Goal: Task Accomplishment & Management: Manage account settings

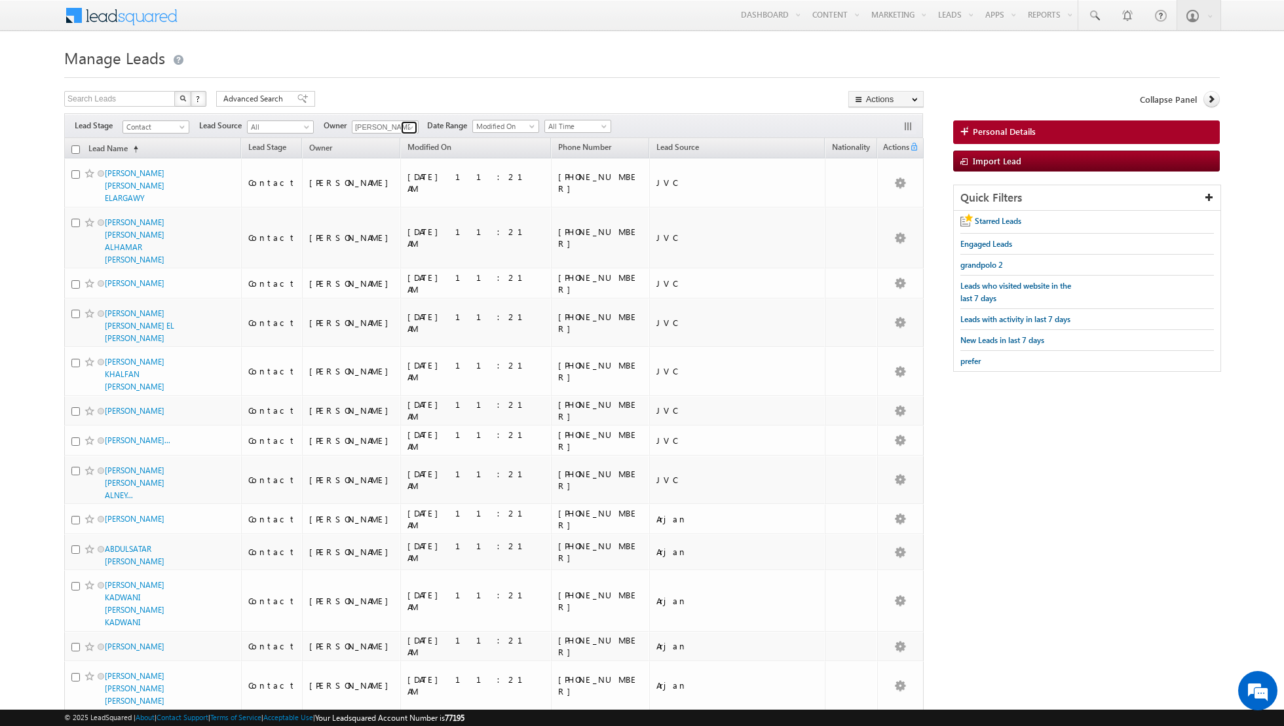
click at [409, 126] on span at bounding box center [410, 127] width 10 height 10
click at [380, 209] on link "[PERSON_NAME] [PERSON_NAME][EMAIL_ADDRESS][PERSON_NAME][DOMAIN_NAME]" at bounding box center [417, 214] width 131 height 25
type input "[PERSON_NAME]"
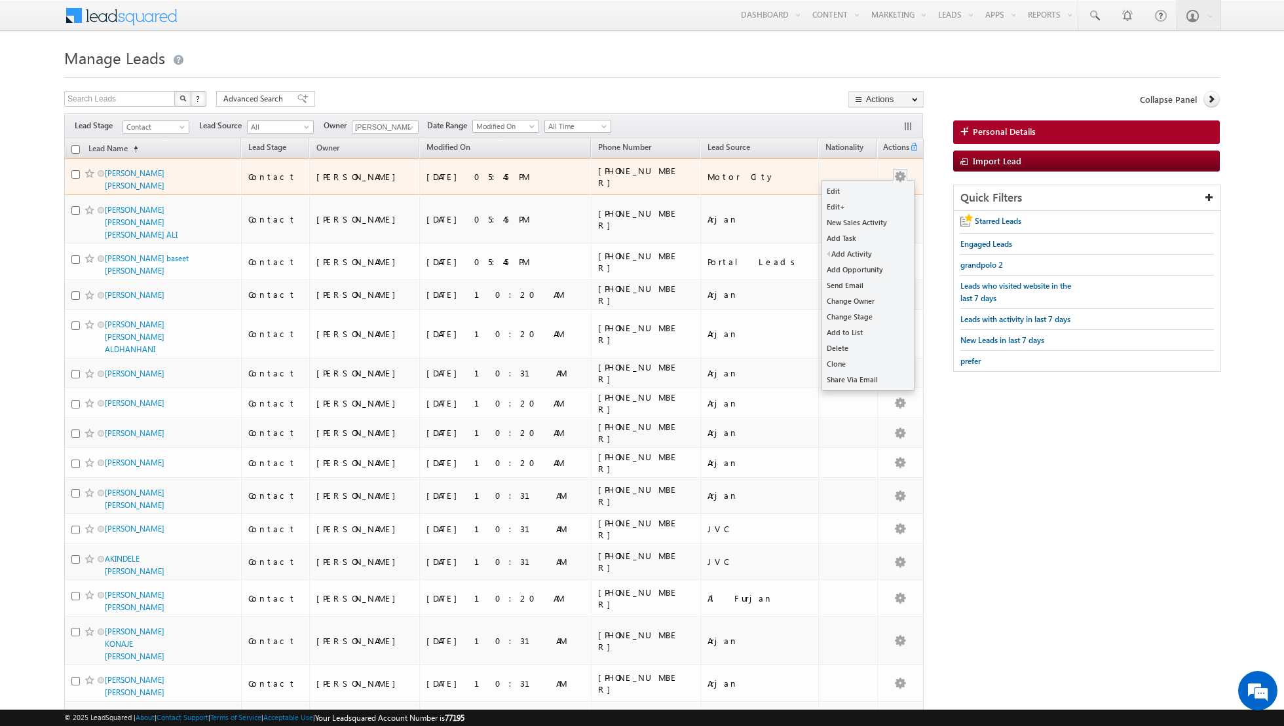
click at [903, 177] on button "button" at bounding box center [899, 176] width 13 height 13
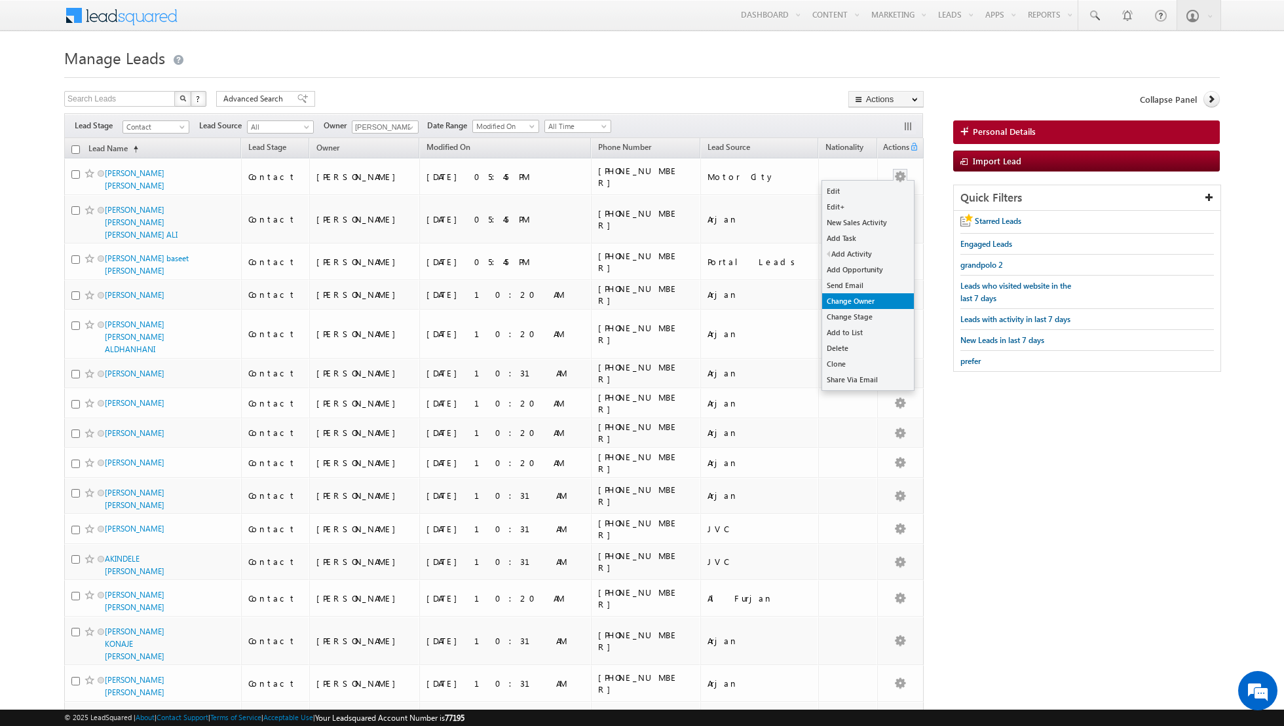
click at [839, 304] on link "Change Owner" at bounding box center [868, 301] width 92 height 16
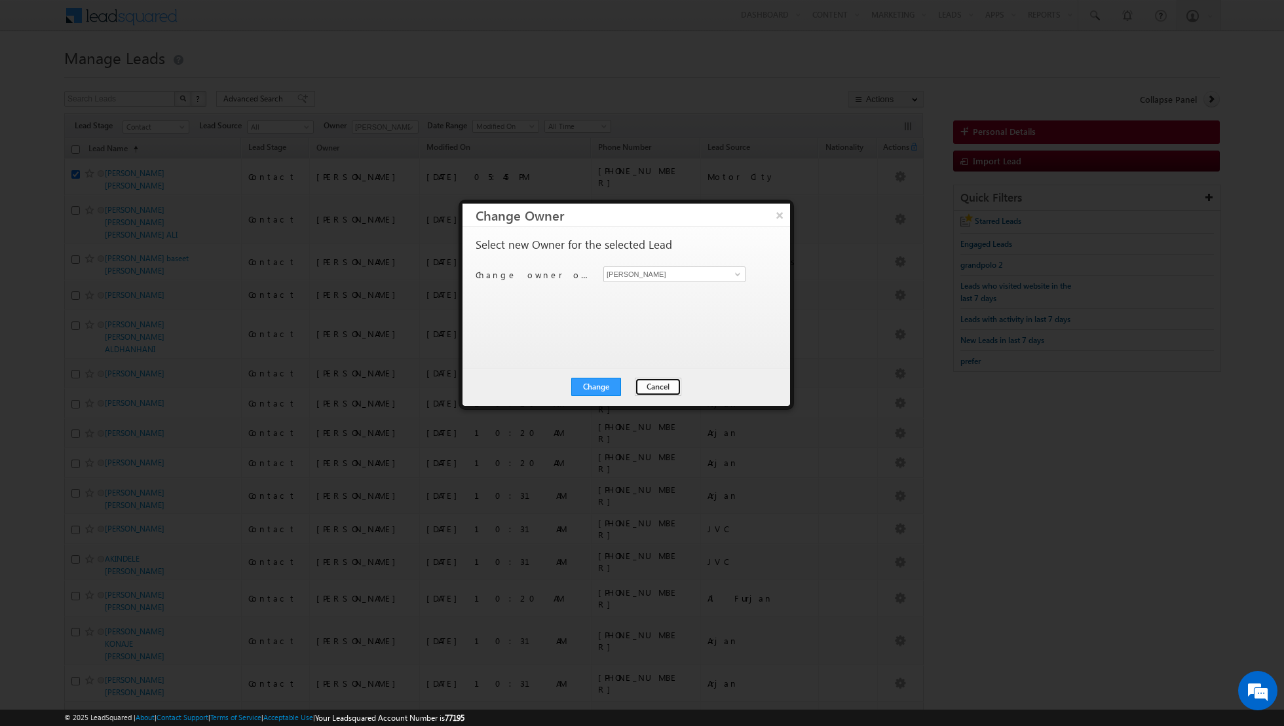
click at [658, 385] on button "Cancel" at bounding box center [658, 387] width 47 height 18
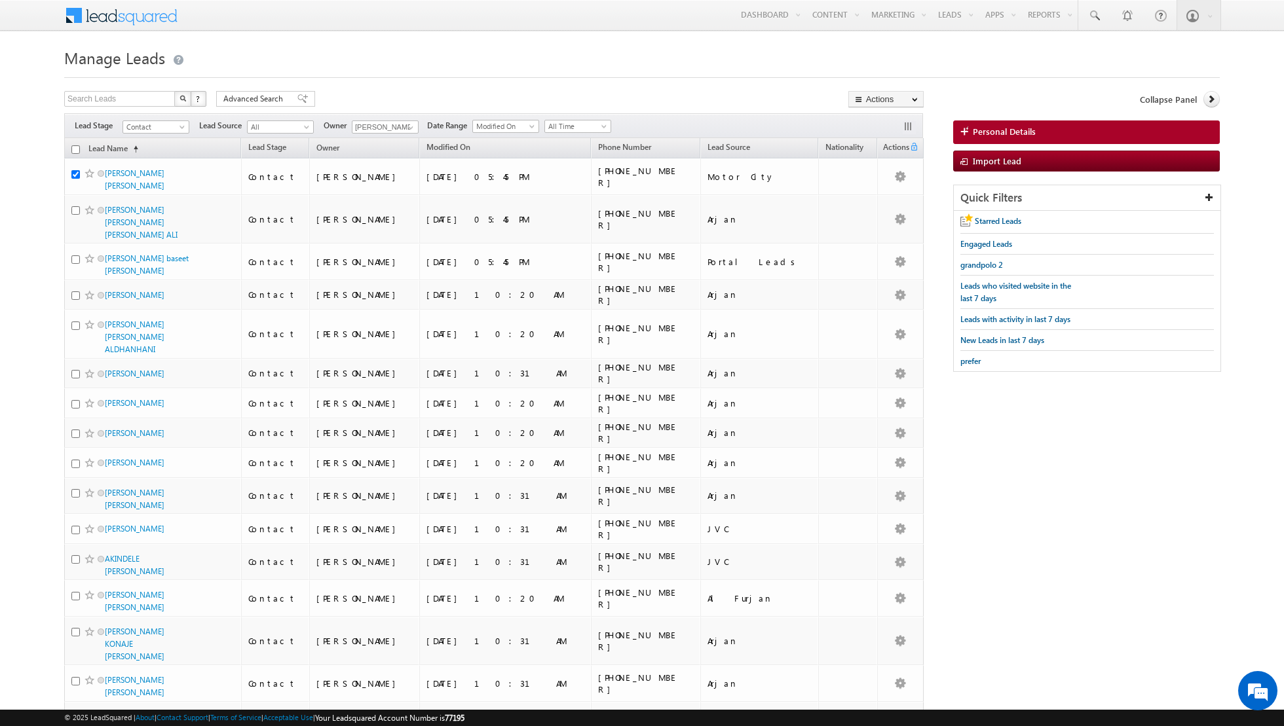
click at [449, 94] on div "Search Leads X ? 239 results found Advanced Search Advanced Search Advanced sea…" at bounding box center [493, 100] width 859 height 19
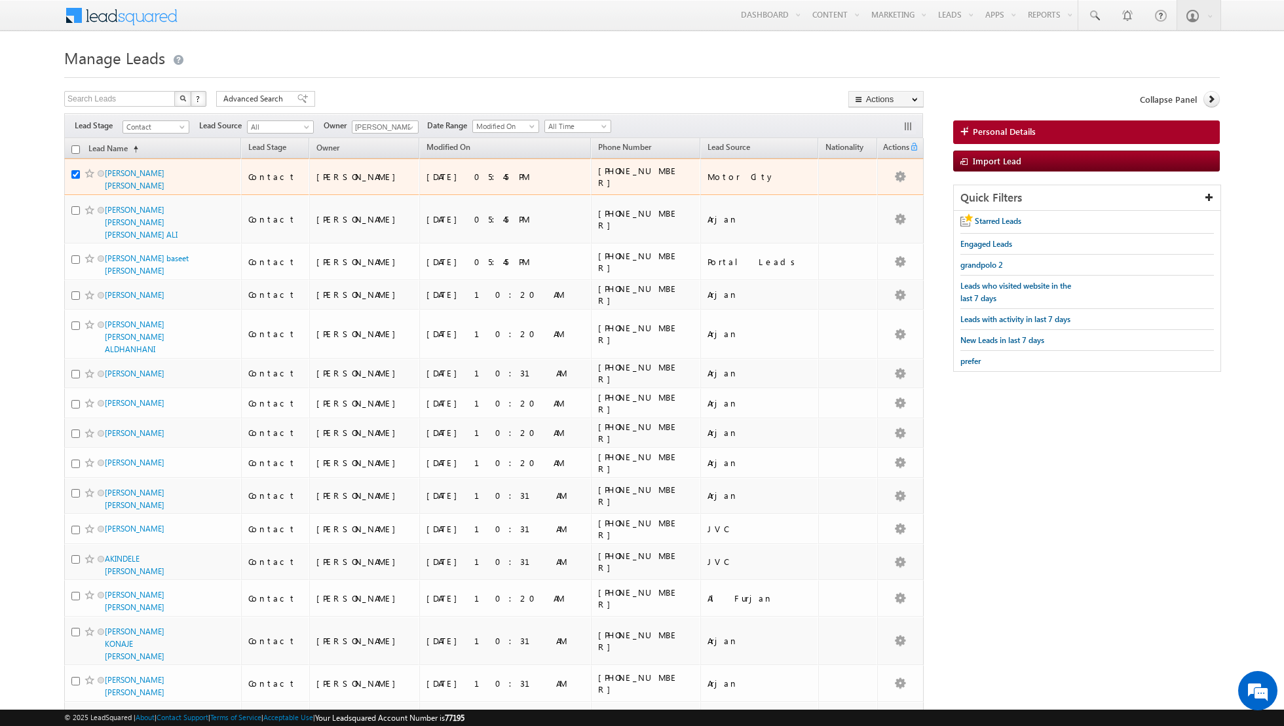
click at [81, 171] on div at bounding box center [91, 173] width 40 height 13
click at [77, 173] on input "checkbox" at bounding box center [75, 174] width 9 height 9
checkbox input "false"
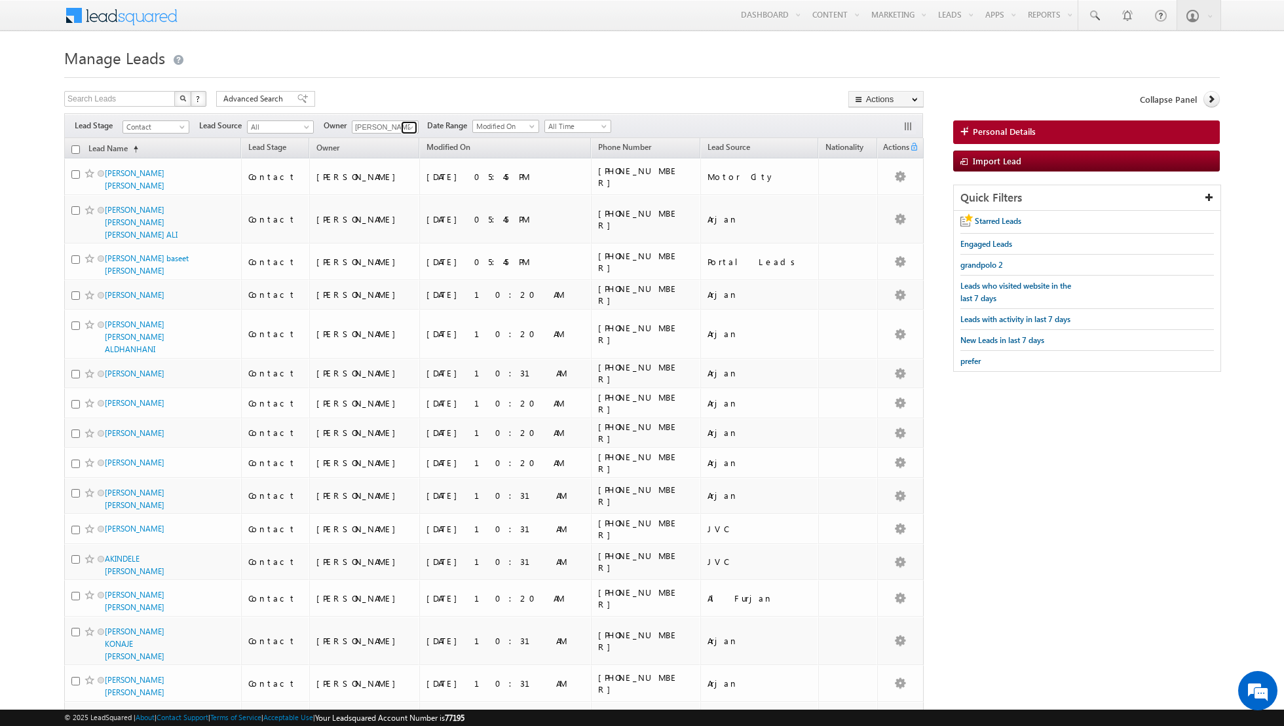
click at [409, 128] on span at bounding box center [410, 127] width 10 height 10
click at [373, 248] on link "[PERSON_NAME] [EMAIL_ADDRESS][PERSON_NAME][DOMAIN_NAME]" at bounding box center [417, 251] width 131 height 25
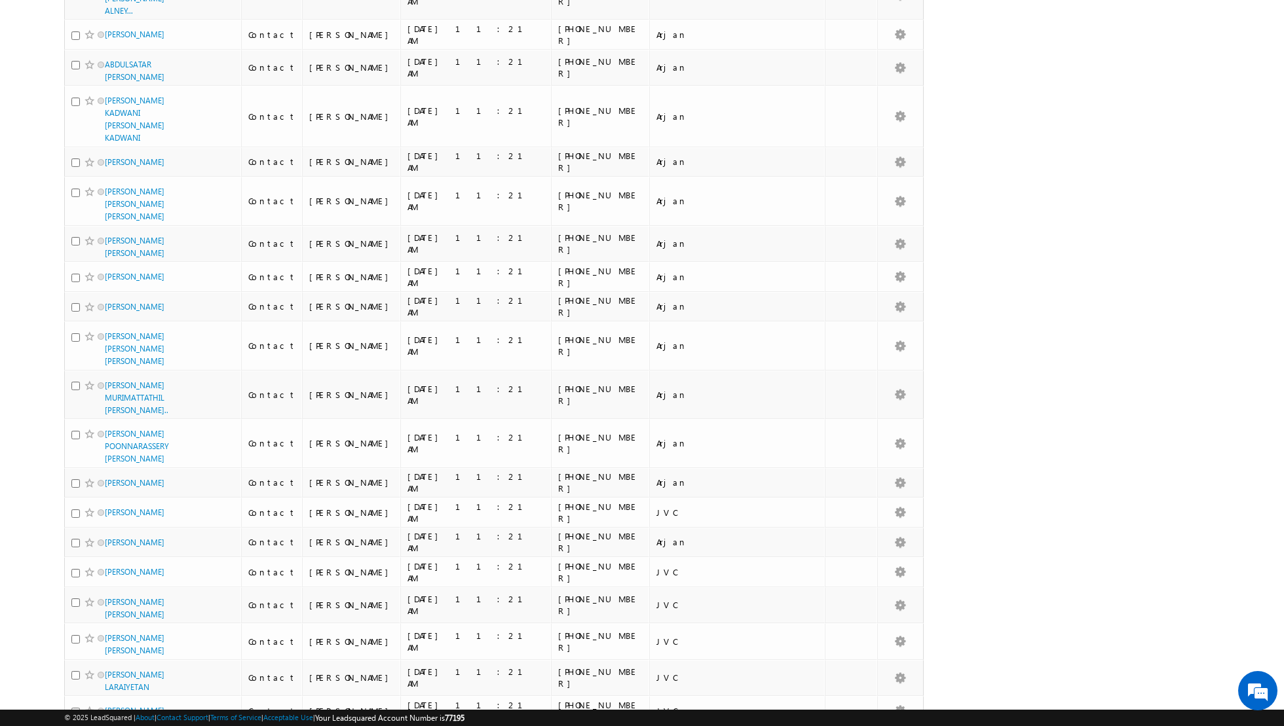
scroll to position [0, 0]
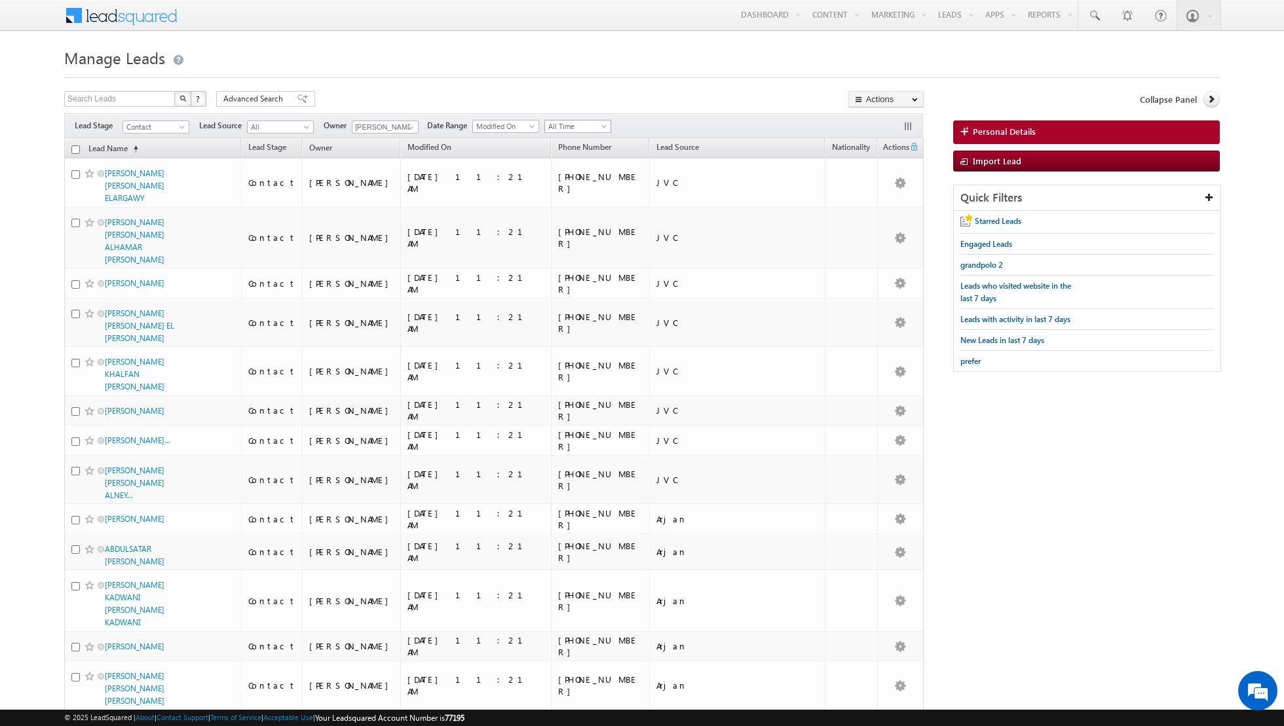
click at [600, 124] on span at bounding box center [605, 129] width 10 height 10
click at [571, 179] on link "Today" at bounding box center [572, 182] width 66 height 12
click at [401, 128] on link at bounding box center [409, 127] width 16 height 13
click at [393, 161] on link "[PERSON_NAME] [PERSON_NAME][EMAIL_ADDRESS][DOMAIN_NAME]" at bounding box center [417, 171] width 131 height 25
type input "[PERSON_NAME]"
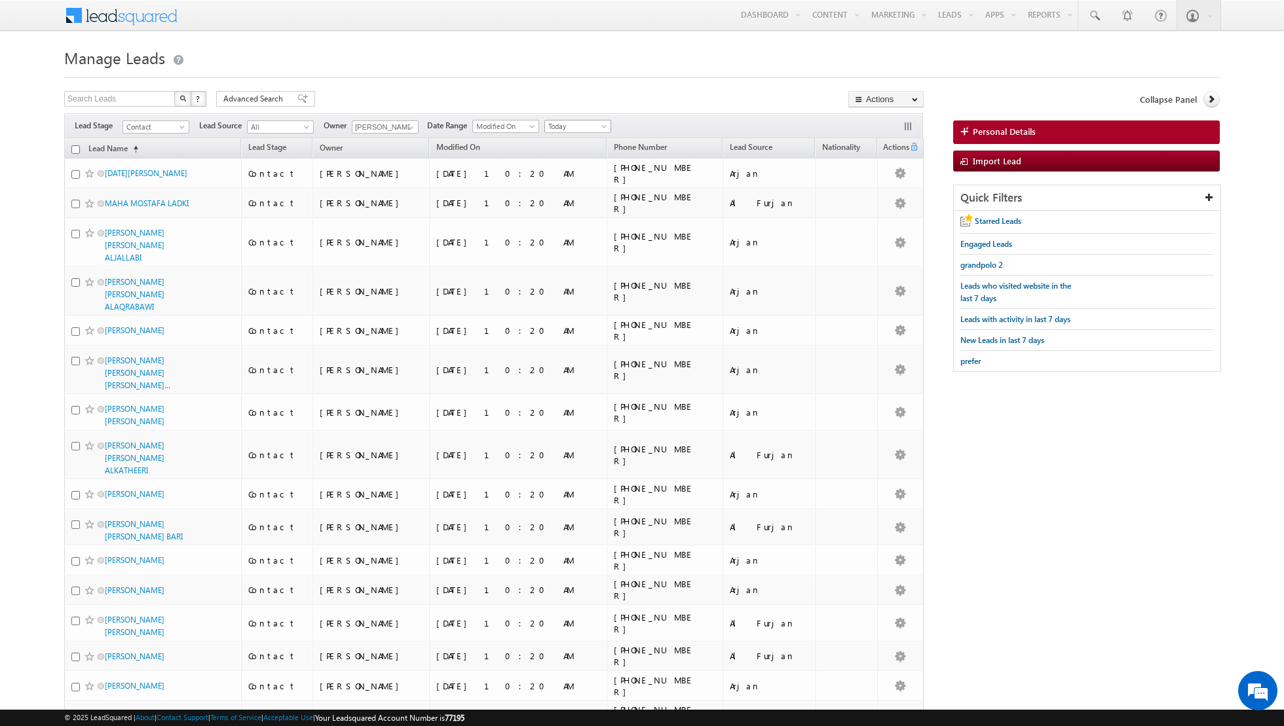
click at [586, 121] on span "Today" at bounding box center [576, 127] width 62 height 12
click at [568, 141] on link "All Time" at bounding box center [572, 140] width 66 height 12
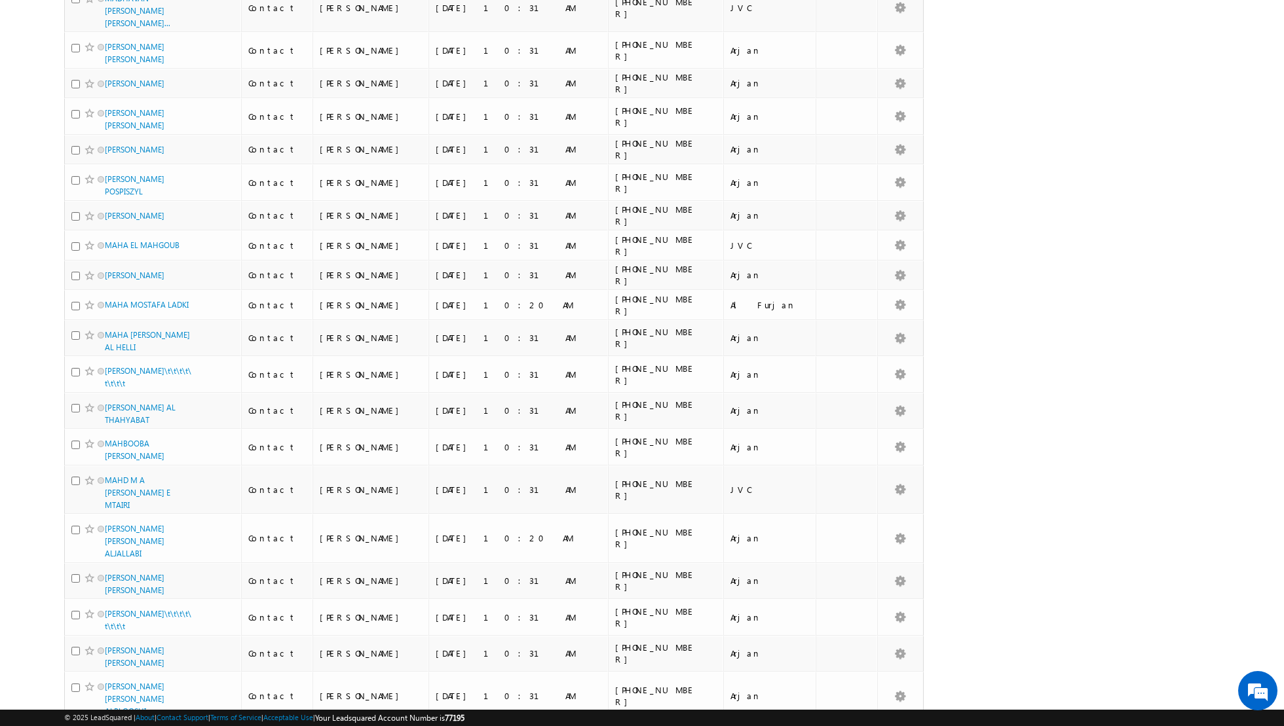
scroll to position [1190, 0]
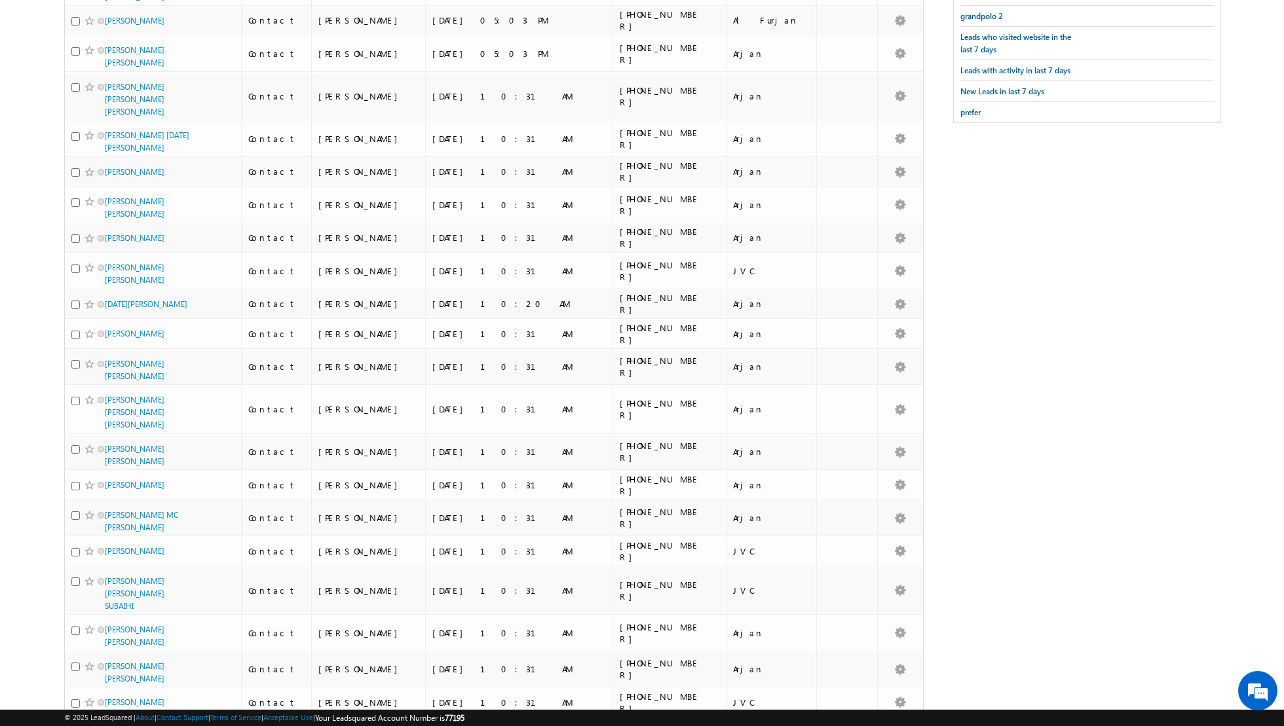
scroll to position [0, 0]
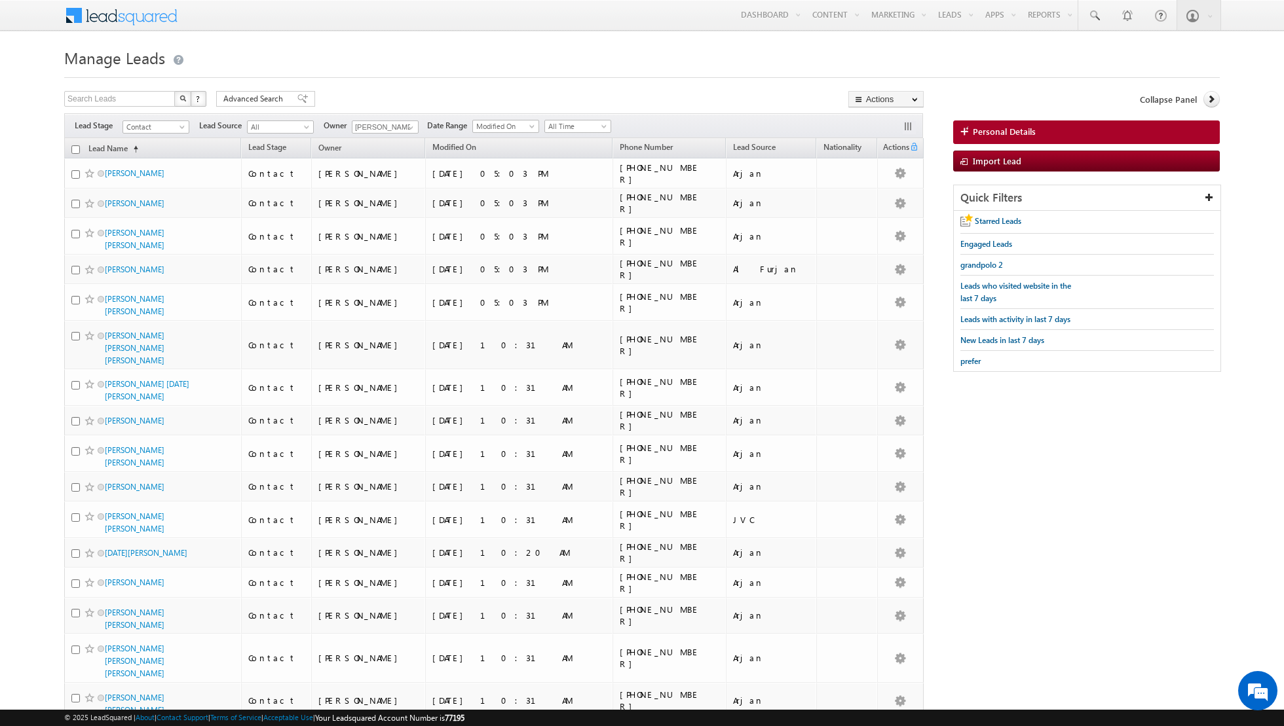
click at [76, 146] on input "checkbox" at bounding box center [75, 149] width 9 height 9
checkbox input "true"
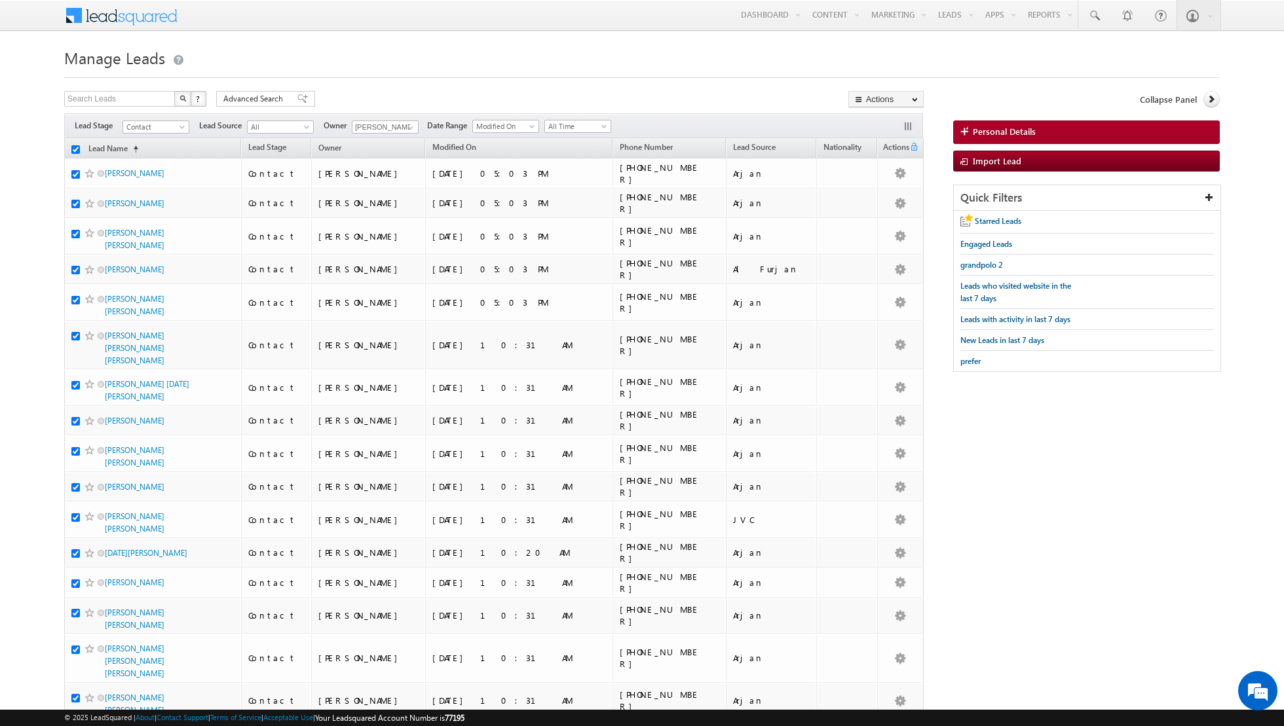
checkbox input "true"
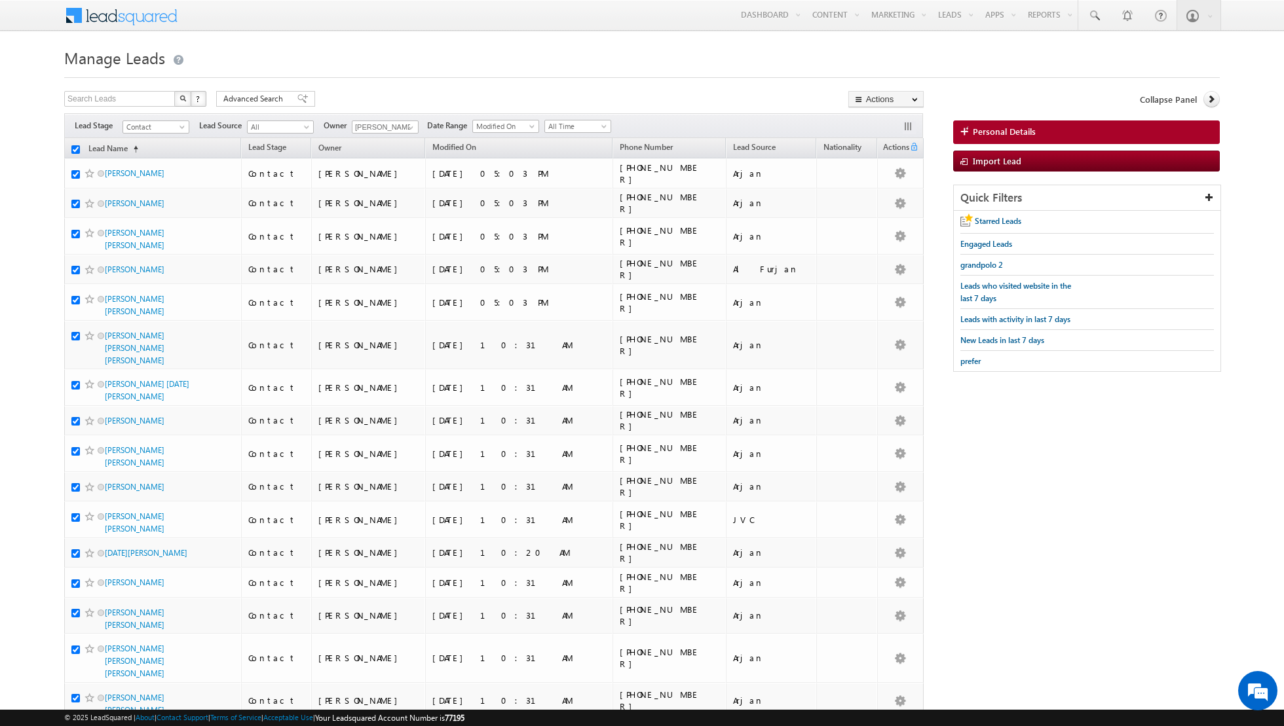
checkbox input "true"
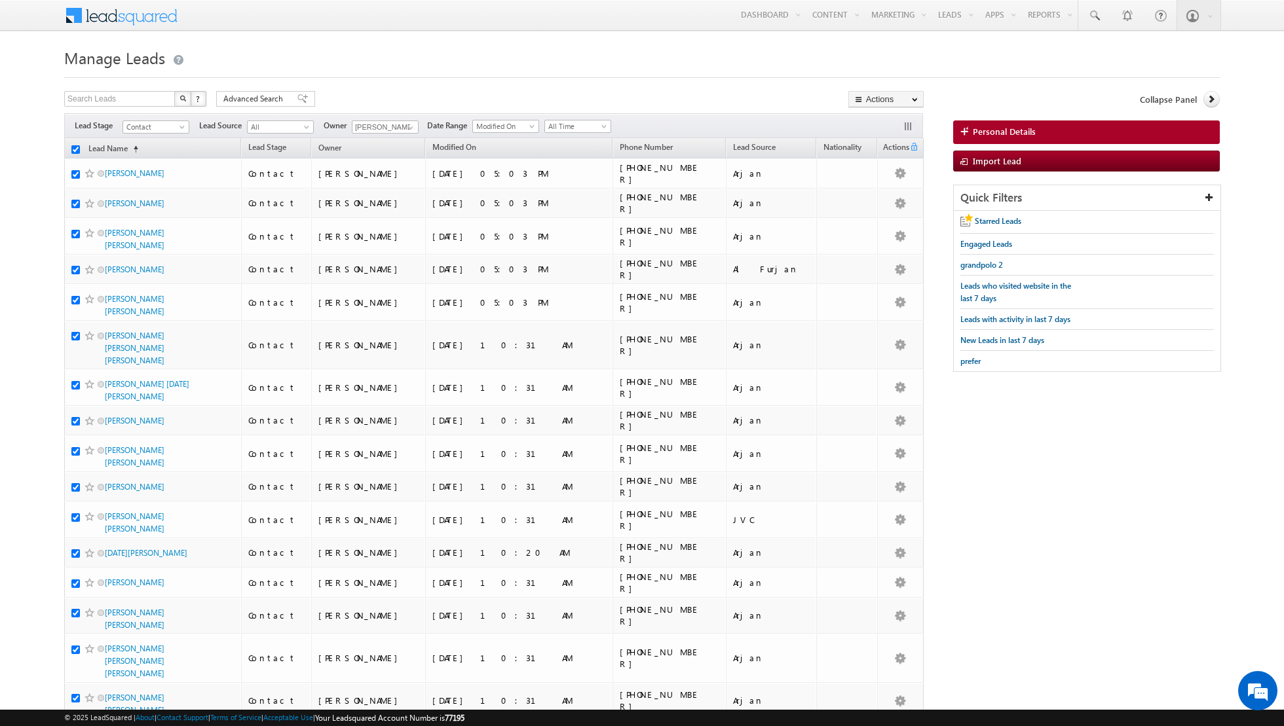
checkbox input "true"
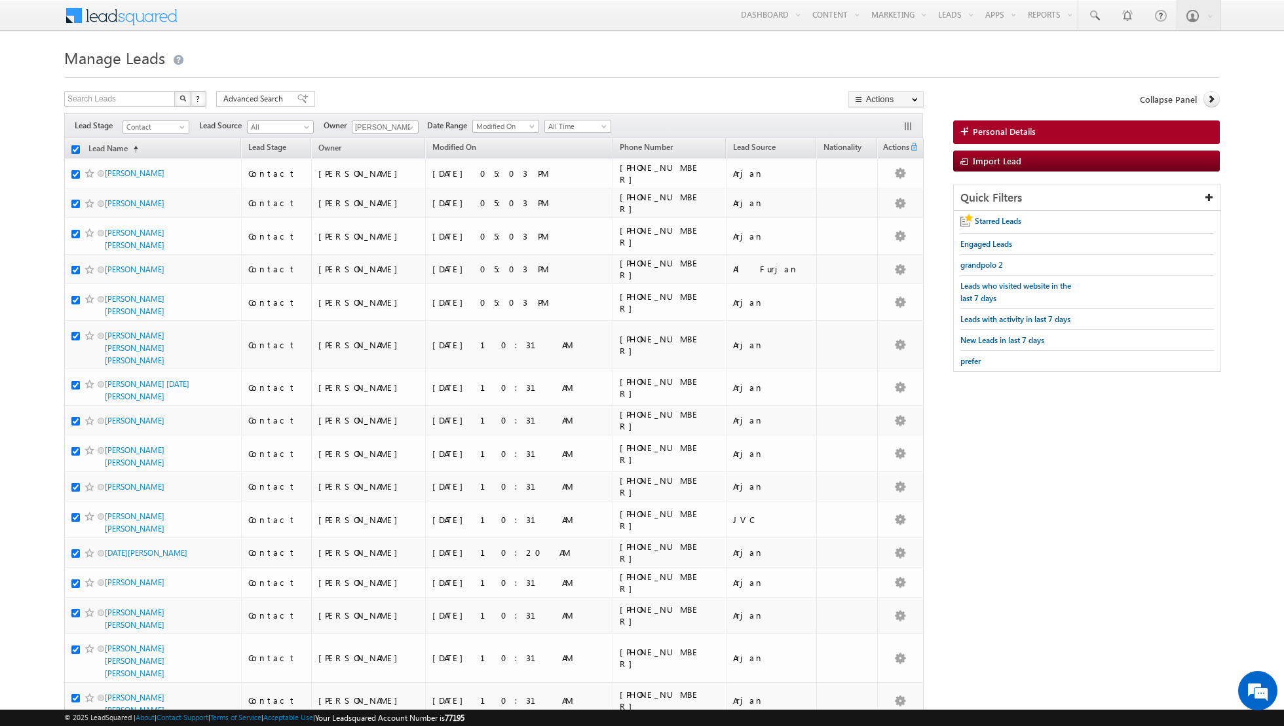
checkbox input "true"
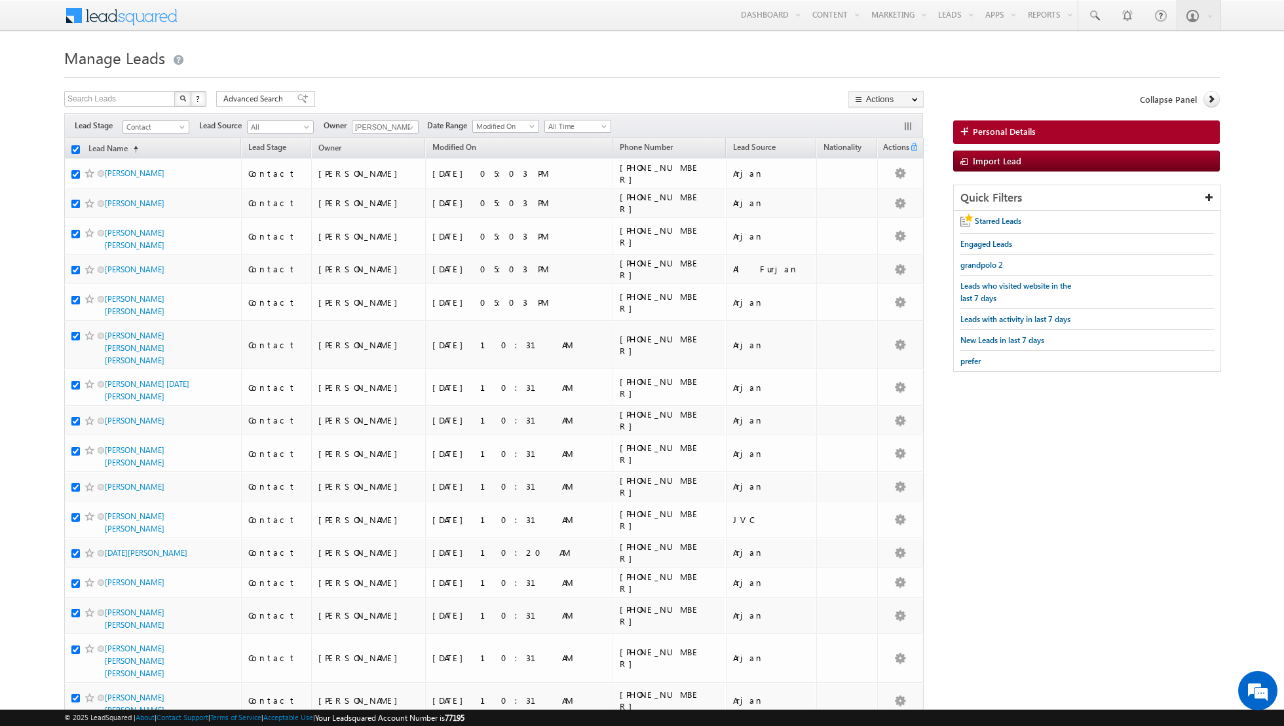
checkbox input "true"
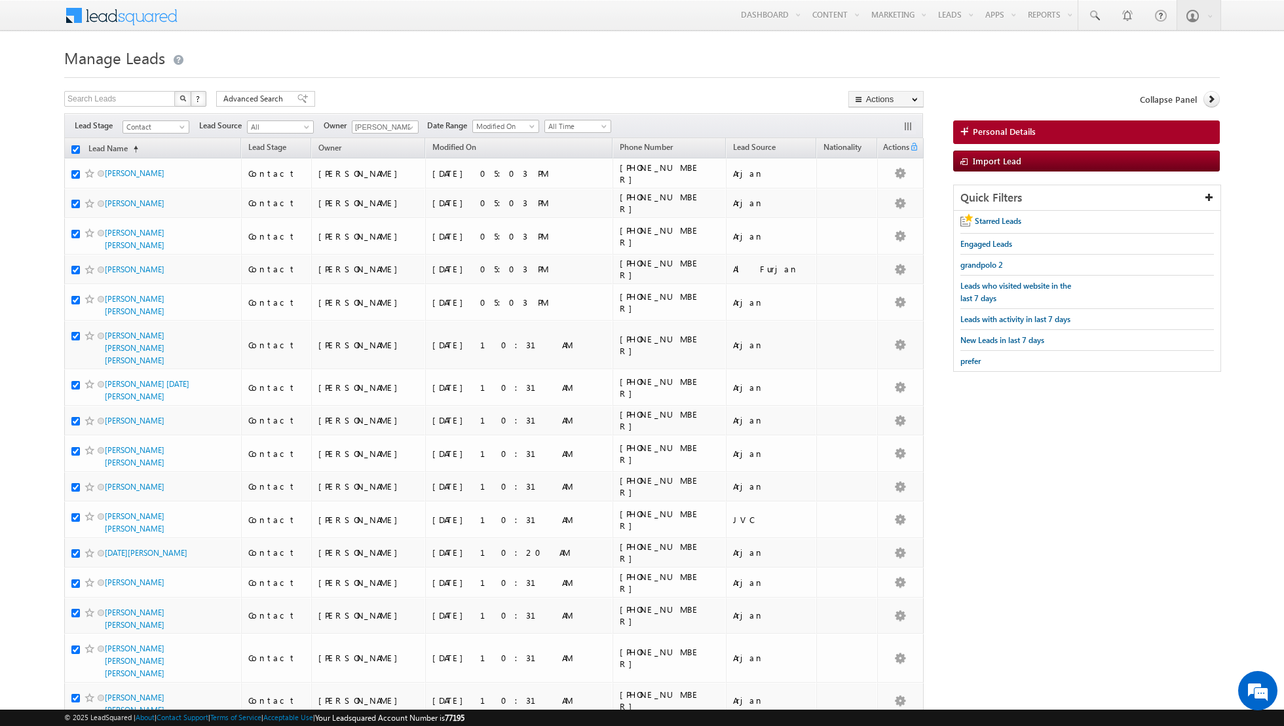
checkbox input "true"
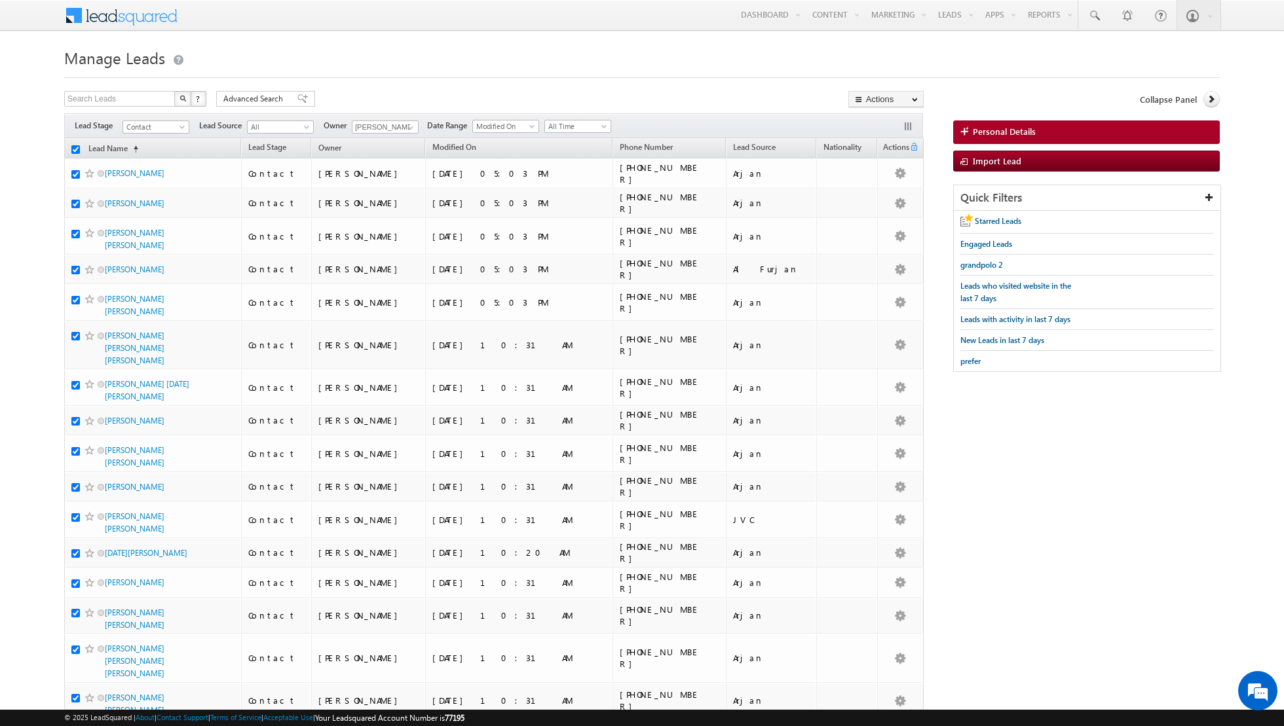
checkbox input "true"
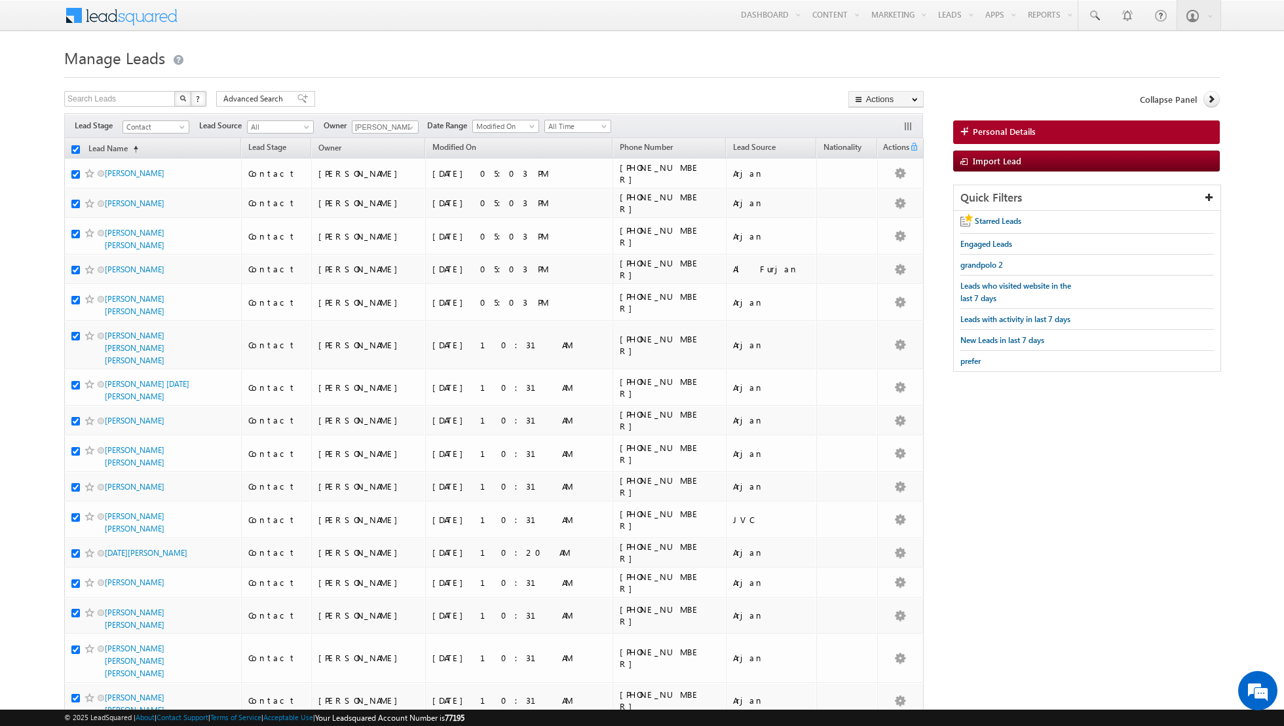
checkbox input "true"
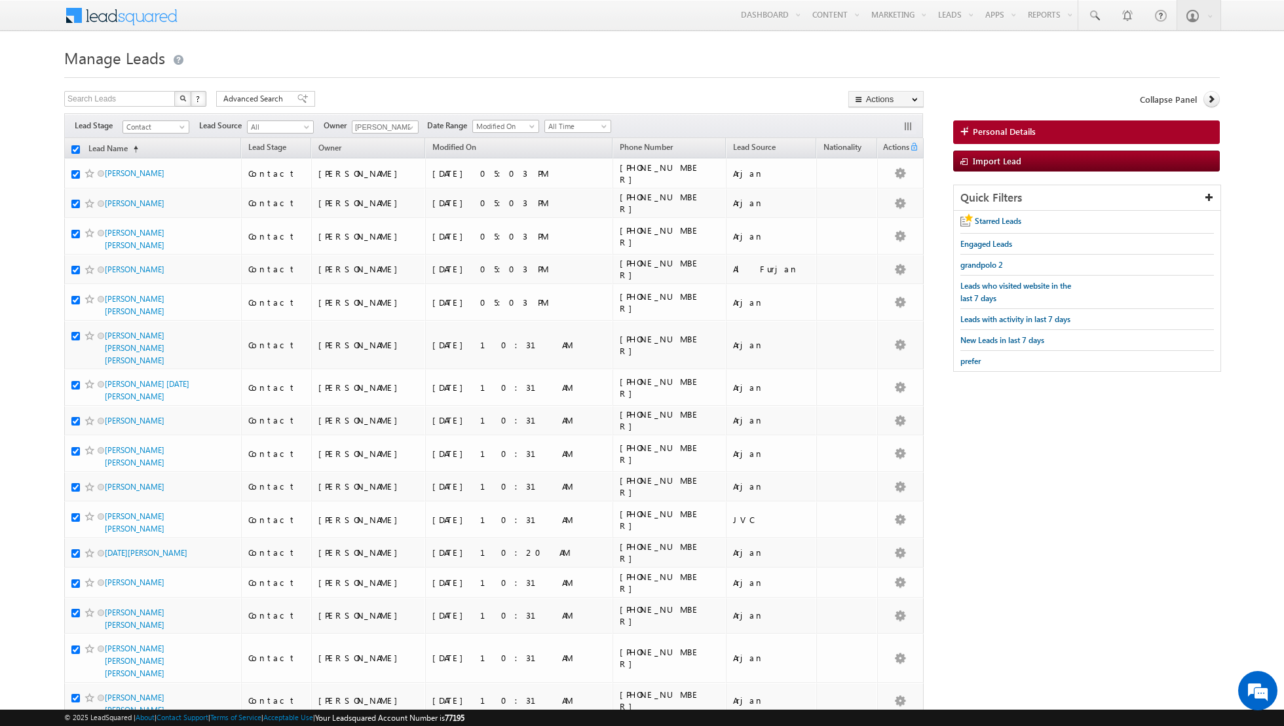
checkbox input "true"
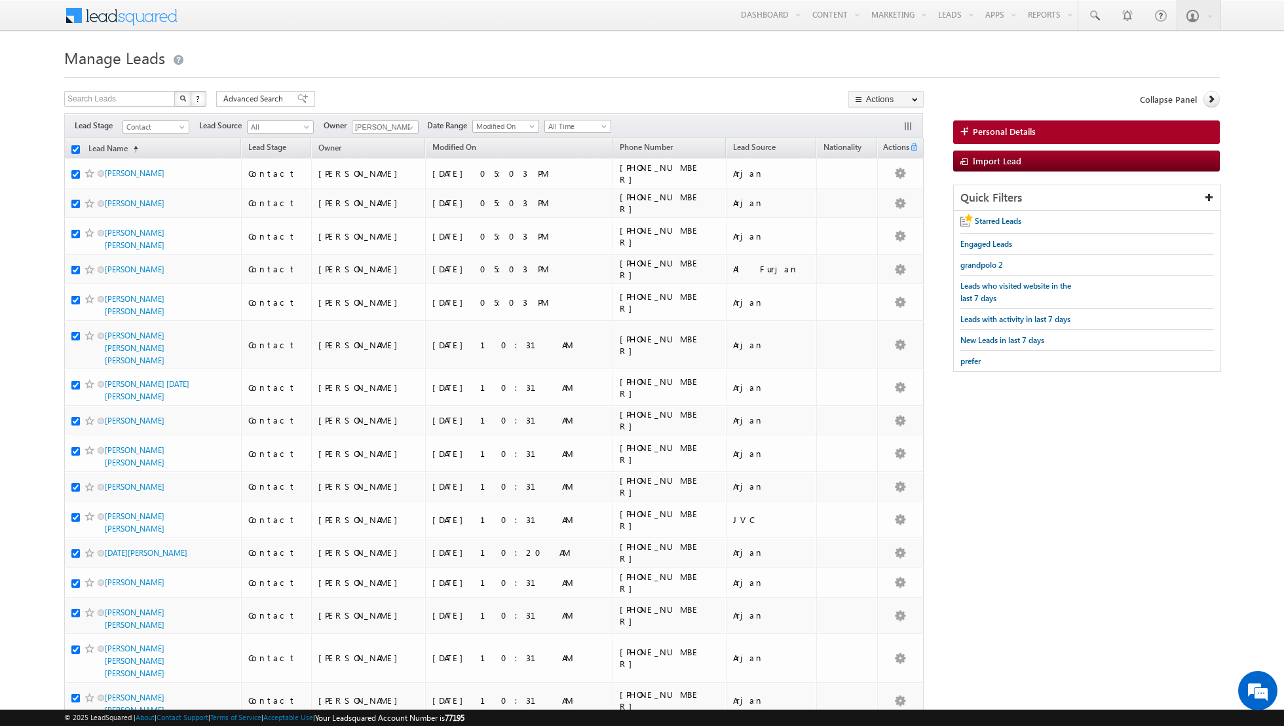
checkbox input "true"
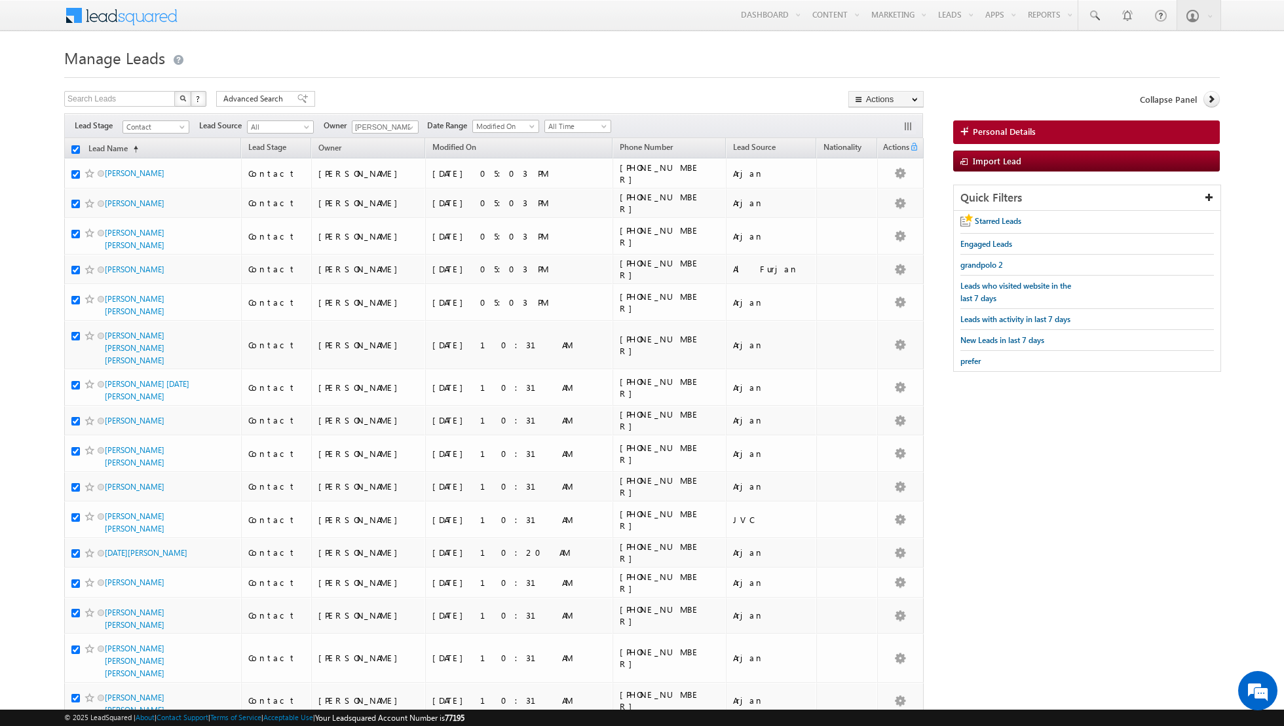
checkbox input "true"
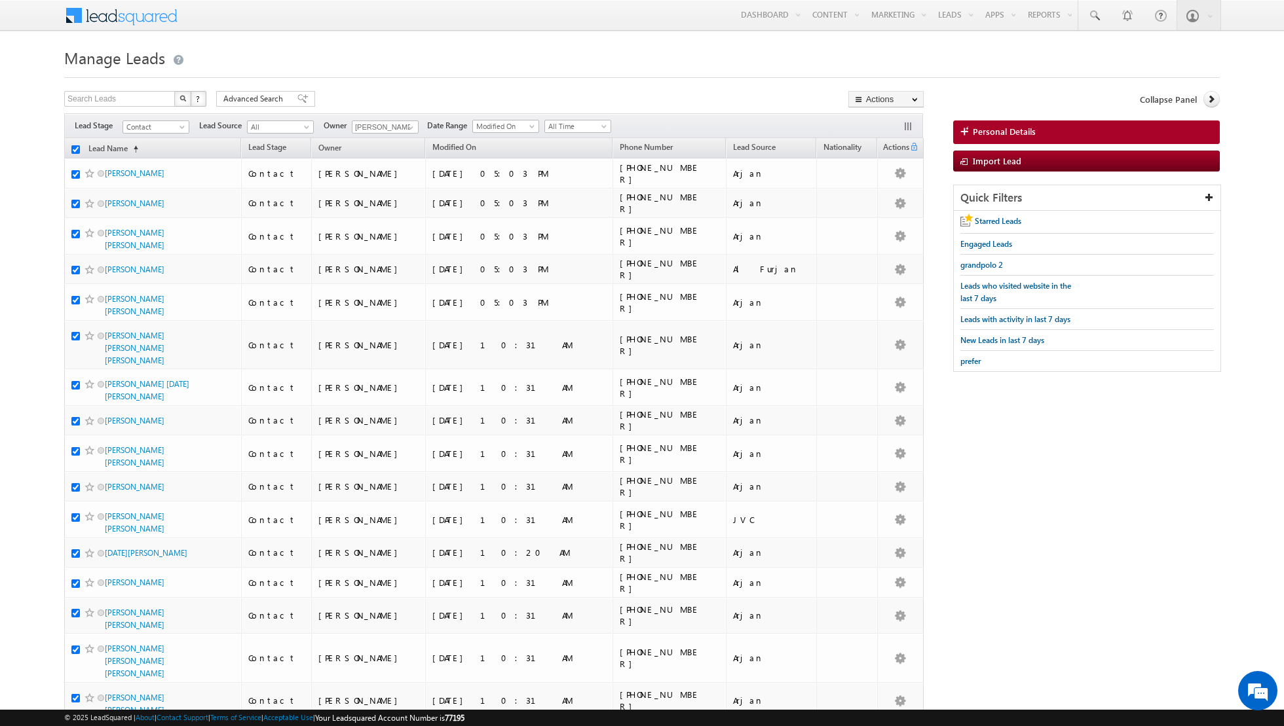
checkbox input "true"
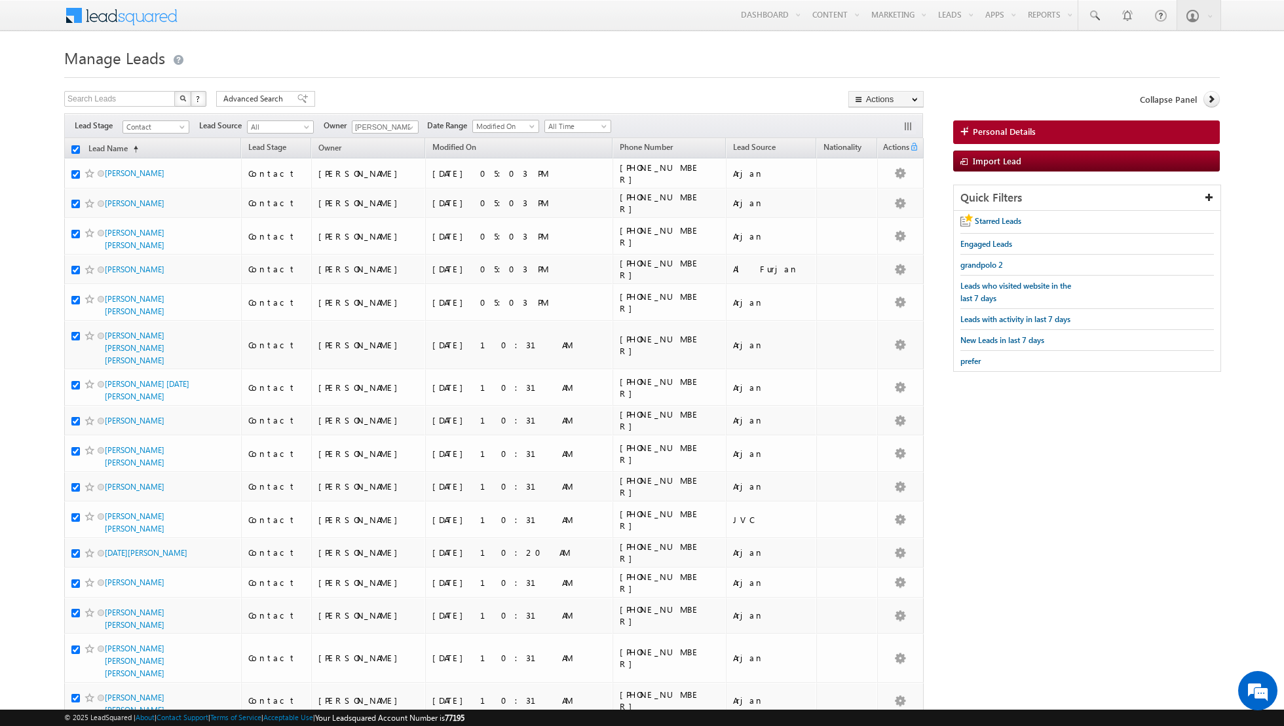
checkbox input "true"
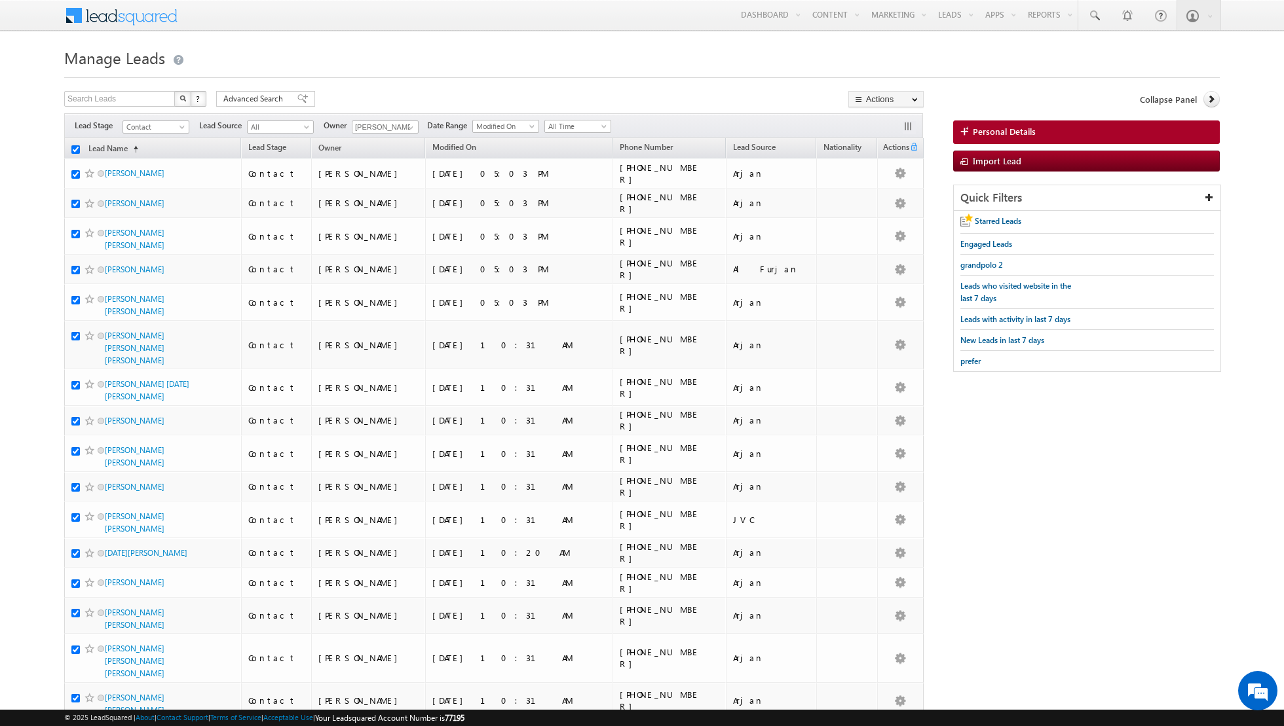
checkbox input "true"
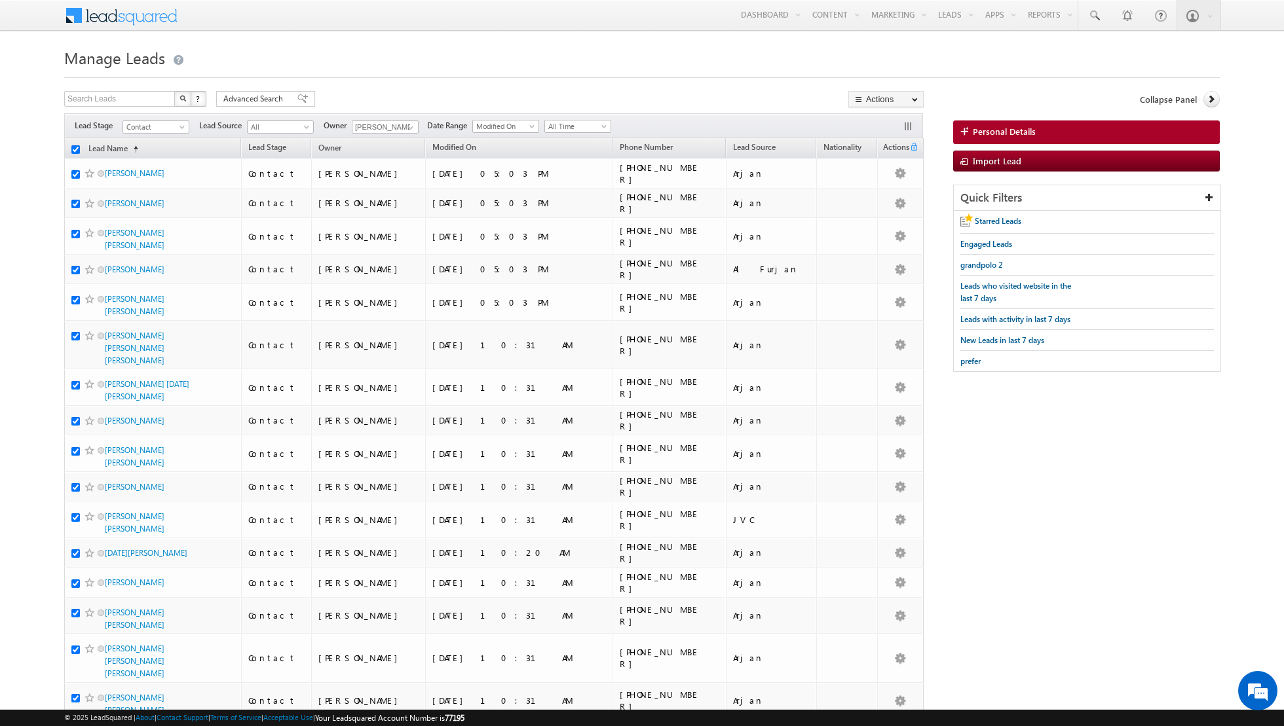
checkbox input "true"
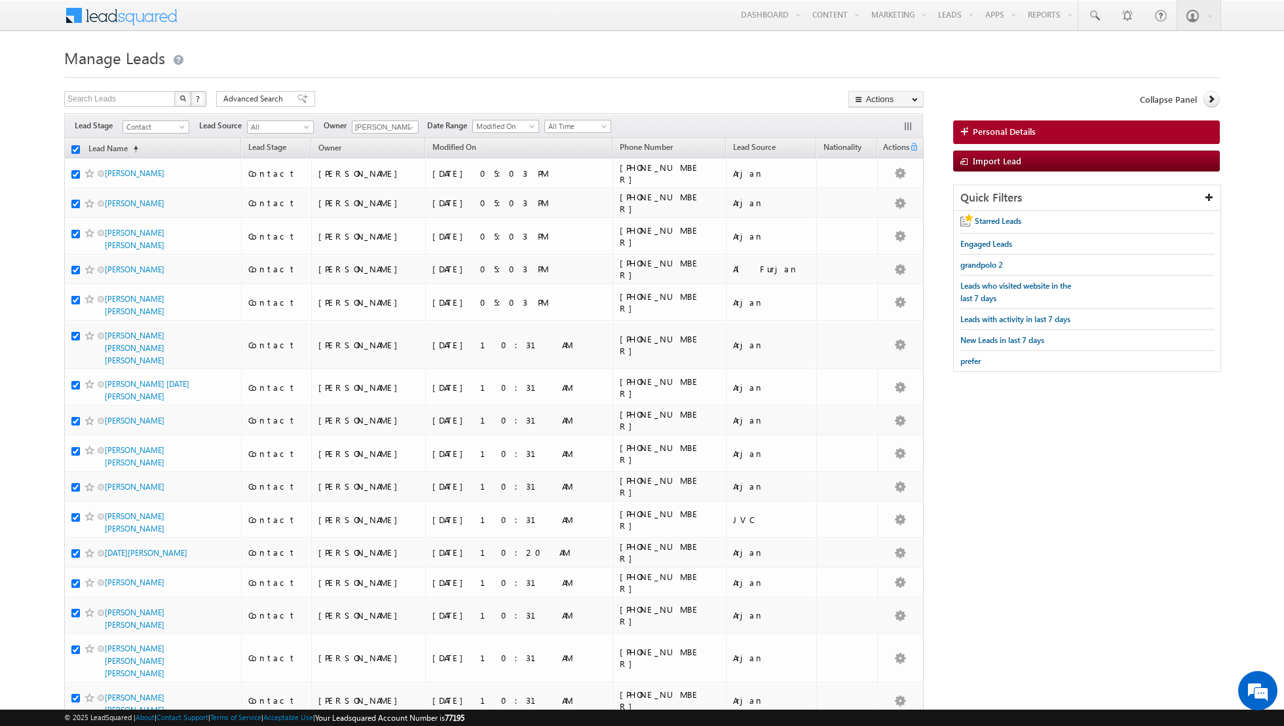
checkbox input "true"
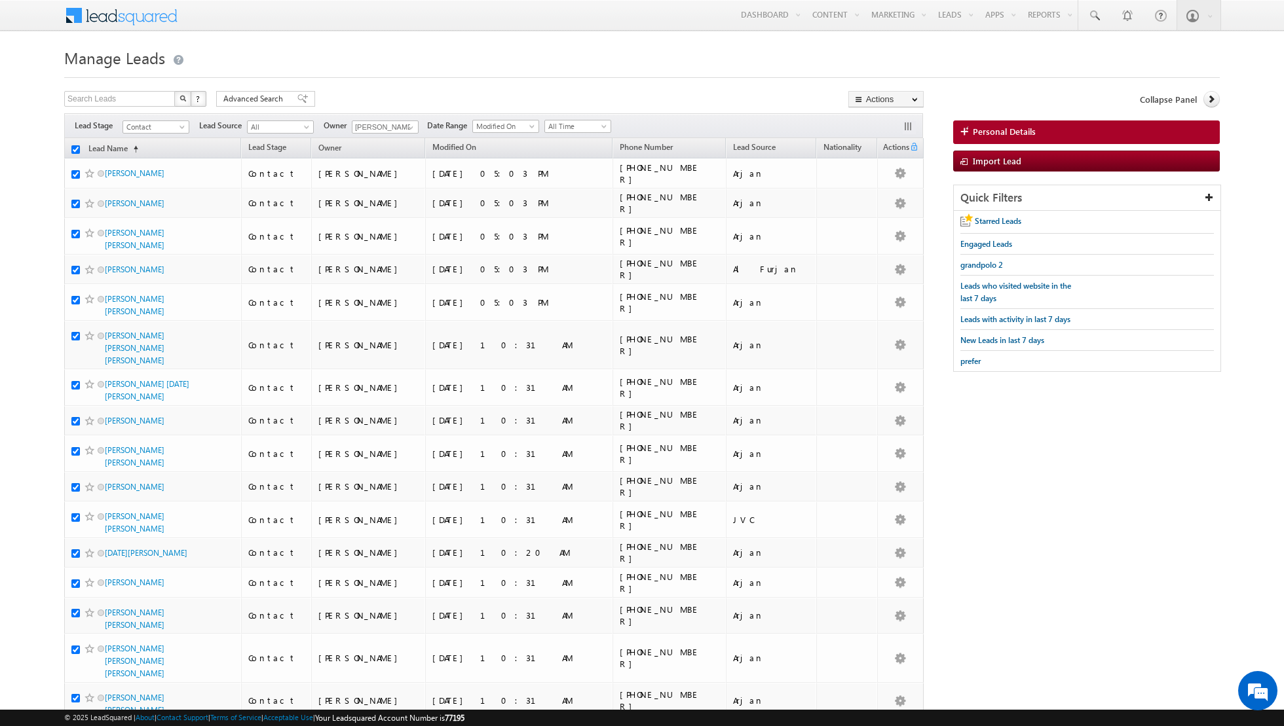
checkbox input "true"
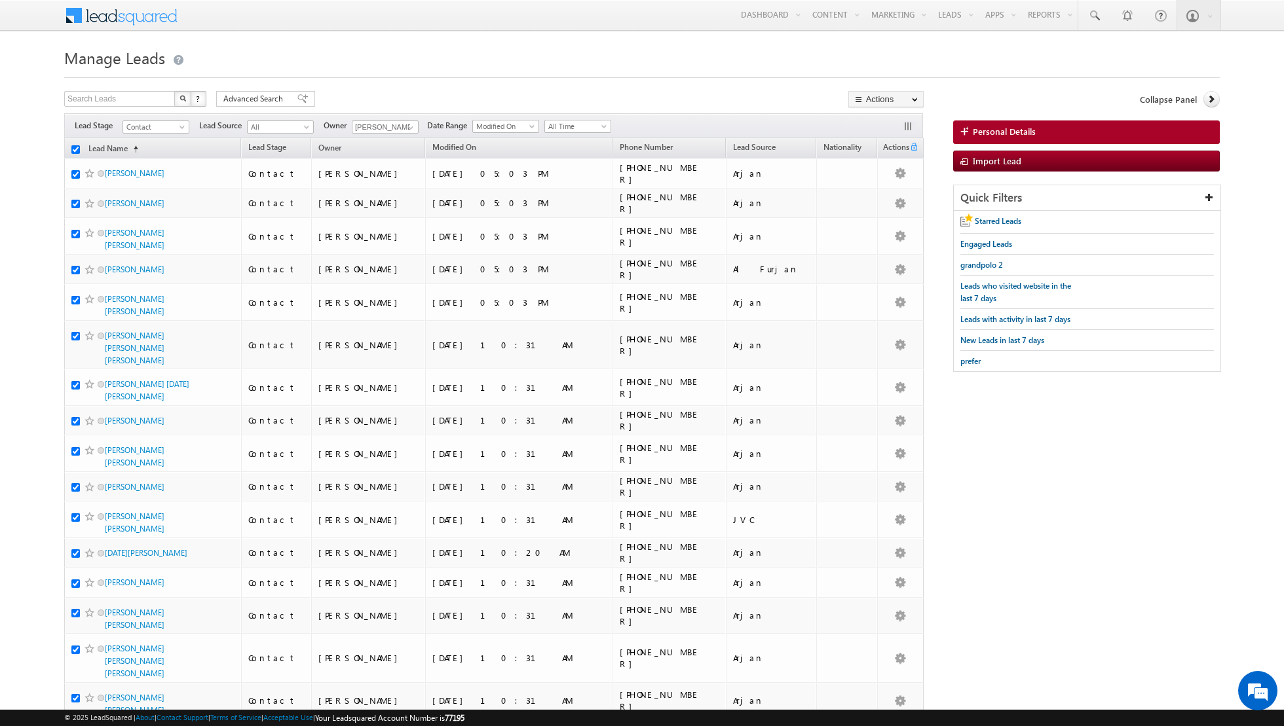
checkbox input "true"
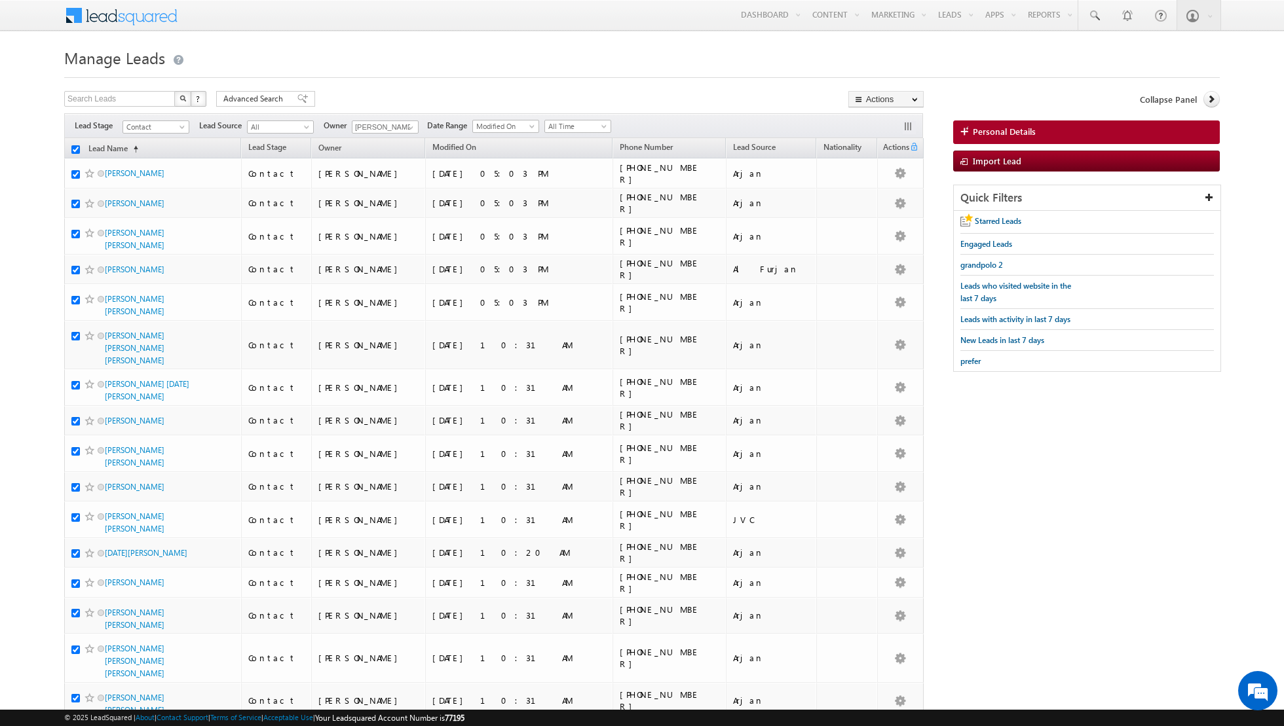
checkbox input "true"
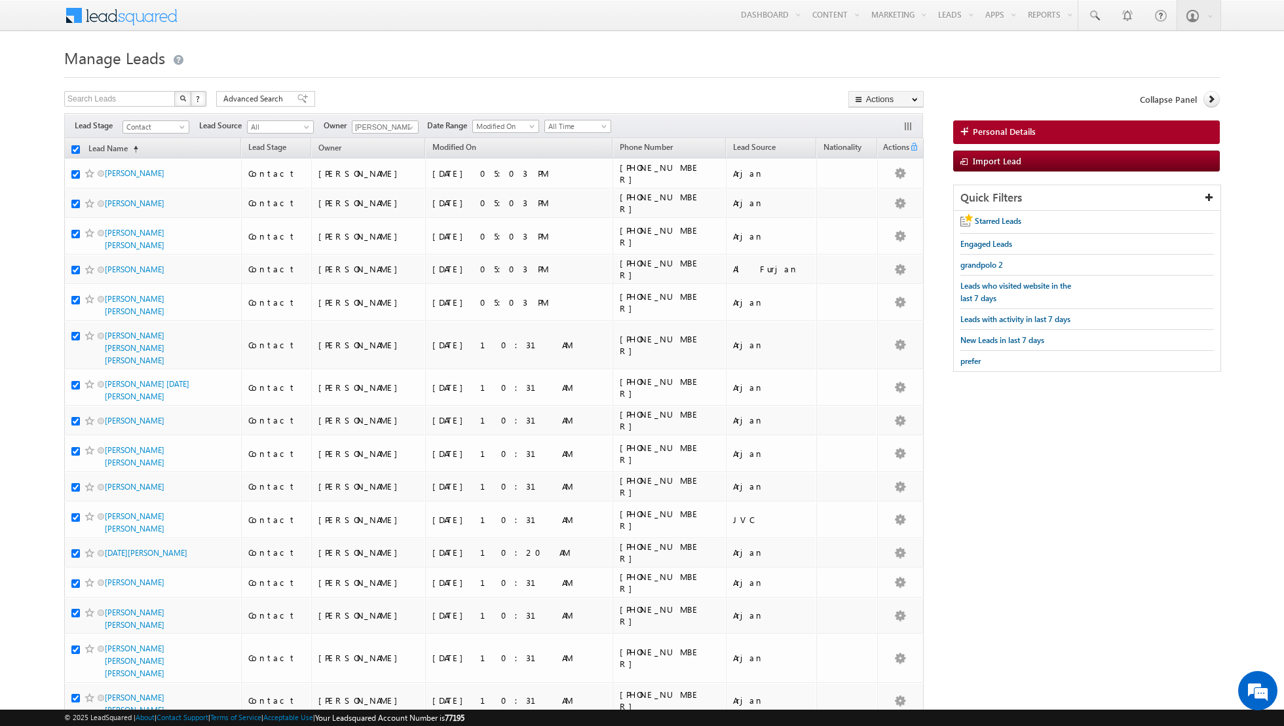
checkbox input "true"
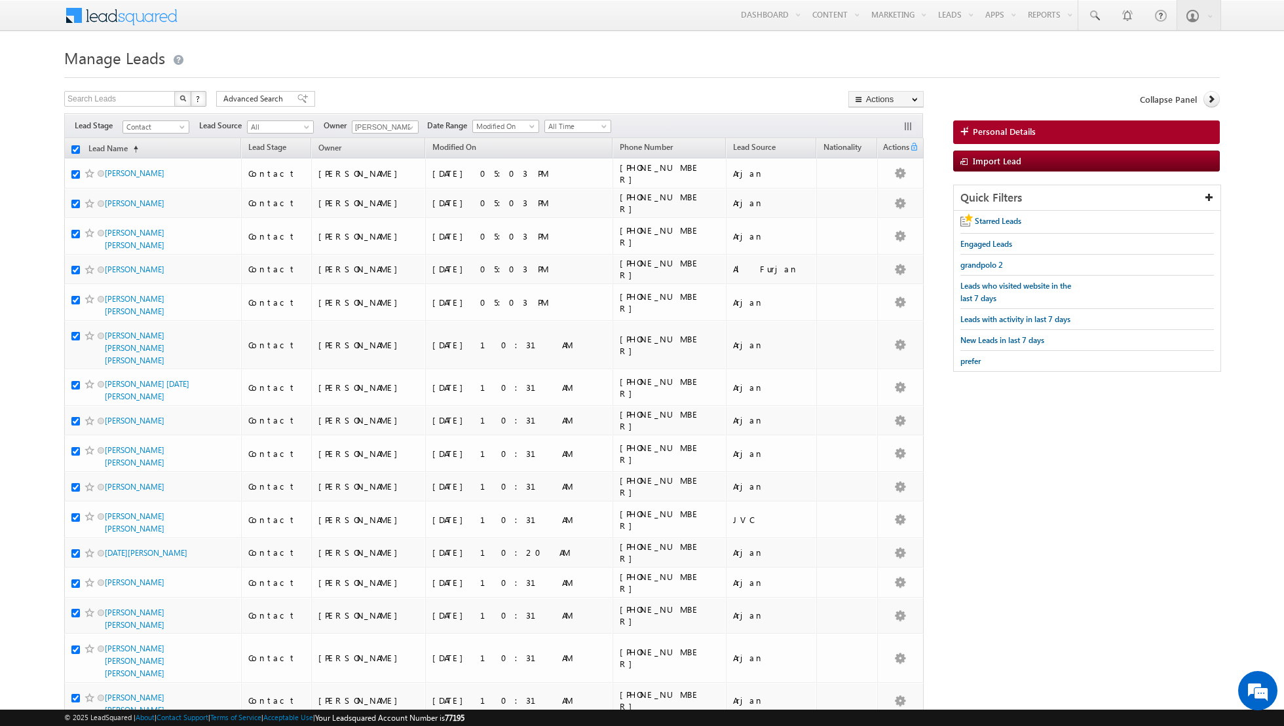
checkbox input "true"
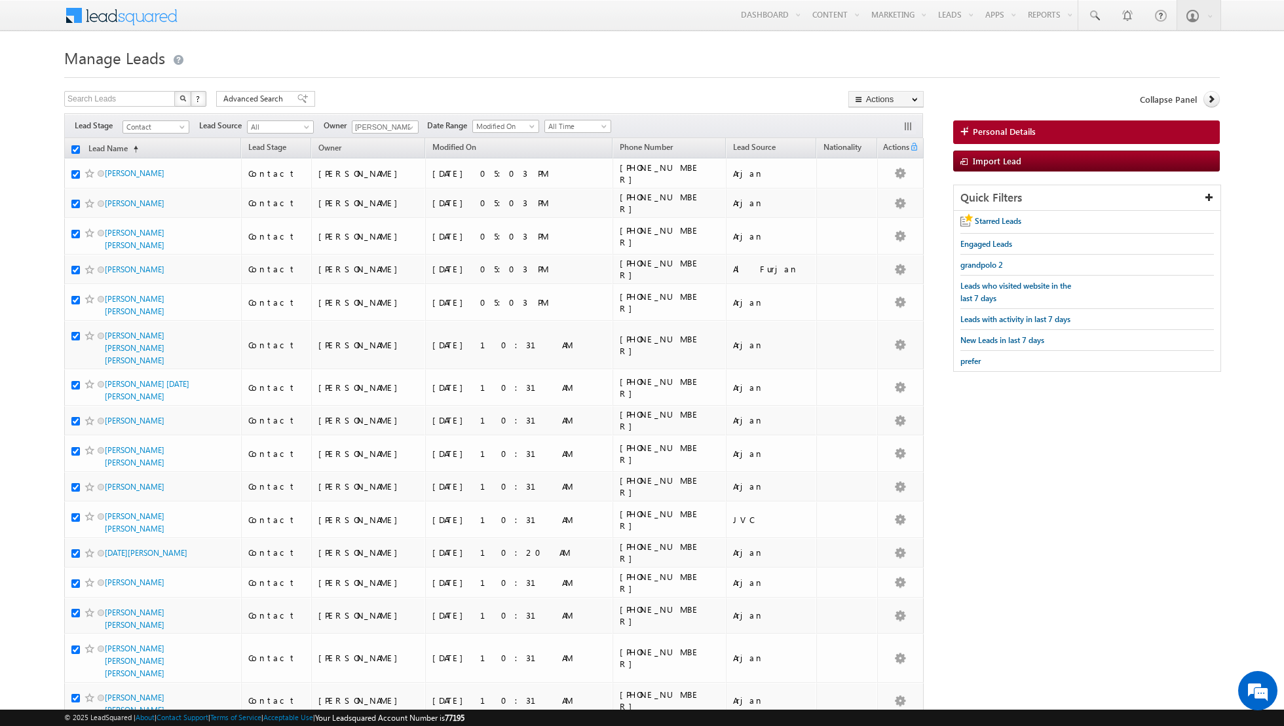
checkbox input "true"
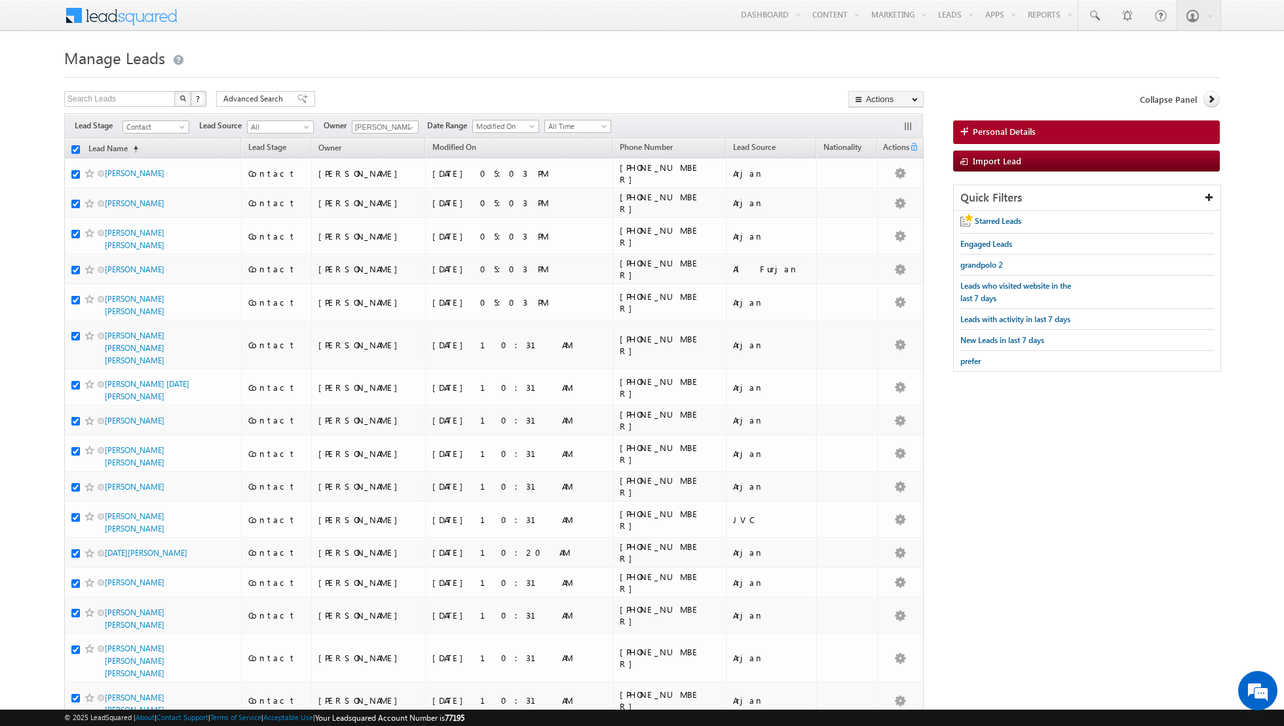
checkbox input "true"
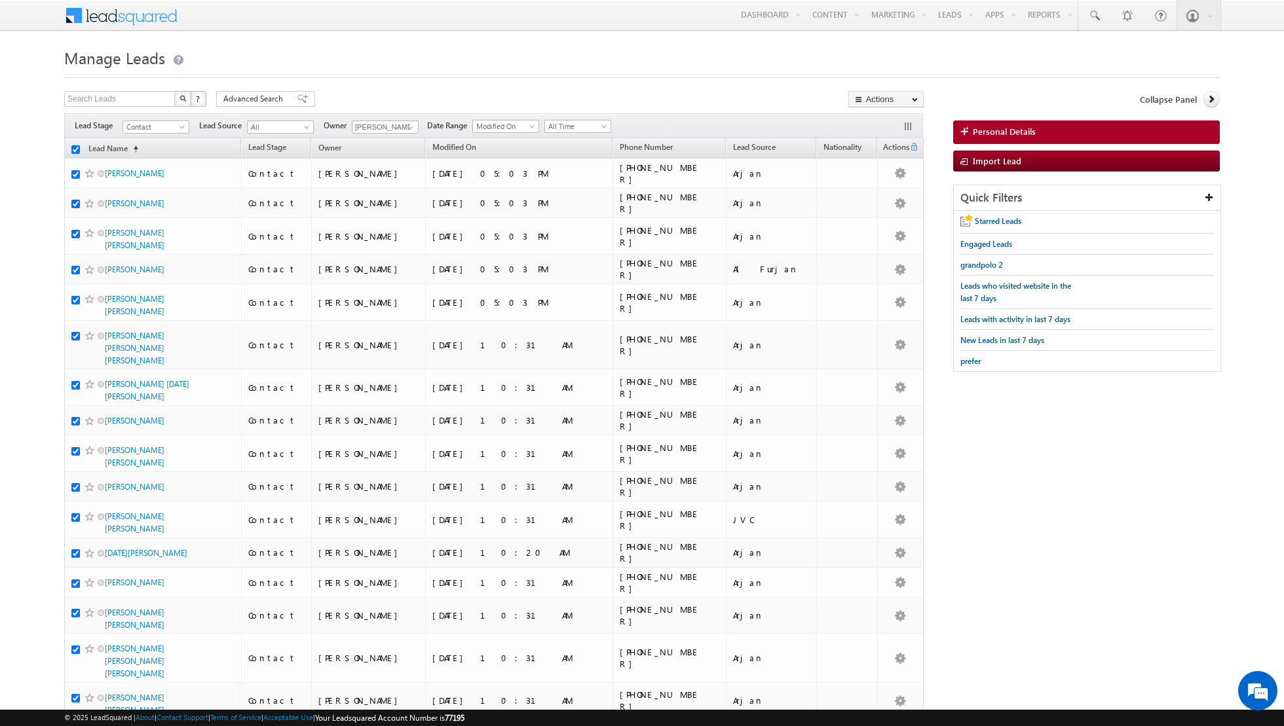
checkbox input "true"
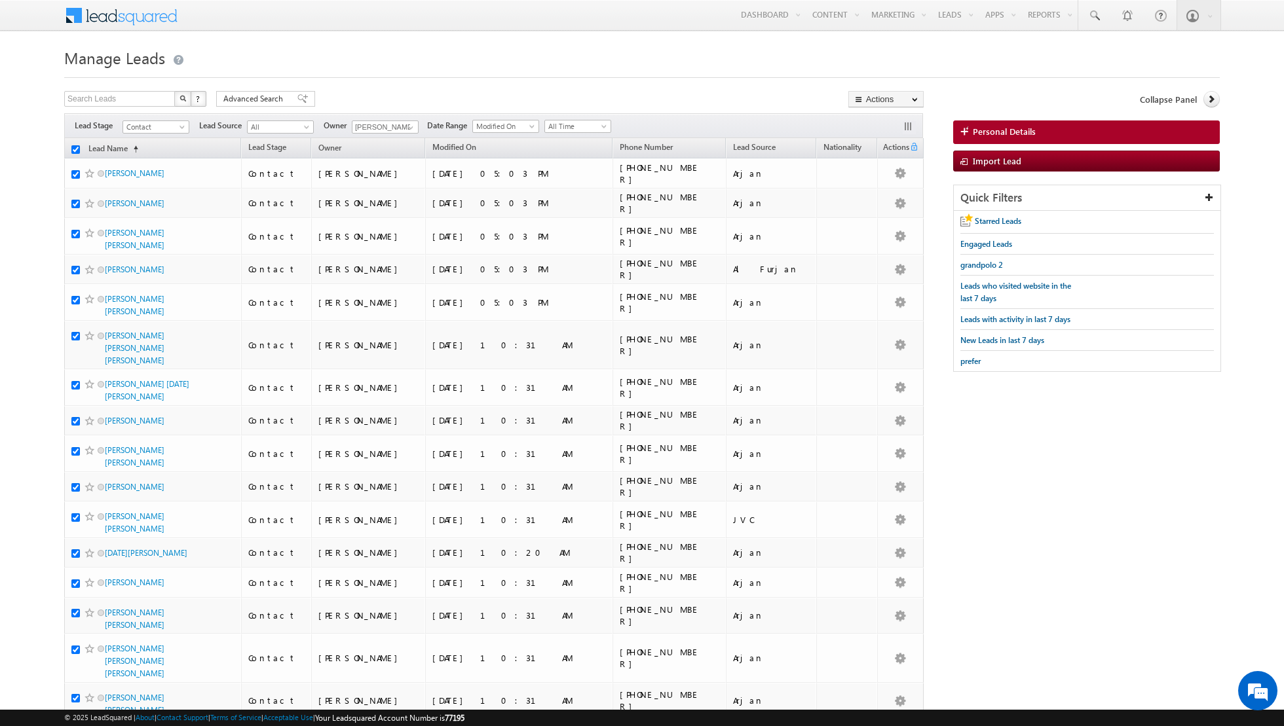
checkbox input "true"
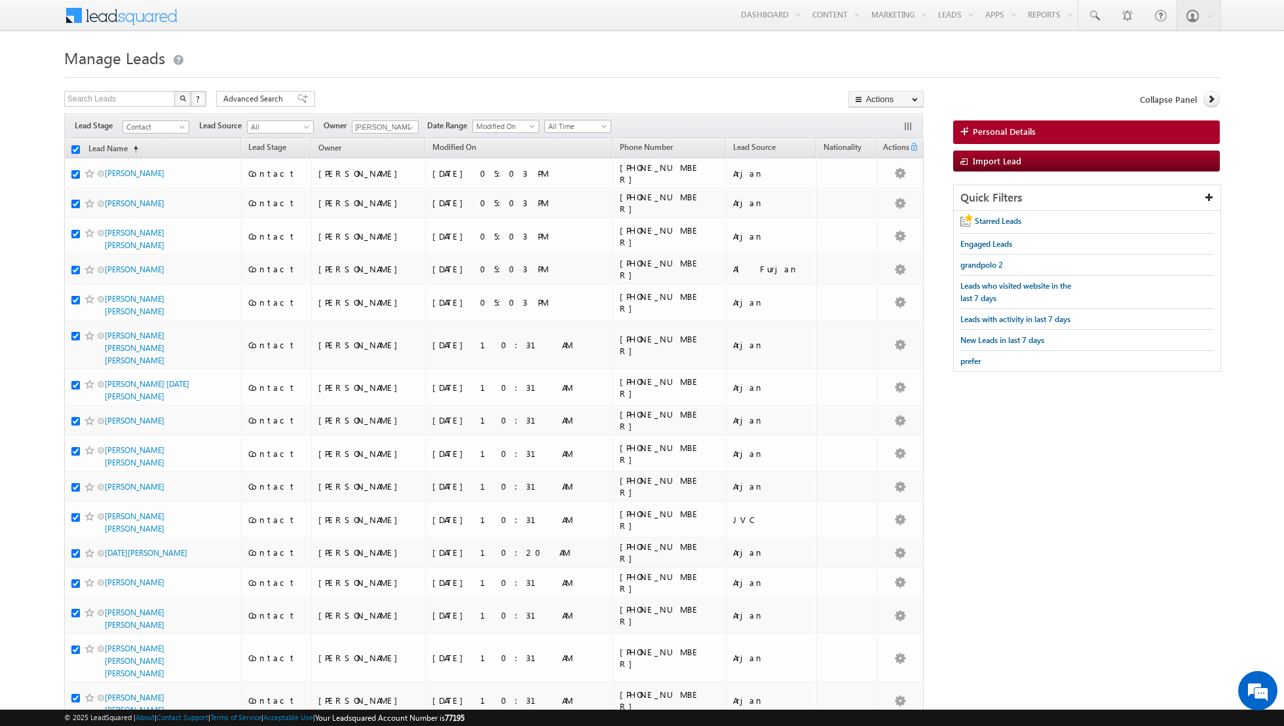
checkbox input "true"
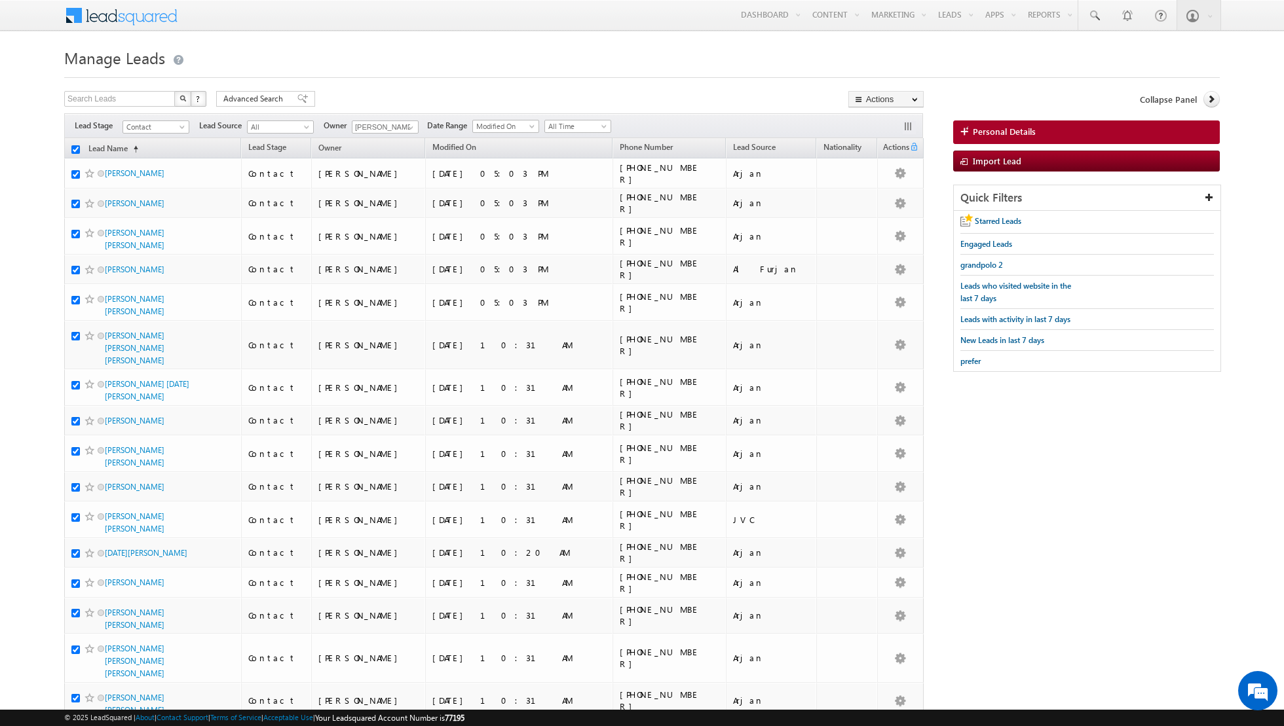
checkbox input "true"
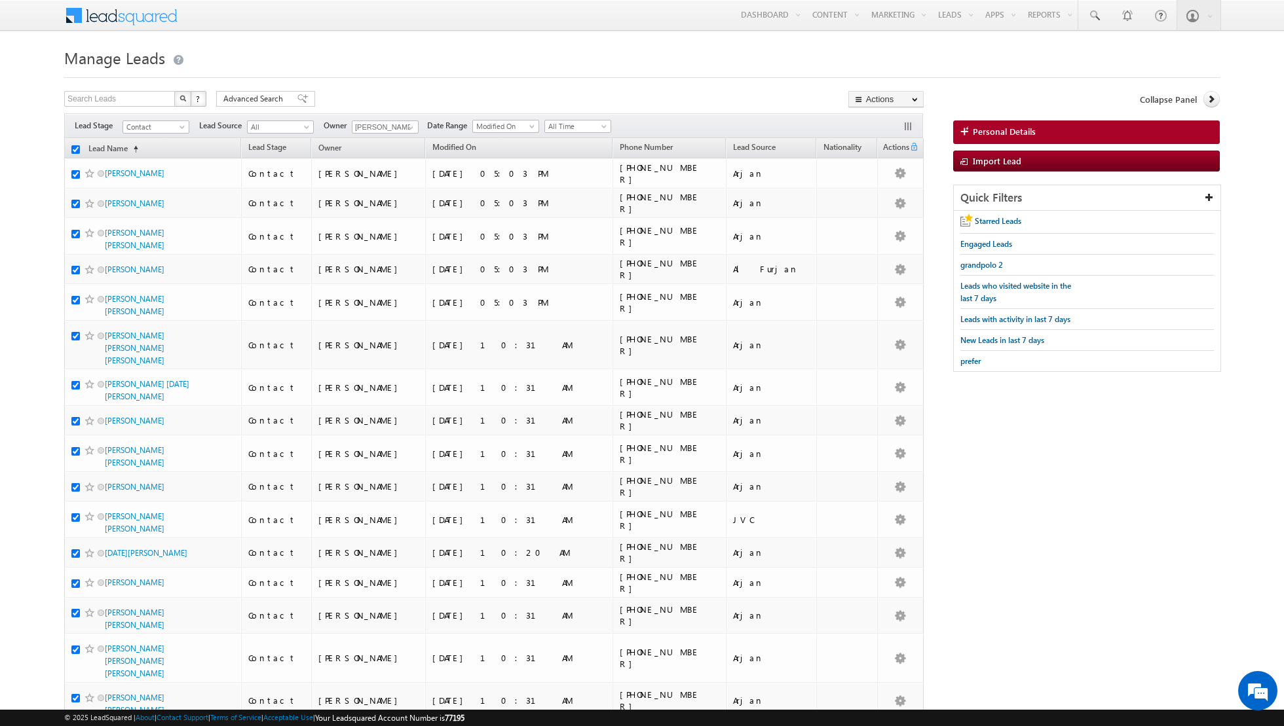
checkbox input "true"
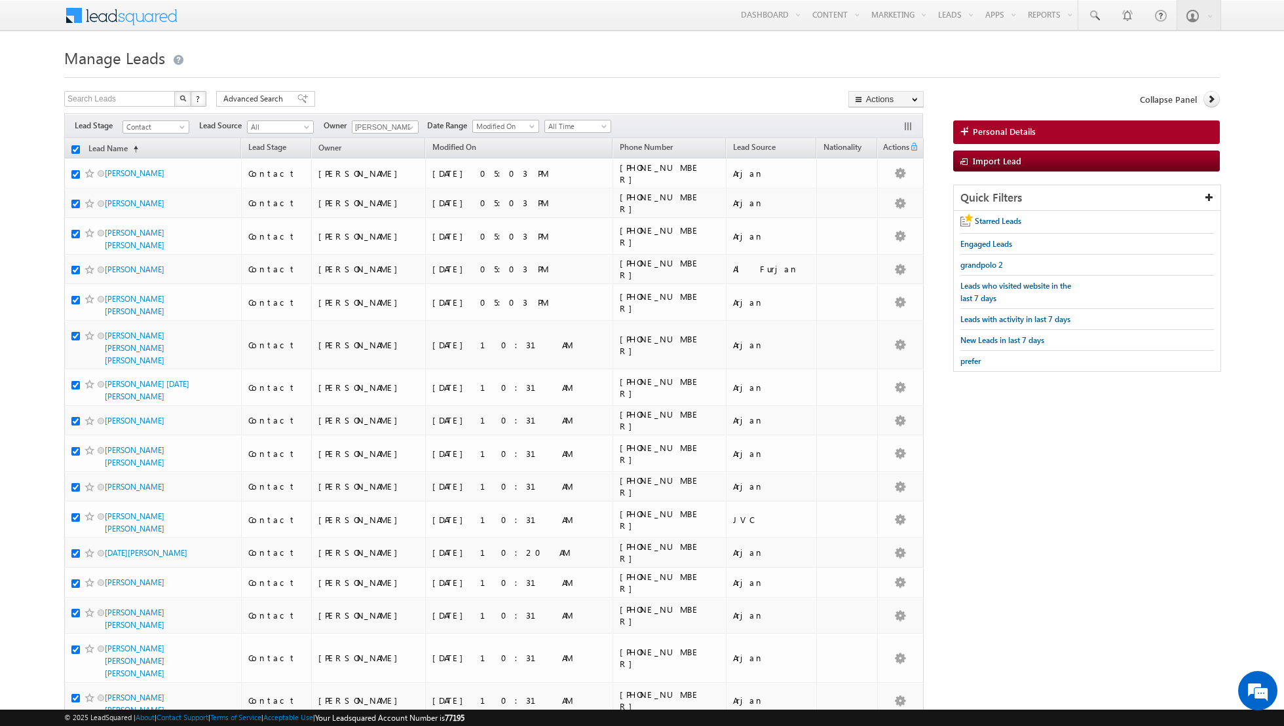
checkbox input "true"
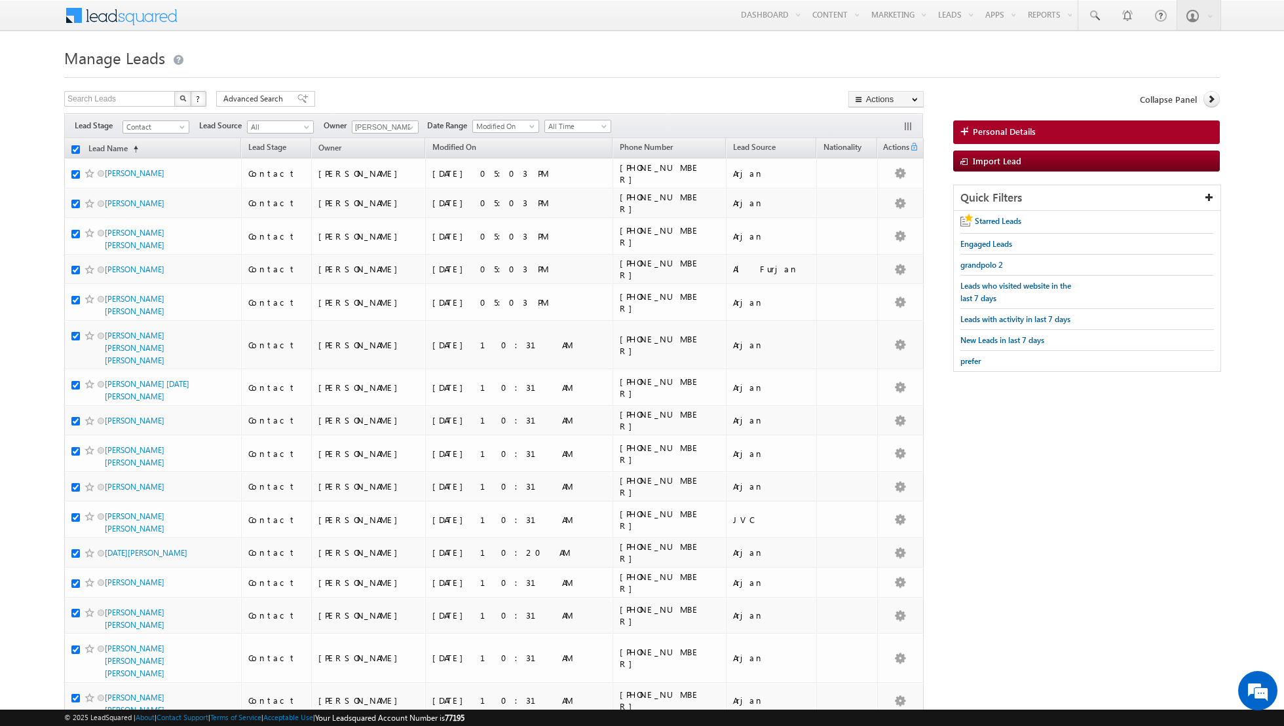
checkbox input "true"
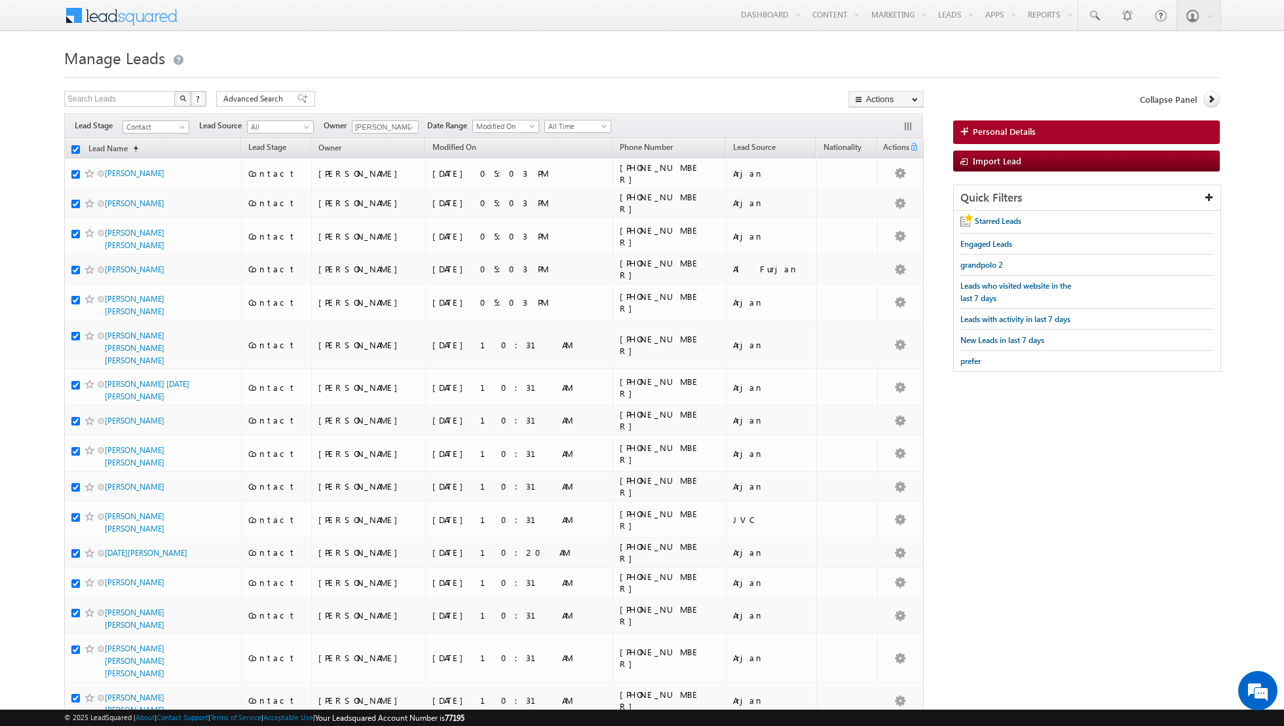
checkbox input "true"
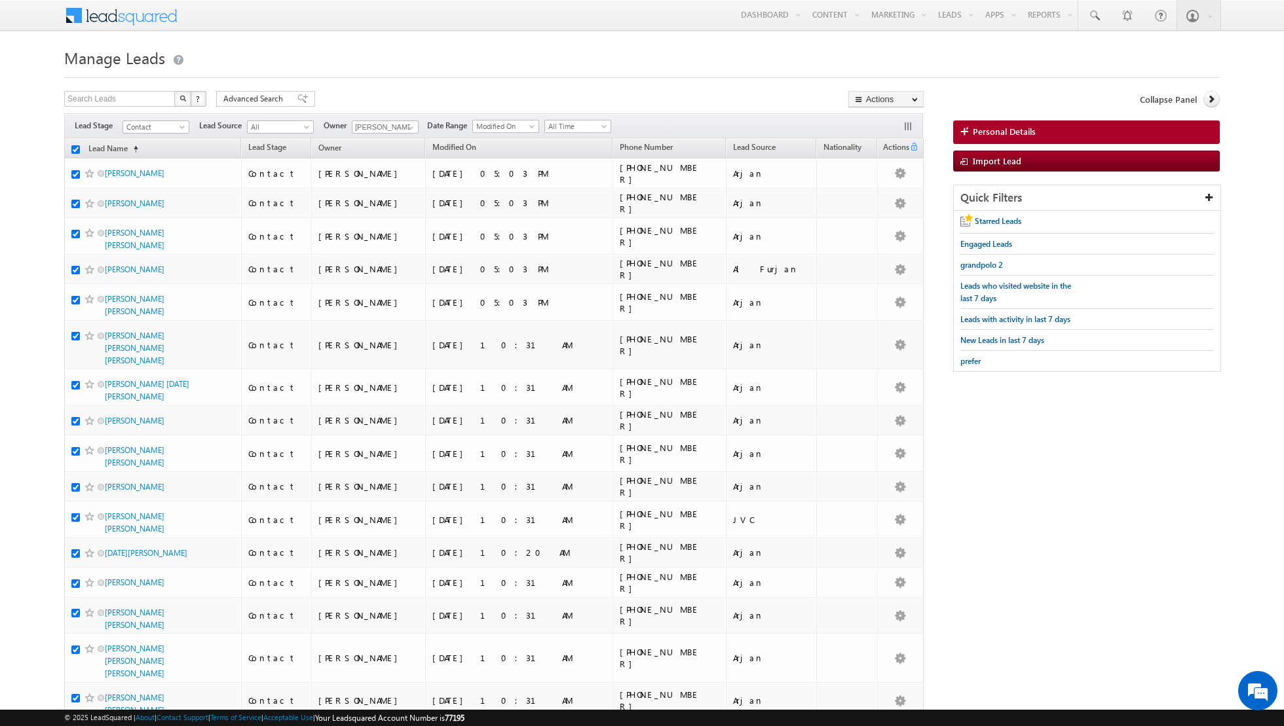
checkbox input "true"
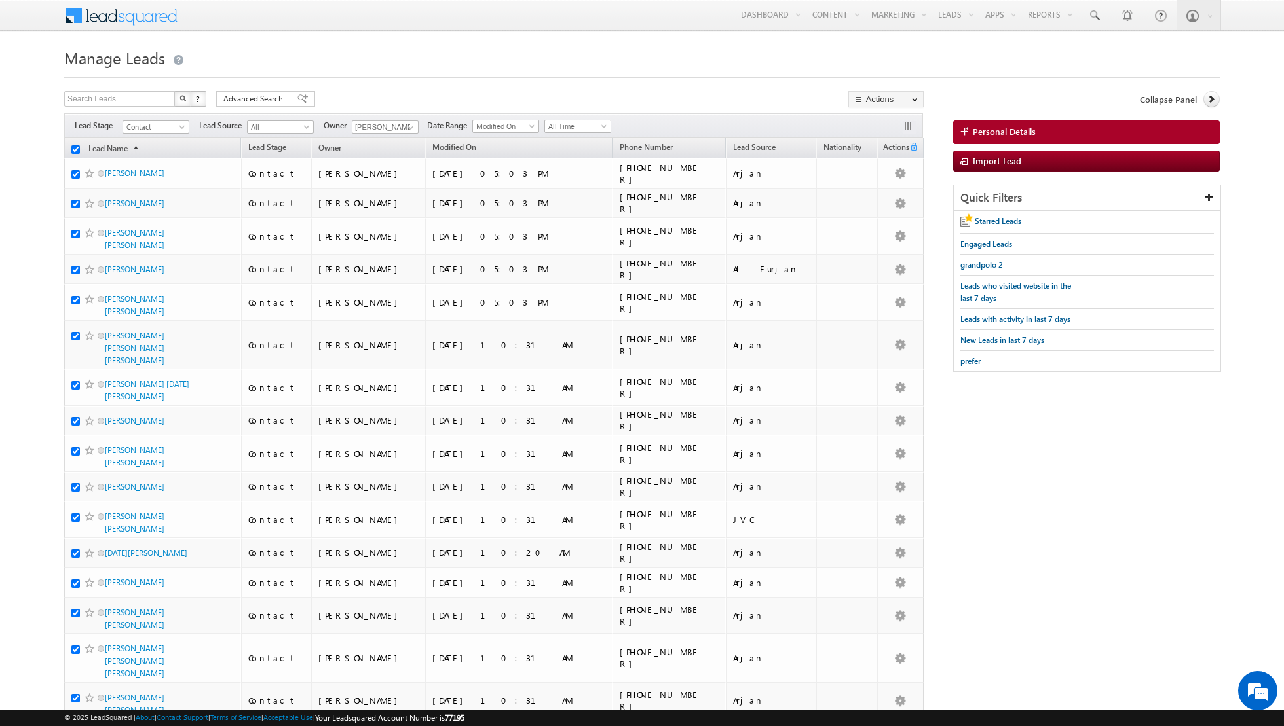
checkbox input "true"
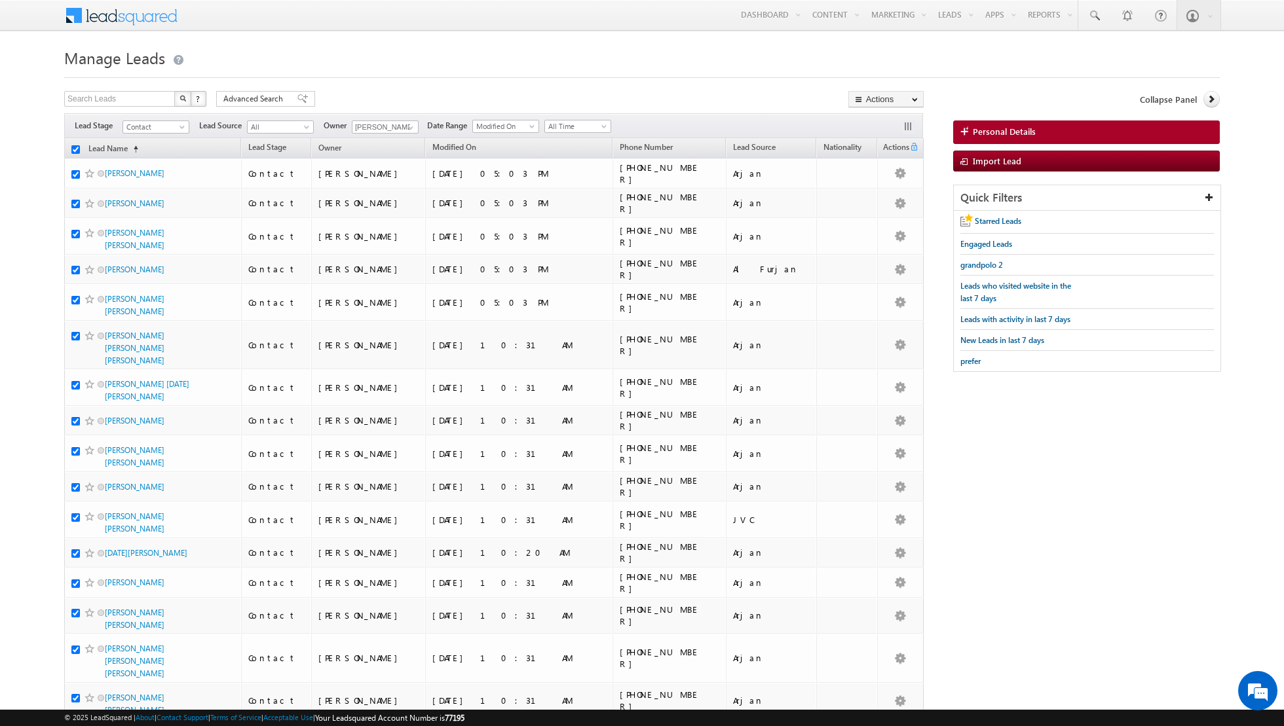
checkbox input "true"
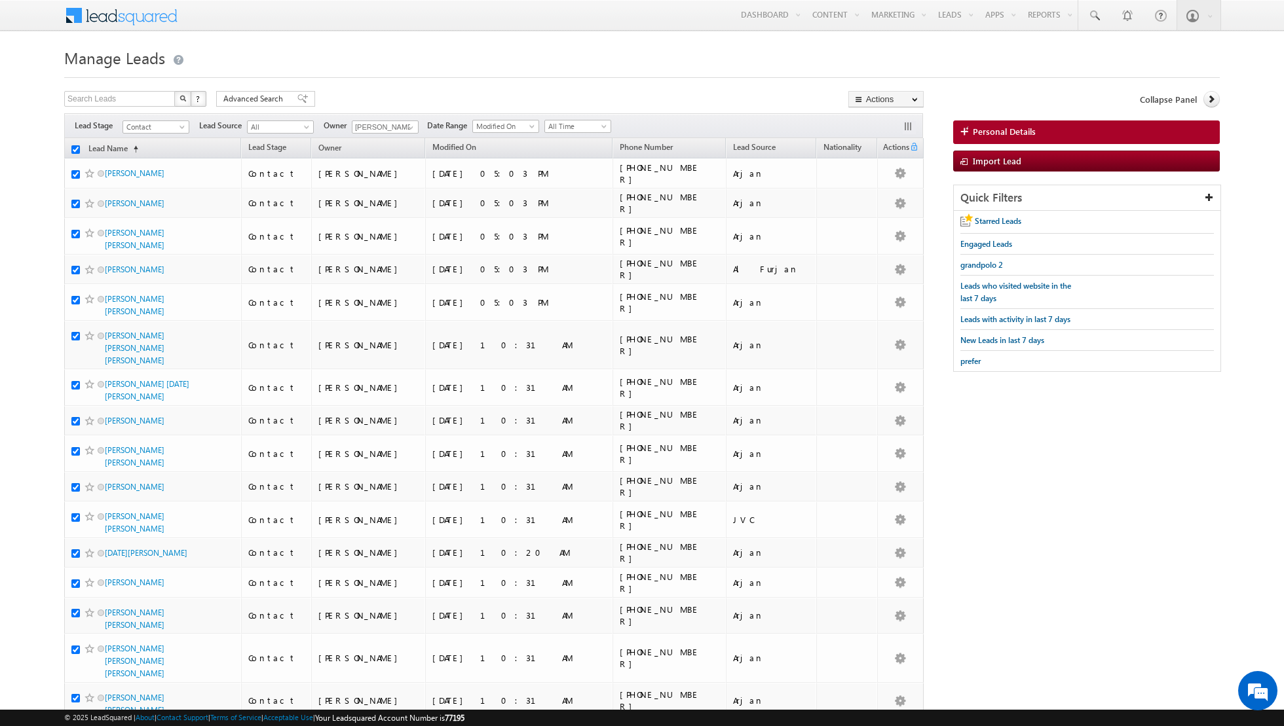
checkbox input "true"
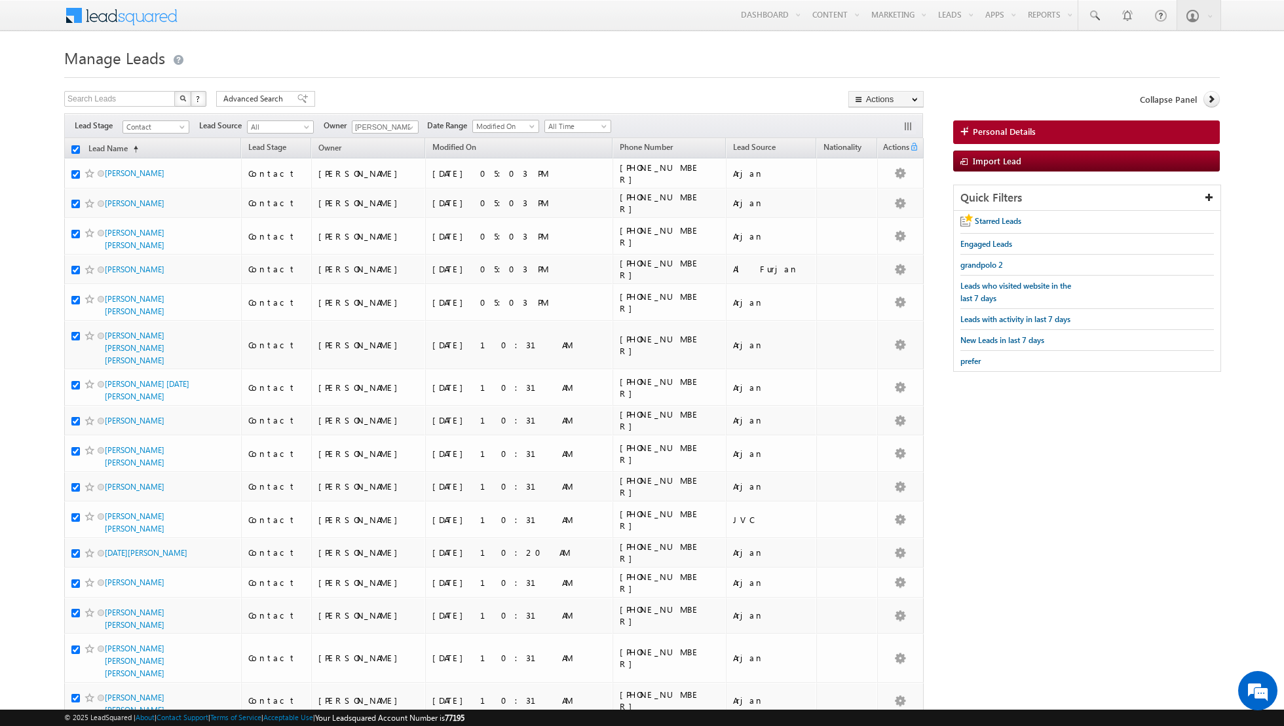
checkbox input "true"
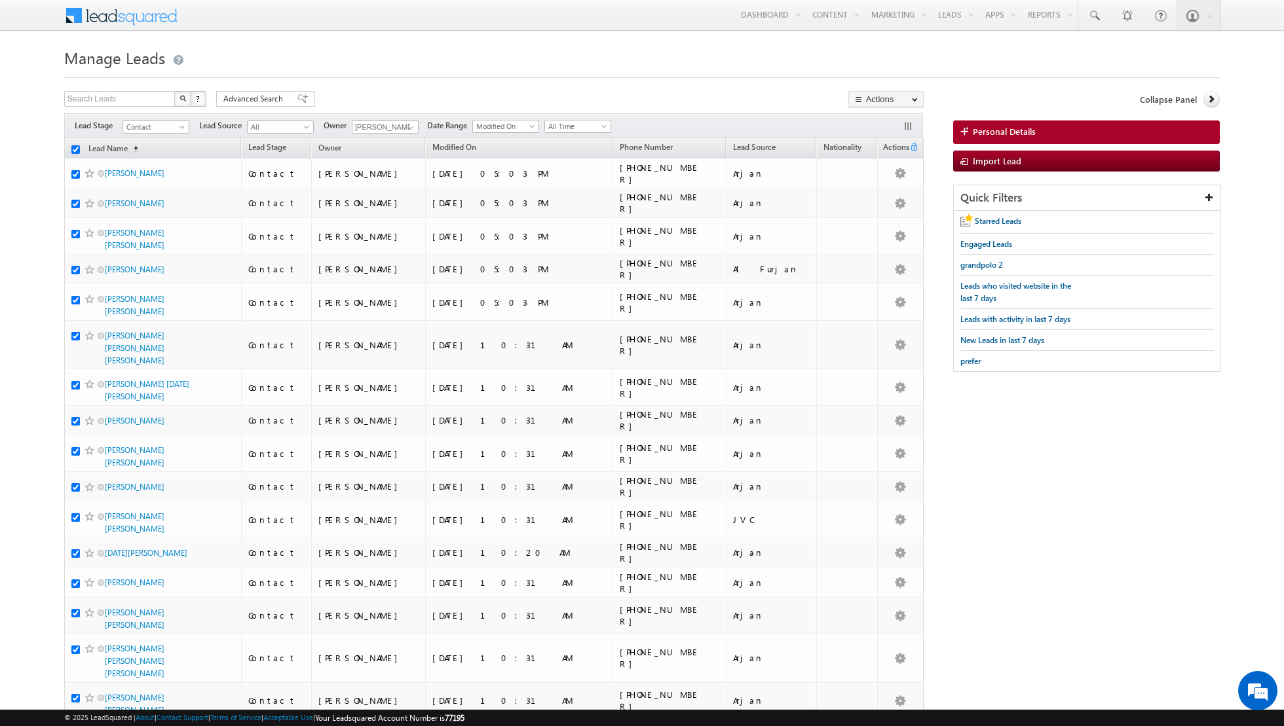
checkbox input "true"
click at [880, 211] on link "Change Owner" at bounding box center [886, 212] width 74 height 16
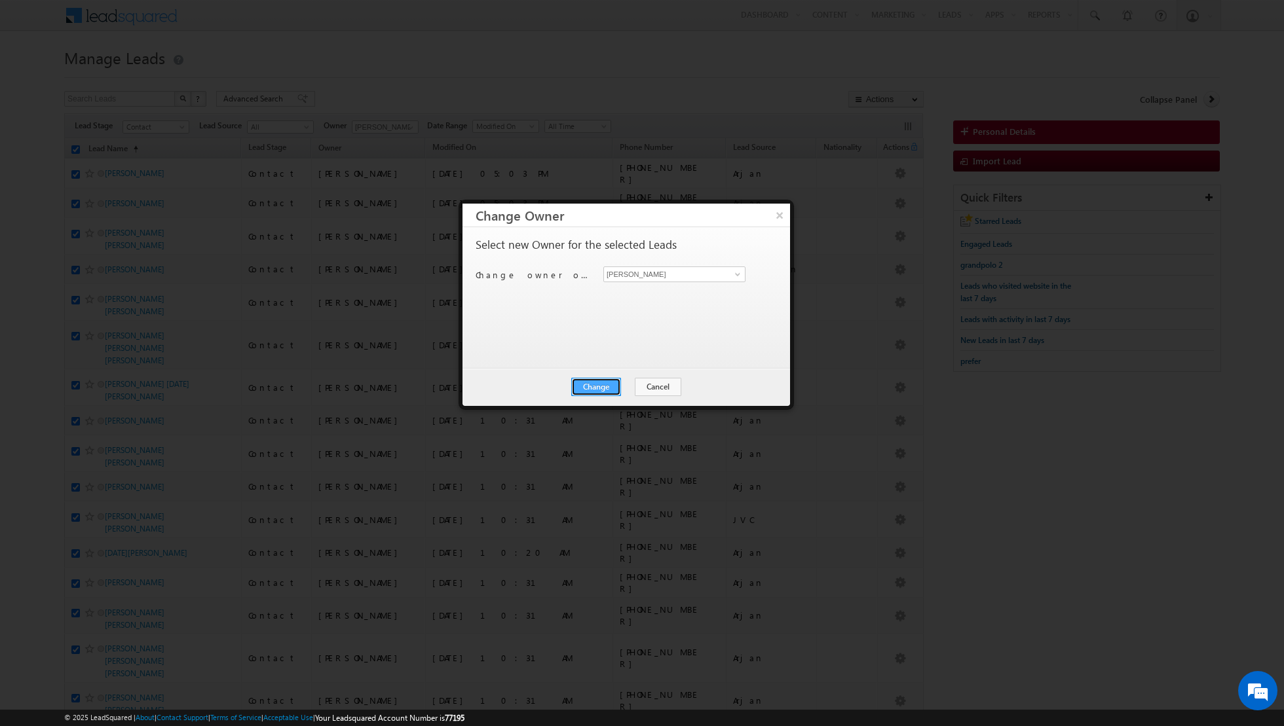
click at [591, 390] on button "Change" at bounding box center [596, 387] width 50 height 18
click at [630, 396] on div "Change Cancel Close" at bounding box center [625, 387] width 327 height 38
click at [627, 383] on button "Close" at bounding box center [628, 387] width 42 height 18
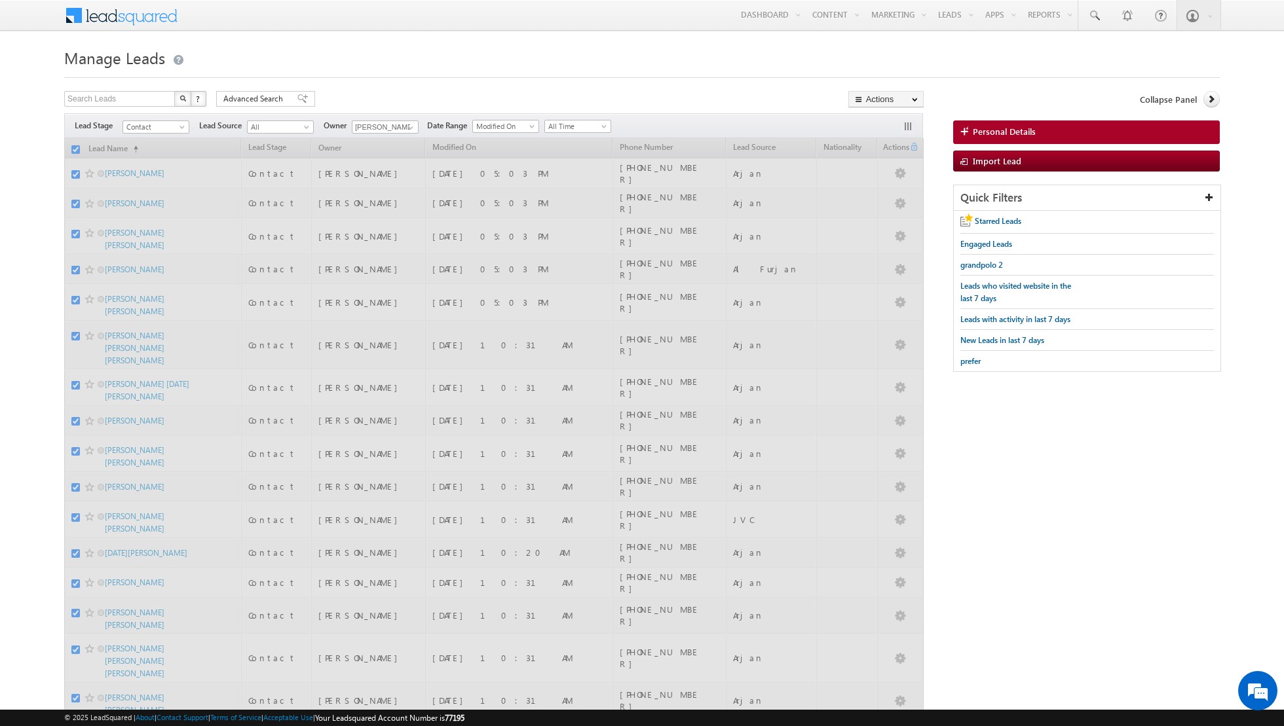
checkbox input "false"
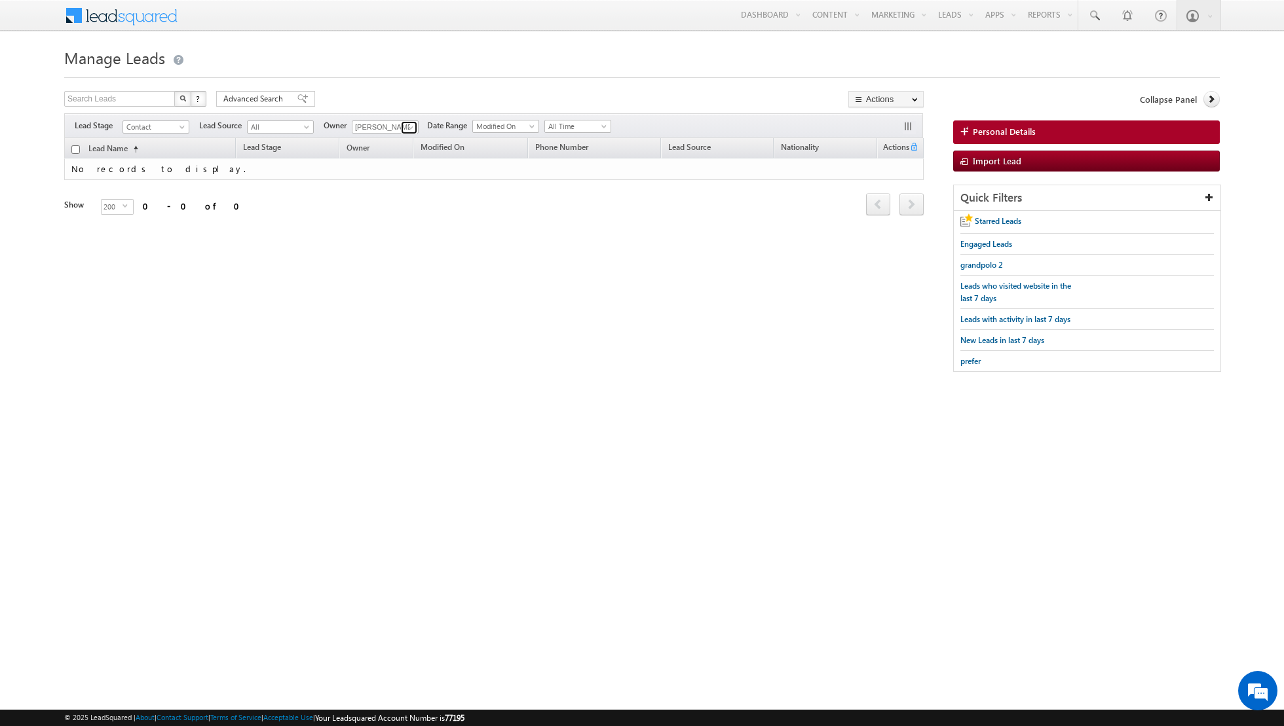
click at [405, 124] on span at bounding box center [410, 127] width 10 height 10
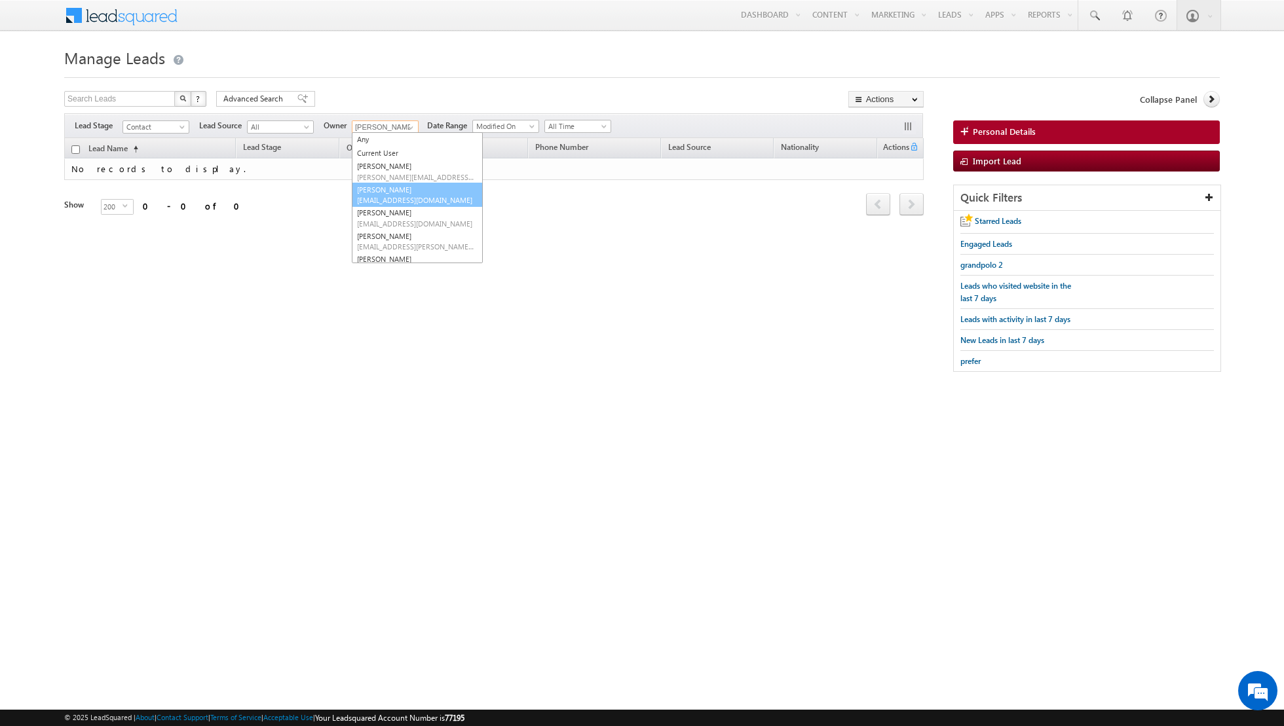
click at [384, 185] on link "[PERSON_NAME] [EMAIL_ADDRESS][DOMAIN_NAME]" at bounding box center [417, 195] width 131 height 25
type input "[PERSON_NAME]"
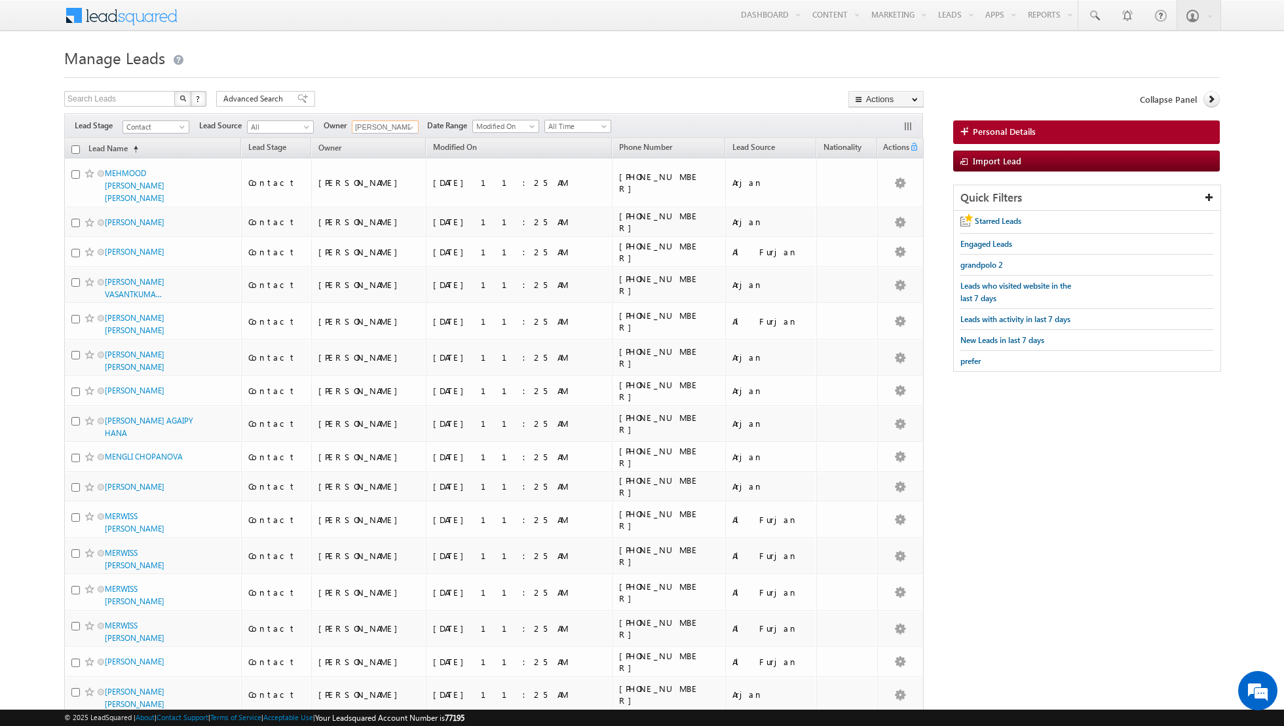
click at [77, 148] on input "checkbox" at bounding box center [75, 149] width 9 height 9
checkbox input "true"
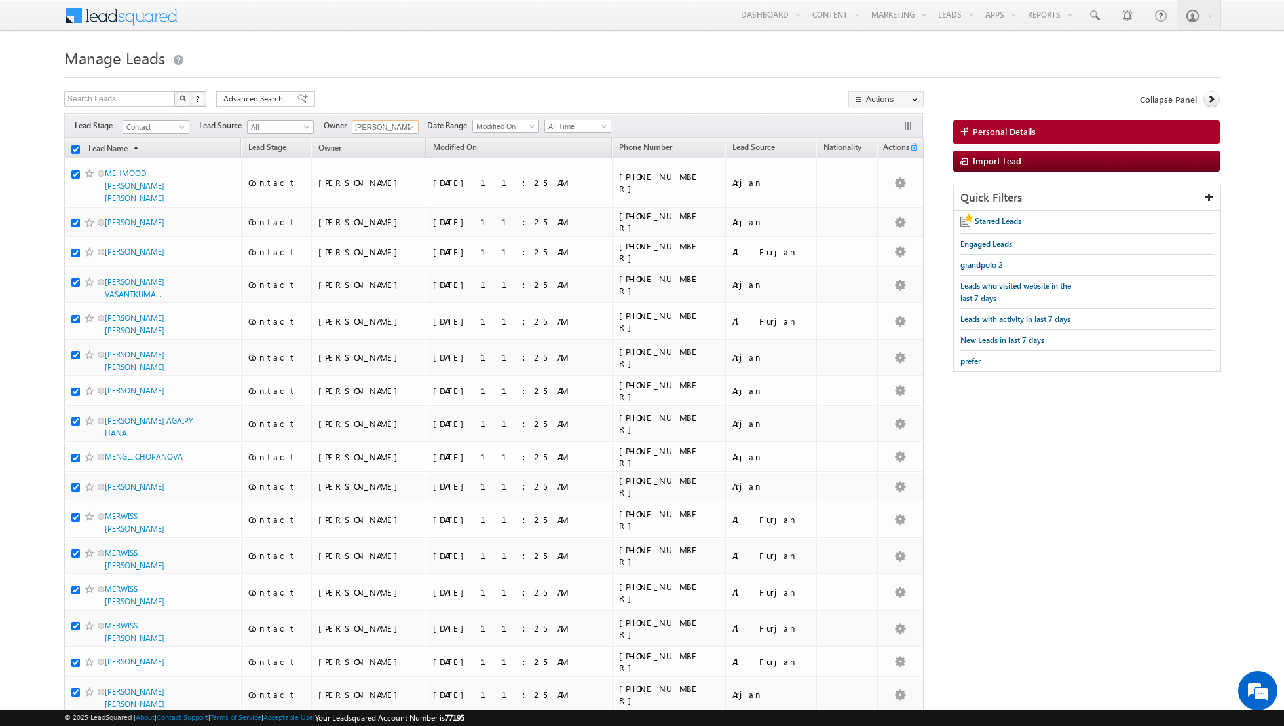
checkbox input "true"
click at [868, 217] on link "Change Owner" at bounding box center [886, 212] width 74 height 16
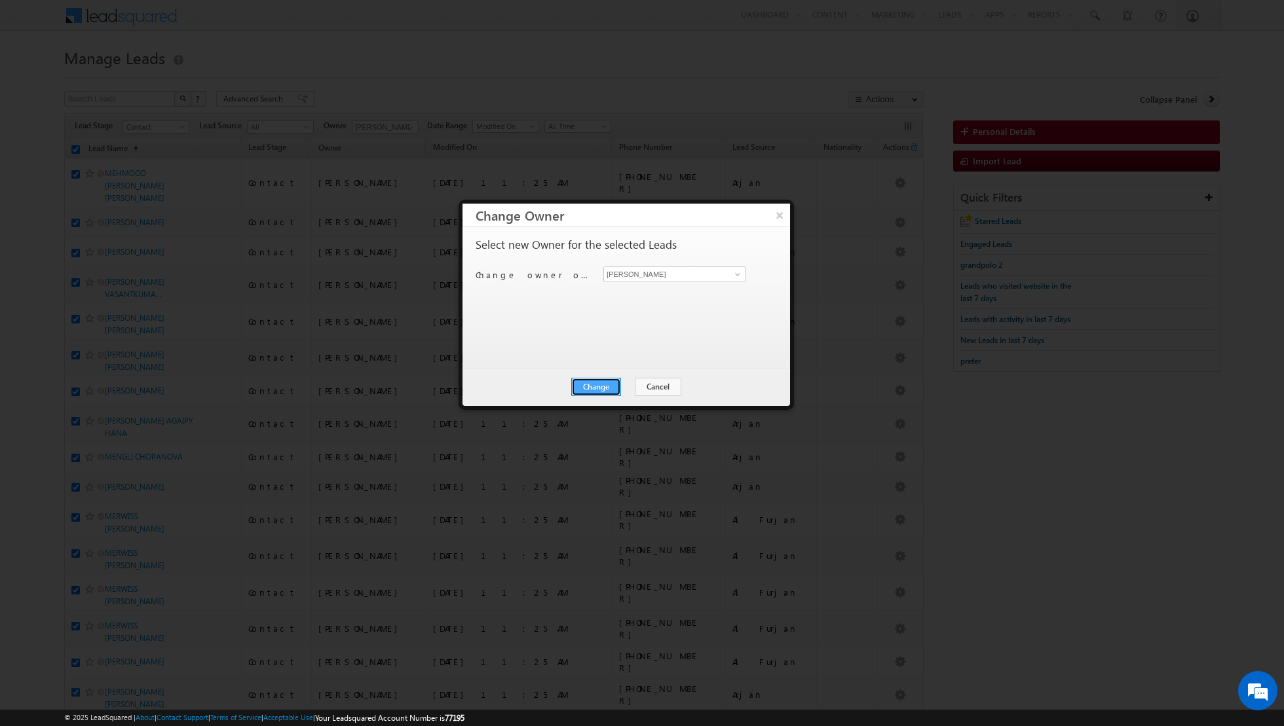
click at [603, 390] on button "Change" at bounding box center [596, 387] width 50 height 18
click at [618, 388] on button "Close" at bounding box center [628, 387] width 42 height 18
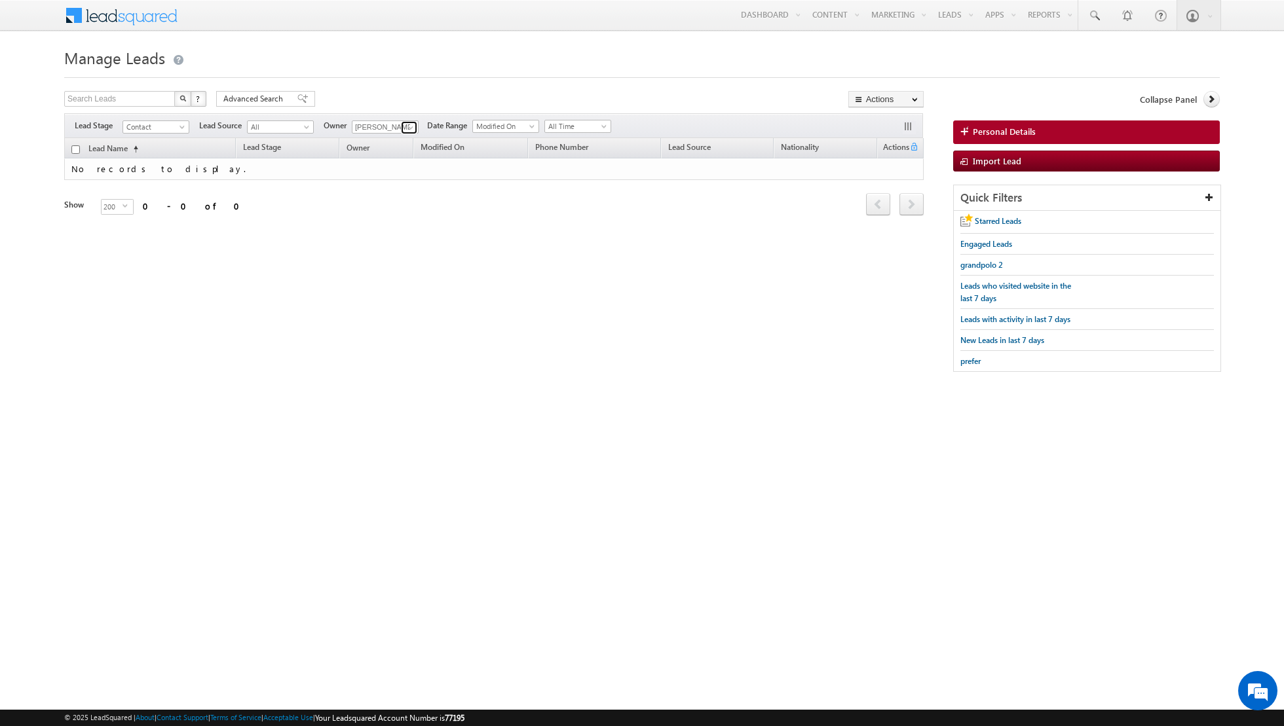
click at [405, 130] on span at bounding box center [410, 127] width 10 height 10
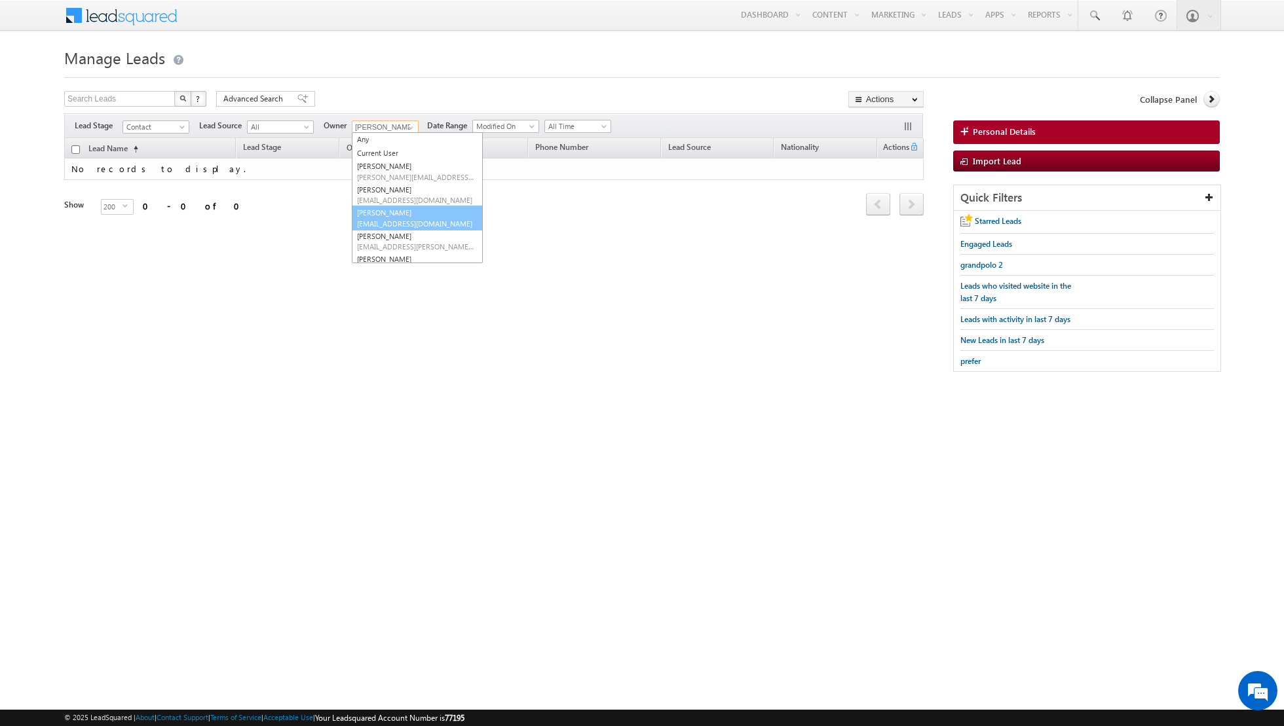
click at [377, 213] on link "[PERSON_NAME] [PERSON_NAME][EMAIL_ADDRESS][DOMAIN_NAME]" at bounding box center [417, 218] width 131 height 25
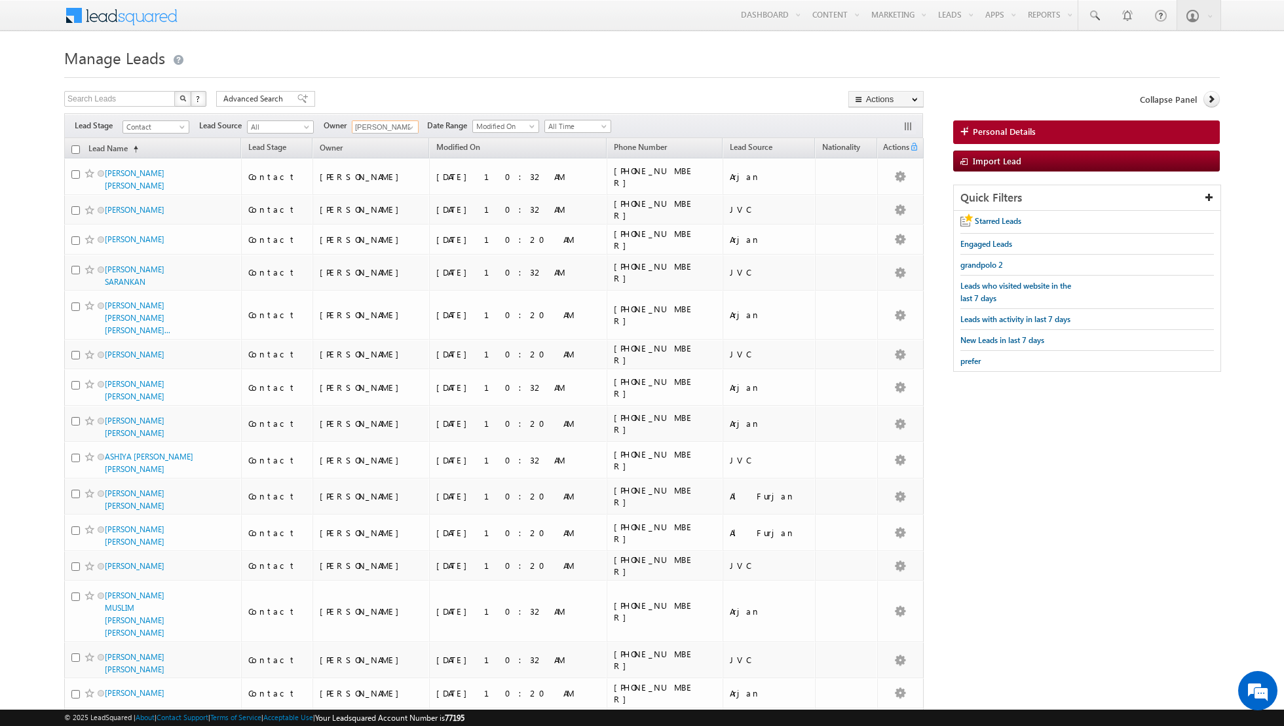
click at [73, 146] on input "checkbox" at bounding box center [75, 149] width 9 height 9
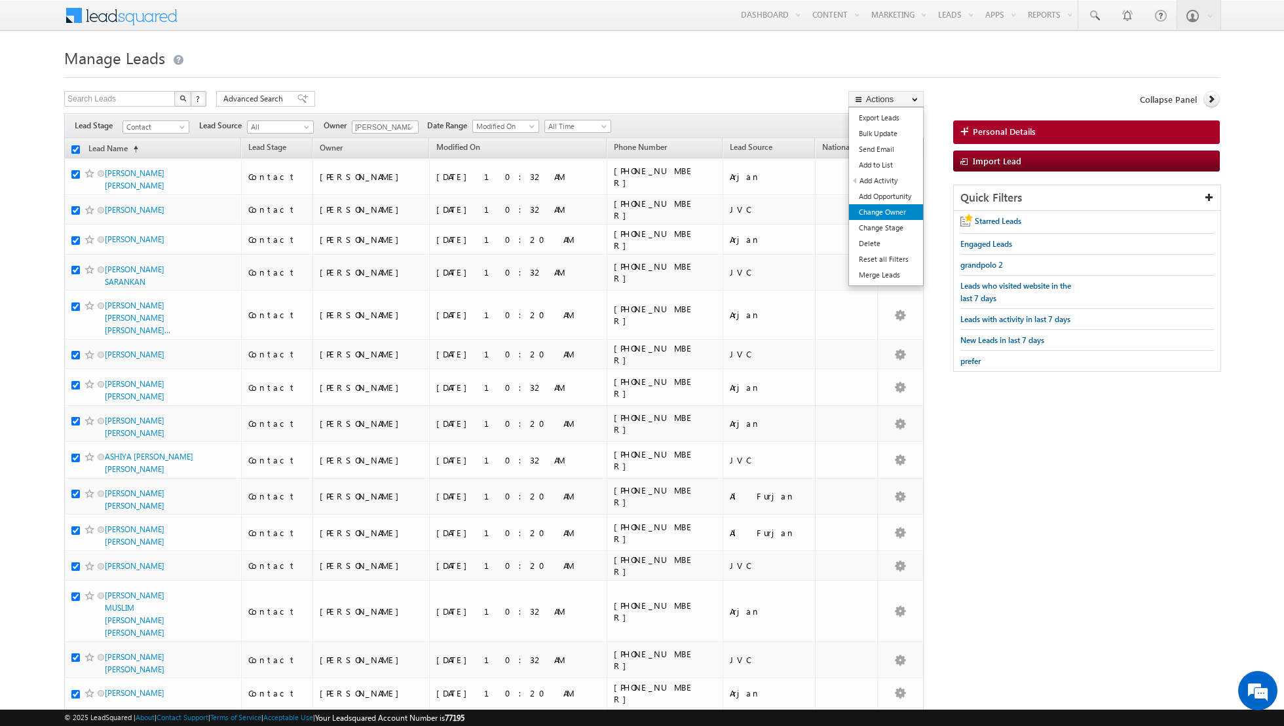
click at [863, 209] on link "Change Owner" at bounding box center [886, 212] width 74 height 16
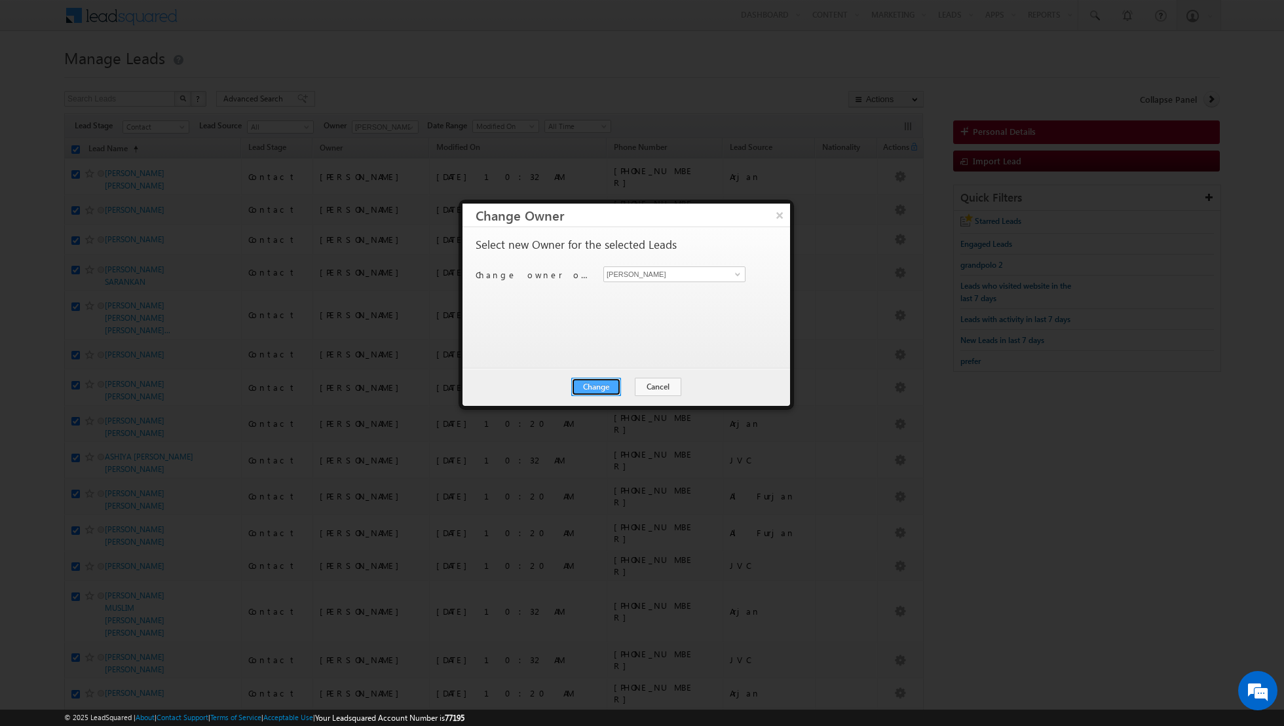
click at [581, 391] on button "Change" at bounding box center [596, 387] width 50 height 18
click at [633, 388] on button "Close" at bounding box center [628, 387] width 42 height 18
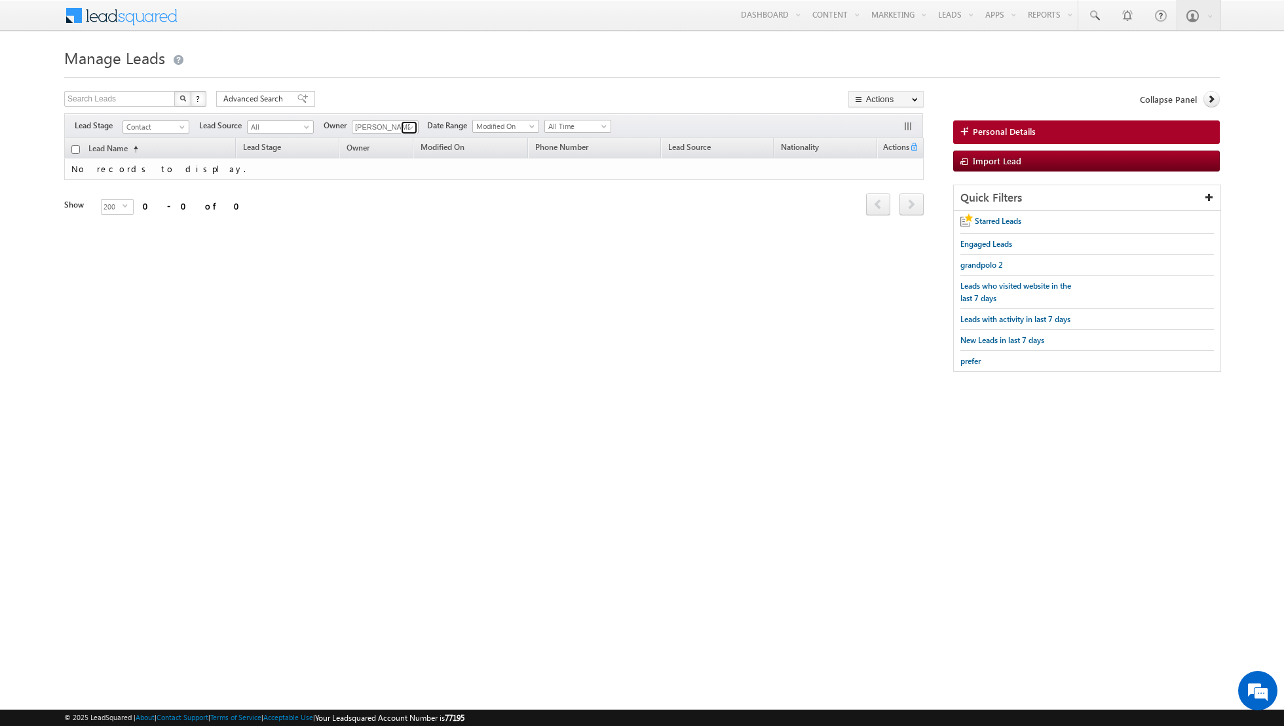
click at [405, 126] on span at bounding box center [410, 127] width 10 height 10
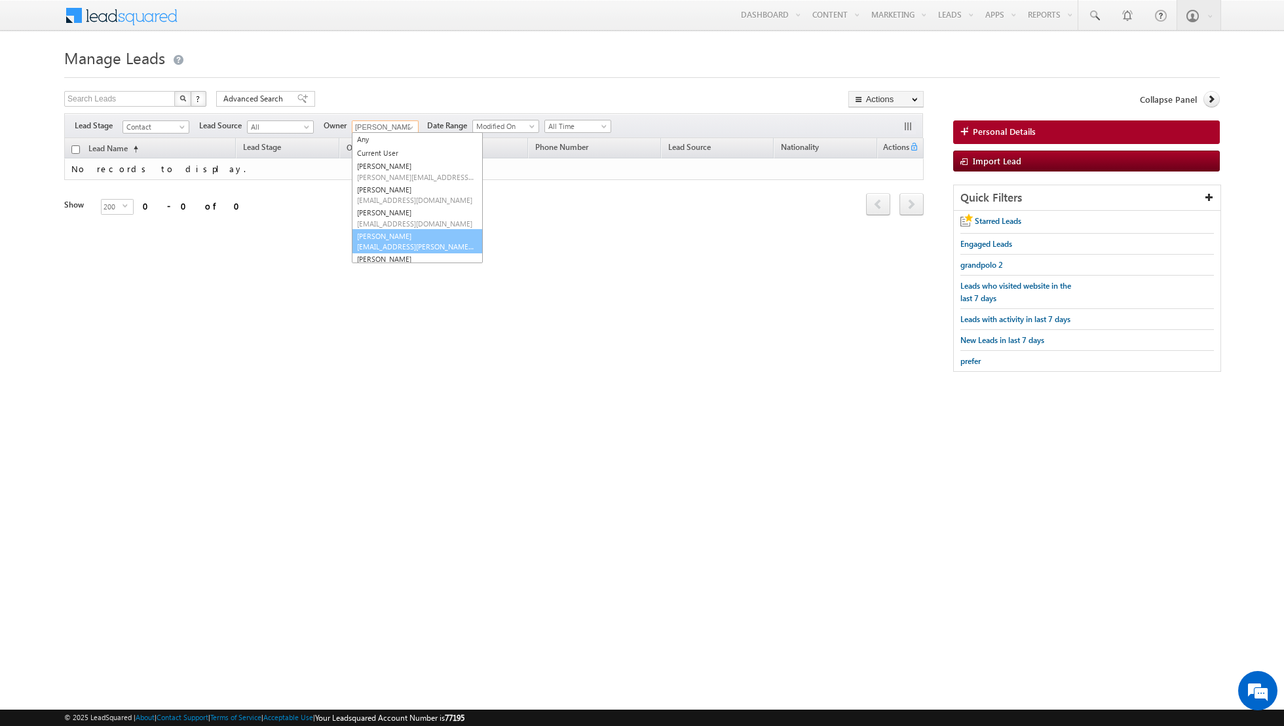
click at [394, 230] on link "[PERSON_NAME] [EMAIL_ADDRESS][PERSON_NAME][DOMAIN_NAME]" at bounding box center [417, 241] width 131 height 25
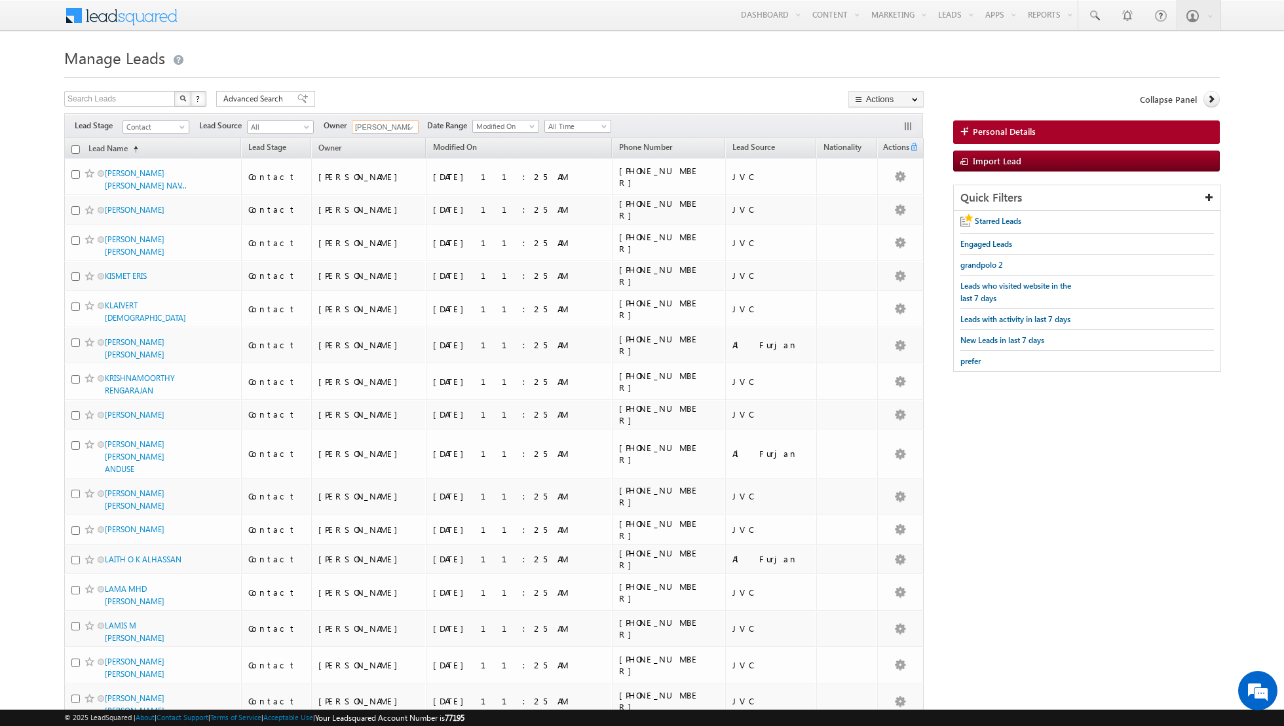
click at [74, 150] on input "checkbox" at bounding box center [75, 149] width 9 height 9
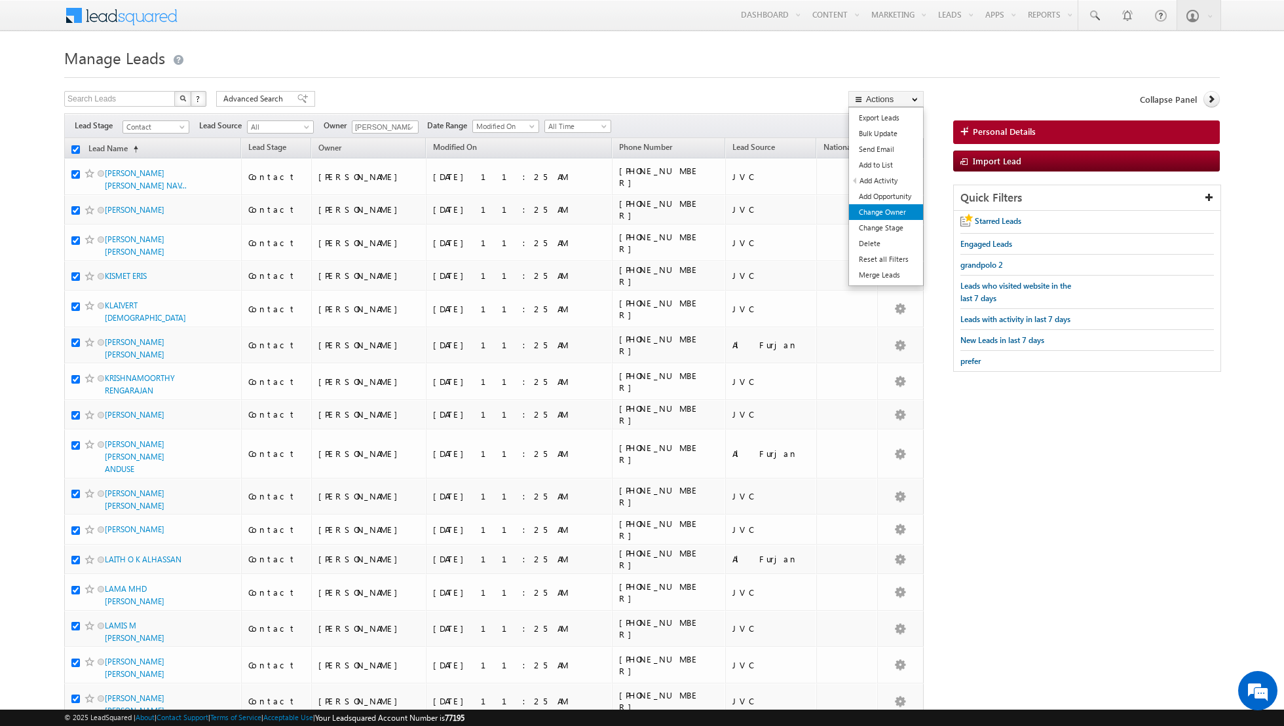
click at [880, 215] on link "Change Owner" at bounding box center [886, 212] width 74 height 16
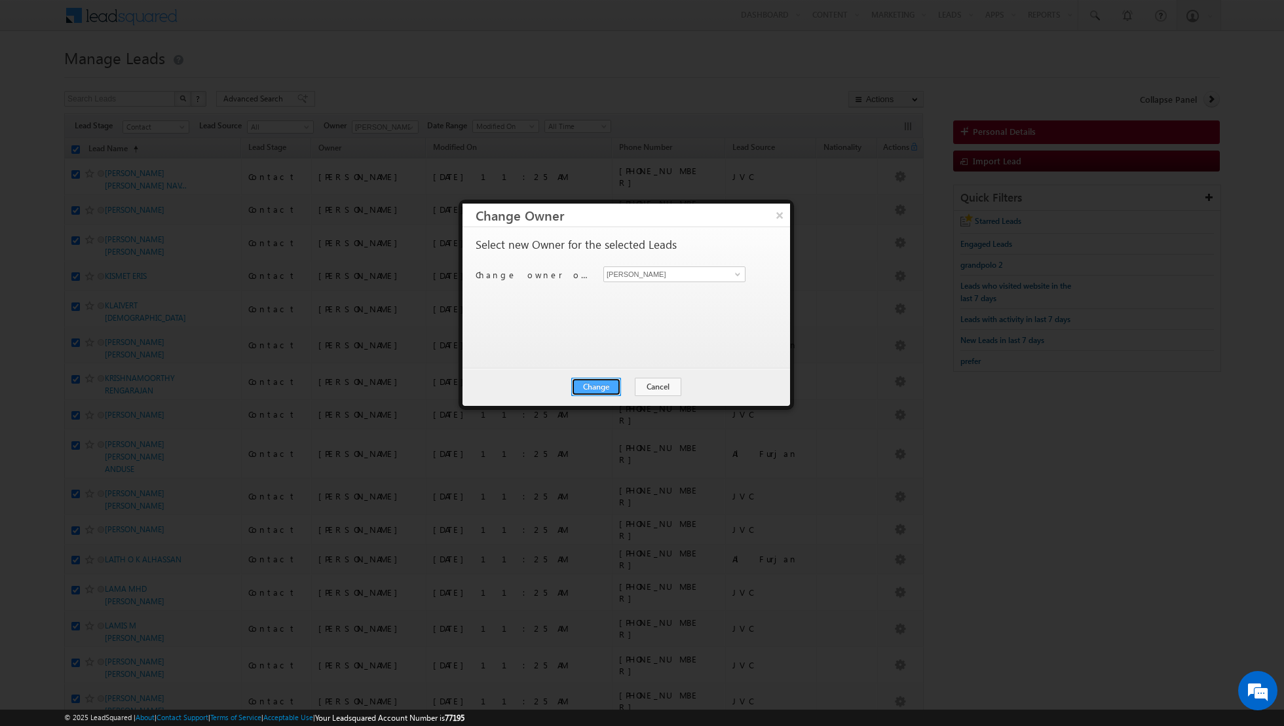
click at [595, 388] on button "Change" at bounding box center [596, 387] width 50 height 18
click at [625, 386] on button "Close" at bounding box center [628, 387] width 42 height 18
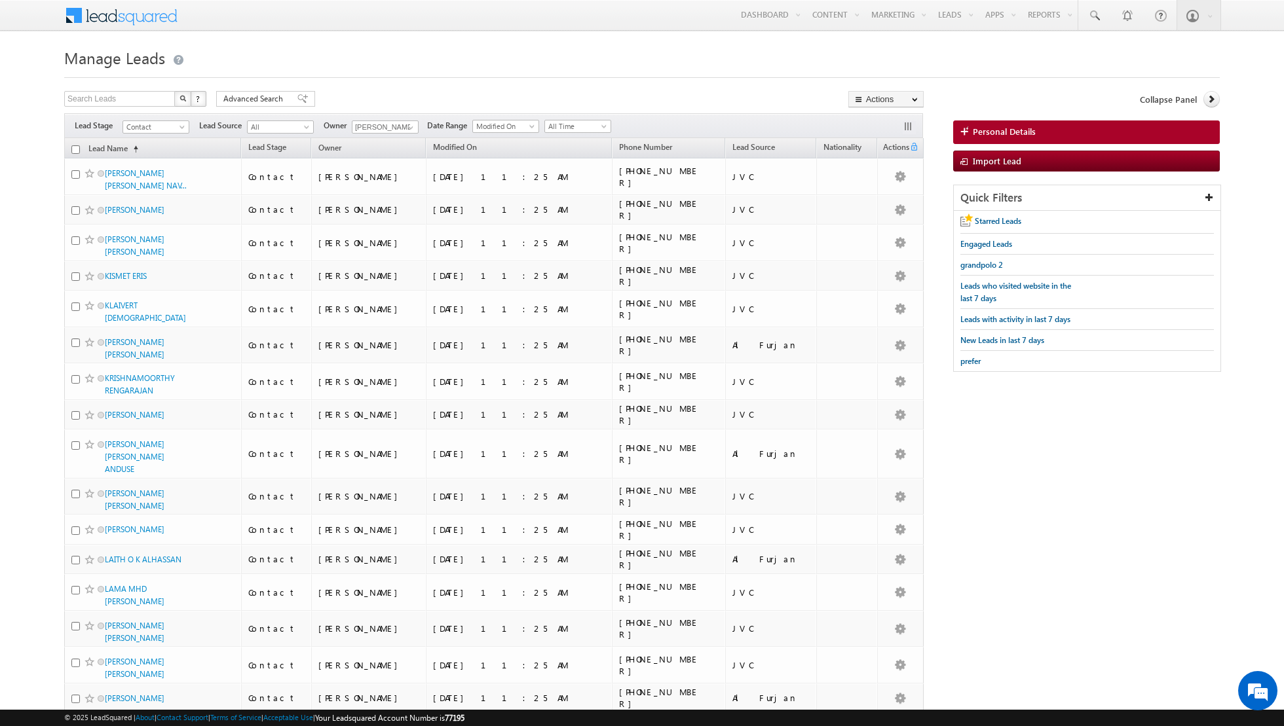
click at [76, 149] on input "checkbox" at bounding box center [75, 149] width 9 height 9
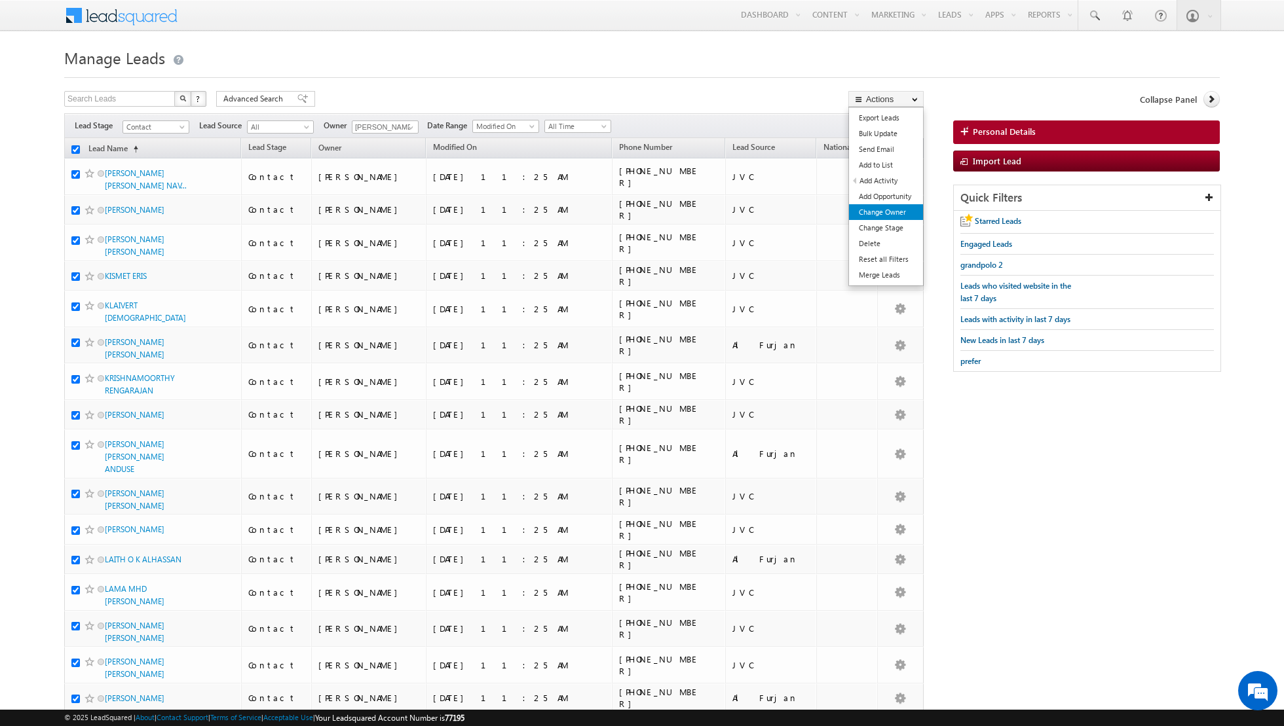
click at [877, 219] on link "Change Owner" at bounding box center [886, 212] width 74 height 16
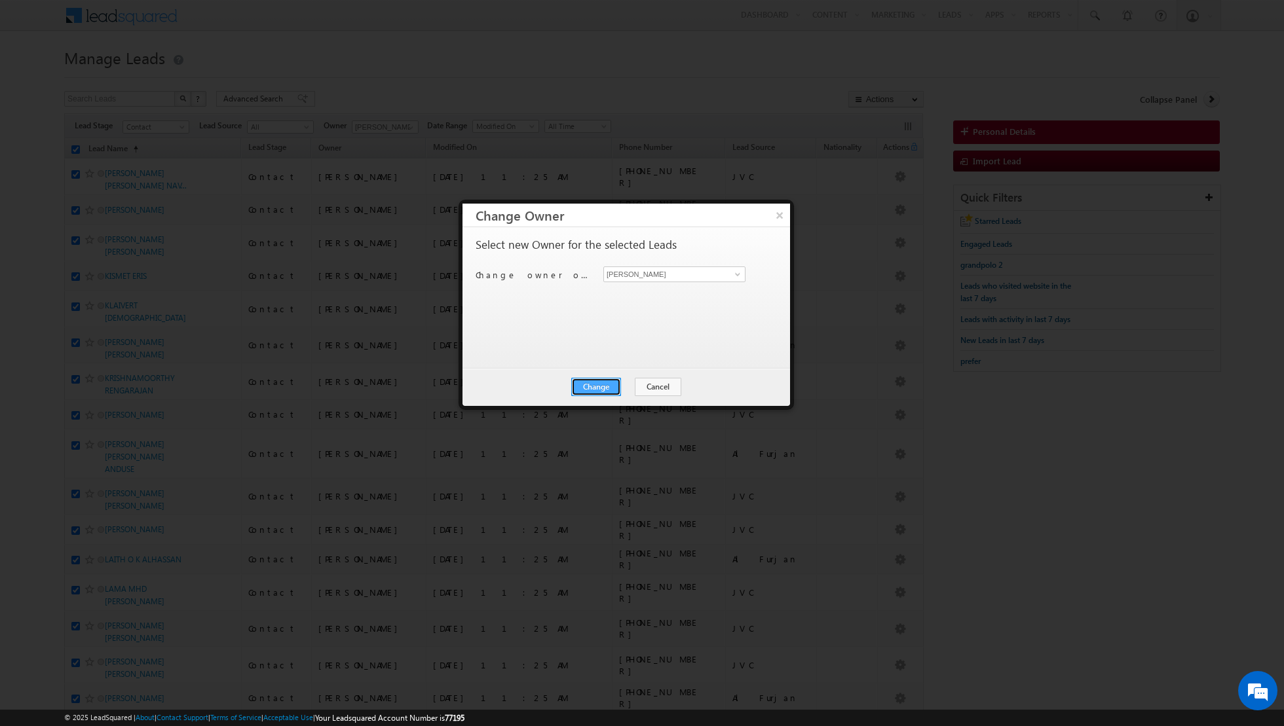
click at [599, 384] on button "Change" at bounding box center [596, 387] width 50 height 18
click at [622, 390] on button "Close" at bounding box center [628, 387] width 42 height 18
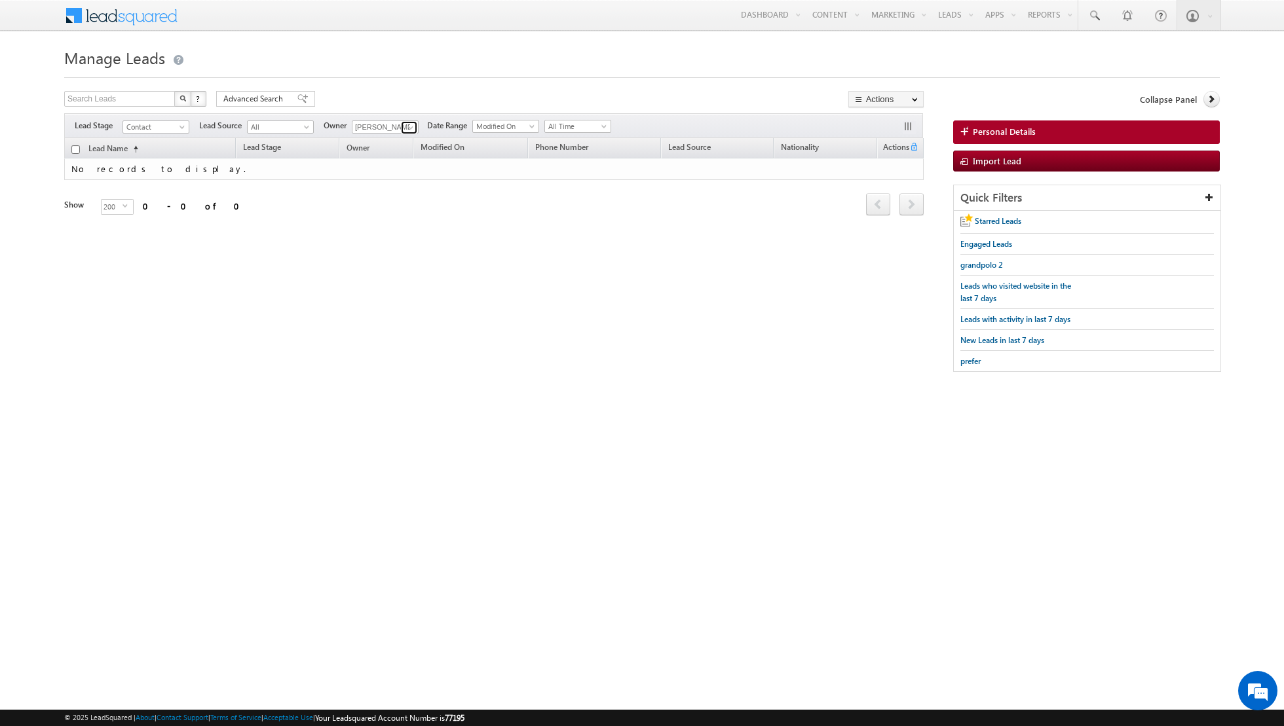
click at [408, 130] on span at bounding box center [410, 127] width 10 height 10
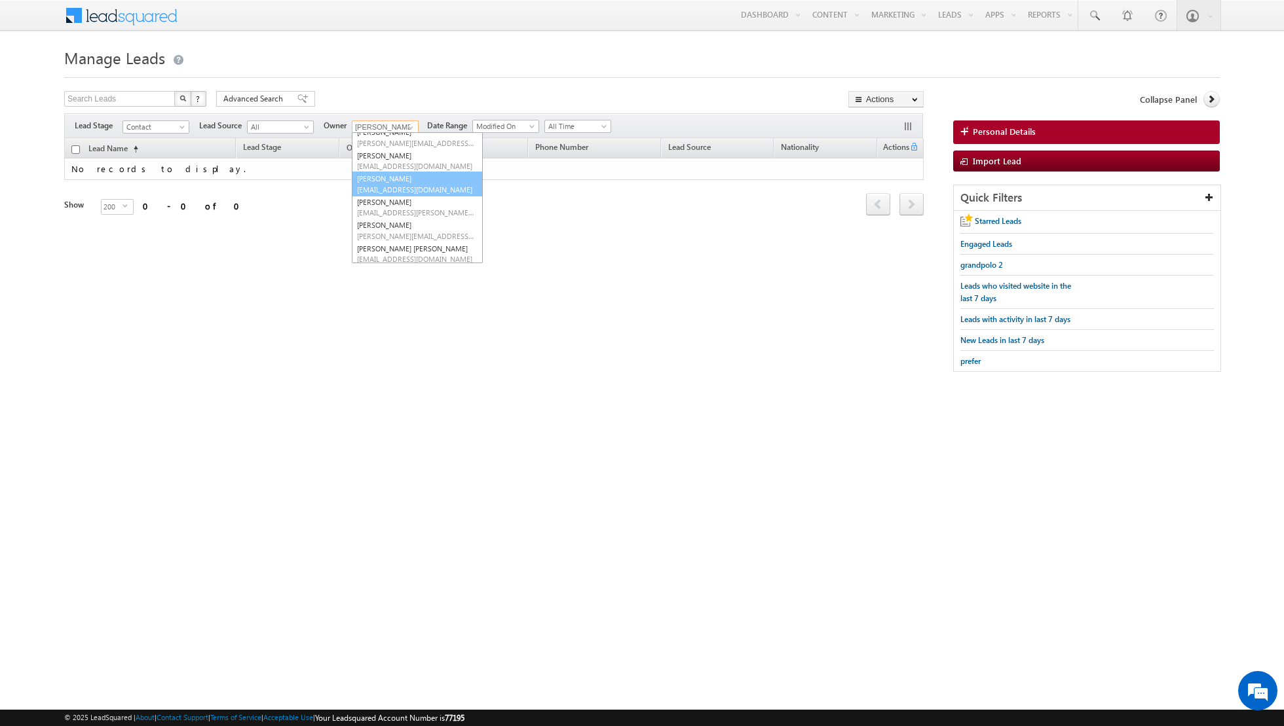
scroll to position [33, 0]
click at [383, 225] on link "[PERSON_NAME] [PERSON_NAME][EMAIL_ADDRESS][DOMAIN_NAME]" at bounding box center [417, 231] width 131 height 25
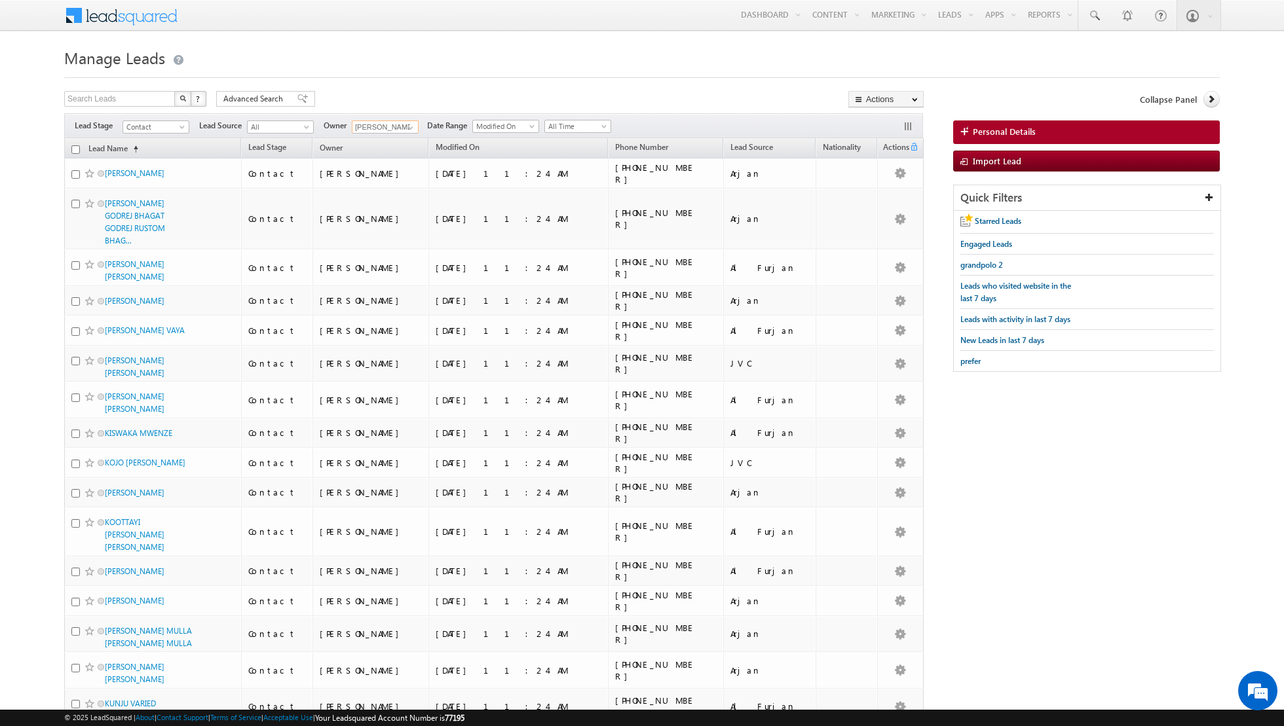
click at [73, 146] on input "checkbox" at bounding box center [75, 149] width 9 height 9
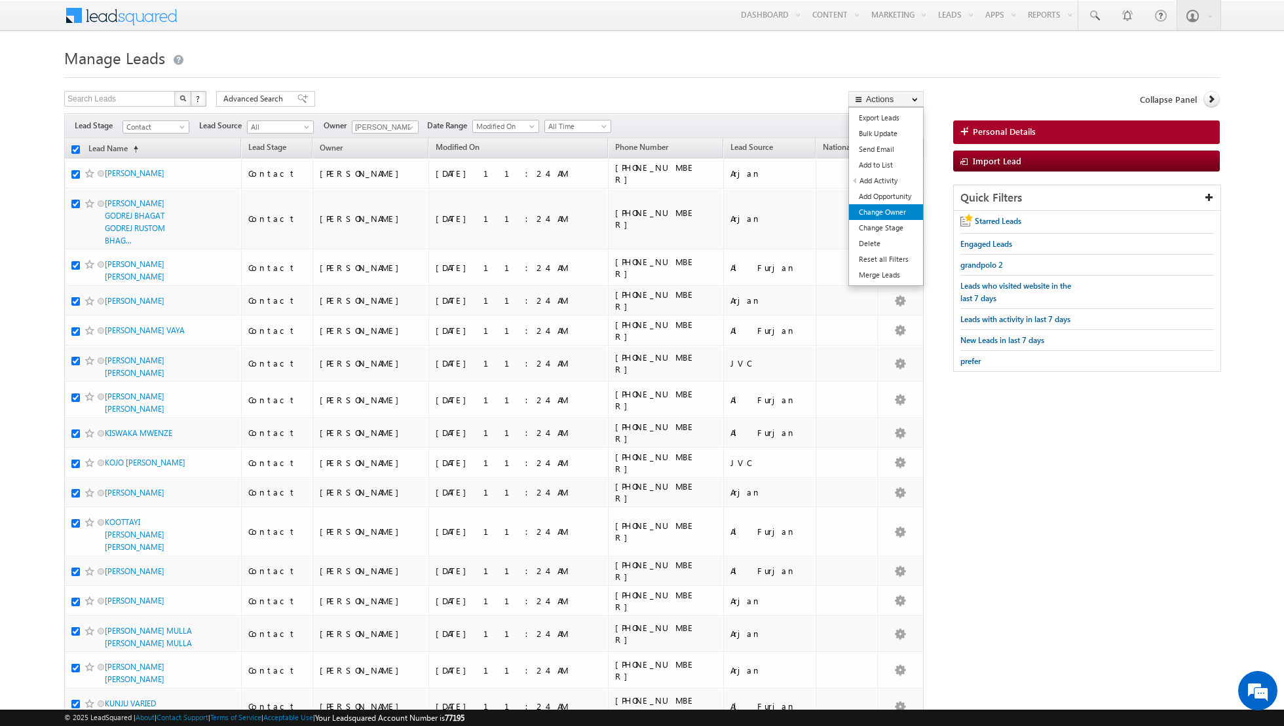
click at [884, 208] on link "Change Owner" at bounding box center [886, 212] width 74 height 16
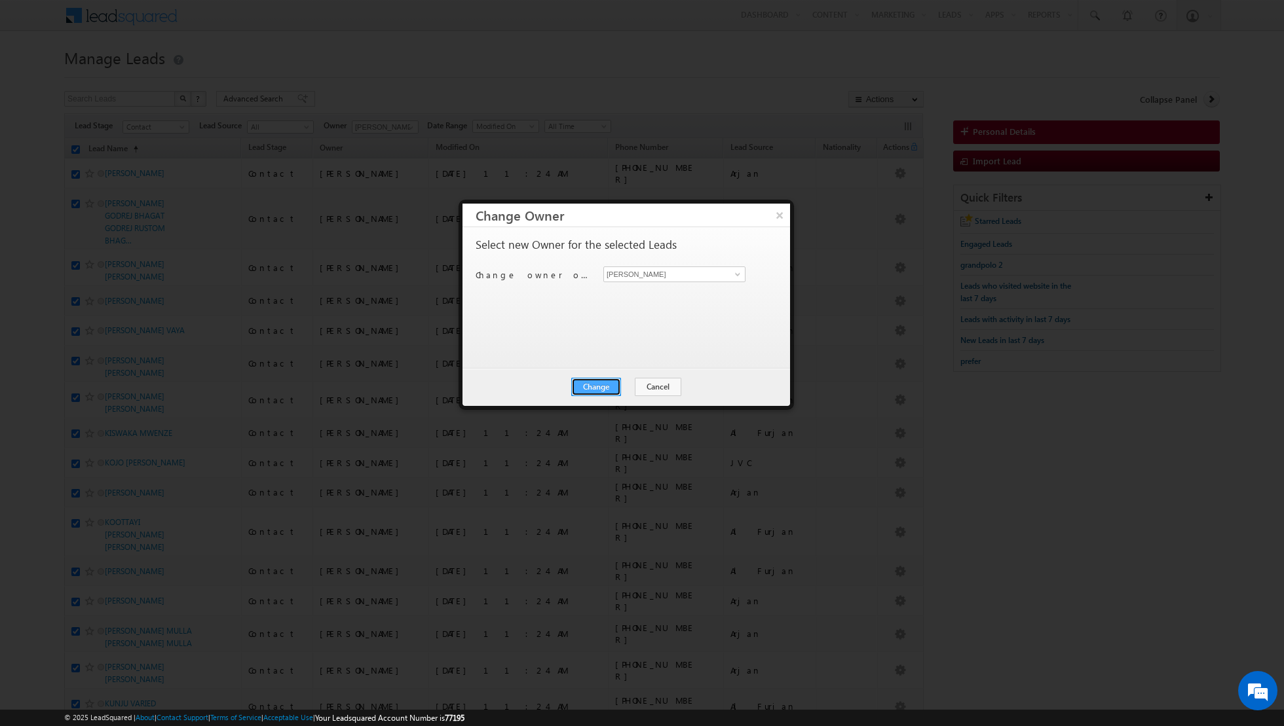
click at [593, 386] on button "Change" at bounding box center [596, 387] width 50 height 18
click at [638, 388] on button "Close" at bounding box center [628, 387] width 42 height 18
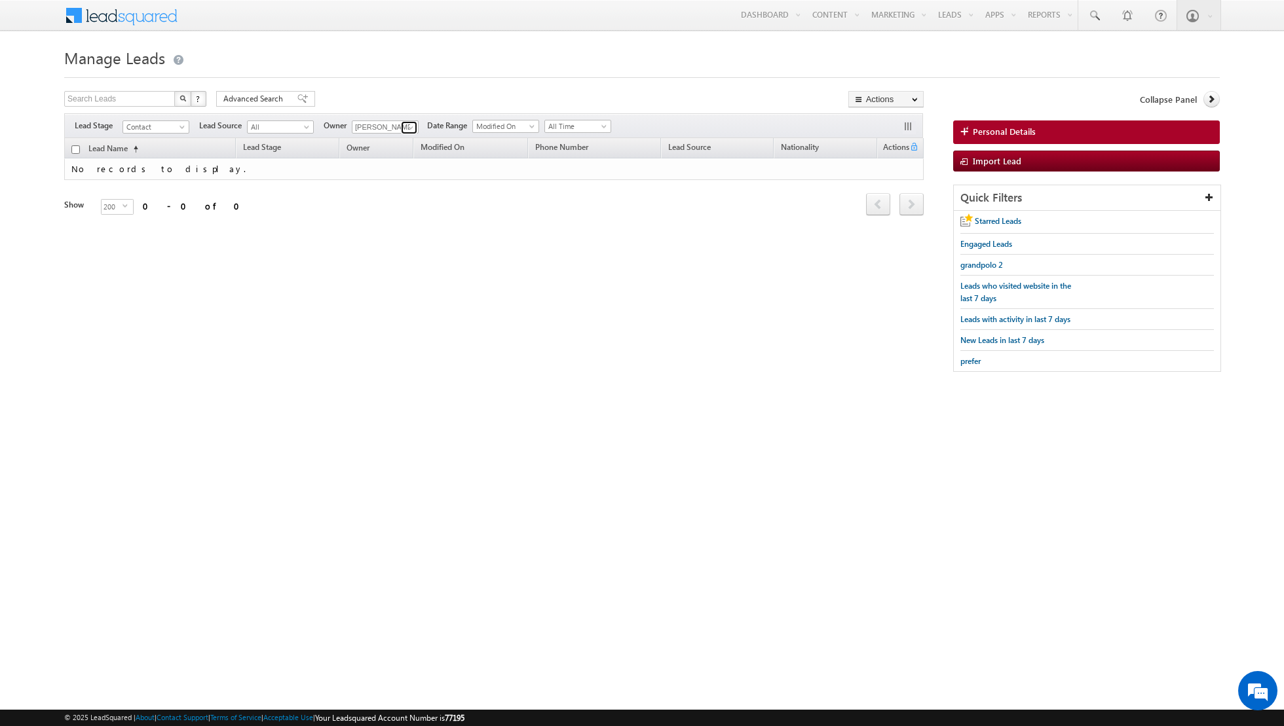
click at [401, 128] on link at bounding box center [409, 127] width 16 height 13
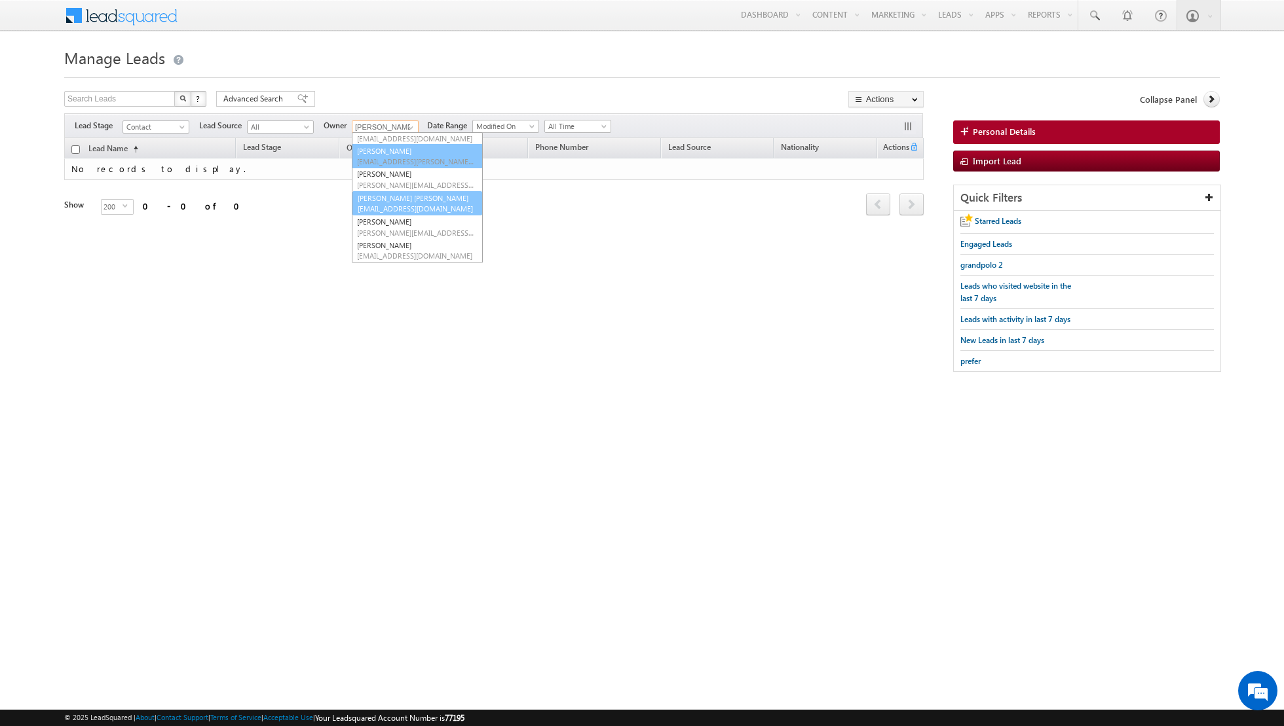
scroll to position [84, 0]
click at [390, 198] on link "[PERSON_NAME] [PERSON_NAME] [PERSON_NAME][EMAIL_ADDRESS][PERSON_NAME][DOMAIN_NA…" at bounding box center [417, 203] width 131 height 25
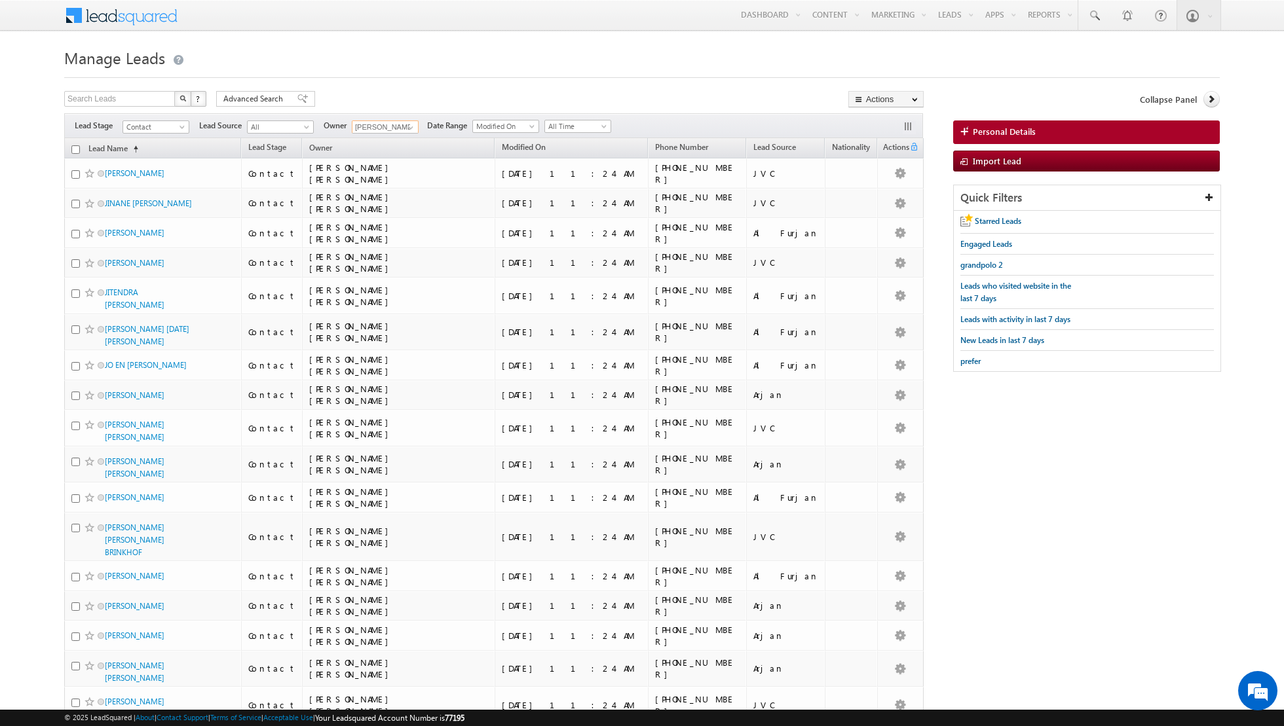
click at [74, 151] on input "checkbox" at bounding box center [75, 149] width 9 height 9
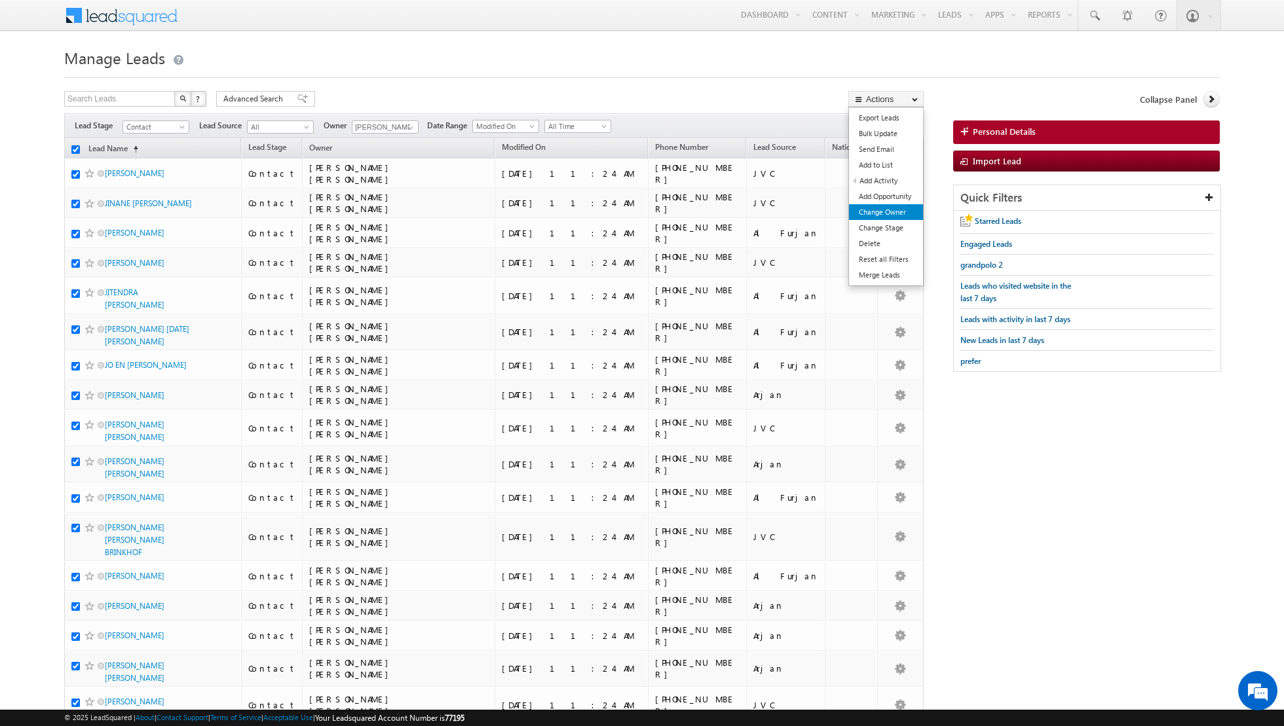
click at [872, 213] on link "Change Owner" at bounding box center [886, 212] width 74 height 16
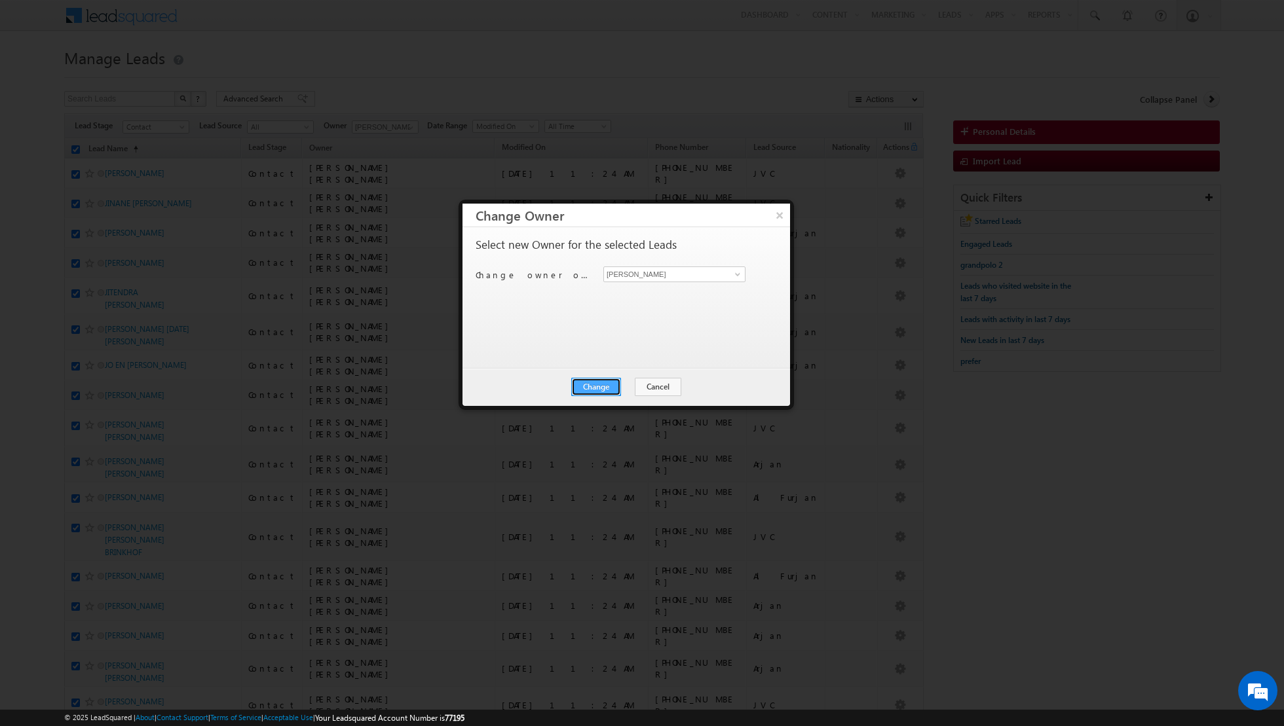
click at [597, 388] on button "Change" at bounding box center [596, 387] width 50 height 18
click at [631, 386] on button "Close" at bounding box center [628, 387] width 42 height 18
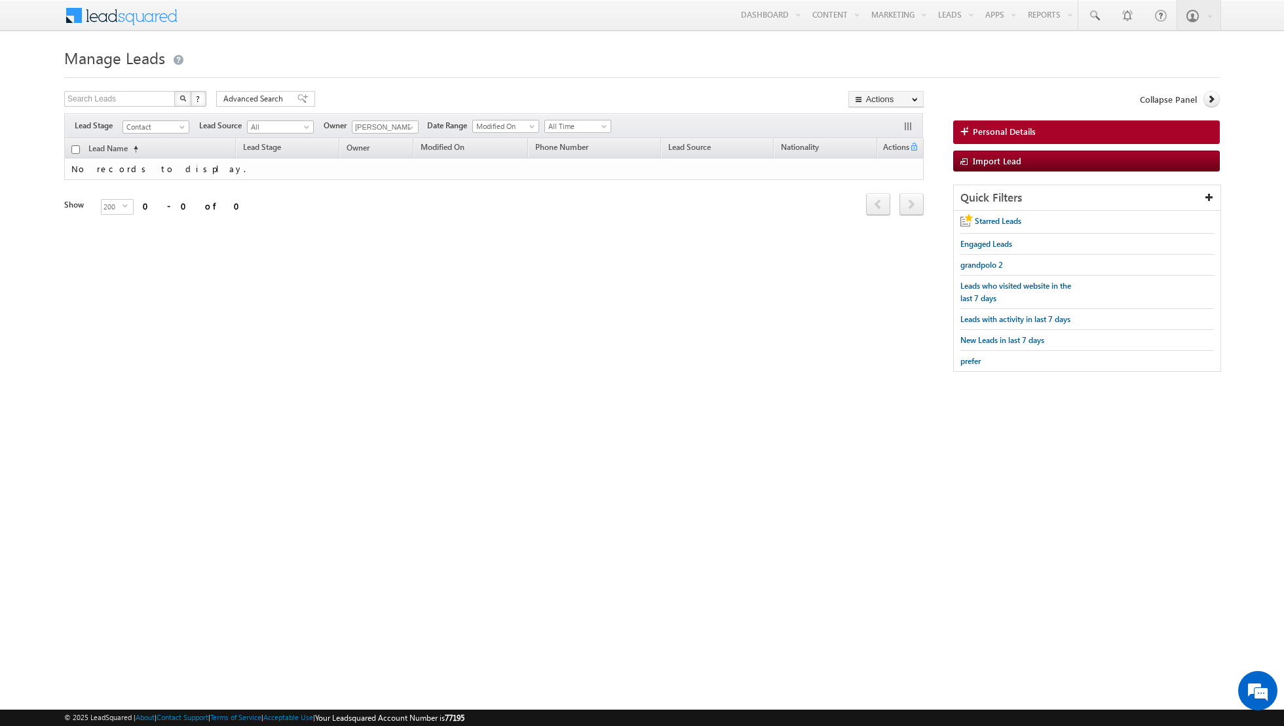
click at [415, 123] on div "Filters Lead Stage Contact Contact Lead Source All All Owner [PERSON_NAME] Any …" at bounding box center [493, 125] width 859 height 25
click at [405, 126] on span at bounding box center [410, 127] width 10 height 10
click at [390, 183] on span "[PERSON_NAME][EMAIL_ADDRESS][PERSON_NAME][DOMAIN_NAME]" at bounding box center [416, 188] width 118 height 10
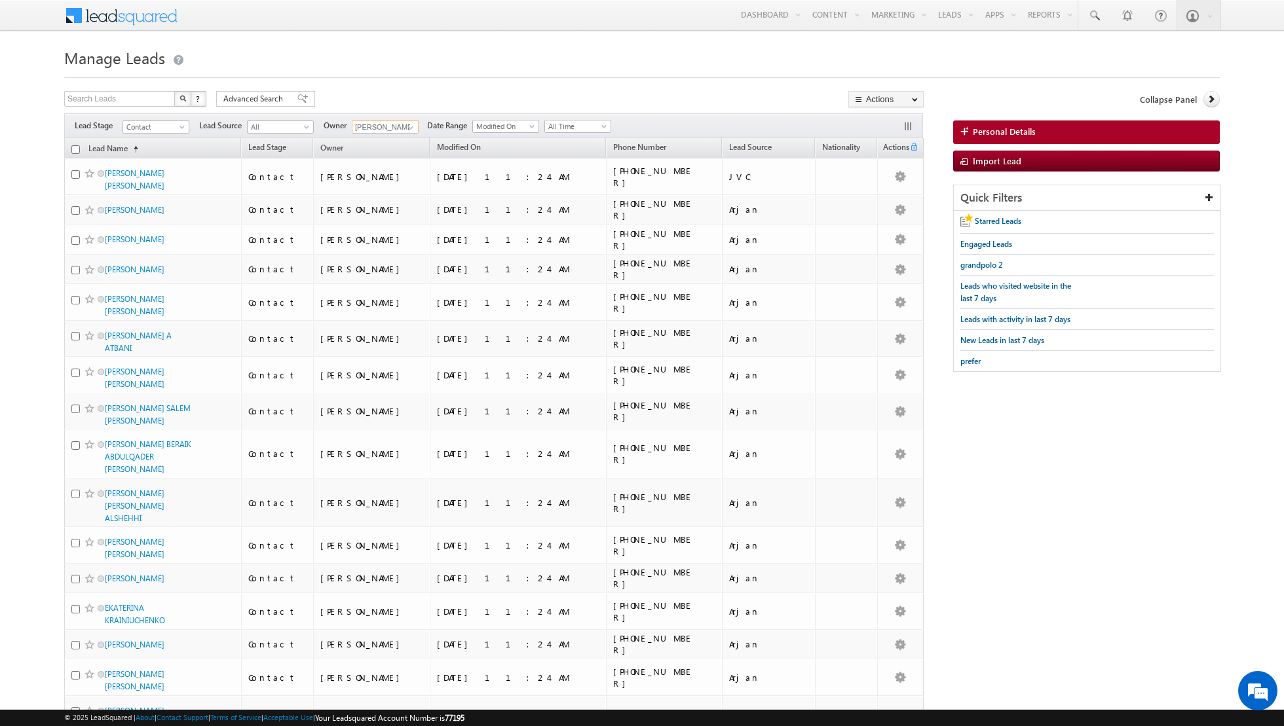
click at [75, 149] on input "checkbox" at bounding box center [75, 149] width 9 height 9
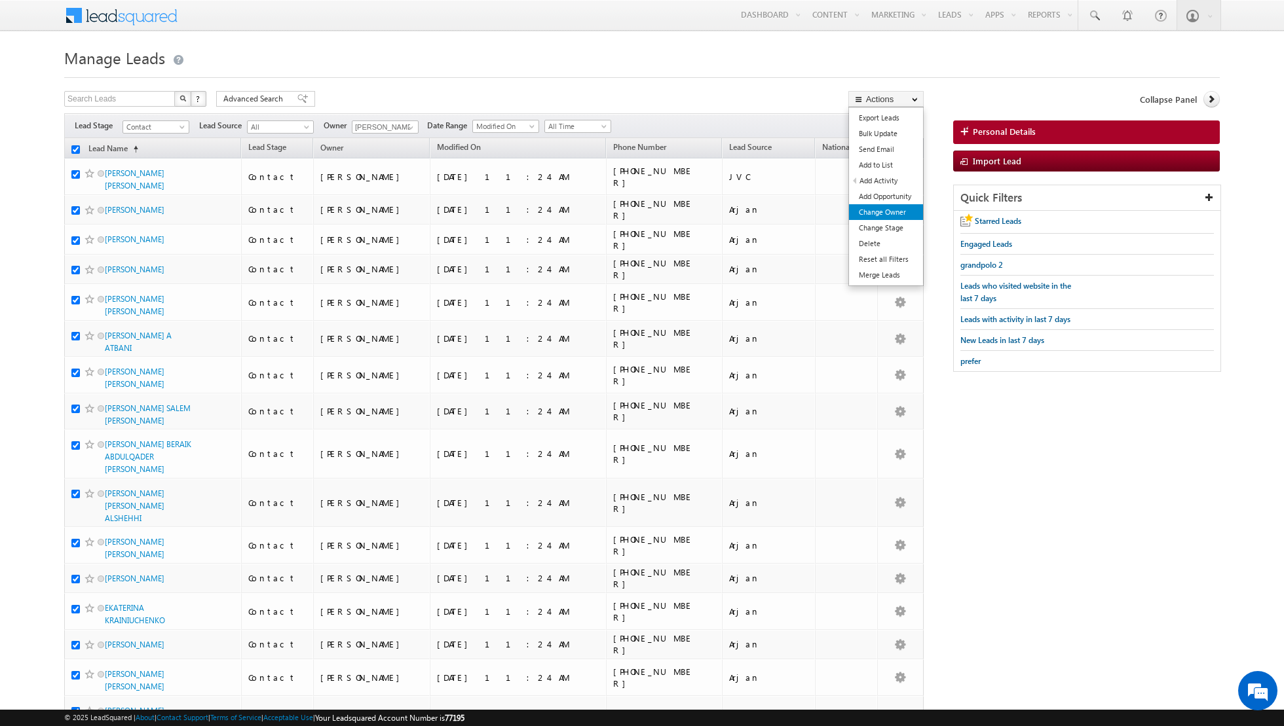
click at [871, 211] on link "Change Owner" at bounding box center [886, 212] width 74 height 16
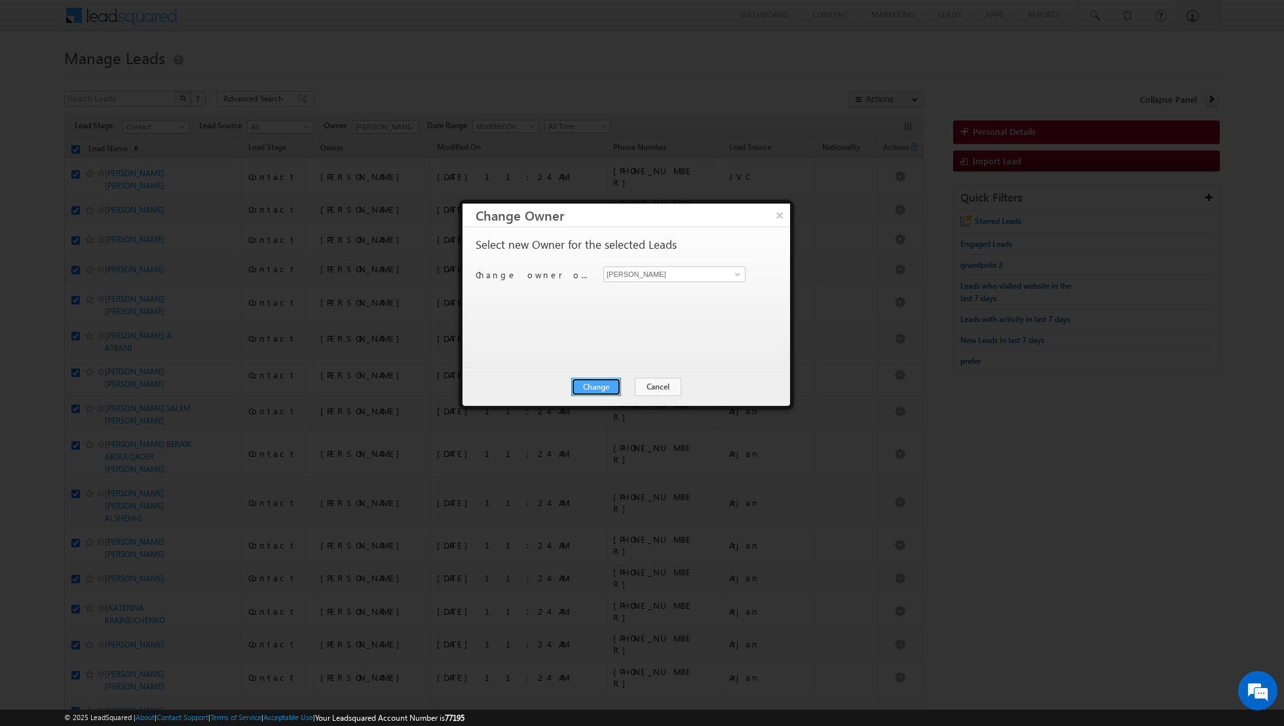
click at [598, 384] on button "Change" at bounding box center [596, 387] width 50 height 18
click at [625, 381] on button "Close" at bounding box center [628, 387] width 42 height 18
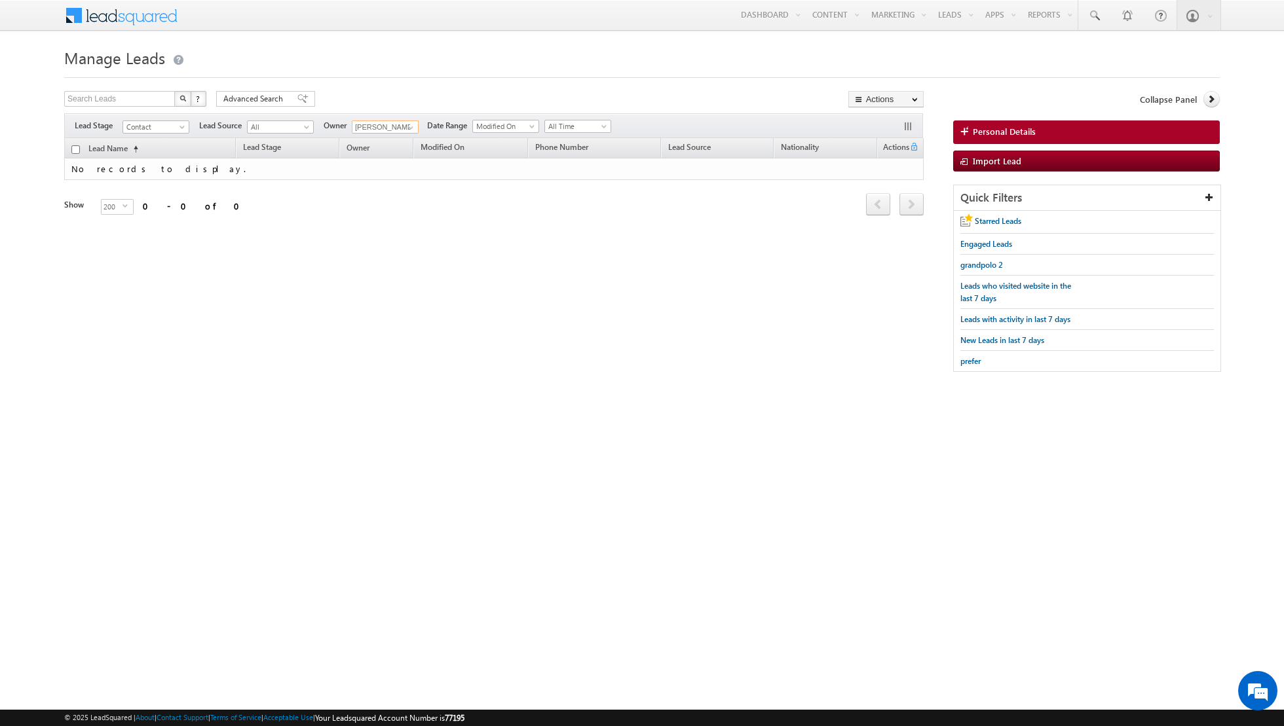
click at [384, 121] on input "[PERSON_NAME]" at bounding box center [385, 127] width 67 height 13
click at [412, 128] on span at bounding box center [410, 127] width 10 height 10
click at [387, 206] on span "[EMAIL_ADDRESS][DOMAIN_NAME]" at bounding box center [416, 211] width 118 height 10
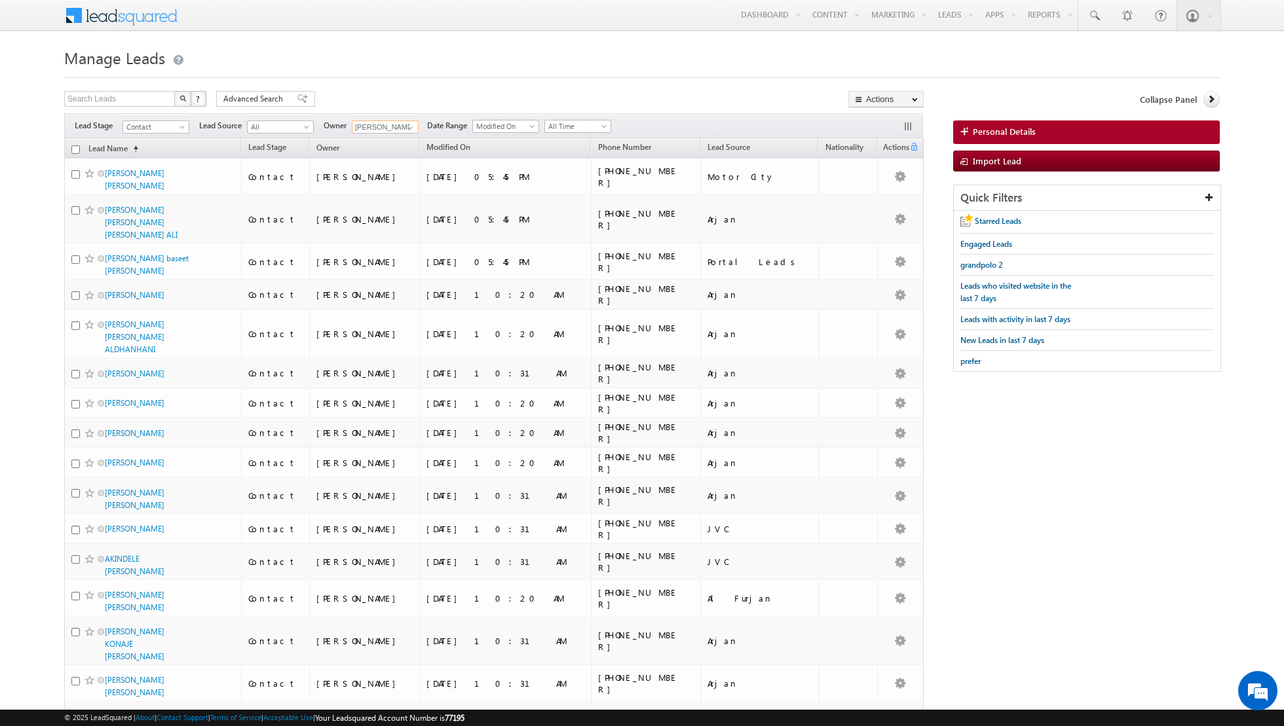
click at [70, 147] on th "Lead Name (sorted ascending)" at bounding box center [152, 148] width 177 height 20
click at [77, 148] on input "checkbox" at bounding box center [75, 149] width 9 height 9
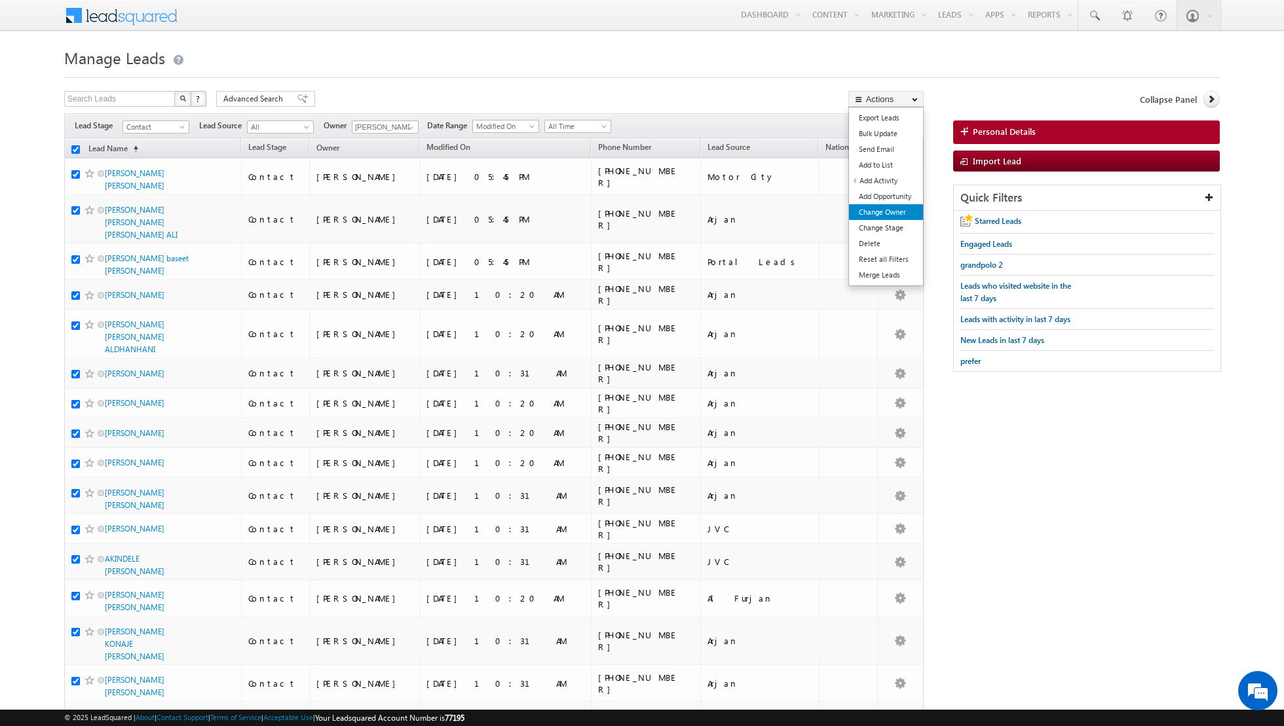
click at [872, 212] on link "Change Owner" at bounding box center [886, 212] width 74 height 16
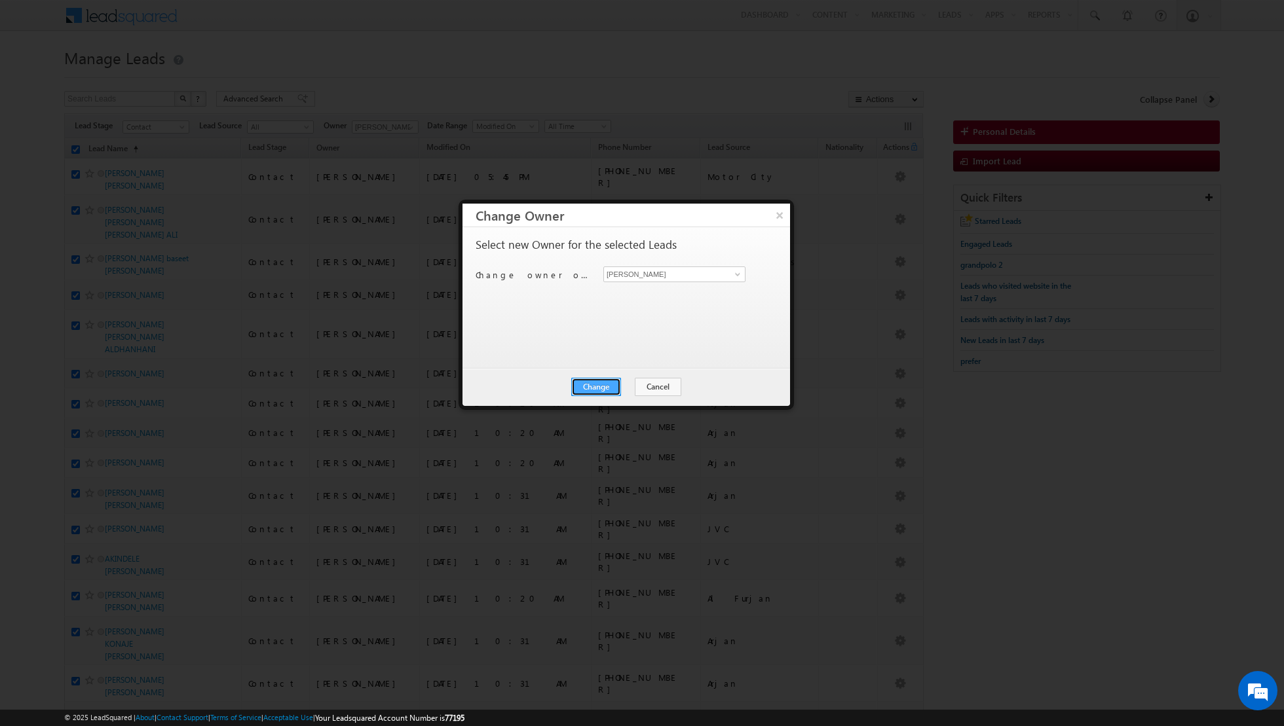
click at [601, 392] on button "Change" at bounding box center [596, 387] width 50 height 18
click at [619, 385] on button "Close" at bounding box center [628, 387] width 42 height 18
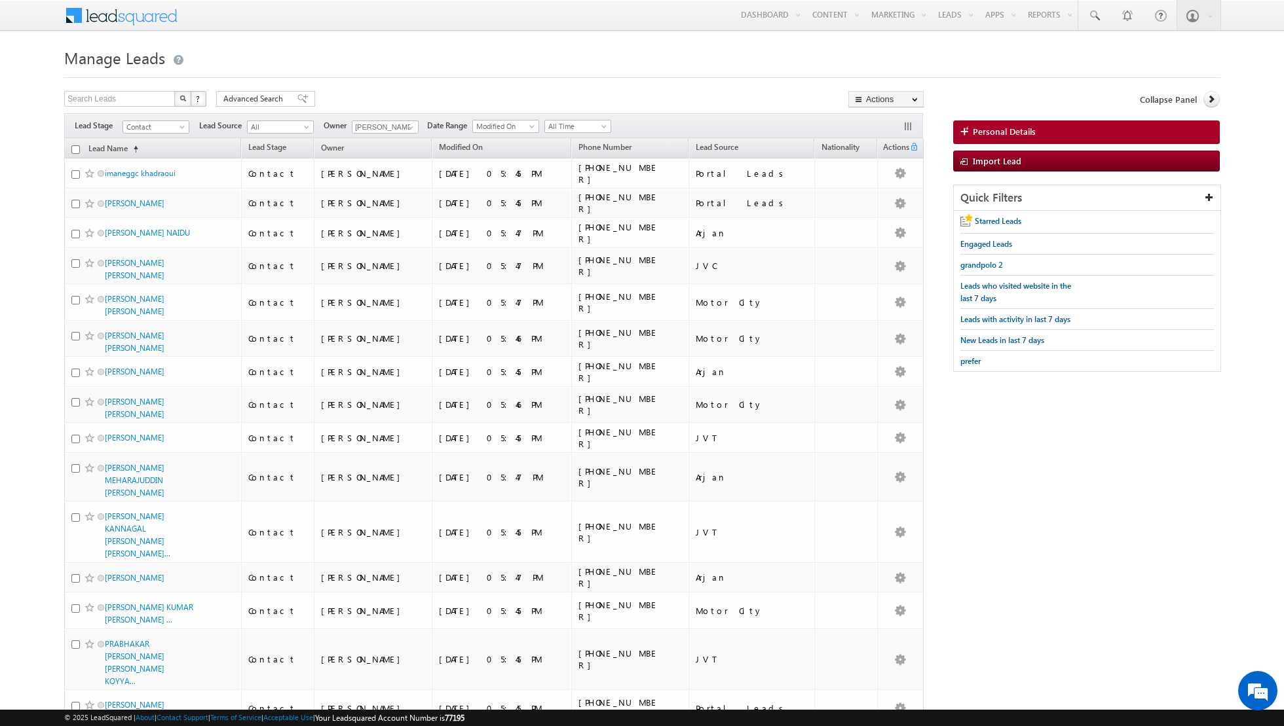
click at [72, 149] on input "checkbox" at bounding box center [75, 149] width 9 height 9
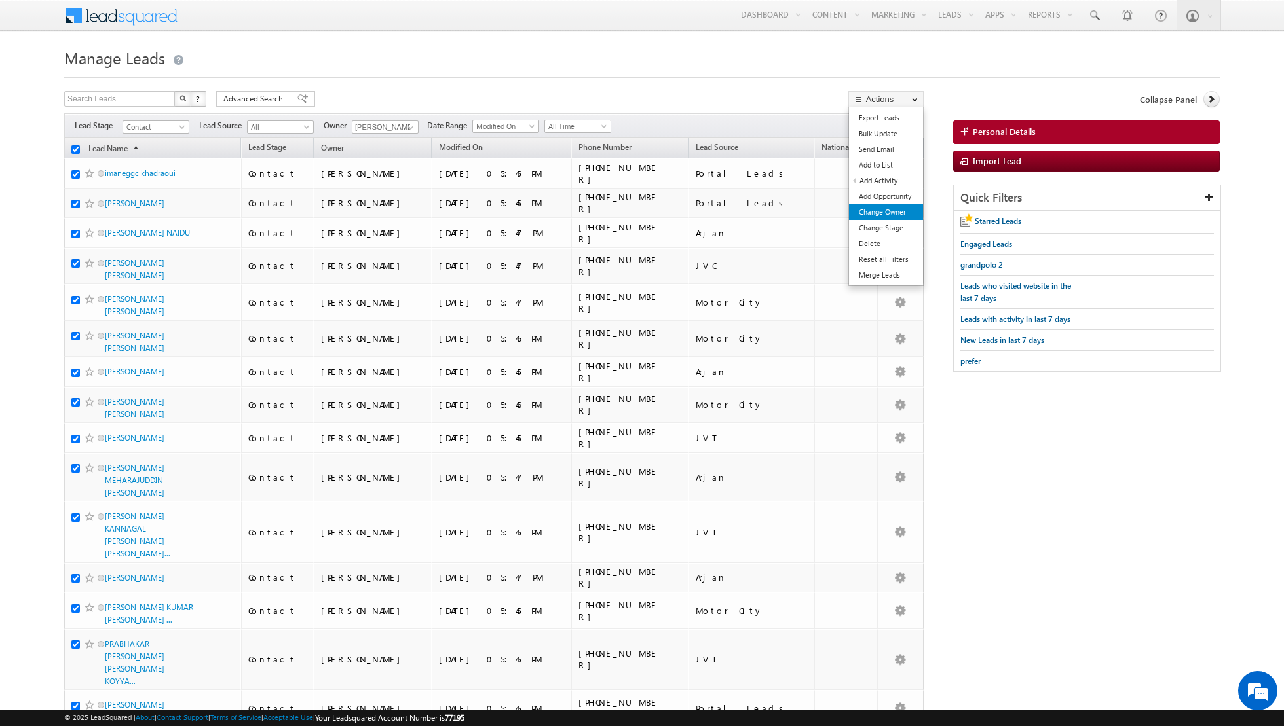
click at [873, 212] on link "Change Owner" at bounding box center [886, 212] width 74 height 16
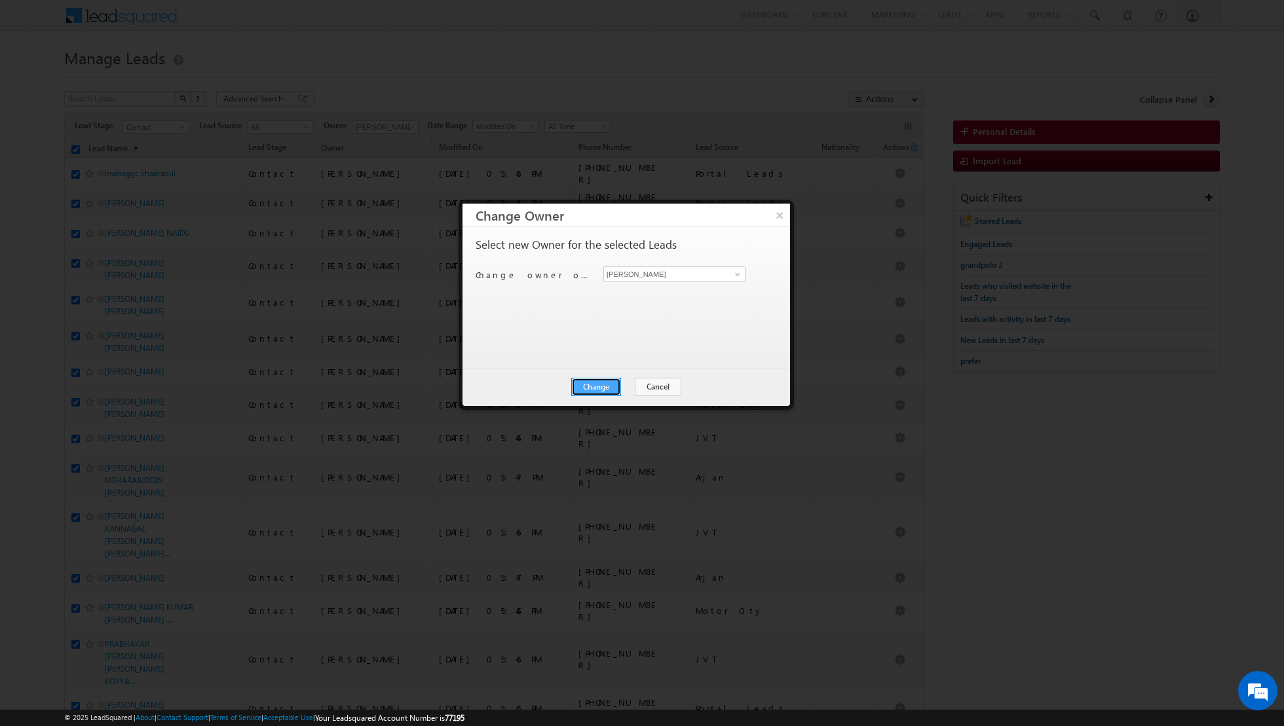
click at [605, 383] on button "Change" at bounding box center [596, 387] width 50 height 18
click at [633, 384] on button "Close" at bounding box center [628, 387] width 42 height 18
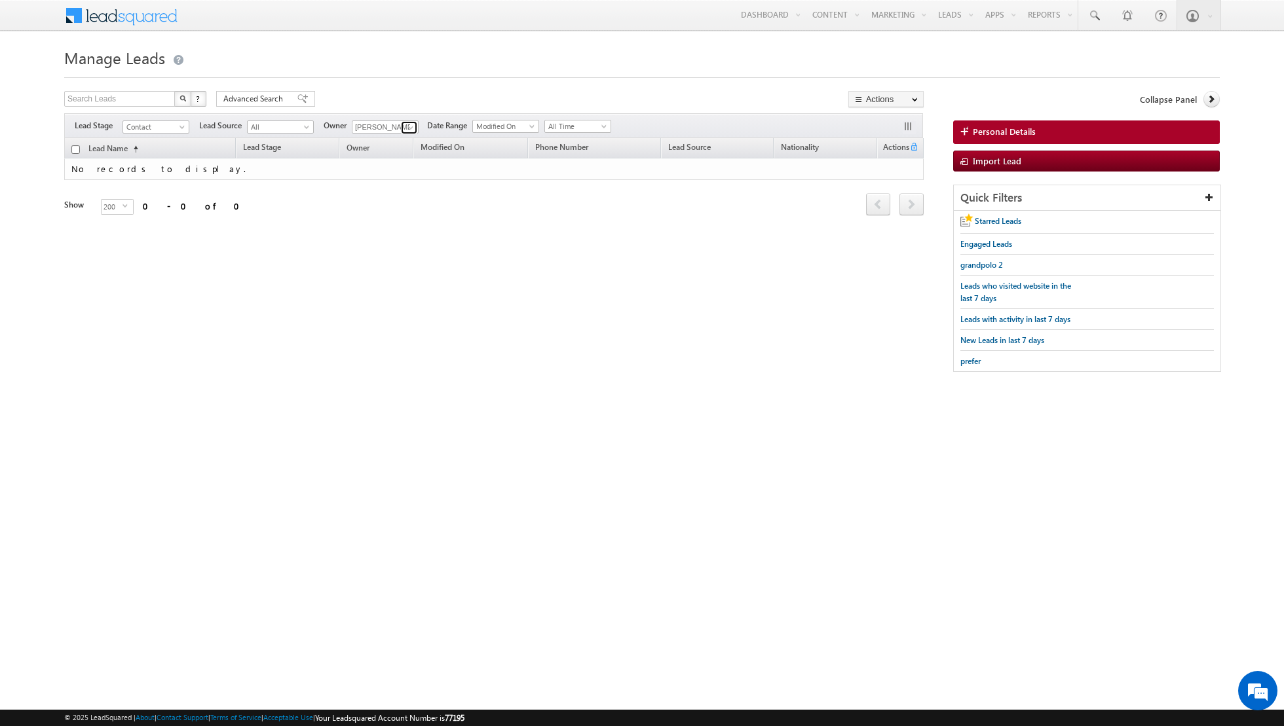
click at [409, 122] on span at bounding box center [410, 127] width 10 height 10
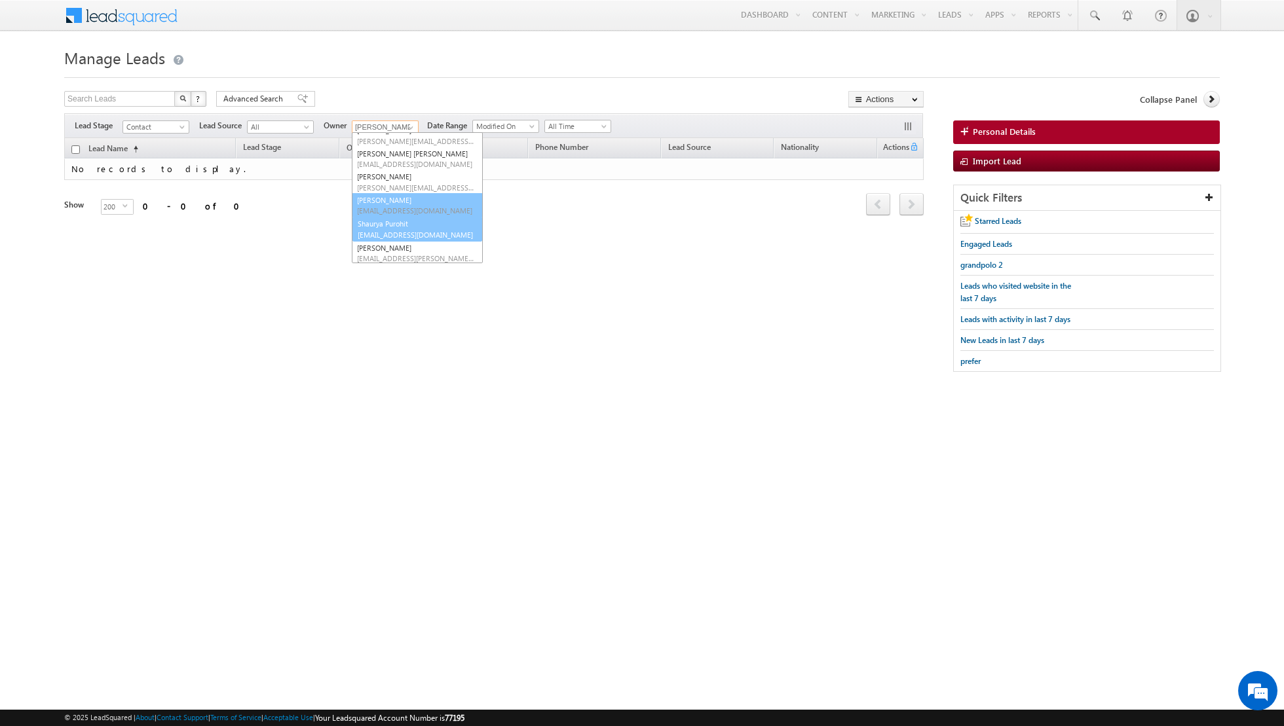
scroll to position [128, 0]
click at [390, 208] on span "[EMAIL_ADDRESS][DOMAIN_NAME]" at bounding box center [416, 211] width 118 height 10
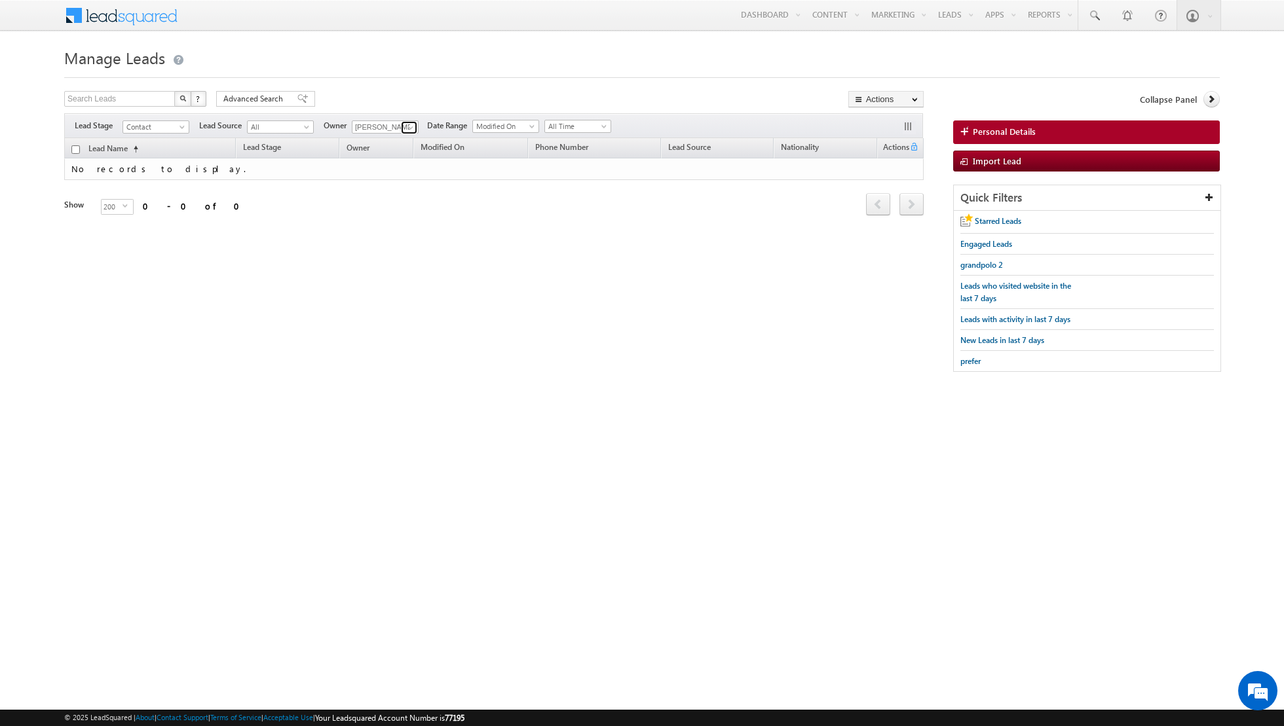
click at [411, 124] on span at bounding box center [410, 127] width 10 height 10
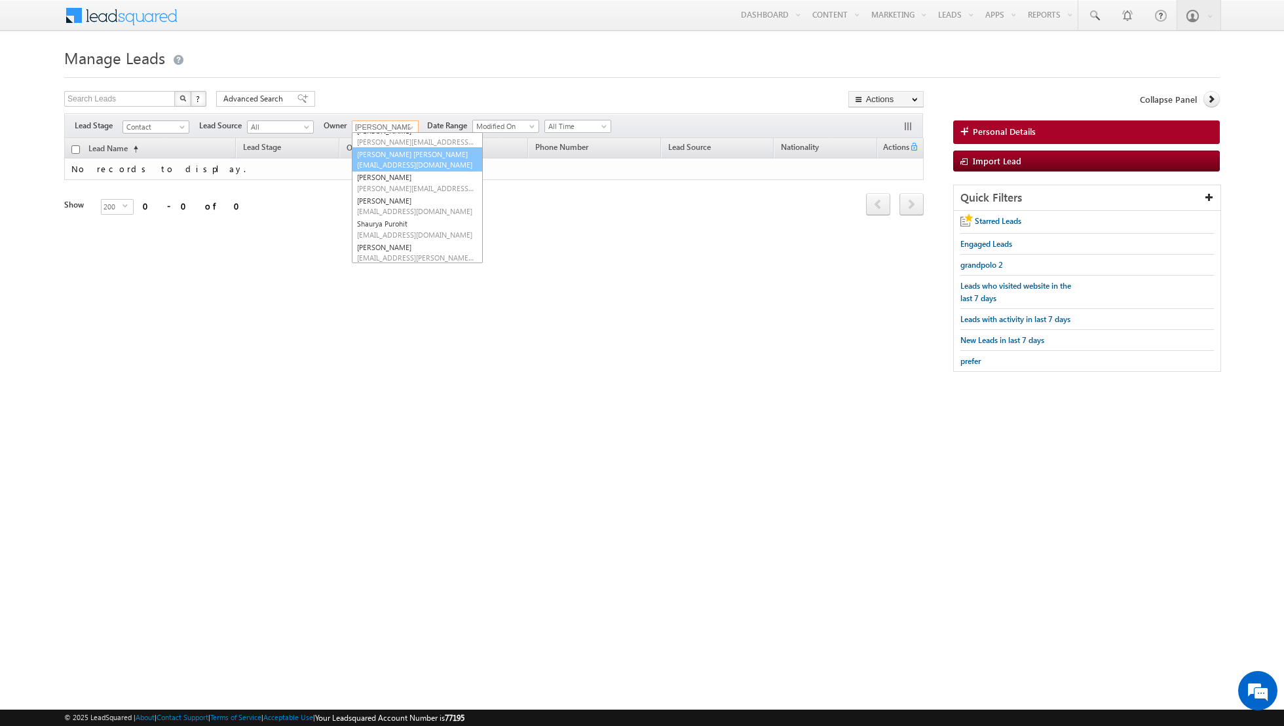
scroll to position [120, 0]
click at [382, 188] on link "[PERSON_NAME] [PERSON_NAME][EMAIL_ADDRESS][PERSON_NAME][DOMAIN_NAME]" at bounding box center [417, 191] width 131 height 25
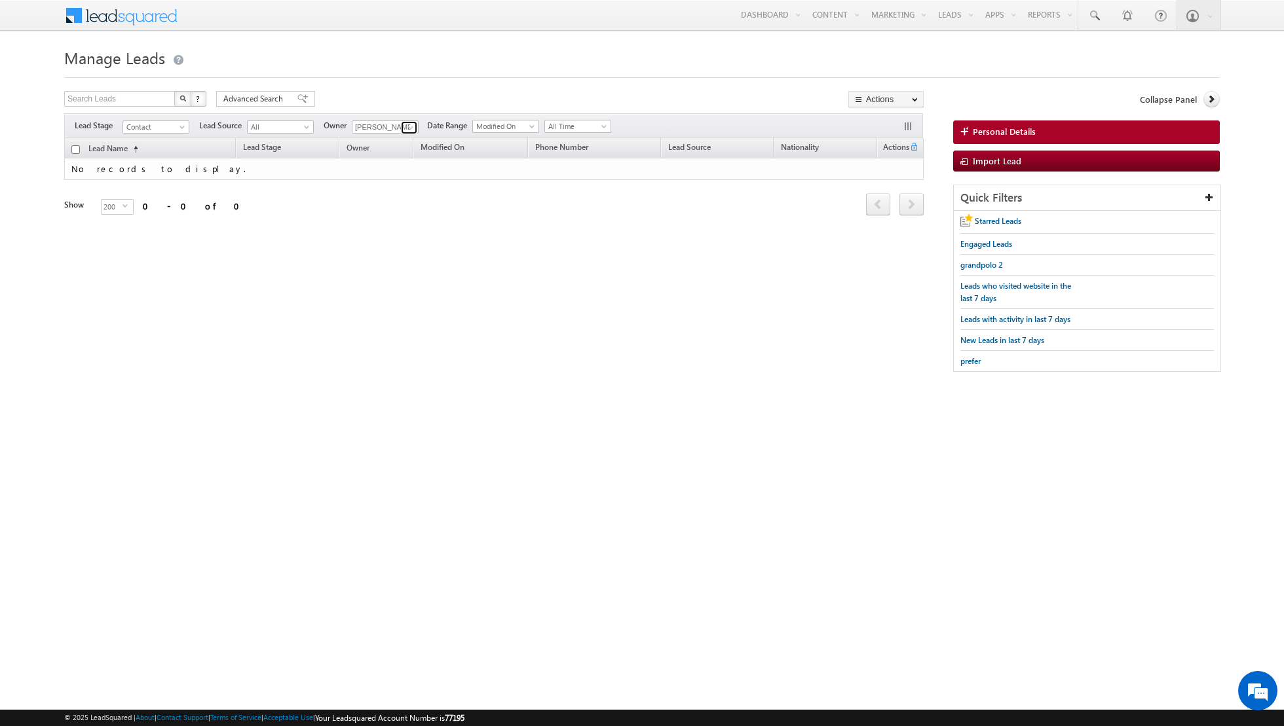
click at [401, 124] on link at bounding box center [409, 127] width 16 height 13
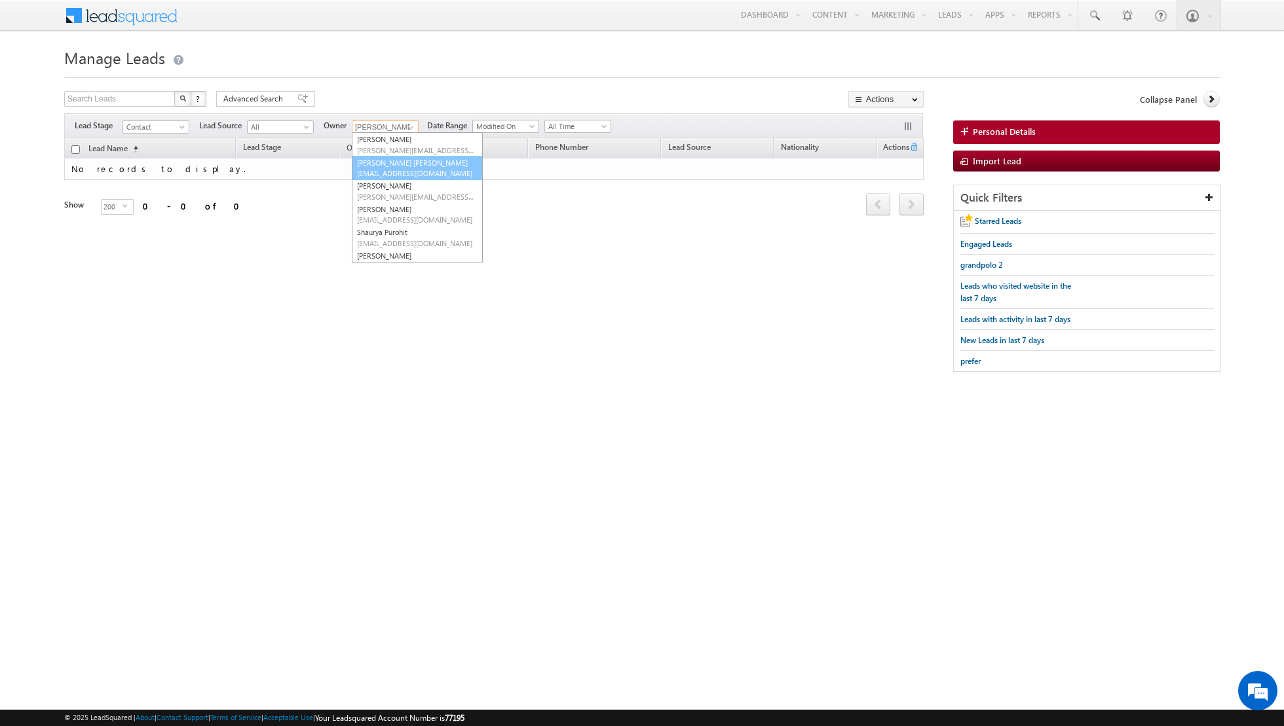
click at [392, 170] on span "[EMAIL_ADDRESS][DOMAIN_NAME]" at bounding box center [416, 173] width 118 height 10
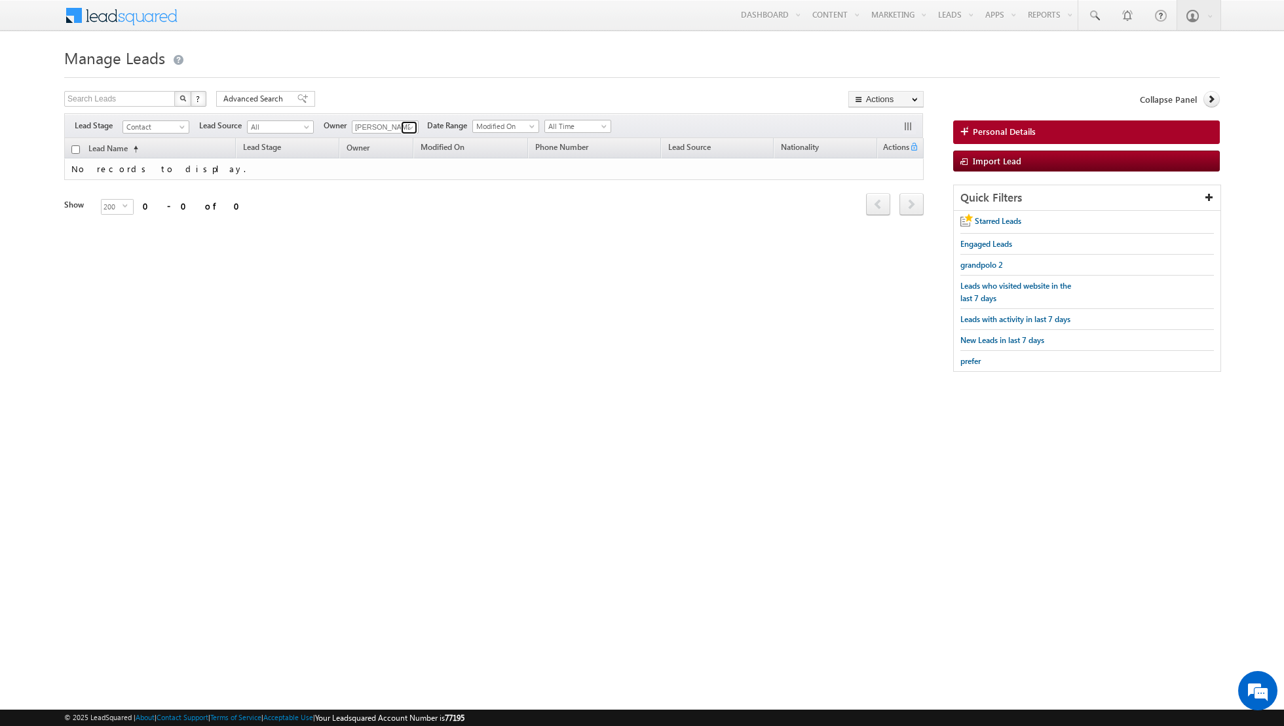
click at [405, 129] on span at bounding box center [410, 127] width 10 height 10
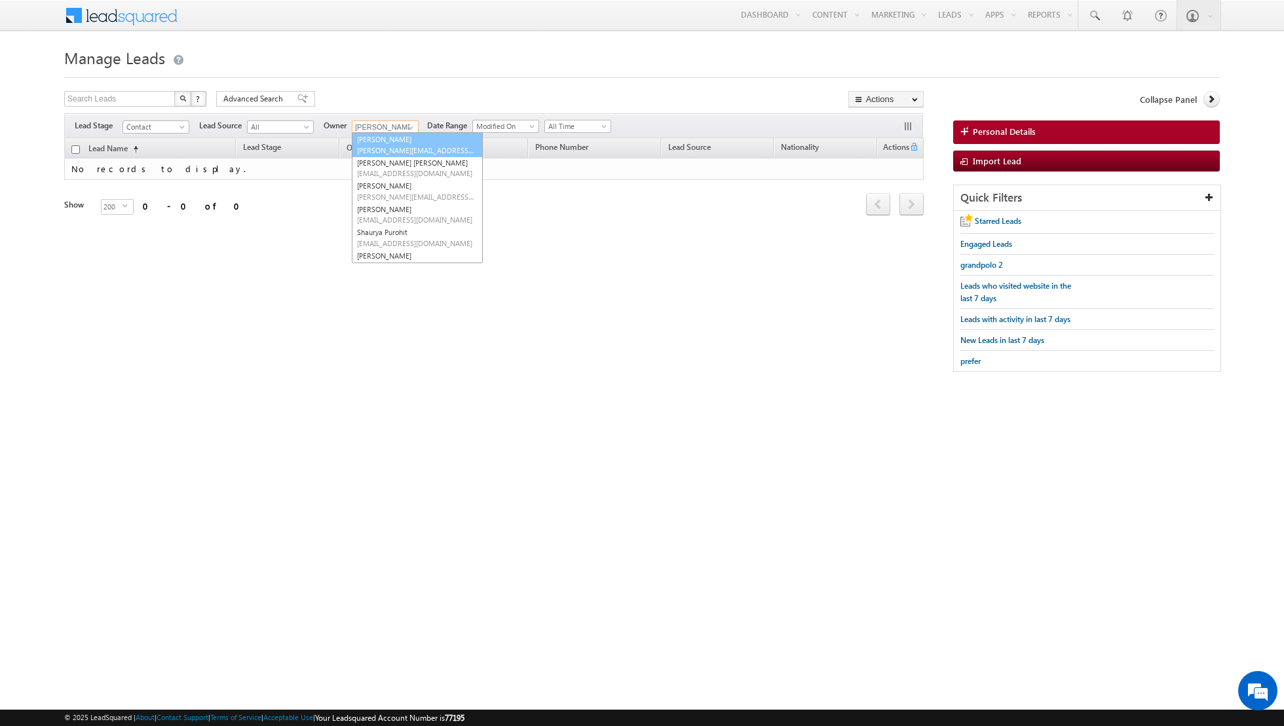
click at [399, 145] on span "[PERSON_NAME][EMAIL_ADDRESS][DOMAIN_NAME]" at bounding box center [416, 150] width 118 height 10
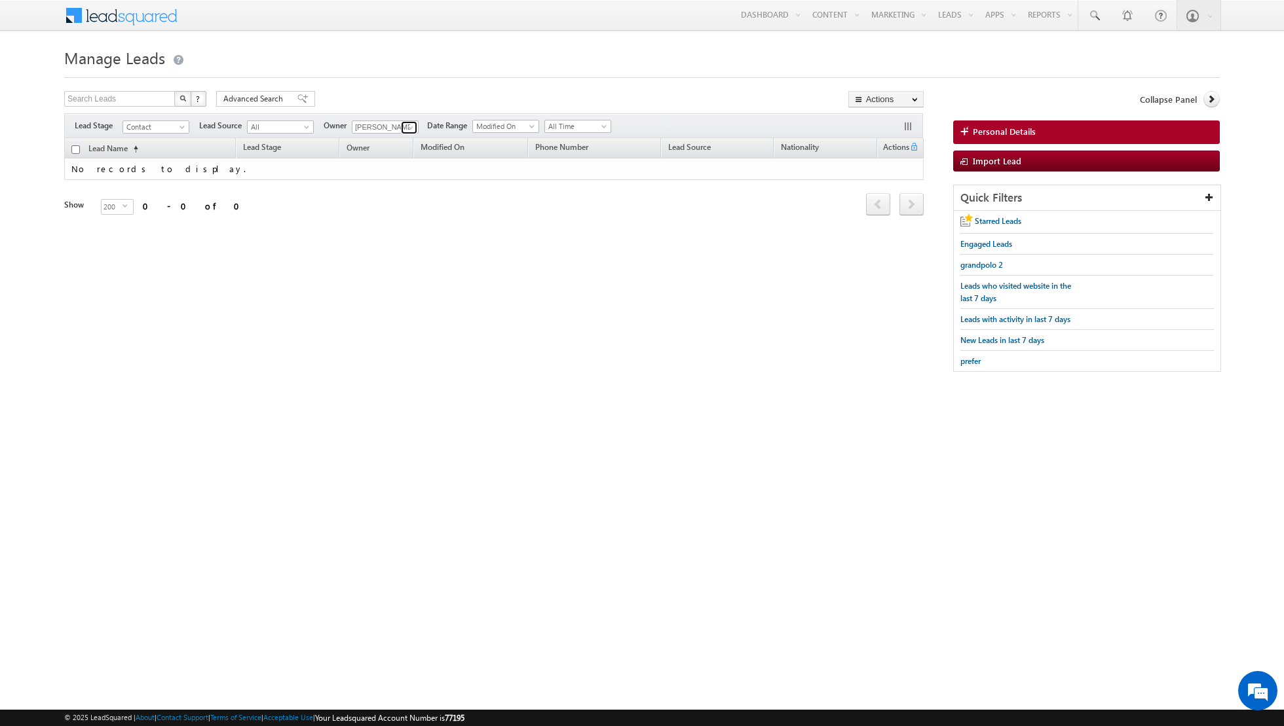
click at [402, 125] on link at bounding box center [409, 127] width 16 height 13
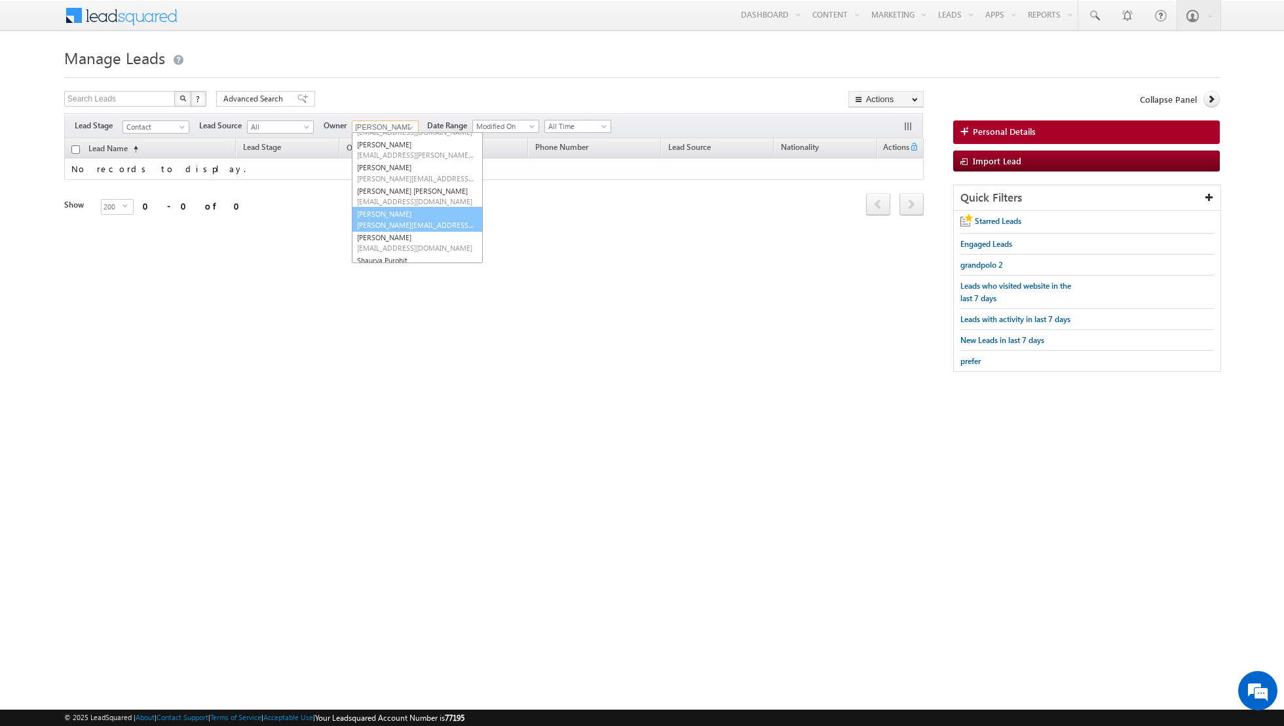
scroll to position [80, 0]
click at [394, 166] on span "[EMAIL_ADDRESS][PERSON_NAME][DOMAIN_NAME]" at bounding box center [416, 167] width 118 height 10
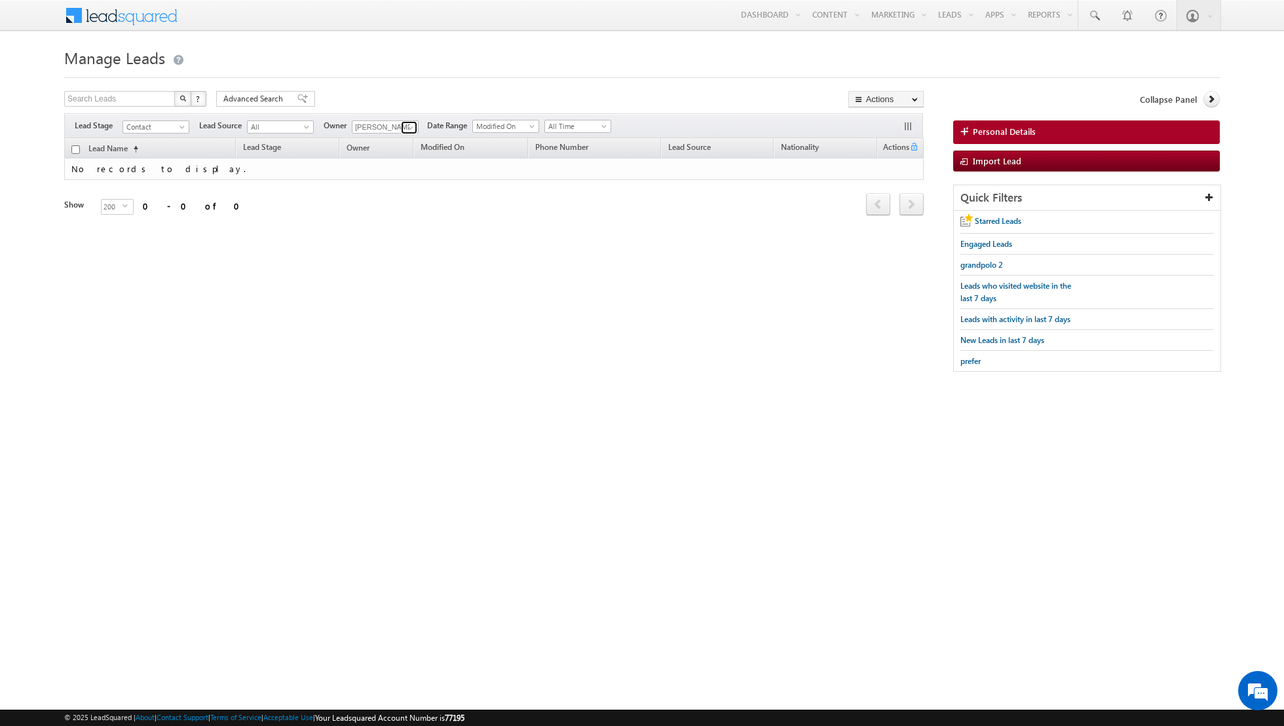
click at [405, 126] on span at bounding box center [410, 127] width 10 height 10
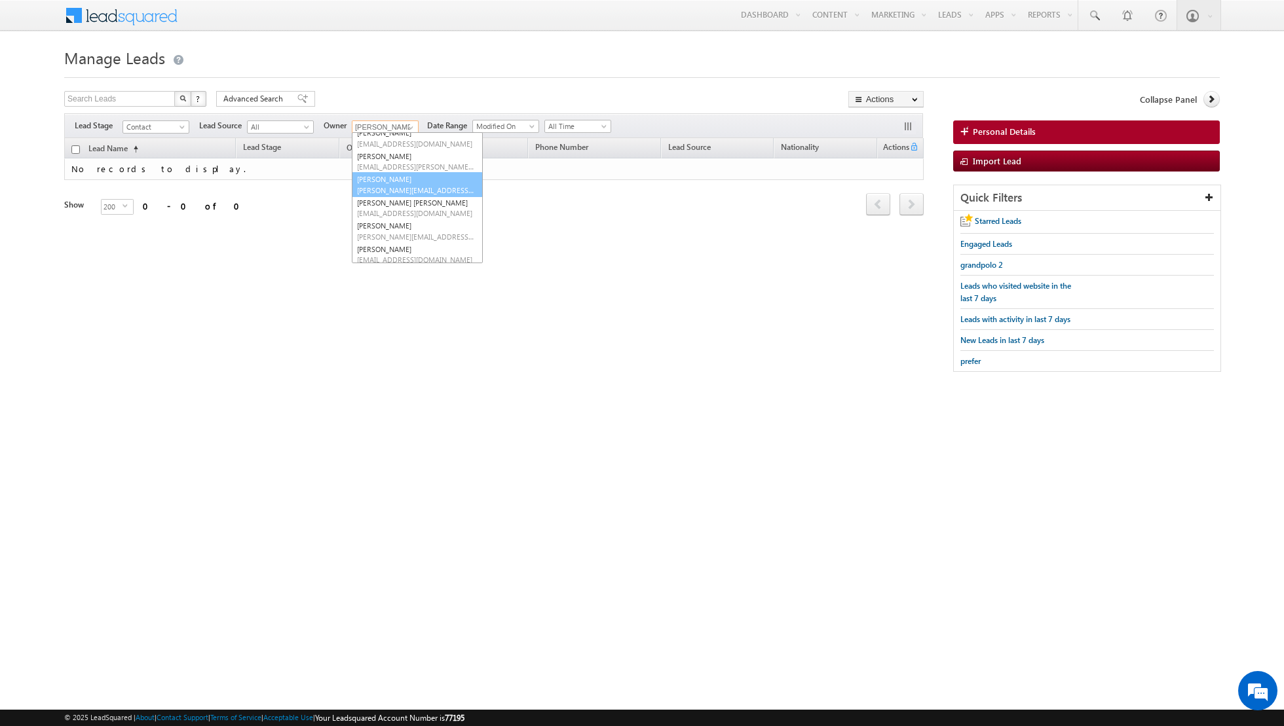
scroll to position [56, 0]
click at [396, 164] on span "[EMAIL_ADDRESS][DOMAIN_NAME]" at bounding box center [416, 167] width 118 height 10
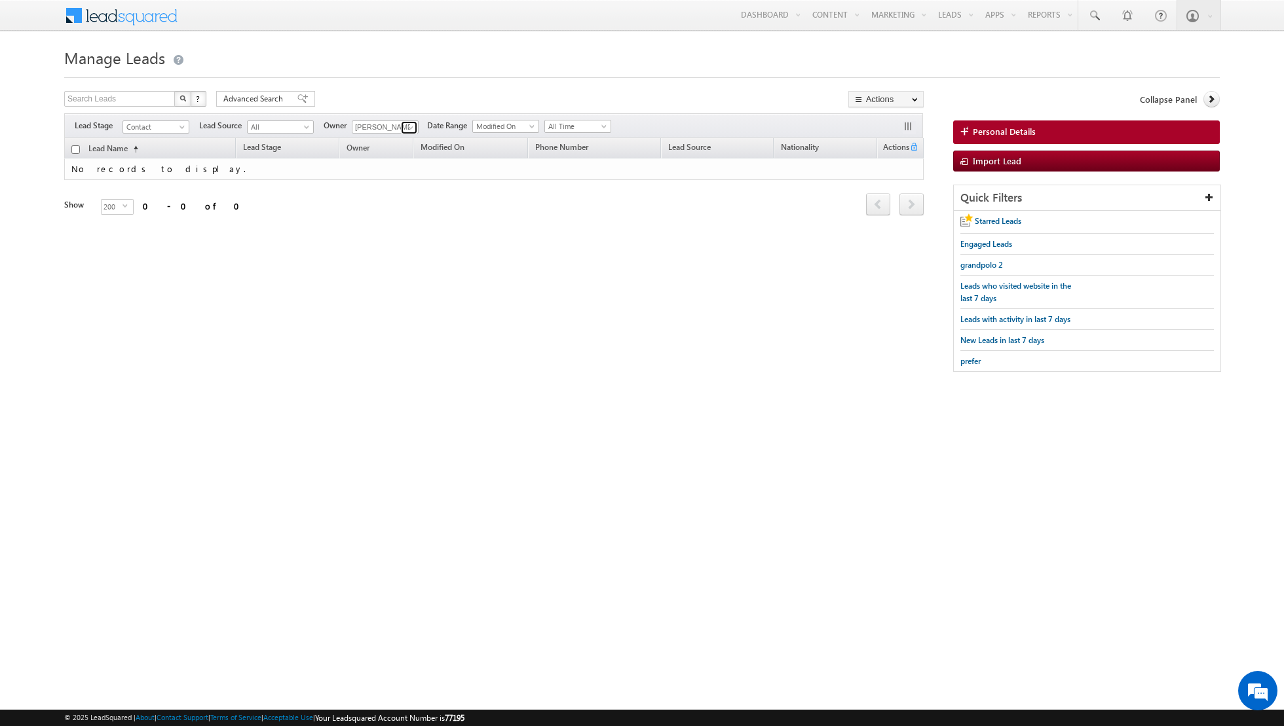
click at [401, 126] on link at bounding box center [409, 127] width 16 height 13
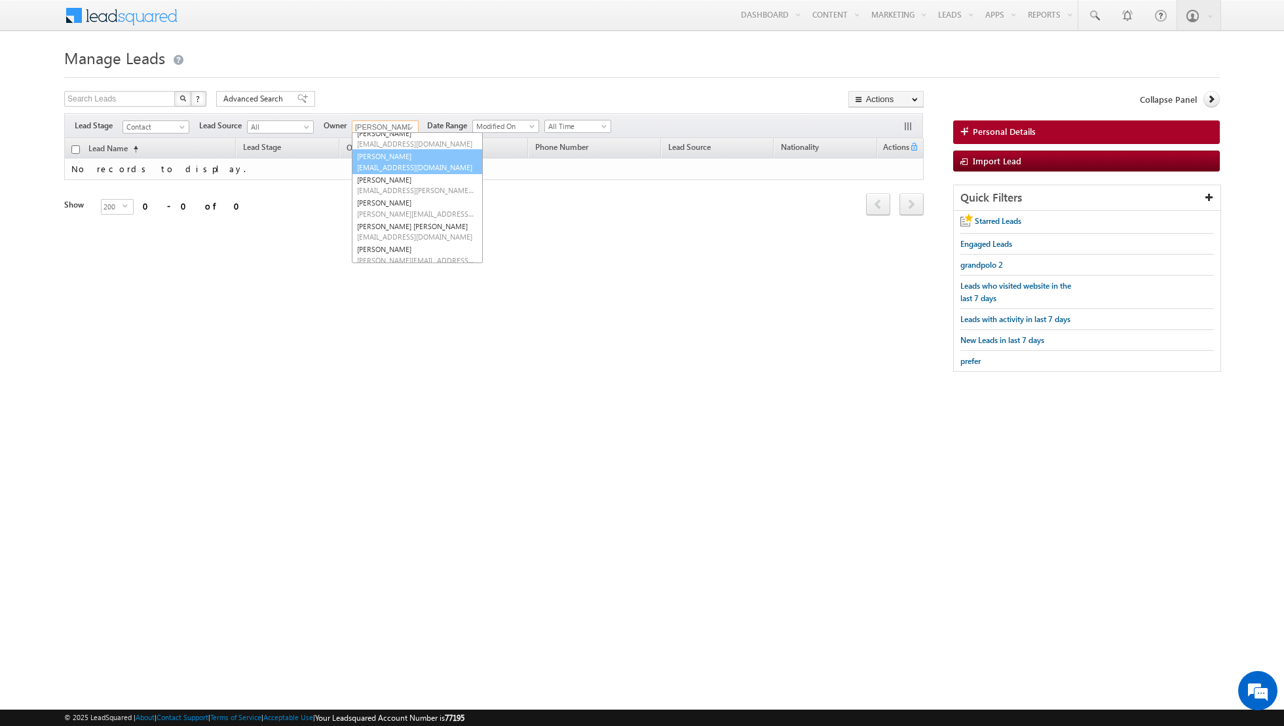
scroll to position [18, 0]
click at [384, 173] on link "[PERSON_NAME] [EMAIL_ADDRESS][DOMAIN_NAME]" at bounding box center [417, 176] width 131 height 25
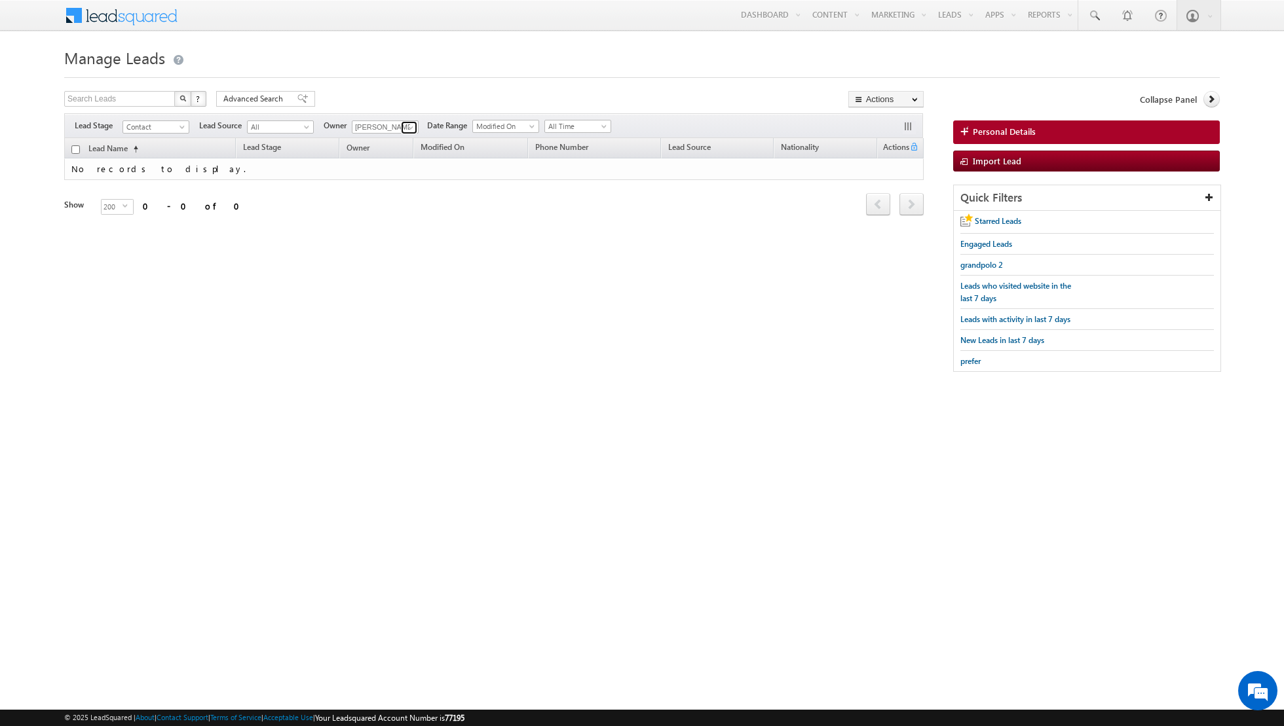
click at [401, 128] on link at bounding box center [409, 127] width 16 height 13
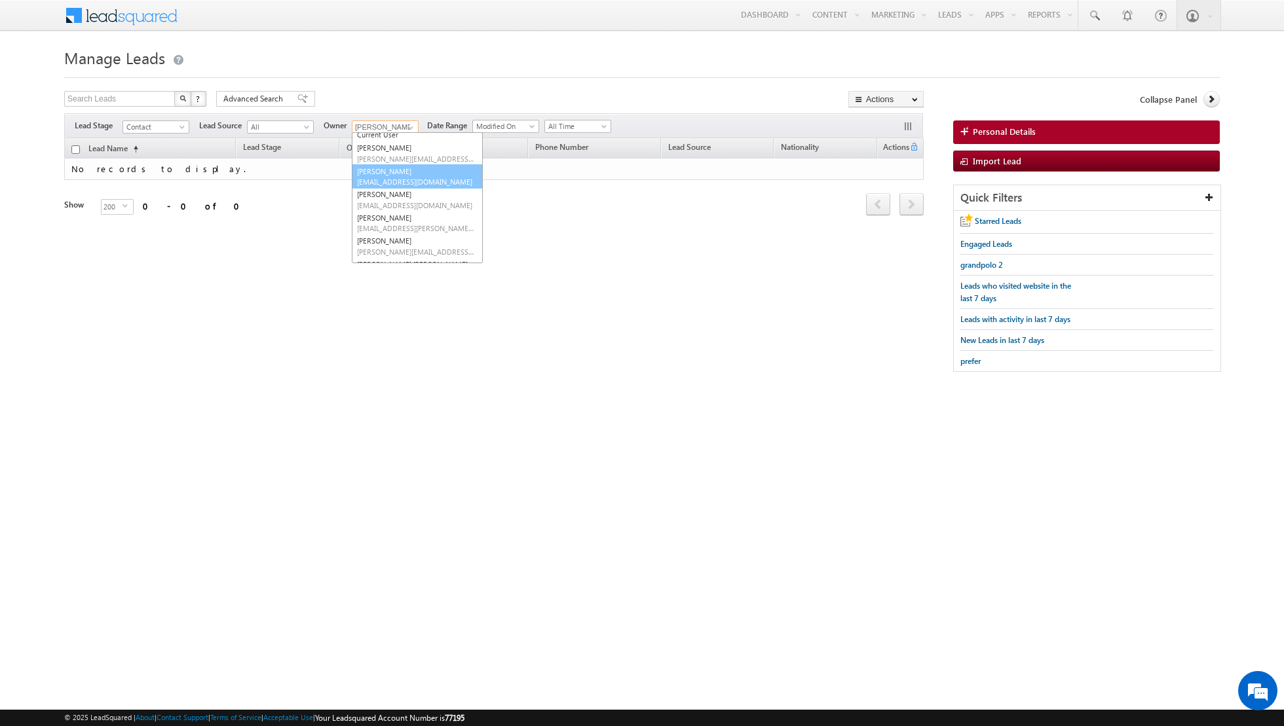
scroll to position [0, 0]
click at [390, 174] on span "[PERSON_NAME][EMAIL_ADDRESS][DOMAIN_NAME]" at bounding box center [416, 177] width 118 height 10
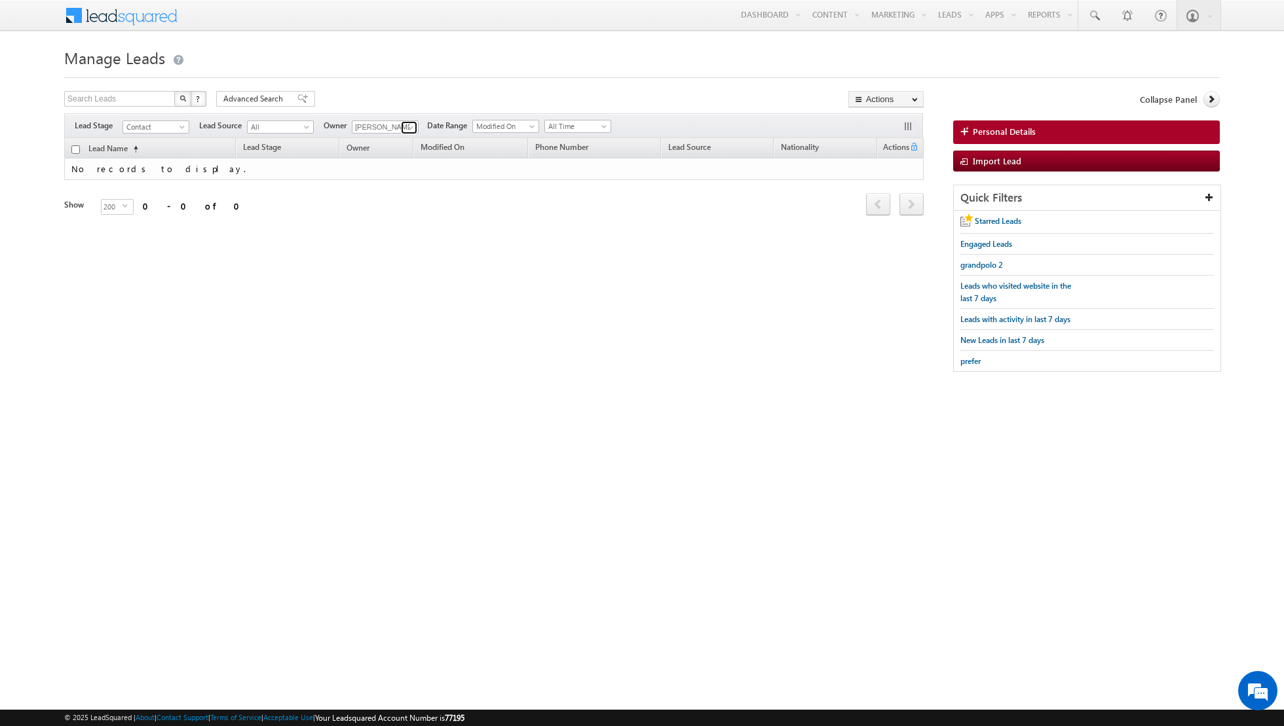
click at [408, 128] on span at bounding box center [410, 127] width 10 height 10
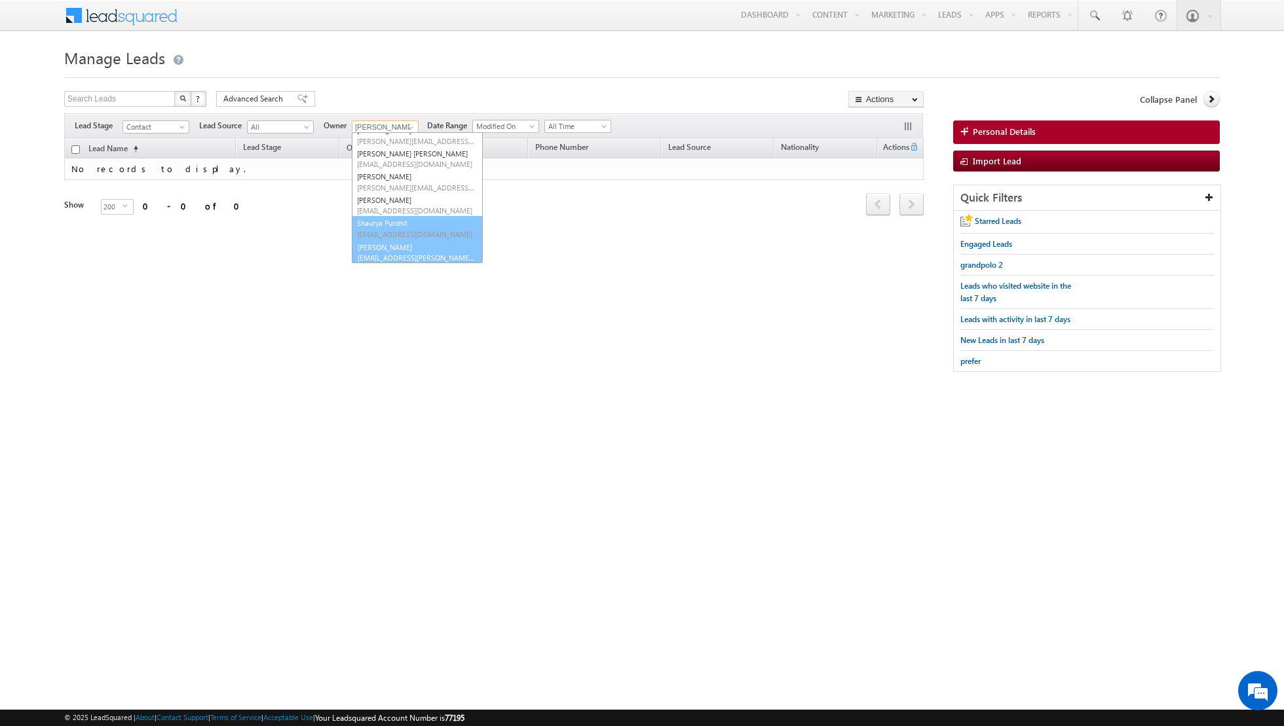
scroll to position [130, 0]
click at [383, 248] on link "[PERSON_NAME] [EMAIL_ADDRESS][PERSON_NAME][DOMAIN_NAME]" at bounding box center [417, 251] width 131 height 25
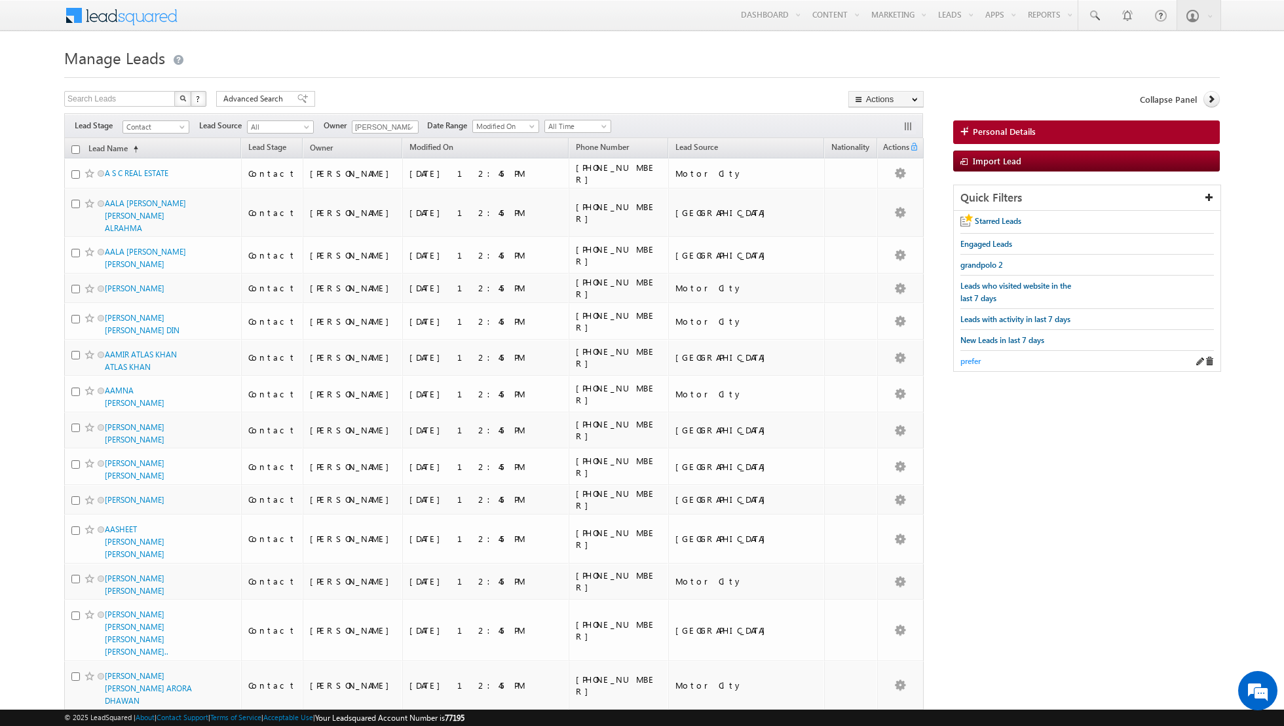
click at [968, 358] on span "prefer" at bounding box center [970, 361] width 20 height 10
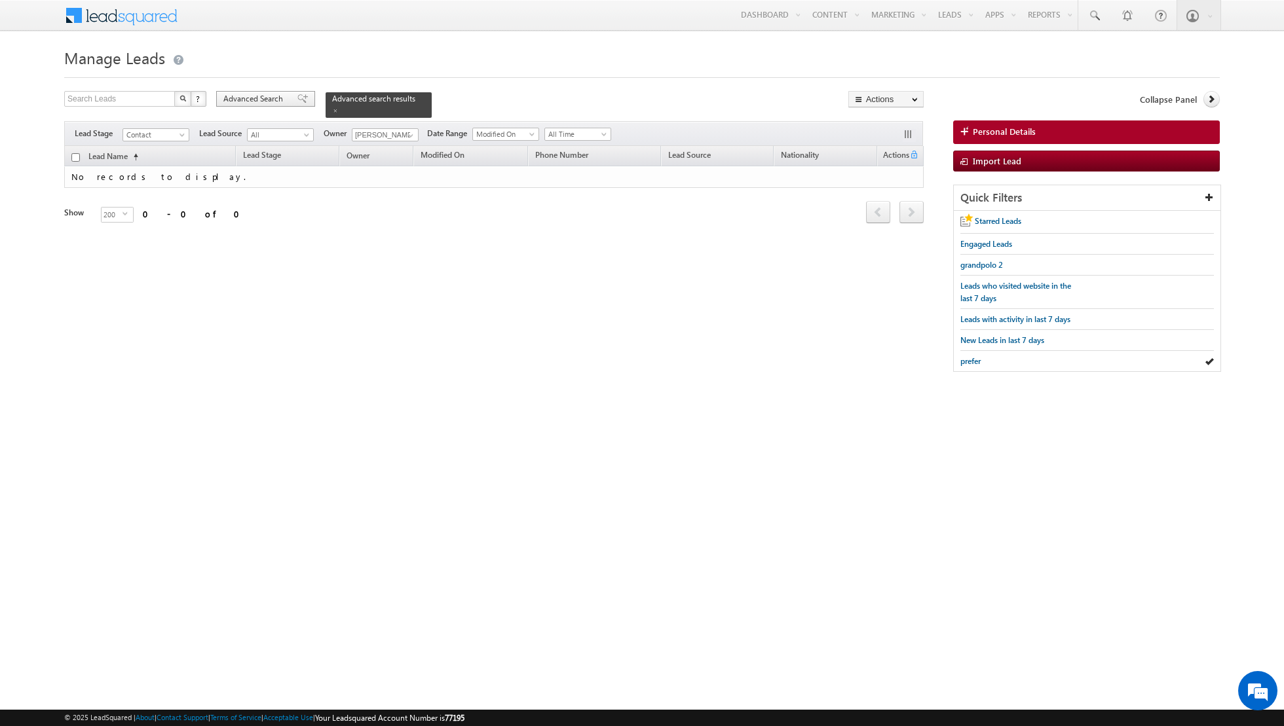
click at [286, 96] on div "Advanced Search" at bounding box center [265, 99] width 99 height 16
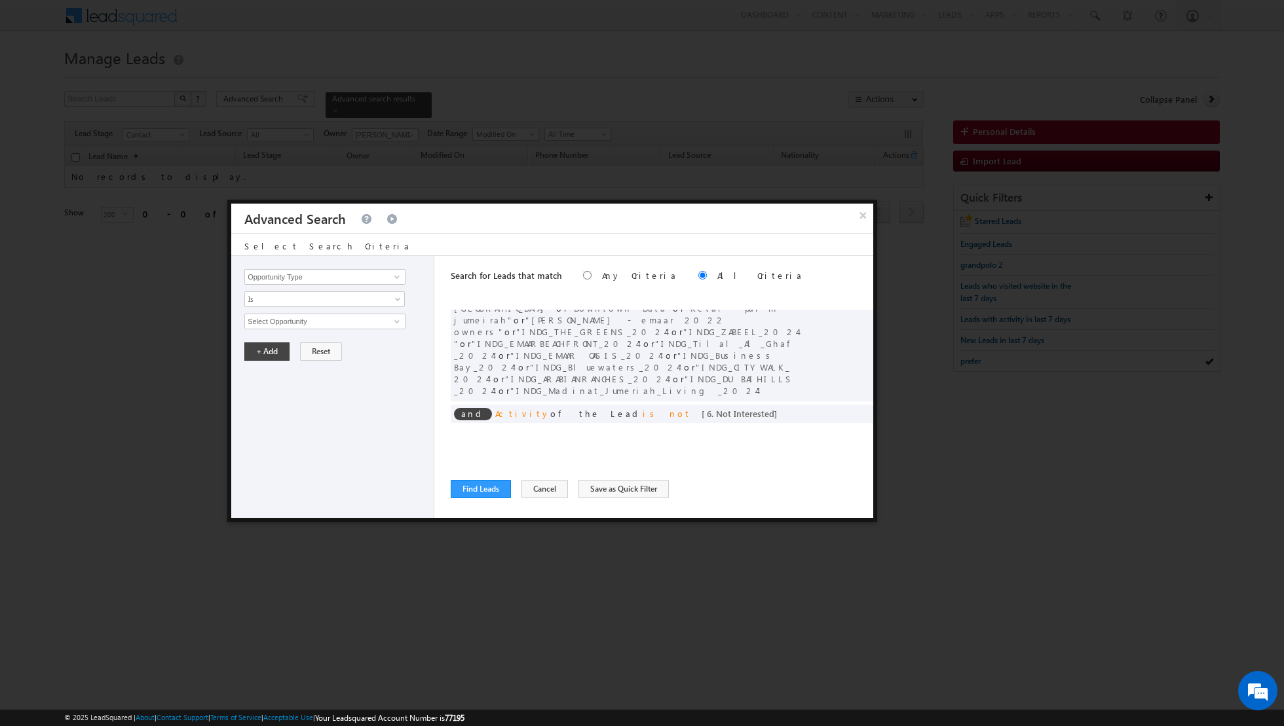
scroll to position [0, 0]
click at [855, 316] on span at bounding box center [858, 317] width 9 height 9
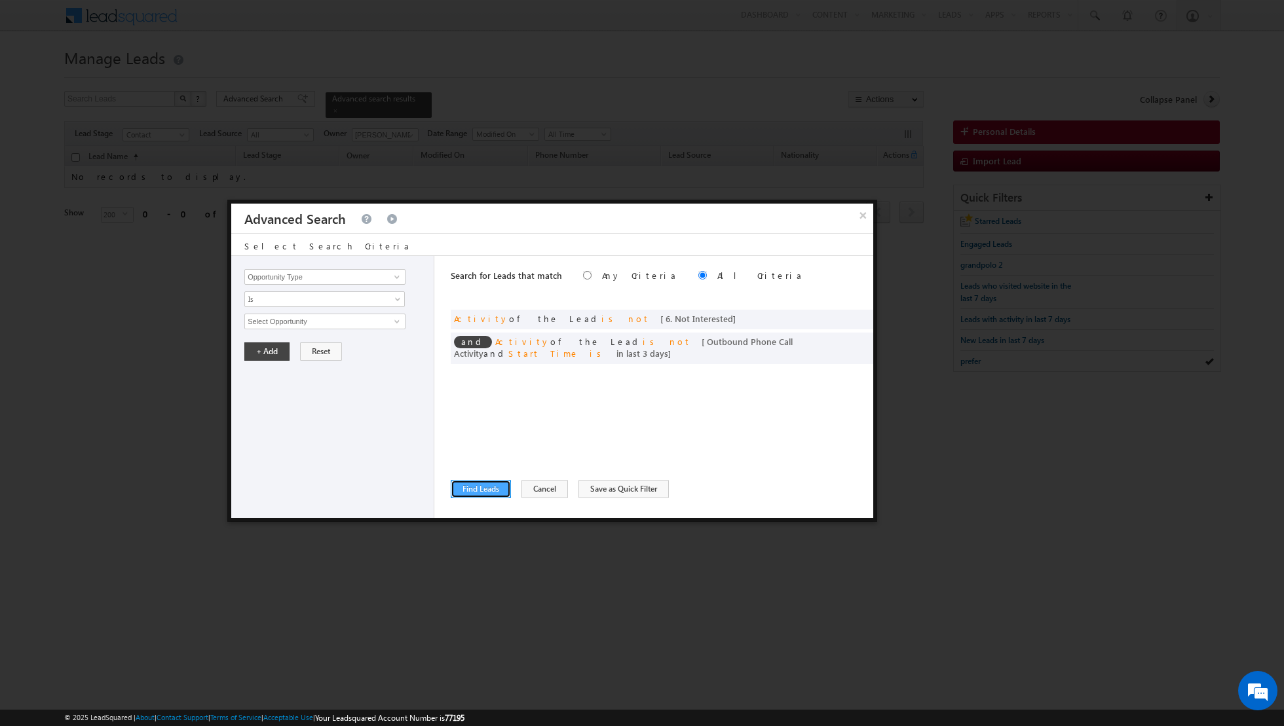
click at [469, 483] on button "Find Leads" at bounding box center [481, 489] width 60 height 18
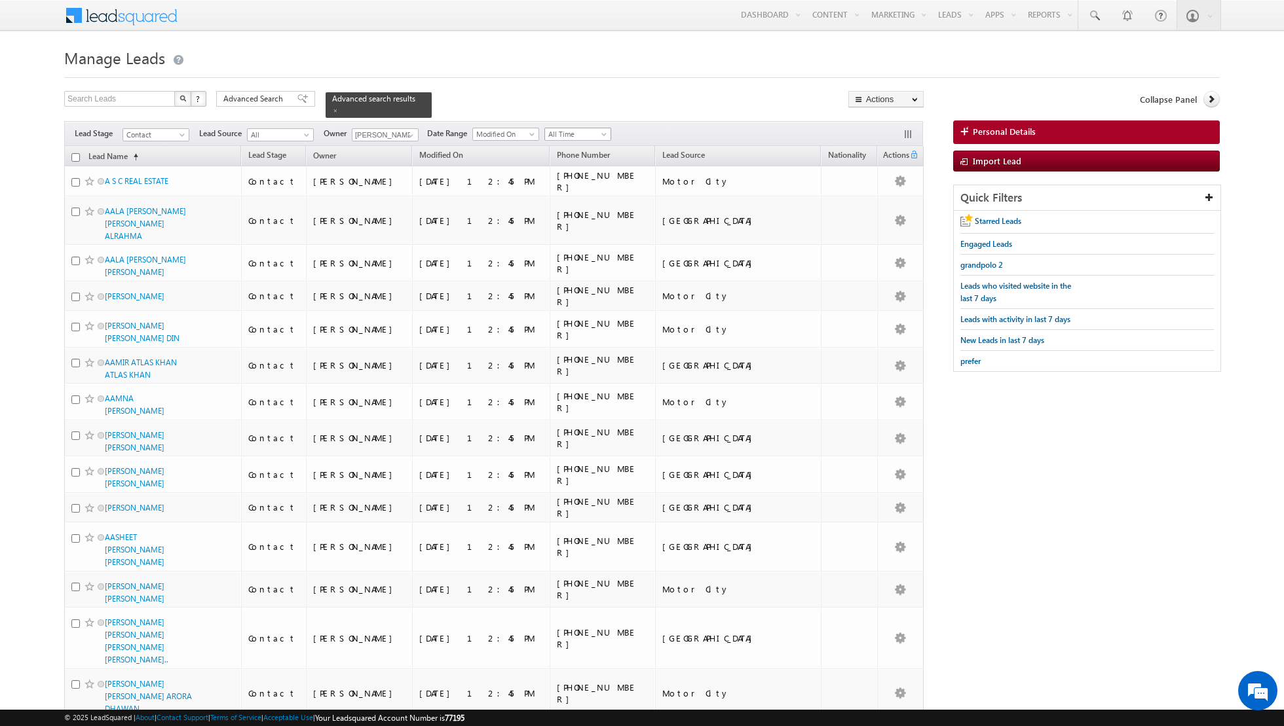
click at [592, 134] on span "All Time" at bounding box center [576, 134] width 62 height 12
click at [559, 183] on link "Today" at bounding box center [572, 189] width 66 height 12
click at [75, 153] on input "checkbox" at bounding box center [75, 157] width 9 height 9
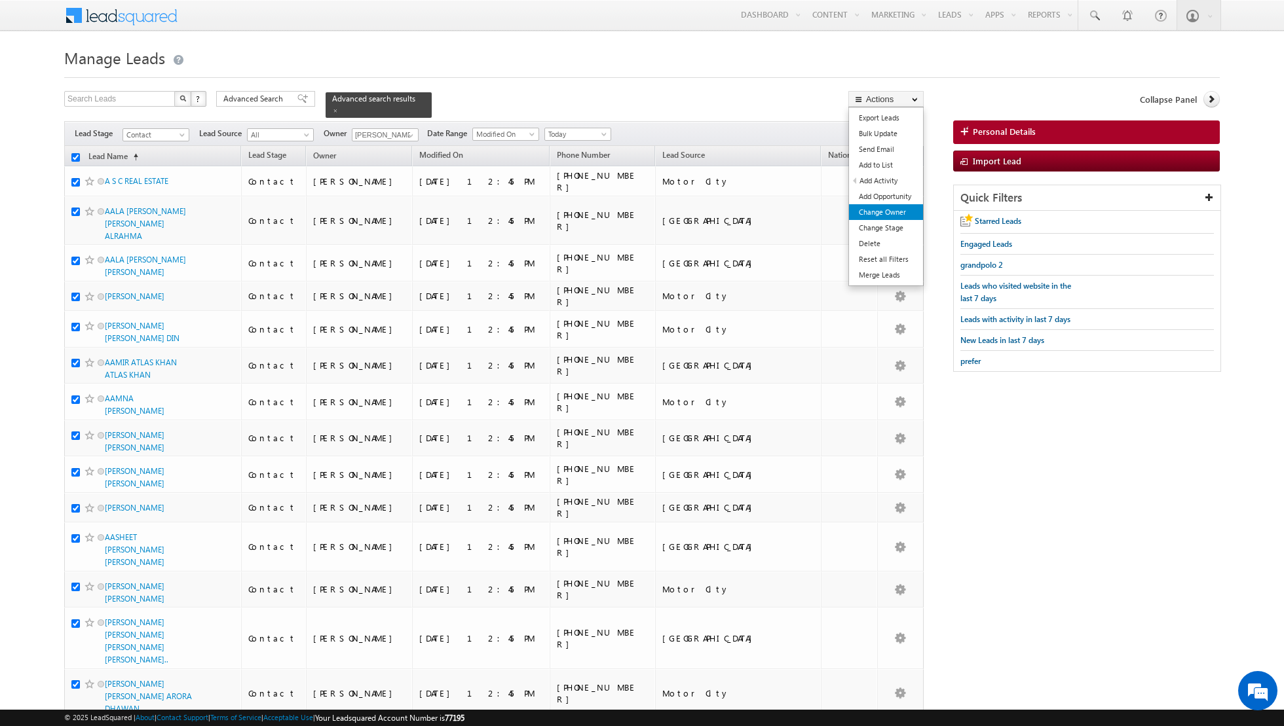
click at [867, 210] on link "Change Owner" at bounding box center [886, 212] width 74 height 16
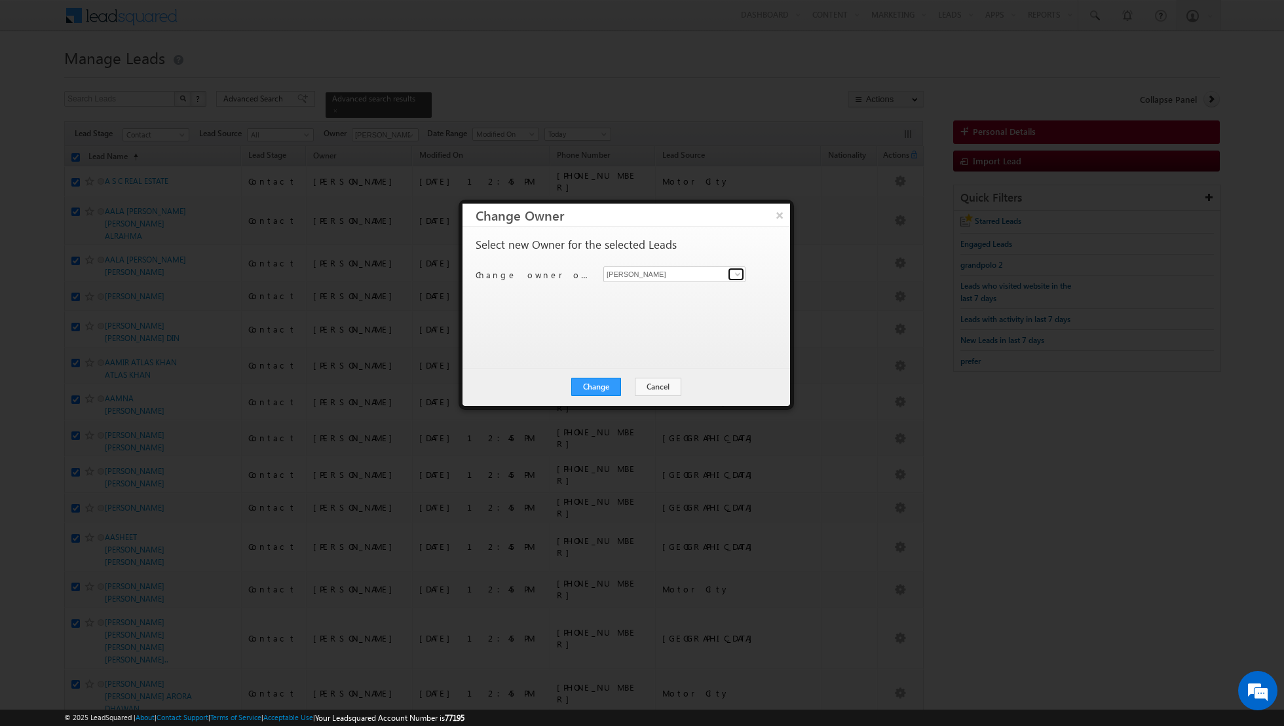
click at [731, 272] on link at bounding box center [736, 274] width 16 height 13
click at [640, 340] on span "[EMAIL_ADDRESS][DOMAIN_NAME]" at bounding box center [667, 345] width 118 height 10
click at [595, 383] on button "Change" at bounding box center [596, 387] width 50 height 18
click at [624, 391] on button "Close" at bounding box center [628, 387] width 42 height 18
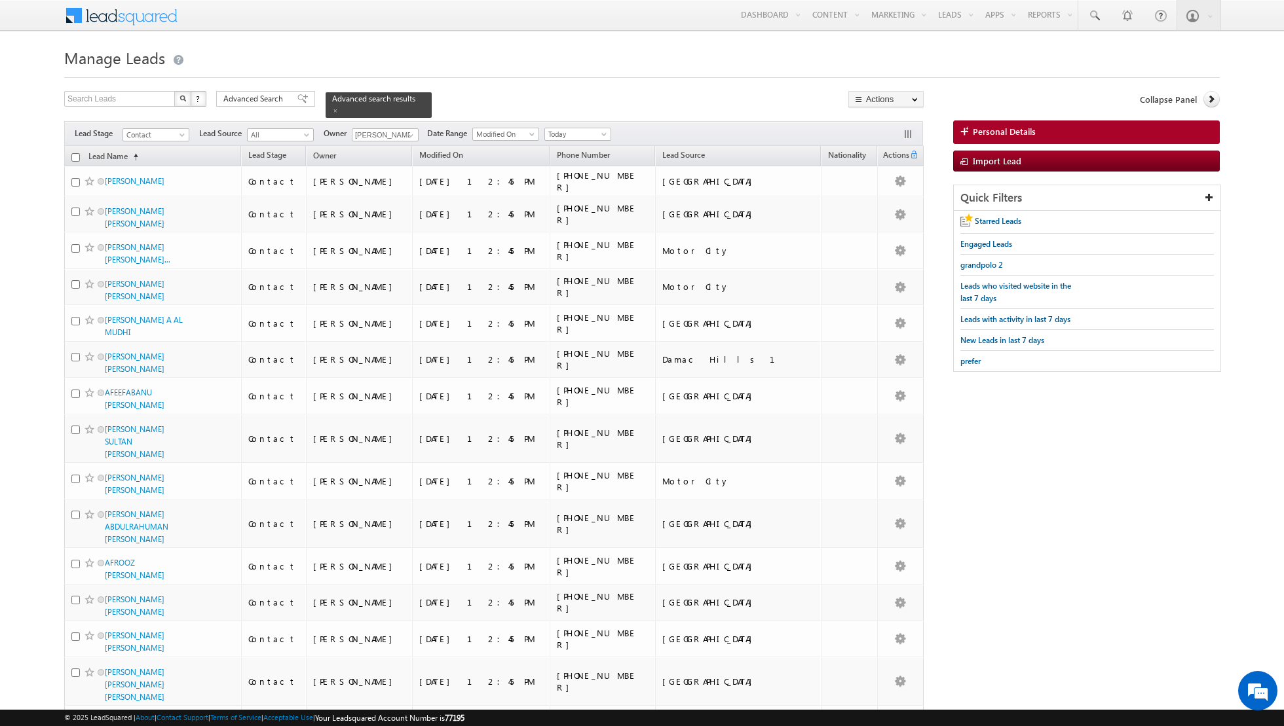
click at [75, 157] on input "checkbox" at bounding box center [75, 157] width 9 height 9
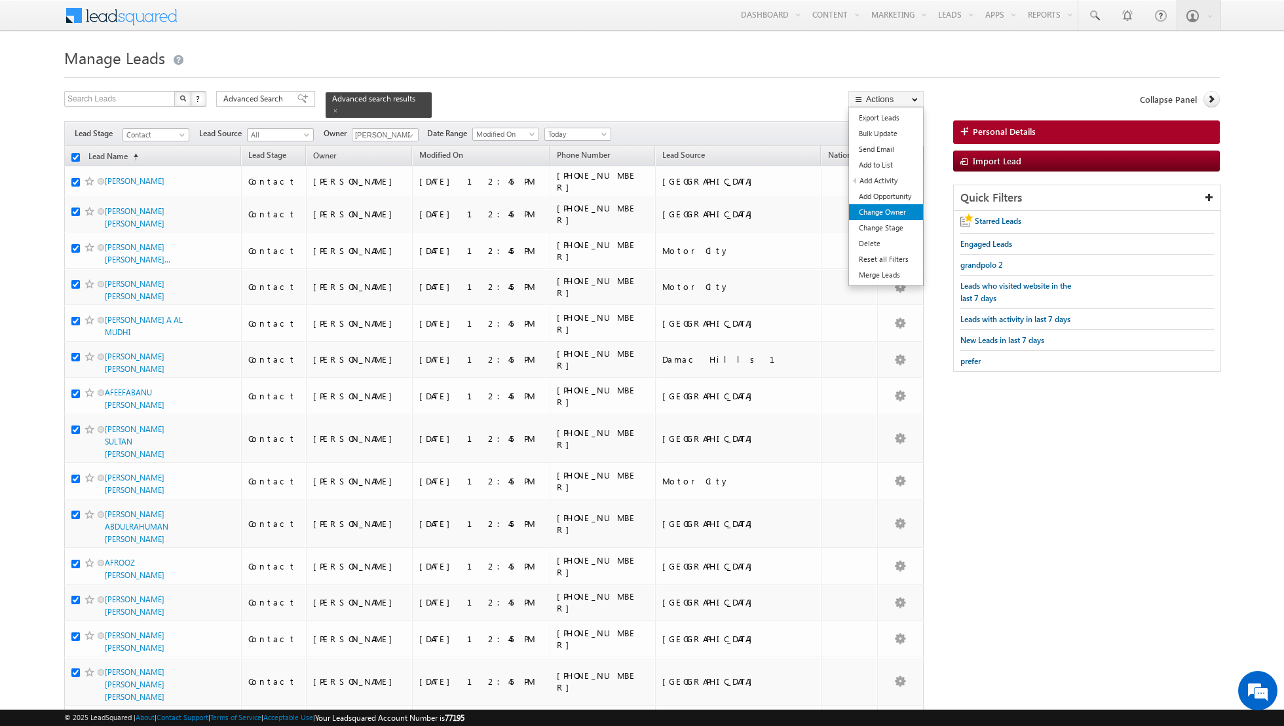
click at [880, 216] on link "Change Owner" at bounding box center [886, 212] width 74 height 16
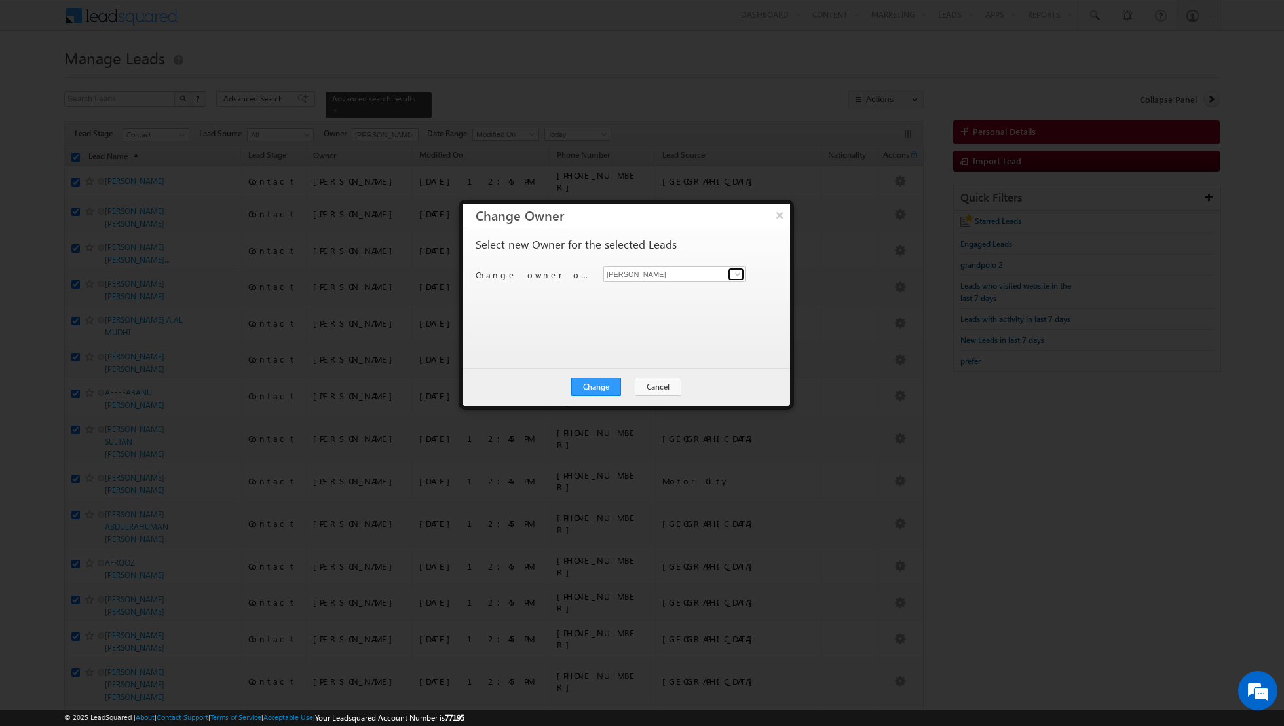
click at [731, 276] on link at bounding box center [736, 274] width 16 height 13
click at [633, 316] on span "[PERSON_NAME][EMAIL_ADDRESS][PERSON_NAME][DOMAIN_NAME]" at bounding box center [667, 321] width 118 height 10
click at [596, 385] on button "Change" at bounding box center [596, 387] width 50 height 18
click at [631, 389] on button "Close" at bounding box center [628, 387] width 42 height 18
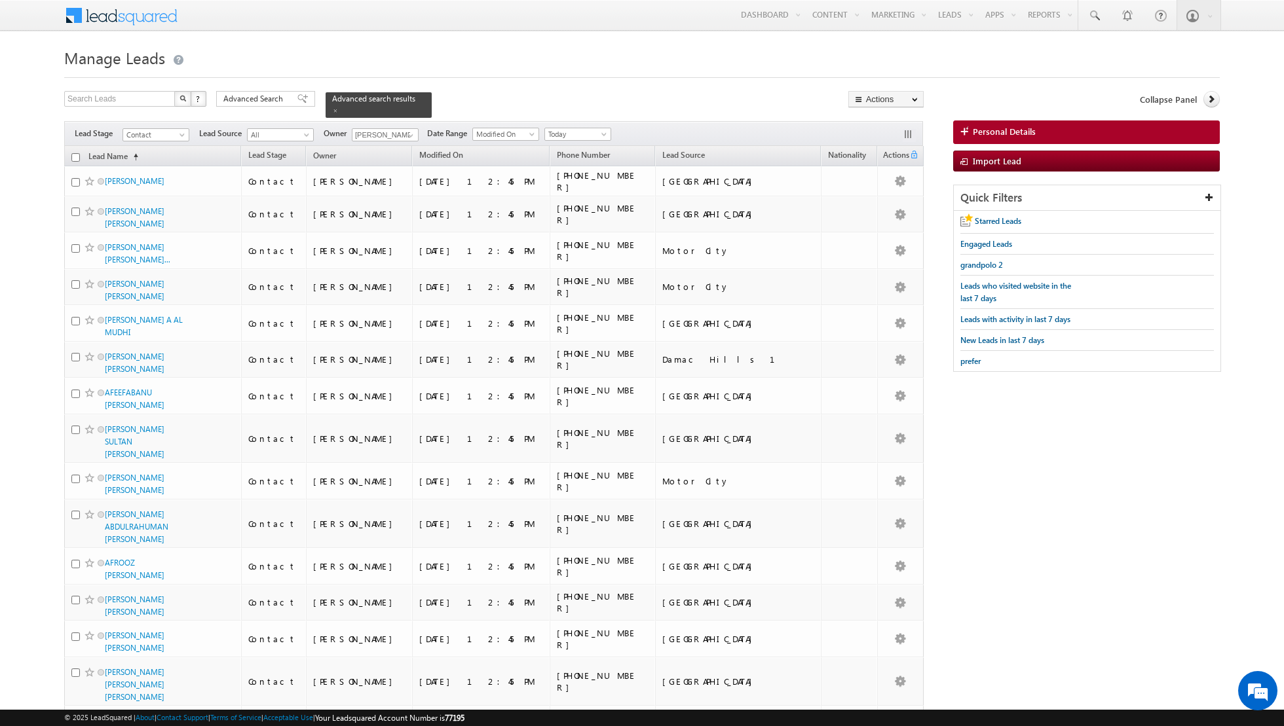
click at [75, 157] on input "checkbox" at bounding box center [75, 157] width 9 height 9
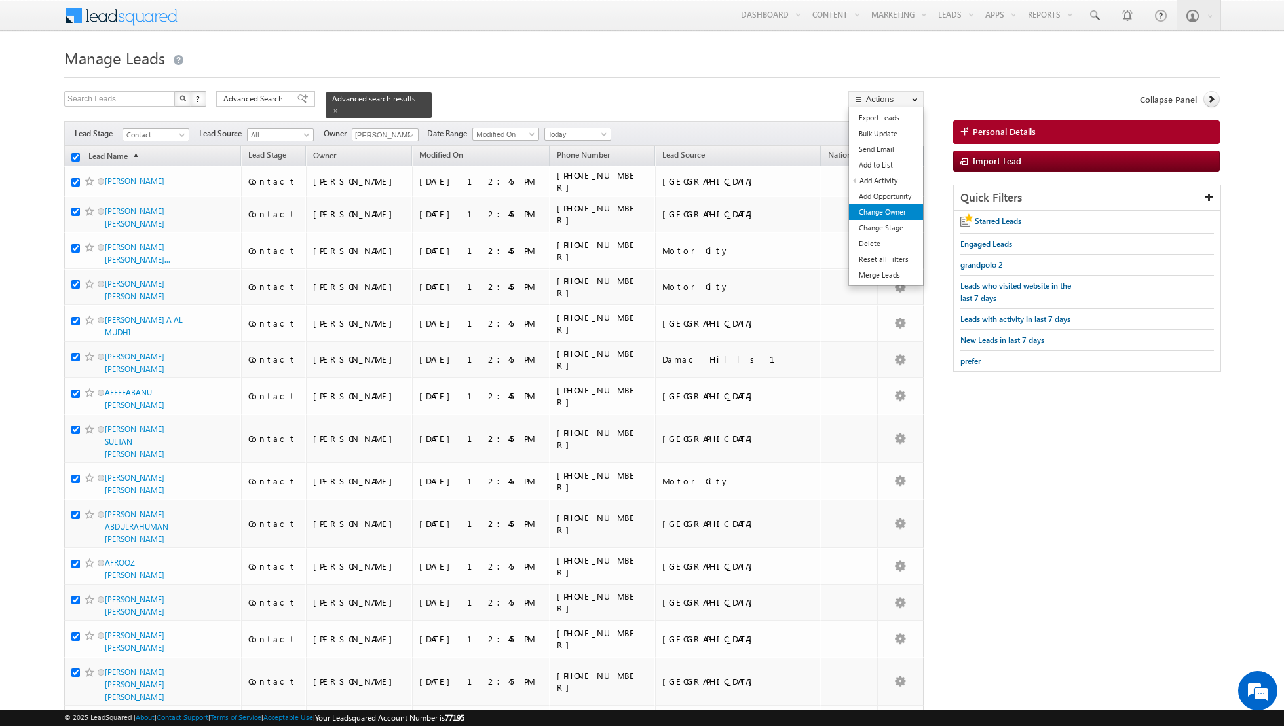
click at [872, 217] on link "Change Owner" at bounding box center [886, 212] width 74 height 16
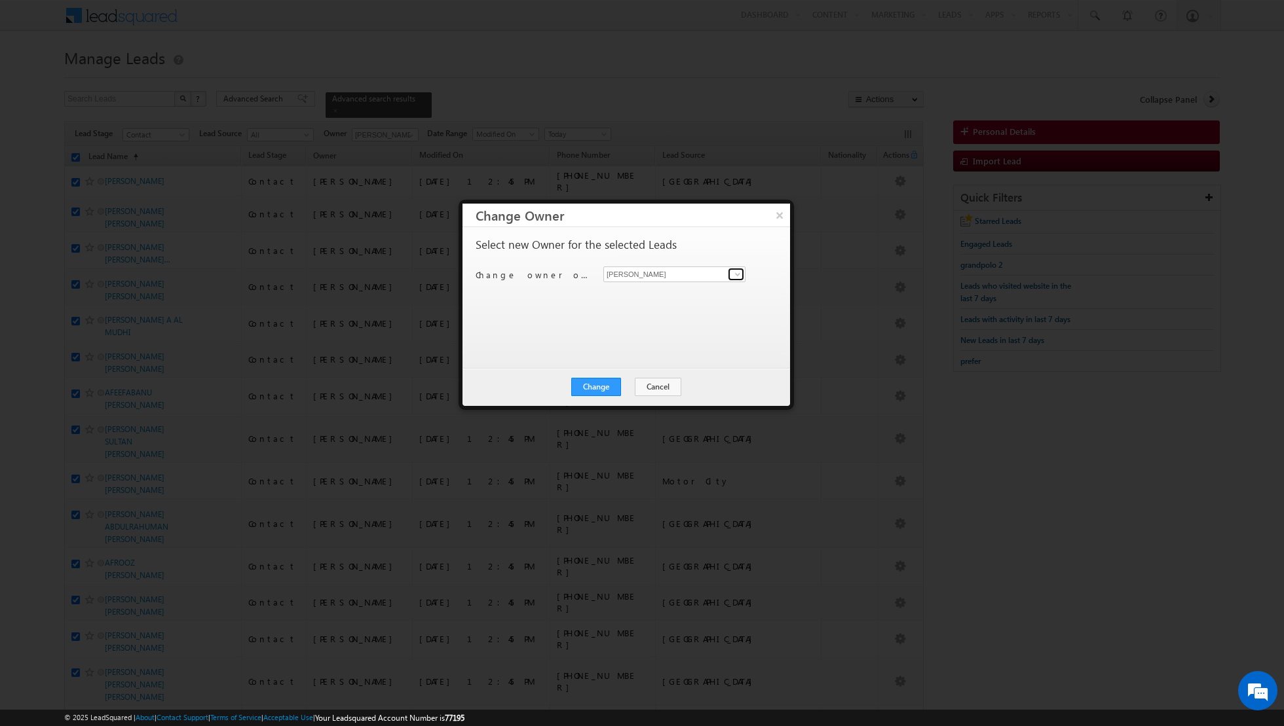
click at [736, 271] on span at bounding box center [737, 274] width 10 height 10
click at [646, 301] on span "[EMAIL_ADDRESS][DOMAIN_NAME]" at bounding box center [667, 300] width 118 height 10
click at [597, 385] on button "Change" at bounding box center [596, 387] width 50 height 18
click at [637, 385] on button "Close" at bounding box center [628, 387] width 42 height 18
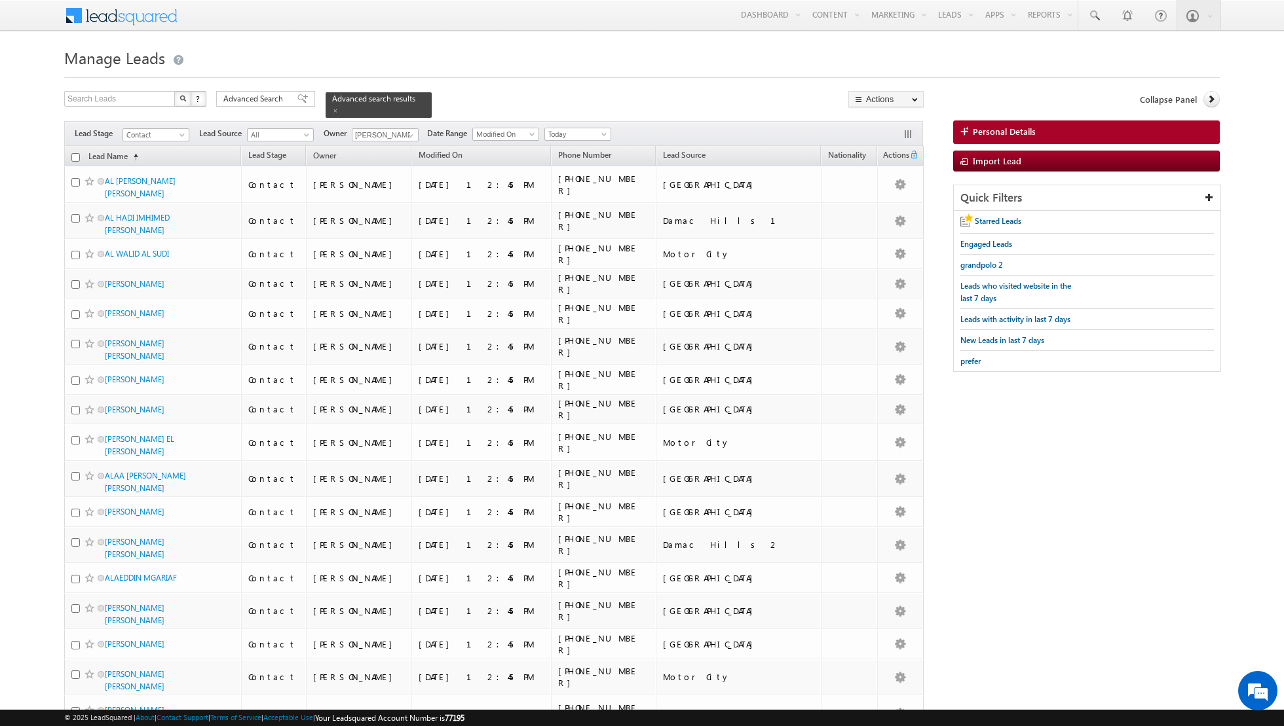
click at [74, 156] on input "checkbox" at bounding box center [75, 157] width 9 height 9
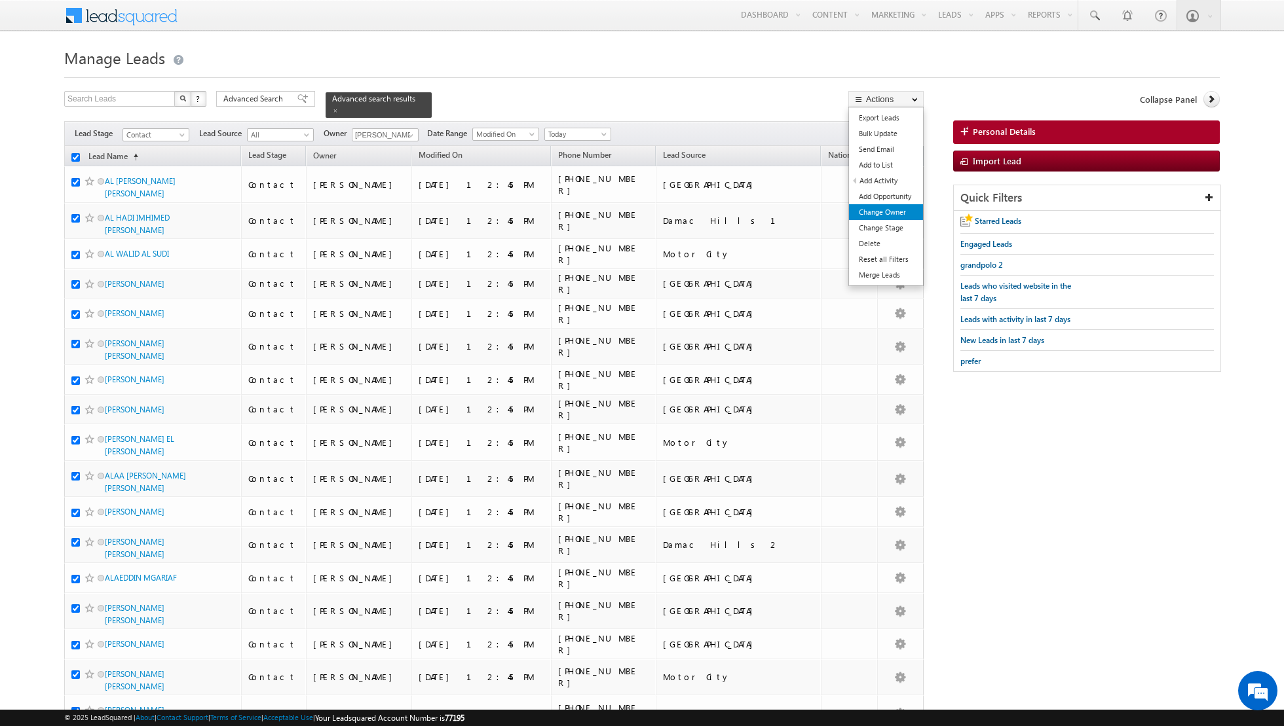
click at [876, 210] on link "Change Owner" at bounding box center [886, 212] width 74 height 16
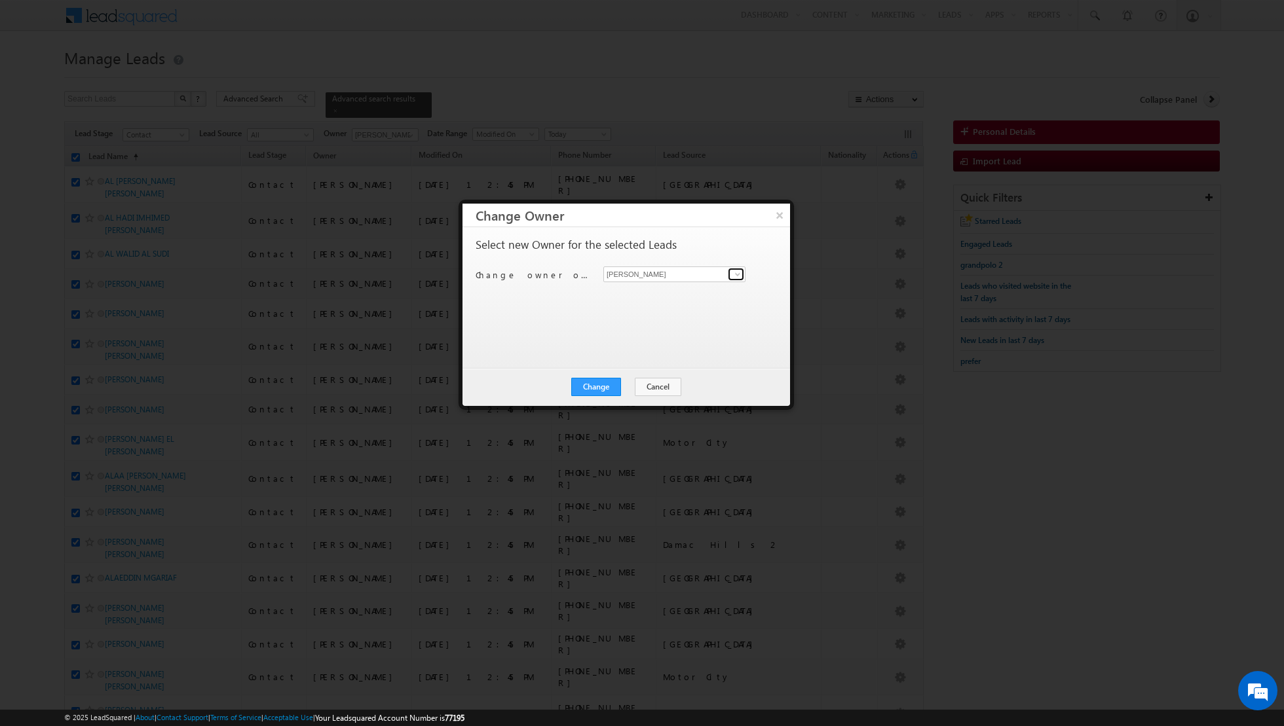
click at [740, 271] on span at bounding box center [737, 274] width 10 height 10
click at [637, 310] on link "[PERSON_NAME] [PERSON_NAME] [PERSON_NAME][EMAIL_ADDRESS][PERSON_NAME][DOMAIN_NA…" at bounding box center [674, 317] width 142 height 25
click at [598, 386] on button "Change" at bounding box center [596, 387] width 50 height 18
click at [633, 386] on button "Close" at bounding box center [628, 387] width 42 height 18
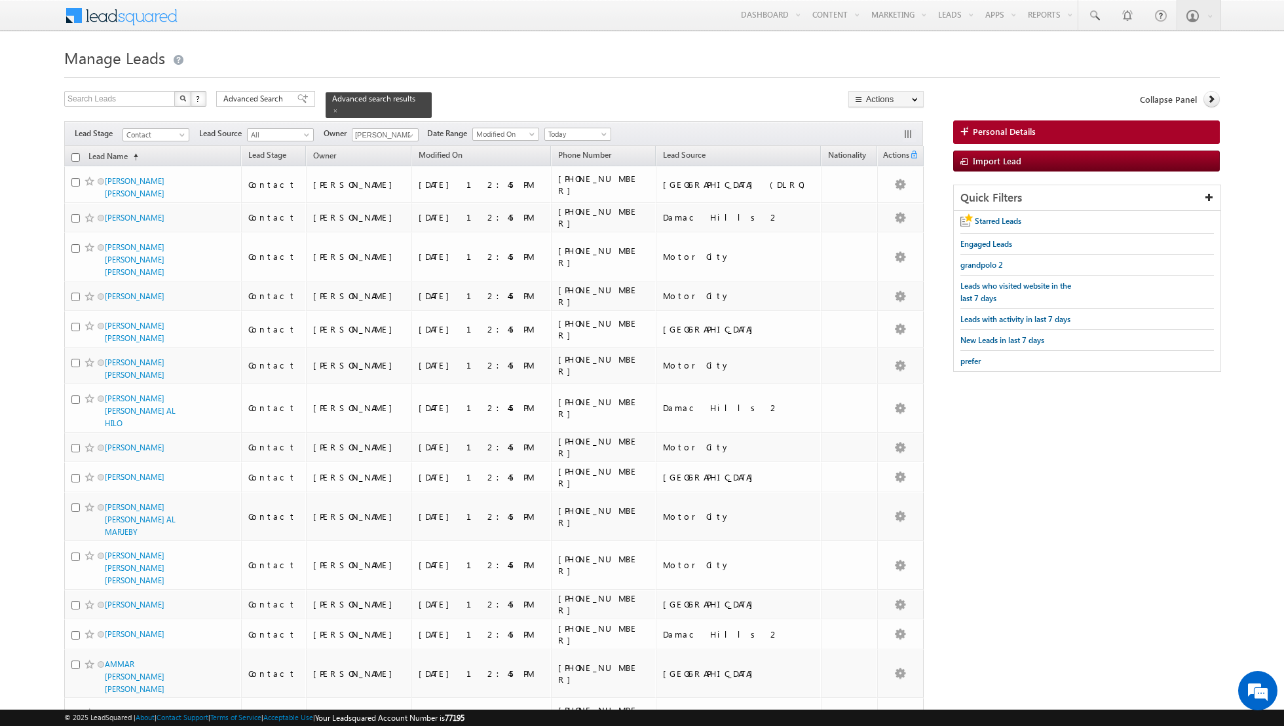
click at [74, 158] on input "checkbox" at bounding box center [75, 157] width 9 height 9
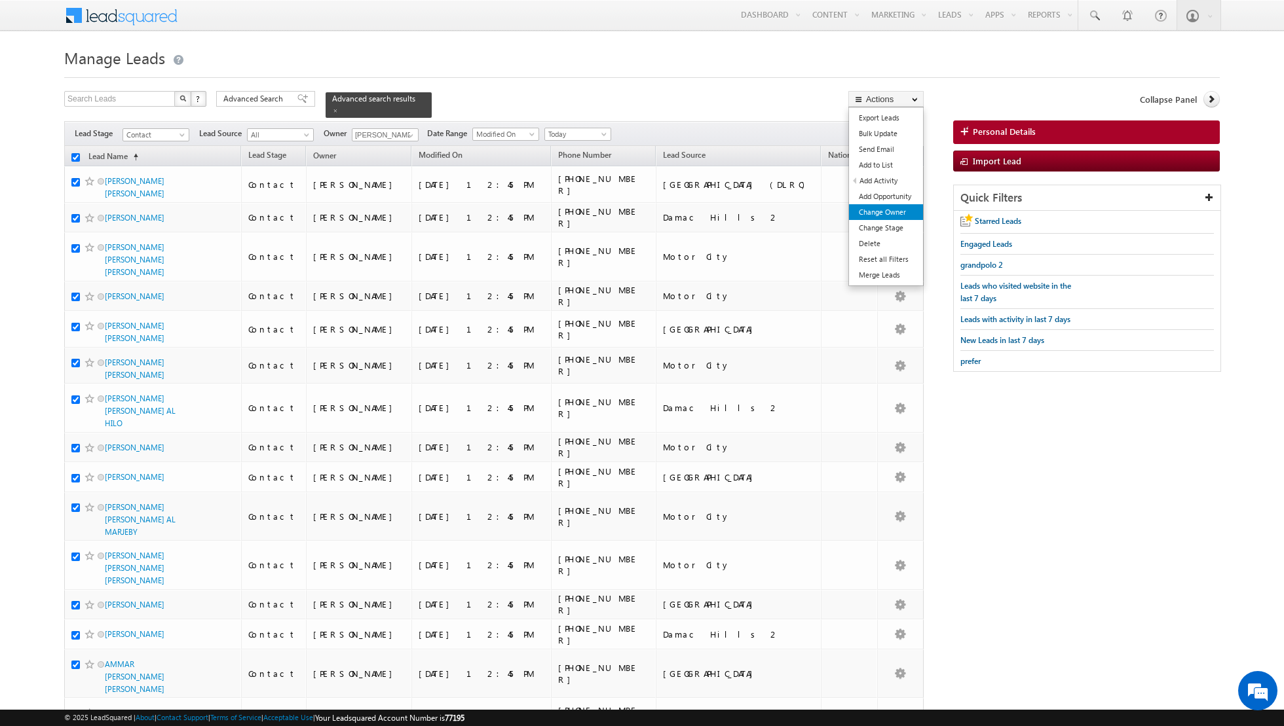
click at [888, 212] on link "Change Owner" at bounding box center [886, 212] width 74 height 16
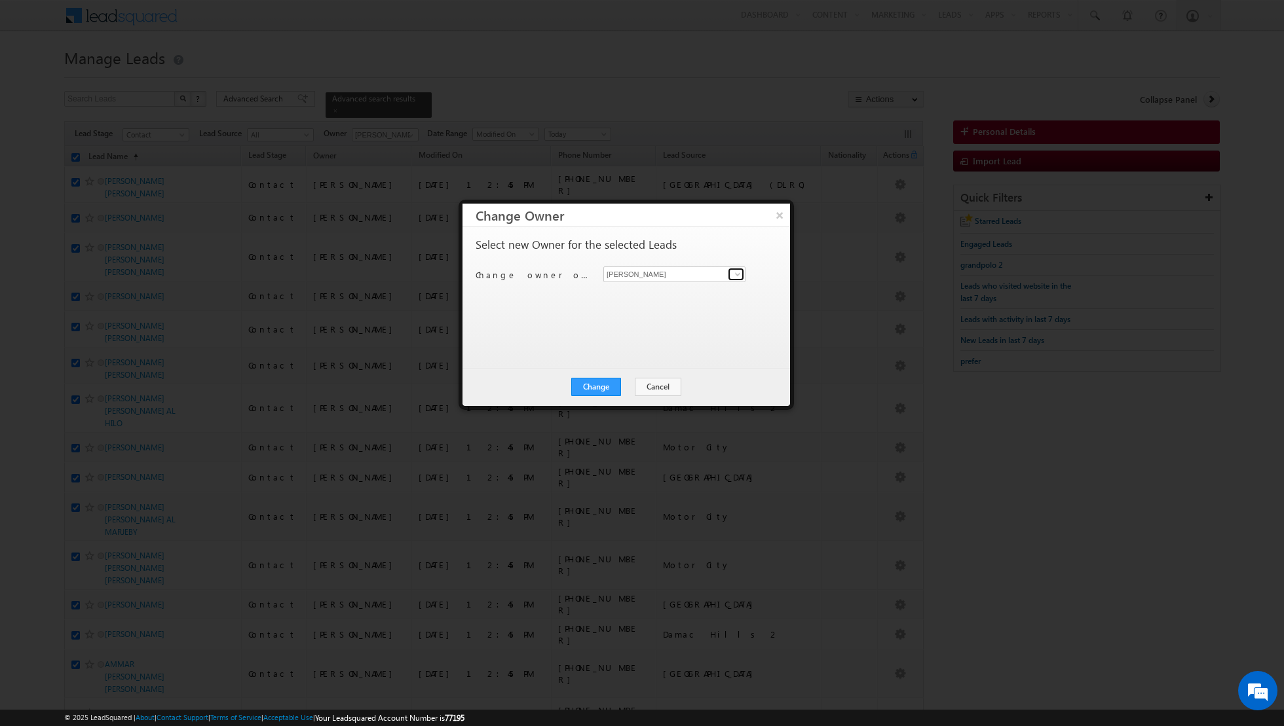
click at [736, 279] on link at bounding box center [736, 274] width 16 height 13
click at [656, 335] on link "[PERSON_NAME] [PERSON_NAME][EMAIL_ADDRESS][DOMAIN_NAME]" at bounding box center [674, 340] width 142 height 25
click at [599, 380] on button "Change" at bounding box center [596, 387] width 50 height 18
click at [639, 386] on button "Close" at bounding box center [628, 387] width 42 height 18
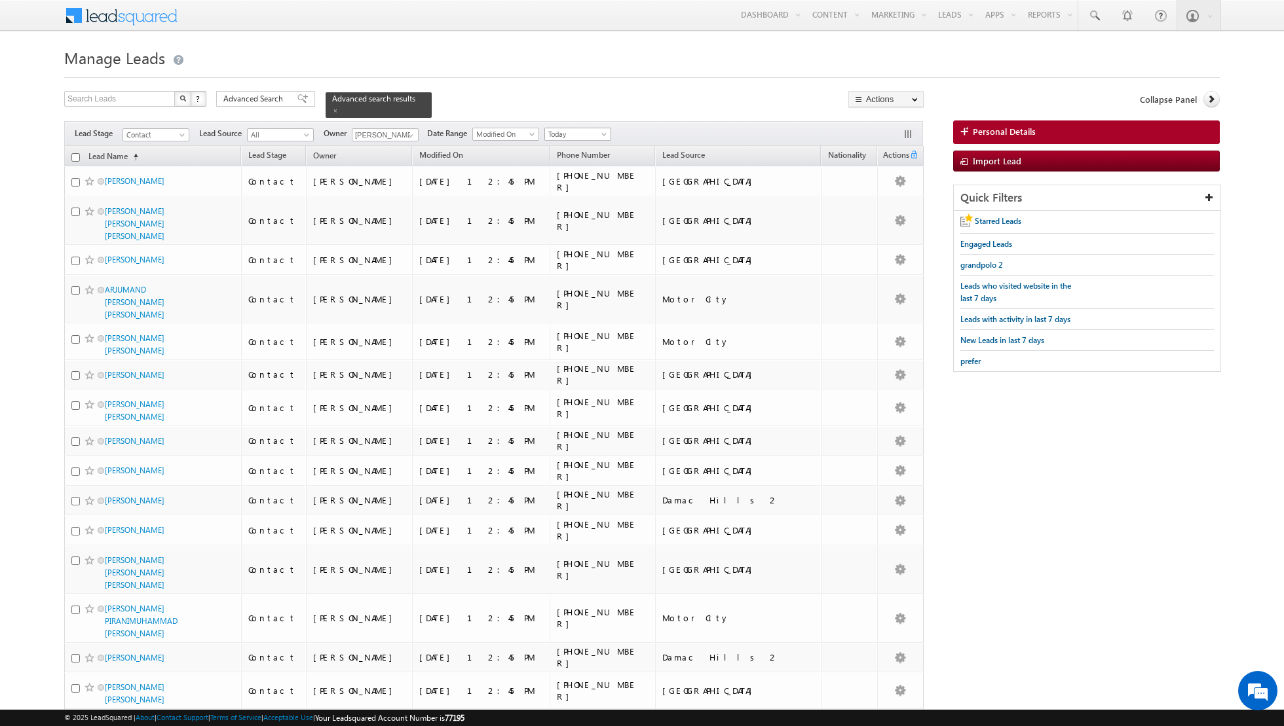
click at [582, 130] on span "Today" at bounding box center [576, 134] width 62 height 12
click at [624, 96] on div "Search Leads X ? 6724 results found Advanced Search Advanced Search Advanced se…" at bounding box center [493, 104] width 859 height 27
click at [332, 112] on span at bounding box center [335, 110] width 7 height 7
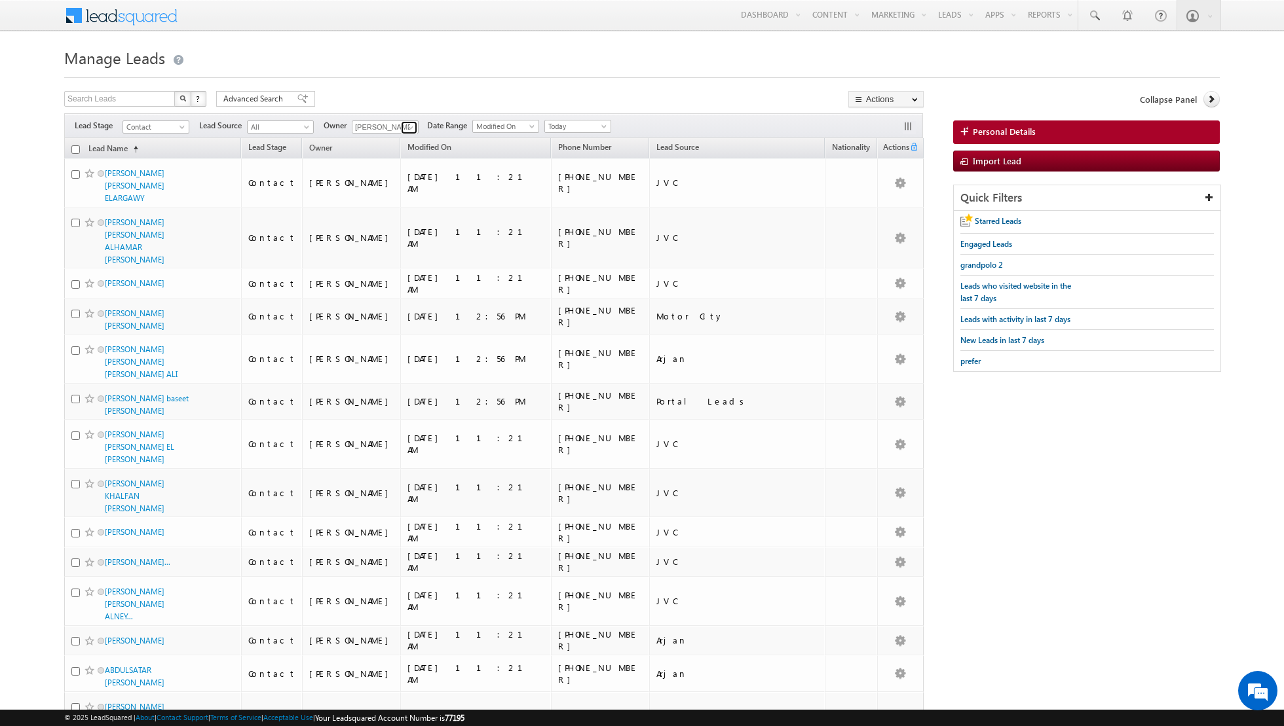
click at [402, 127] on link at bounding box center [409, 127] width 16 height 13
click at [383, 167] on link "[PERSON_NAME] [PERSON_NAME][EMAIL_ADDRESS][DOMAIN_NAME]" at bounding box center [417, 171] width 131 height 25
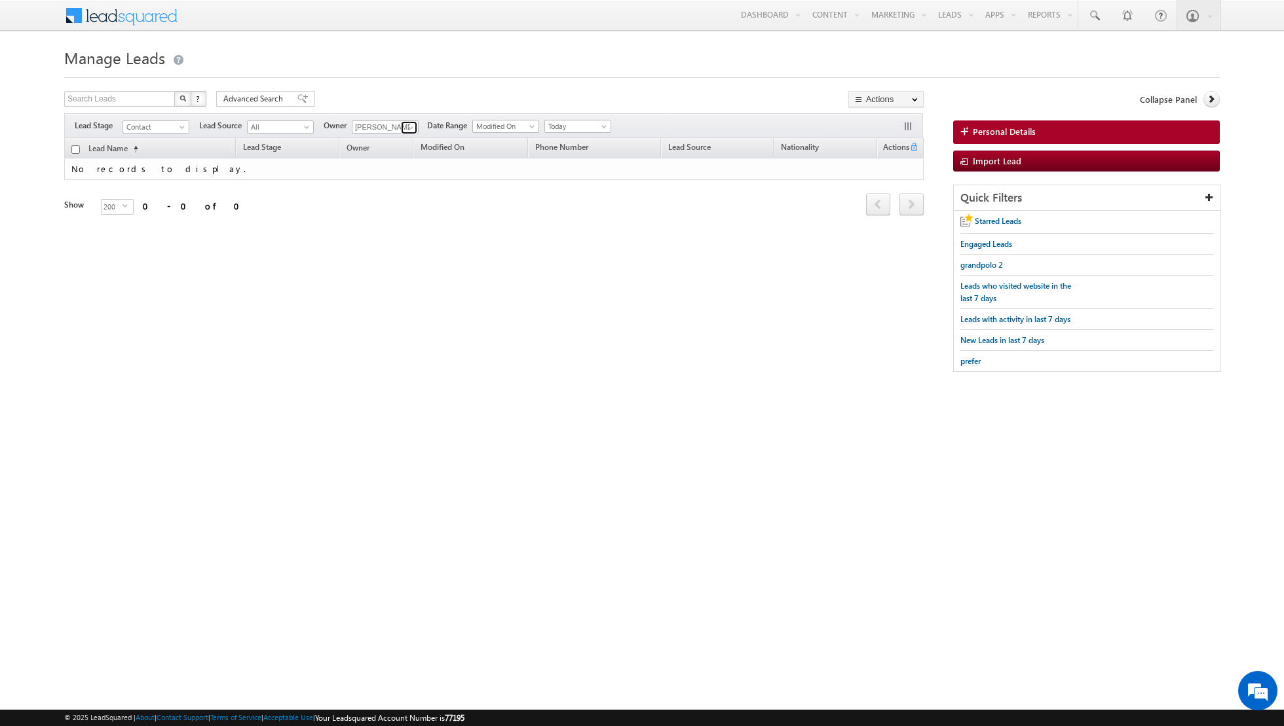
click at [401, 127] on link at bounding box center [409, 127] width 16 height 13
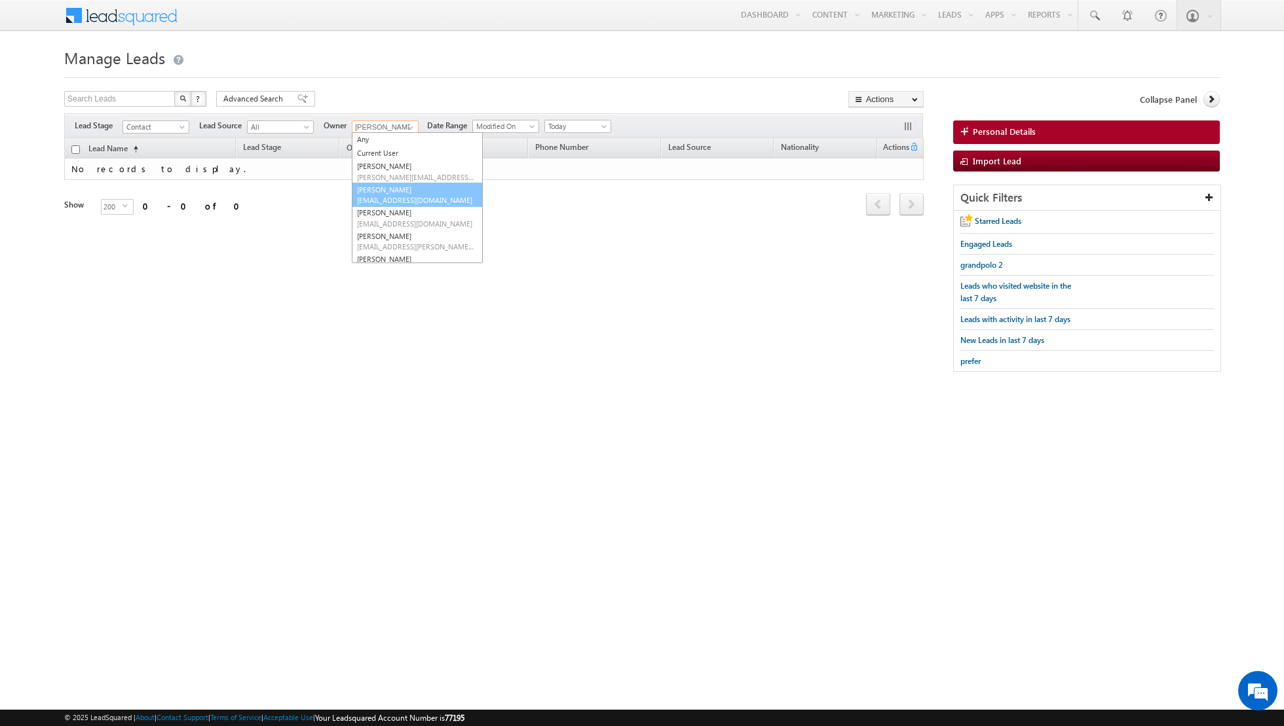
click at [390, 202] on span "[EMAIL_ADDRESS][DOMAIN_NAME]" at bounding box center [416, 200] width 118 height 10
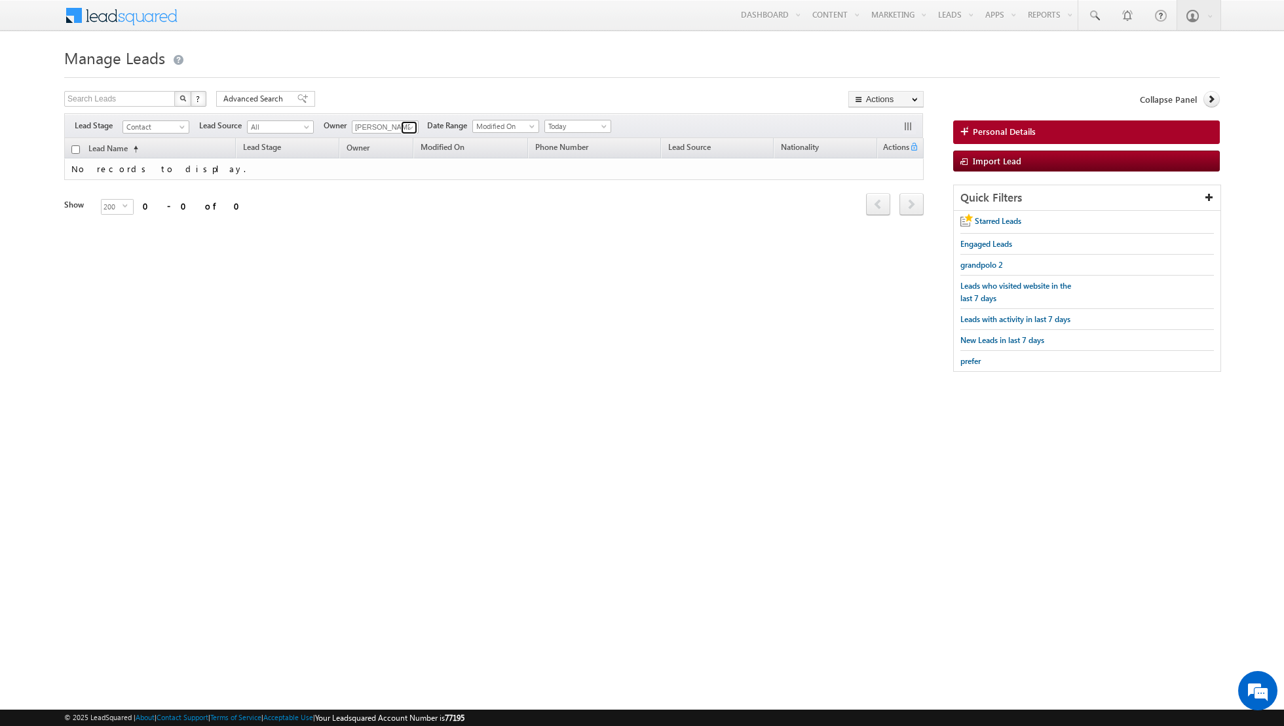
click at [403, 121] on link at bounding box center [409, 127] width 16 height 13
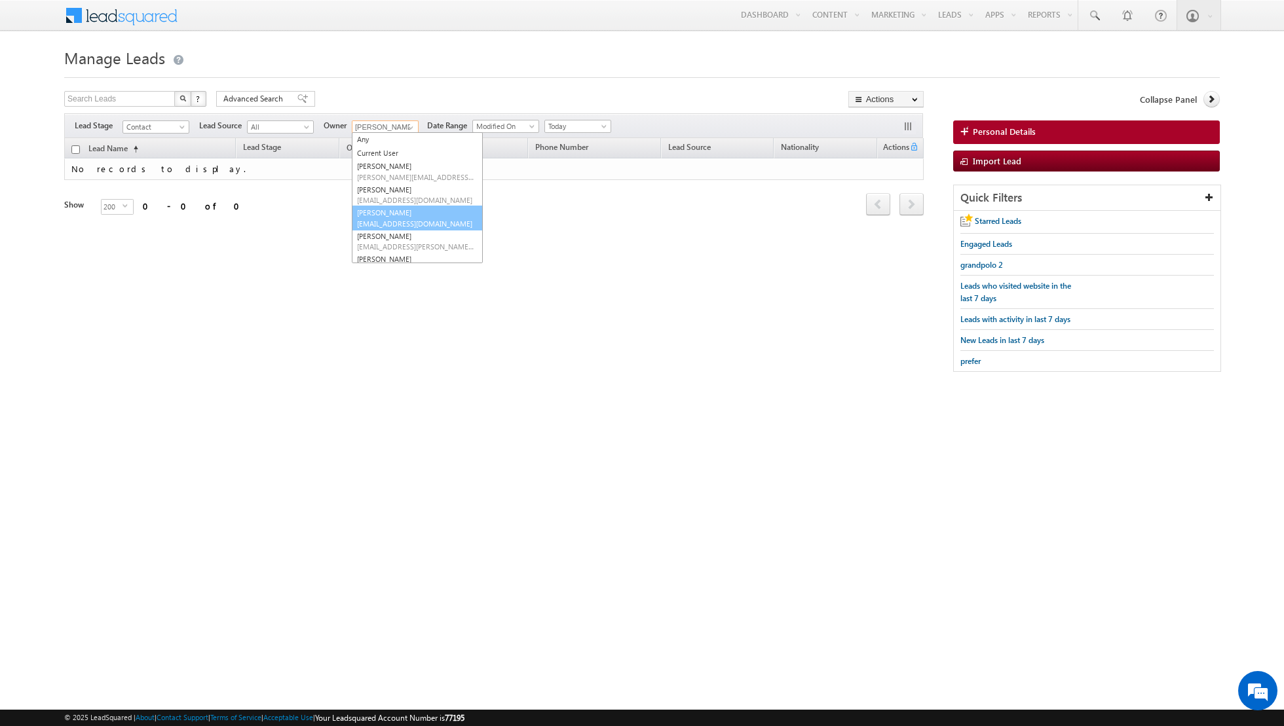
click at [383, 212] on link "[PERSON_NAME] [PERSON_NAME][EMAIL_ADDRESS][DOMAIN_NAME]" at bounding box center [417, 218] width 131 height 25
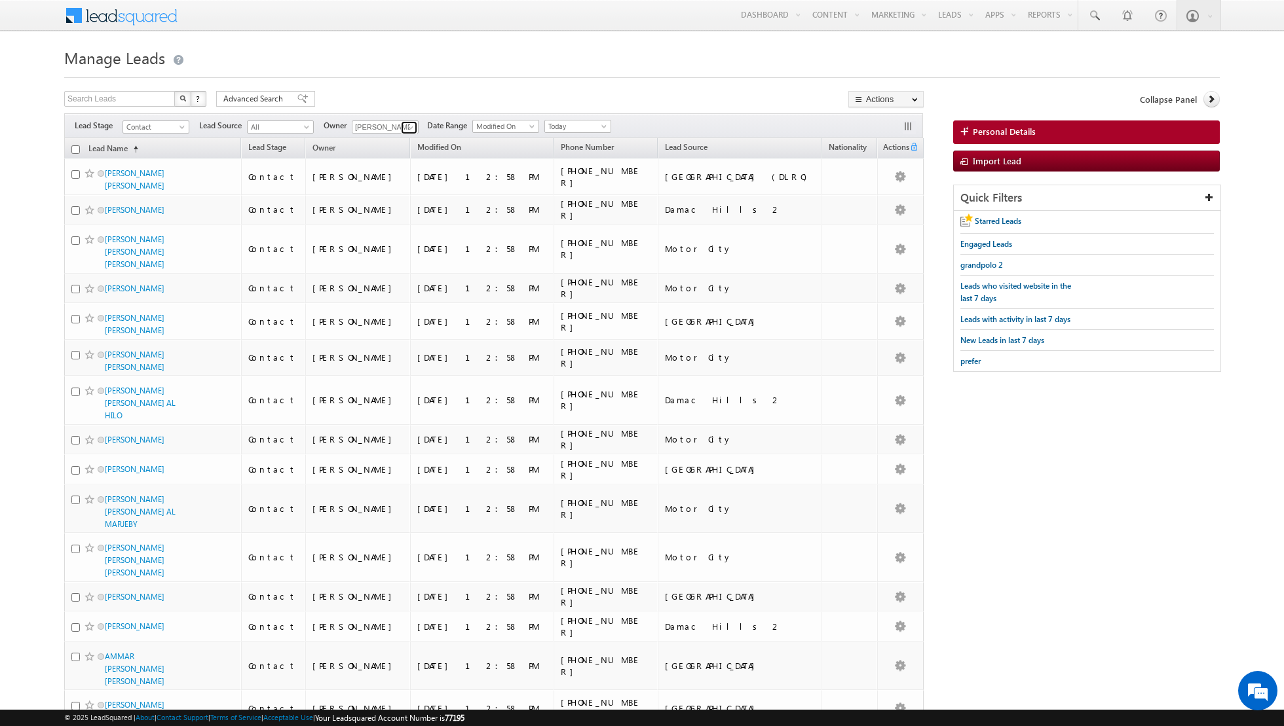
click at [410, 128] on span at bounding box center [410, 127] width 10 height 10
click at [378, 219] on span "[EMAIL_ADDRESS][DOMAIN_NAME]" at bounding box center [416, 224] width 118 height 10
click at [405, 126] on span at bounding box center [410, 127] width 10 height 10
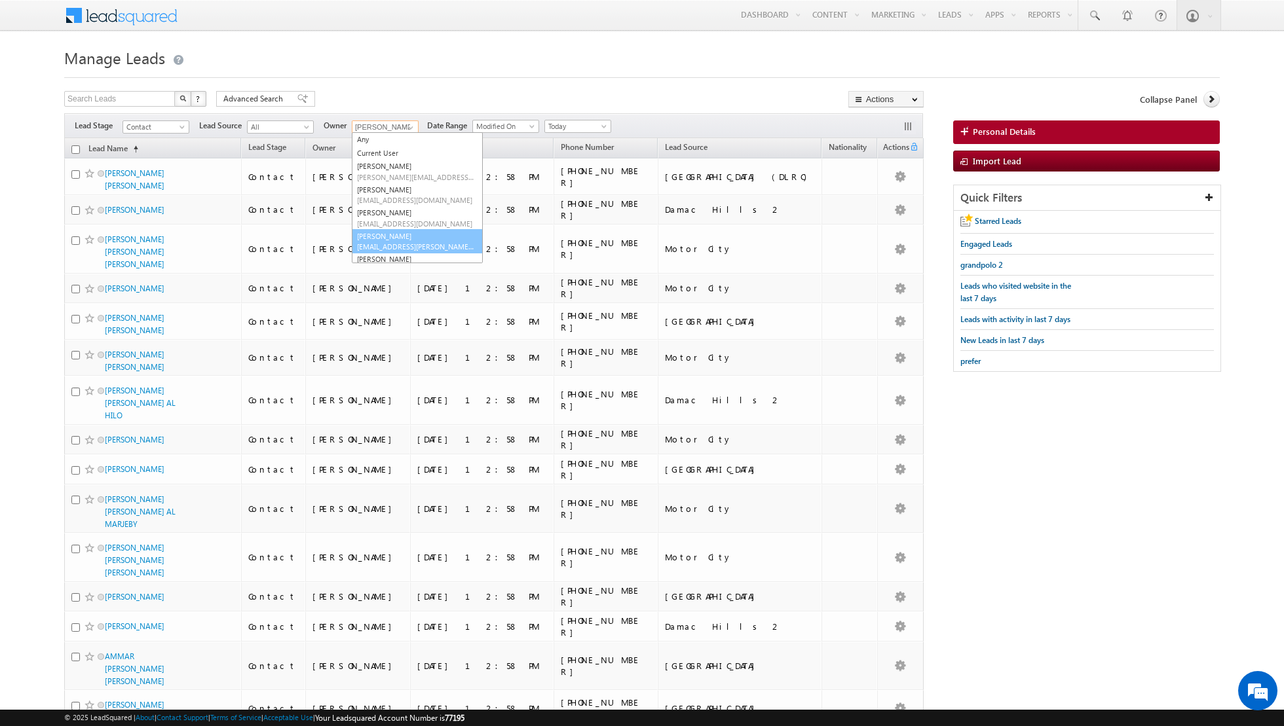
click at [379, 235] on link "[PERSON_NAME] [EMAIL_ADDRESS][PERSON_NAME][DOMAIN_NAME]" at bounding box center [417, 241] width 131 height 25
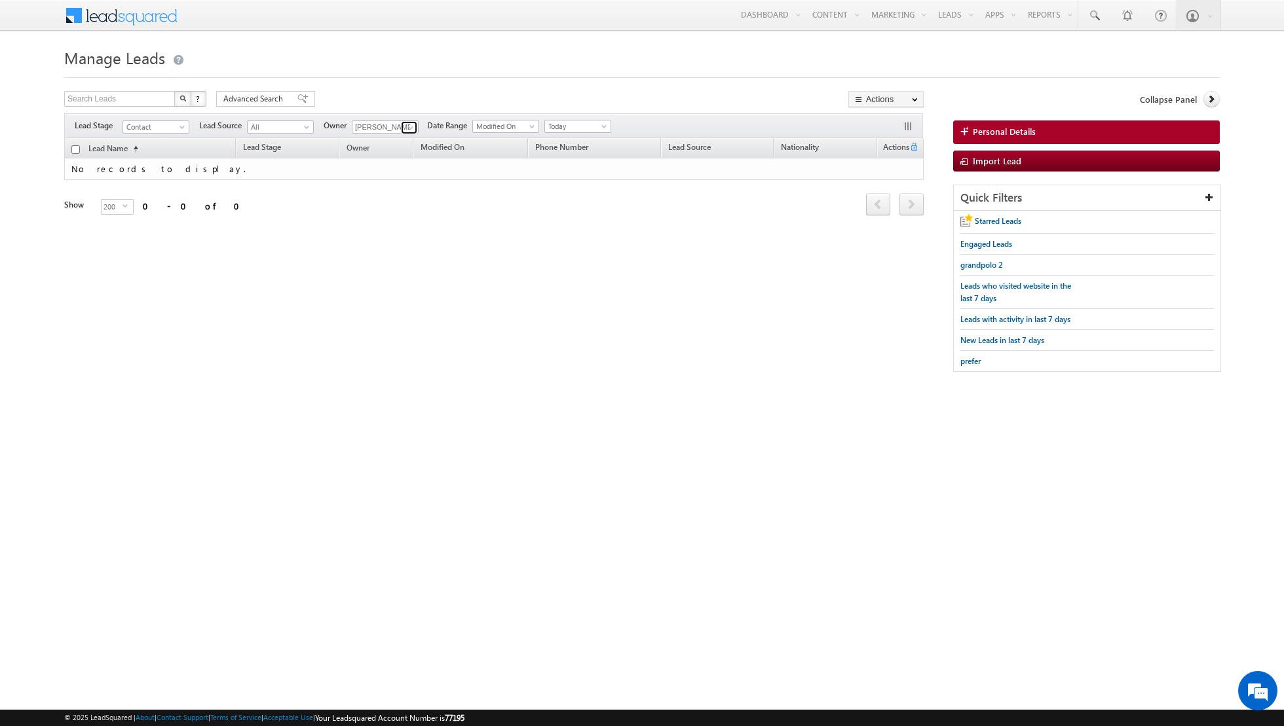
click at [405, 125] on span at bounding box center [410, 127] width 10 height 10
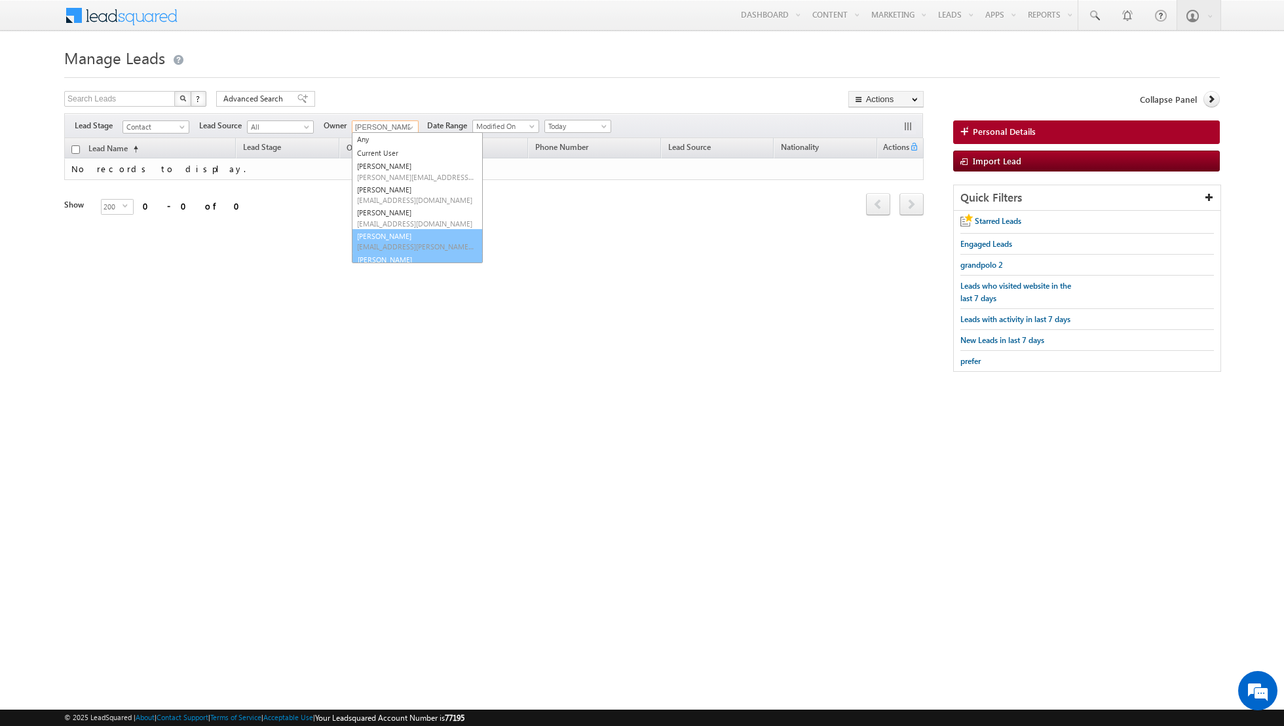
scroll to position [14, 0]
click at [379, 256] on span "[PERSON_NAME][EMAIL_ADDRESS][DOMAIN_NAME]" at bounding box center [416, 256] width 118 height 10
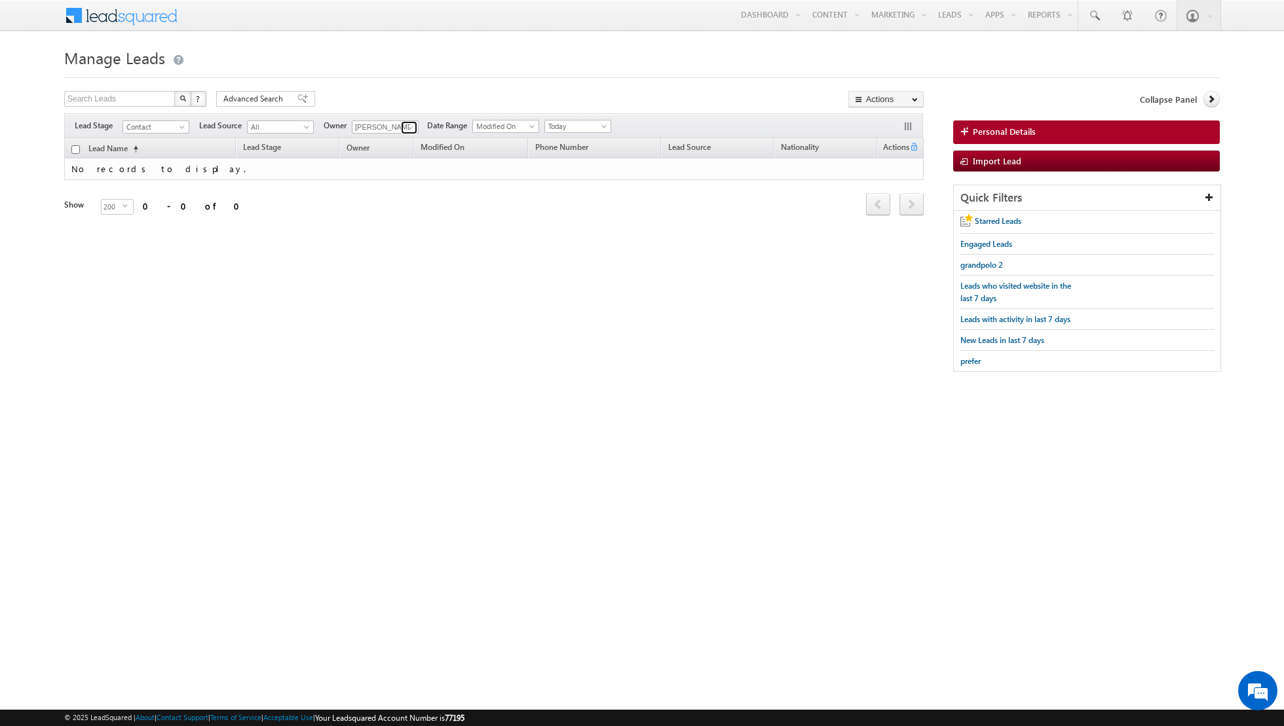
click at [408, 124] on span at bounding box center [410, 127] width 10 height 10
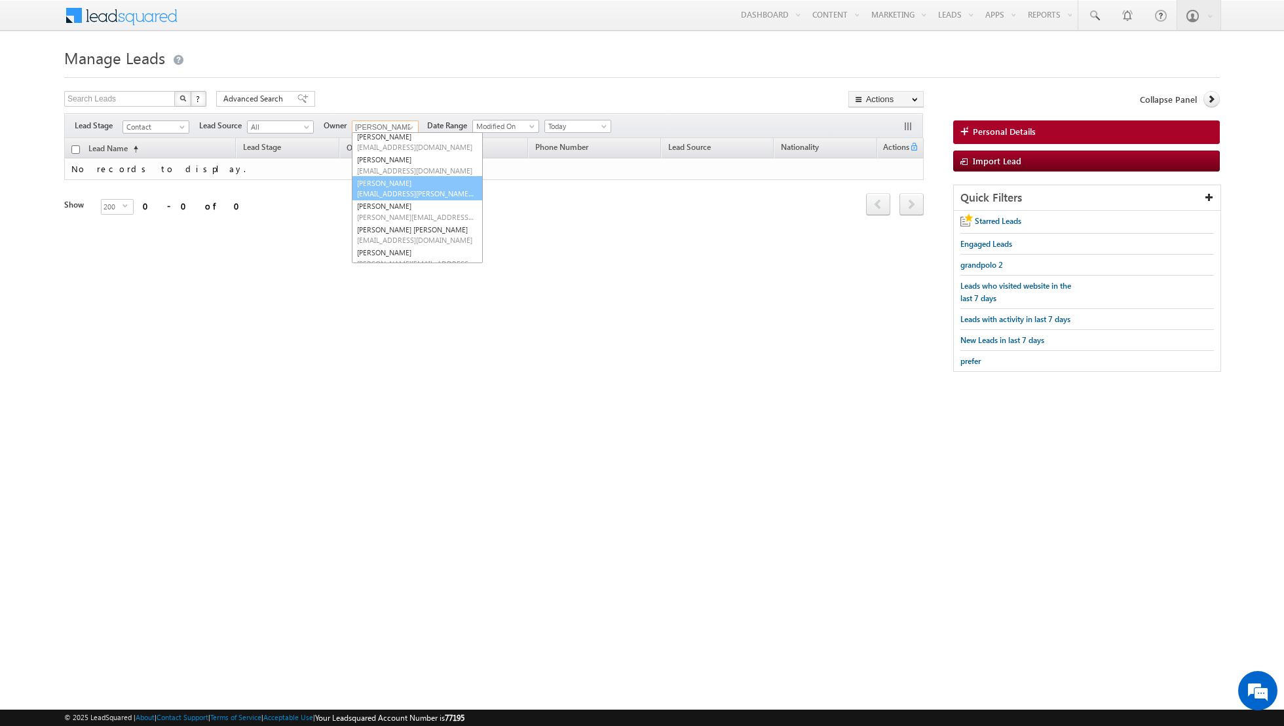
scroll to position [59, 0]
click at [398, 220] on link "[PERSON_NAME] [PERSON_NAME] [PERSON_NAME][EMAIL_ADDRESS][PERSON_NAME][DOMAIN_NA…" at bounding box center [417, 229] width 131 height 25
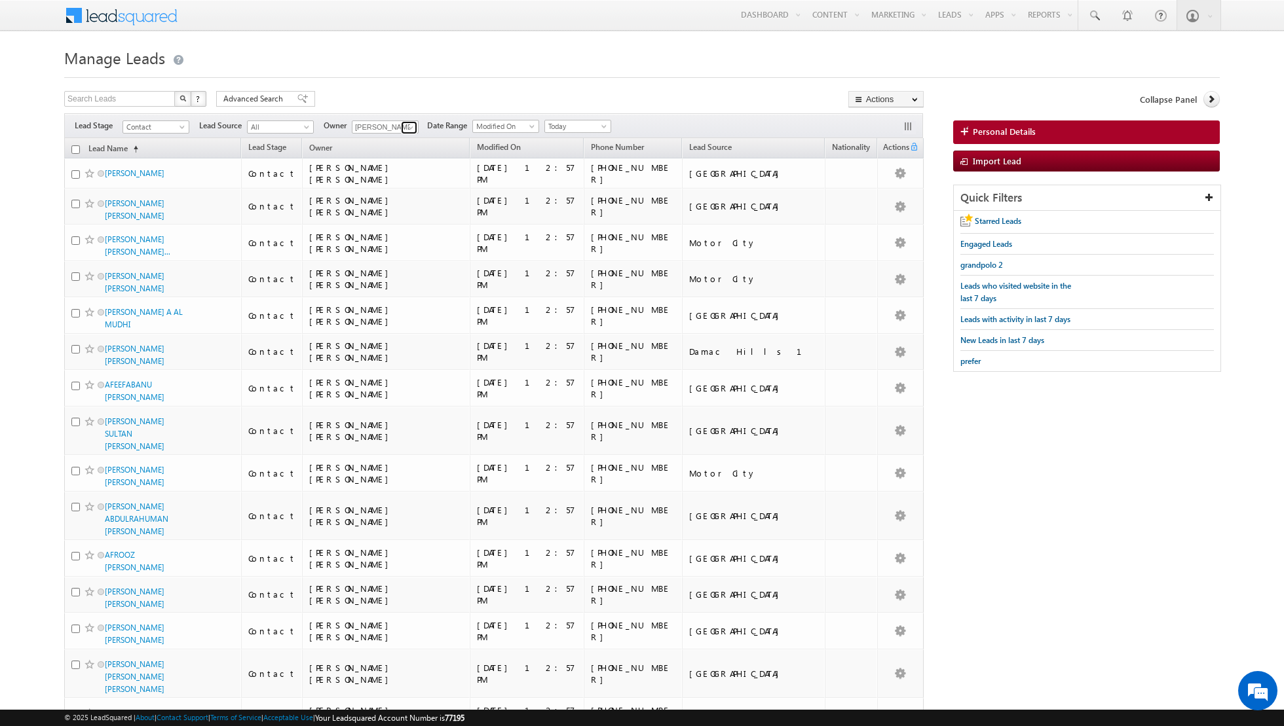
click at [401, 128] on link at bounding box center [409, 127] width 16 height 13
click at [379, 257] on span "[PERSON_NAME][EMAIL_ADDRESS][PERSON_NAME][DOMAIN_NAME]" at bounding box center [416, 256] width 118 height 10
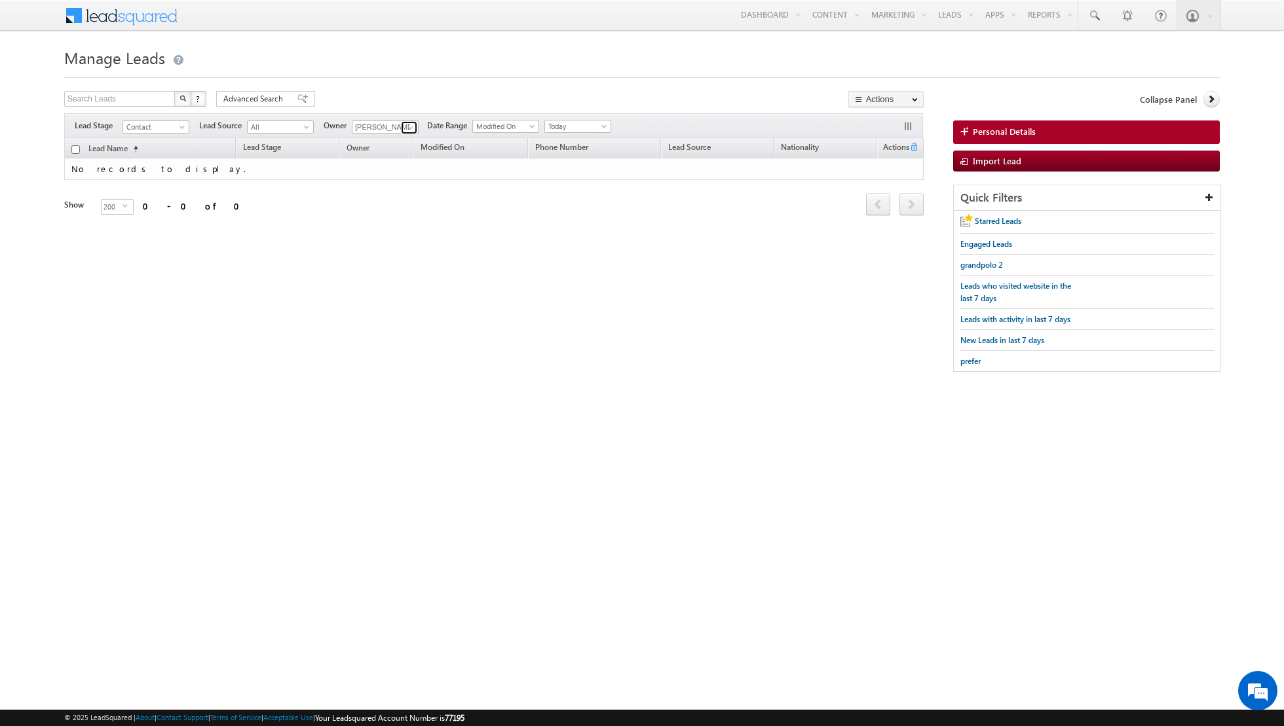
click at [401, 128] on link at bounding box center [409, 127] width 16 height 13
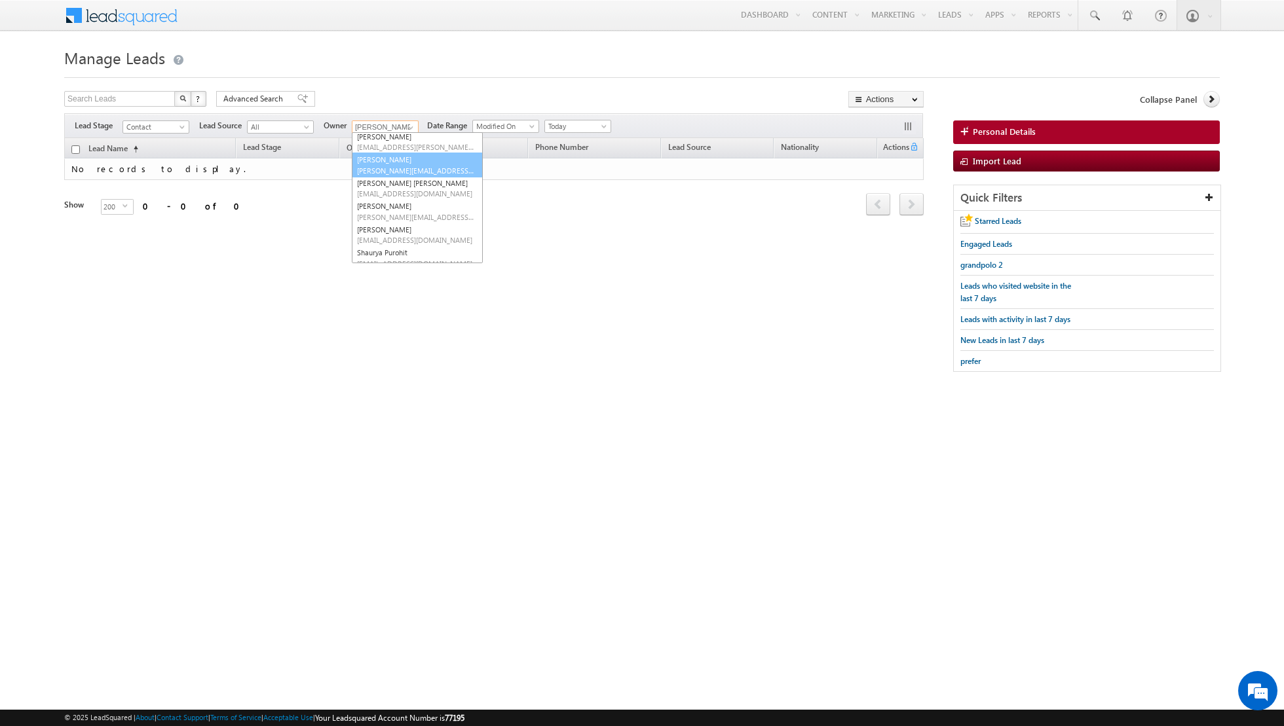
scroll to position [107, 0]
click at [381, 225] on link "[PERSON_NAME] [PERSON_NAME][EMAIL_ADDRESS][PERSON_NAME][DOMAIN_NAME]" at bounding box center [417, 227] width 131 height 25
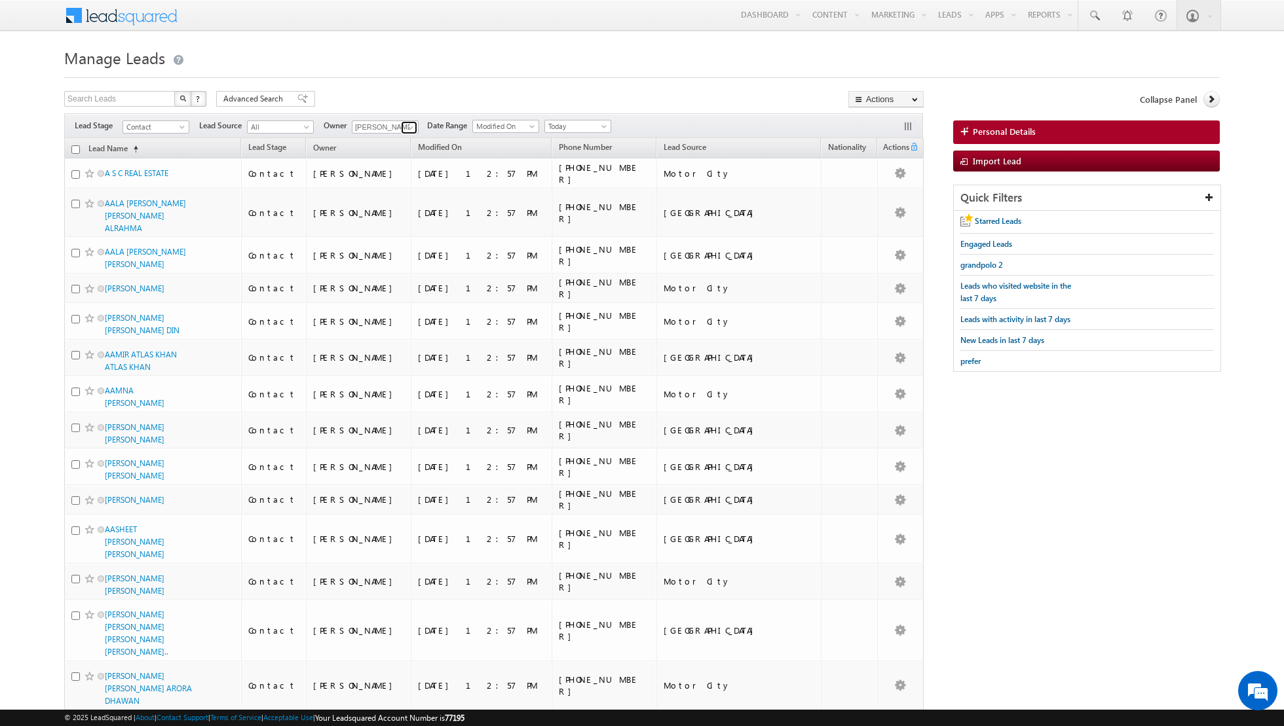
click at [401, 122] on link at bounding box center [409, 127] width 16 height 13
click at [376, 252] on span "[EMAIL_ADDRESS][PERSON_NAME][DOMAIN_NAME]" at bounding box center [416, 257] width 118 height 10
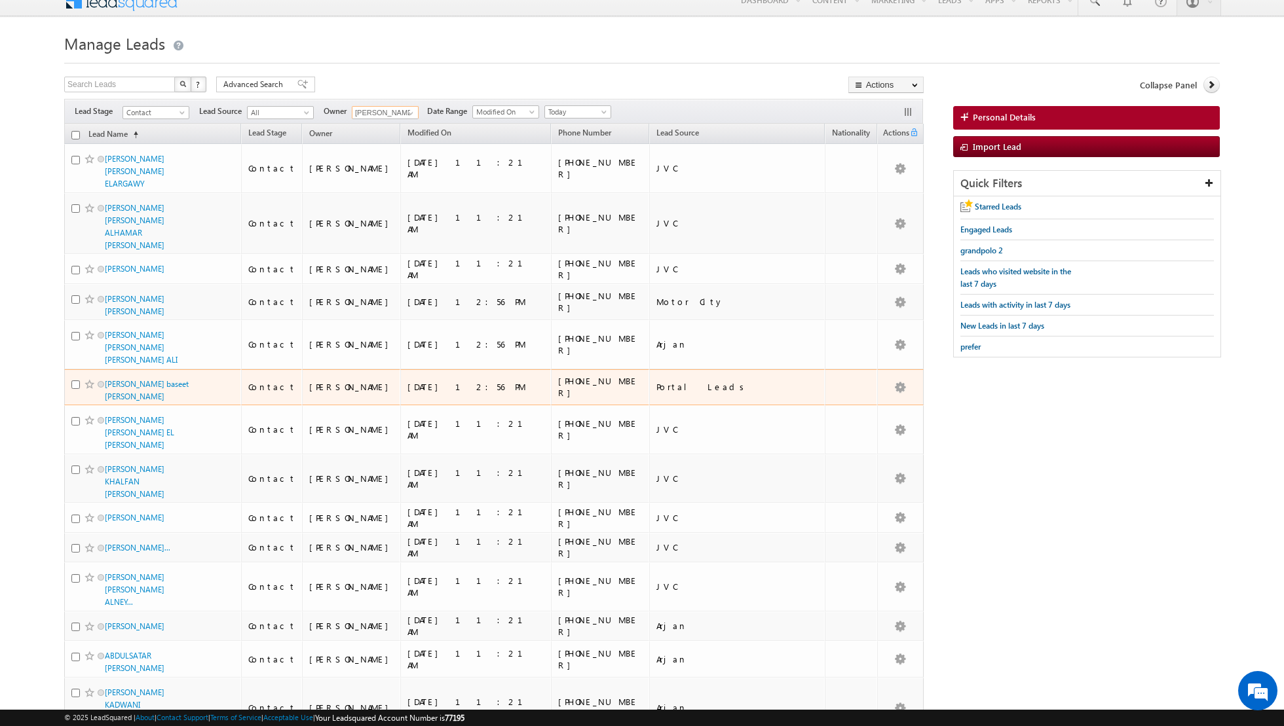
scroll to position [21, 0]
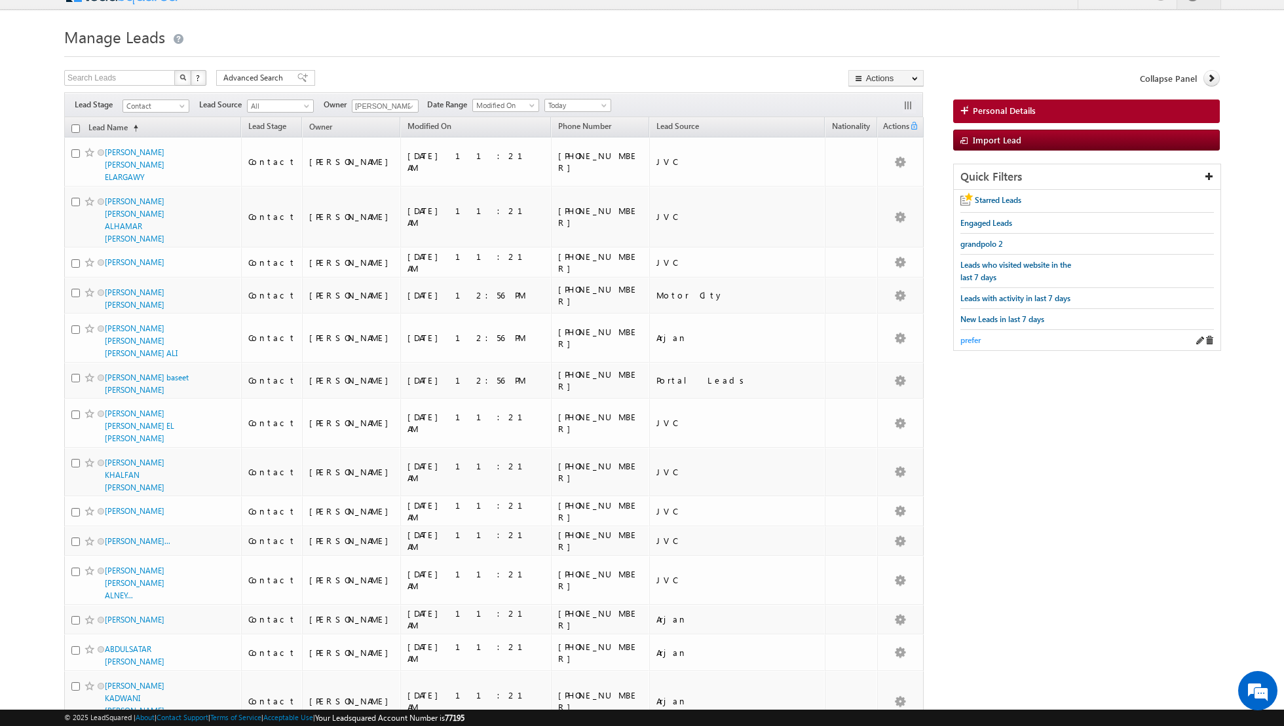
click at [970, 335] on span "prefer" at bounding box center [970, 340] width 20 height 10
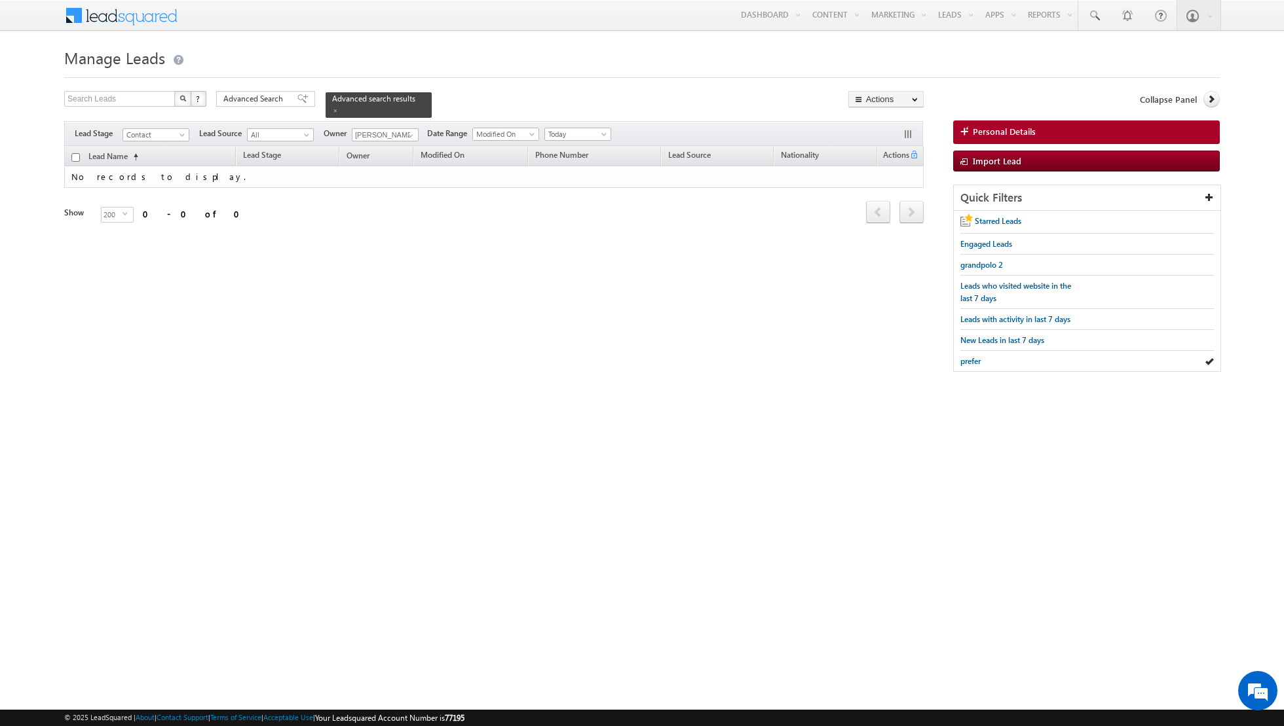
scroll to position [0, 0]
click at [285, 100] on span "Advanced Search" at bounding box center [255, 99] width 64 height 12
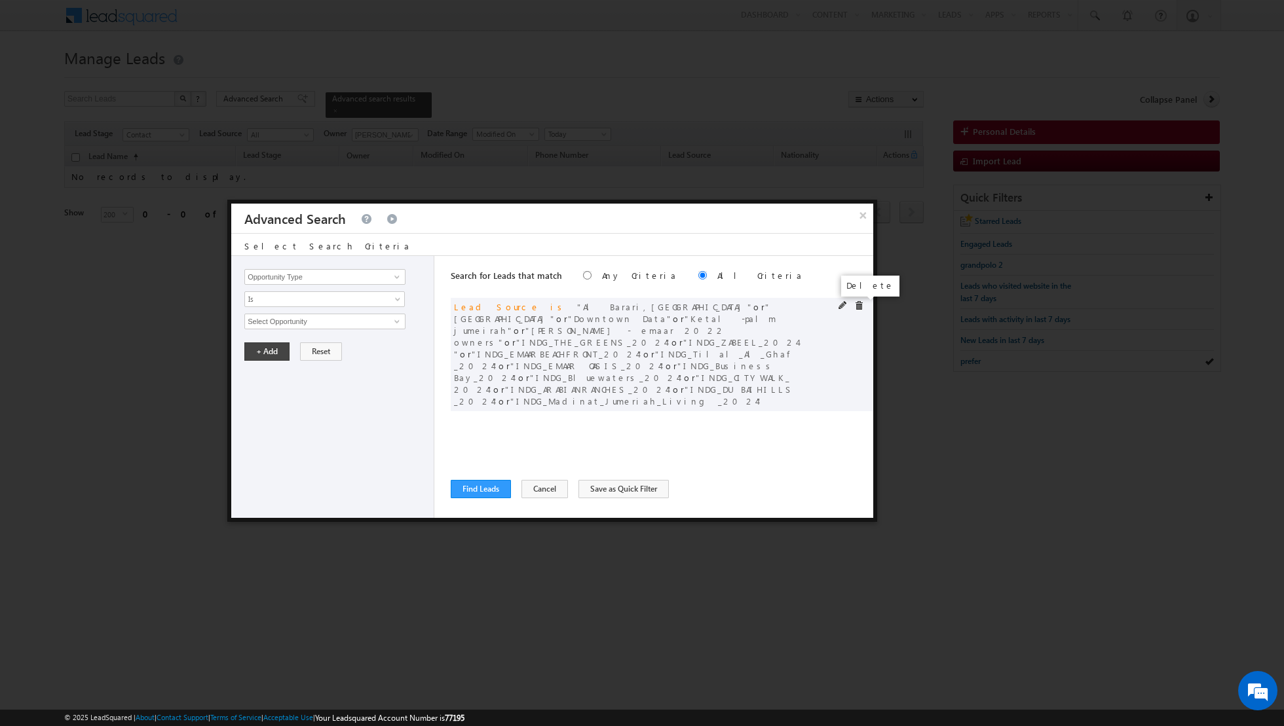
click at [861, 301] on span at bounding box center [858, 305] width 9 height 9
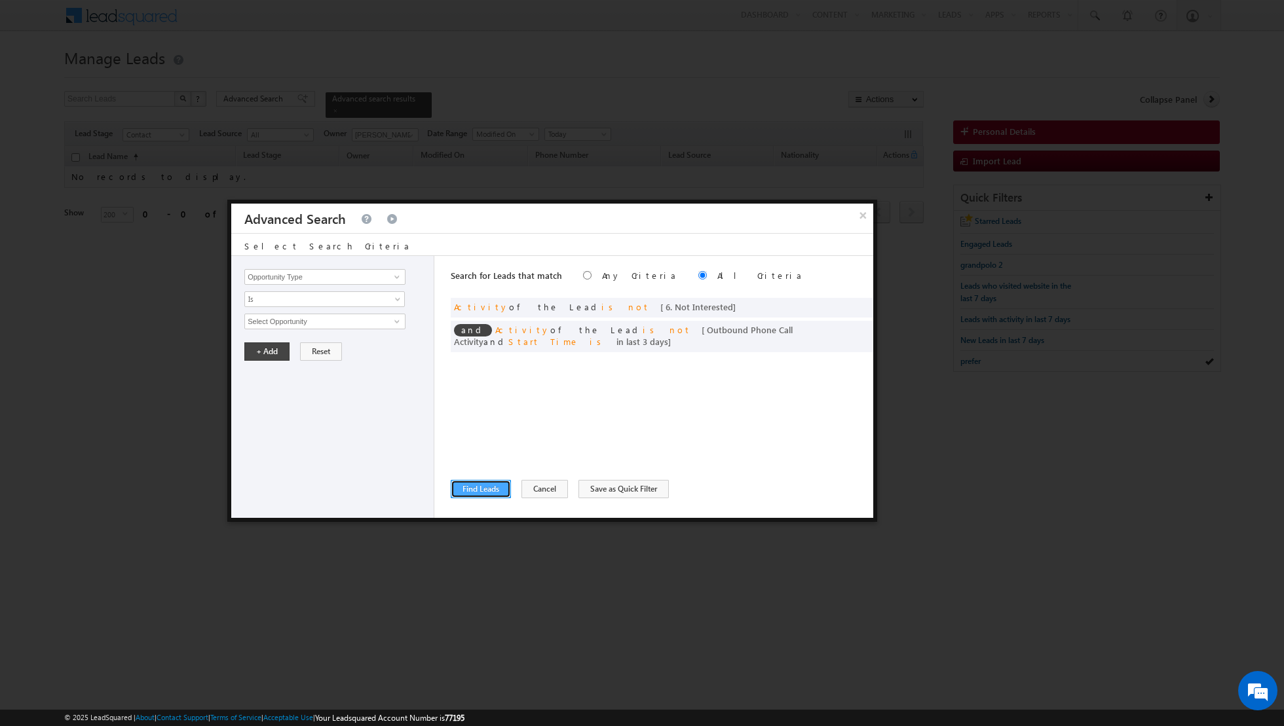
click at [475, 481] on button "Find Leads" at bounding box center [481, 489] width 60 height 18
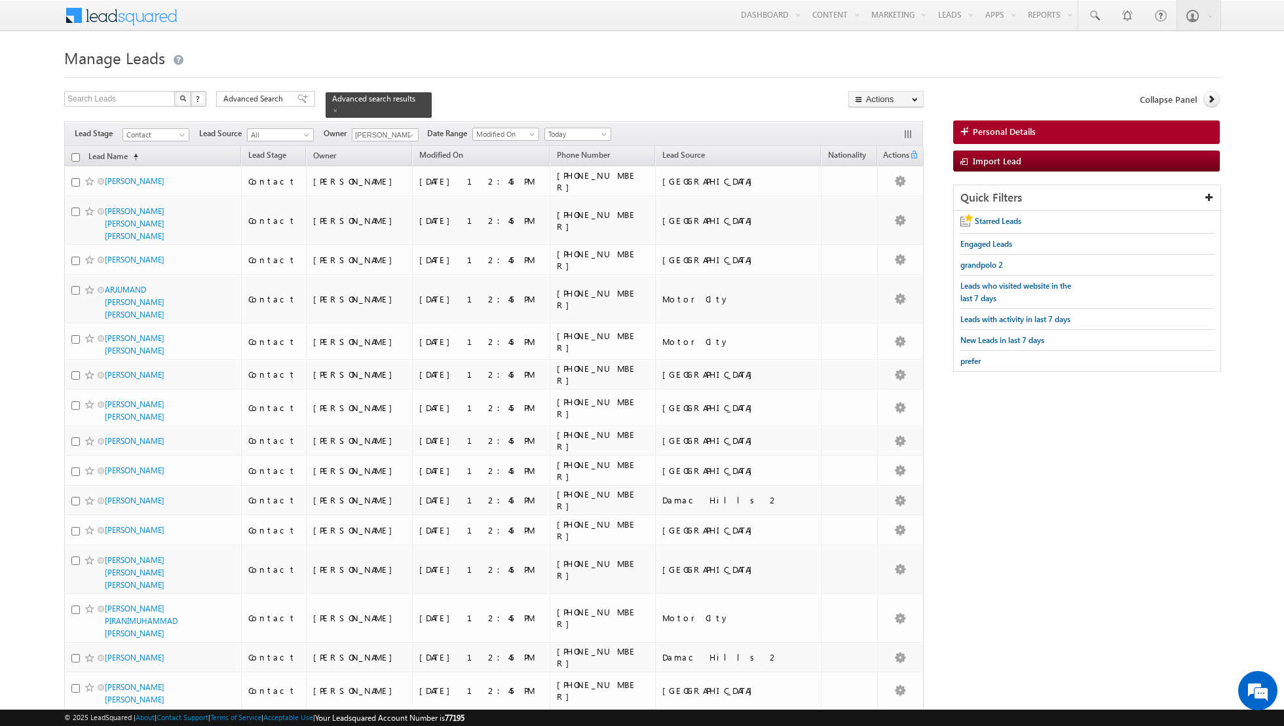
click at [76, 158] on input "checkbox" at bounding box center [75, 157] width 9 height 9
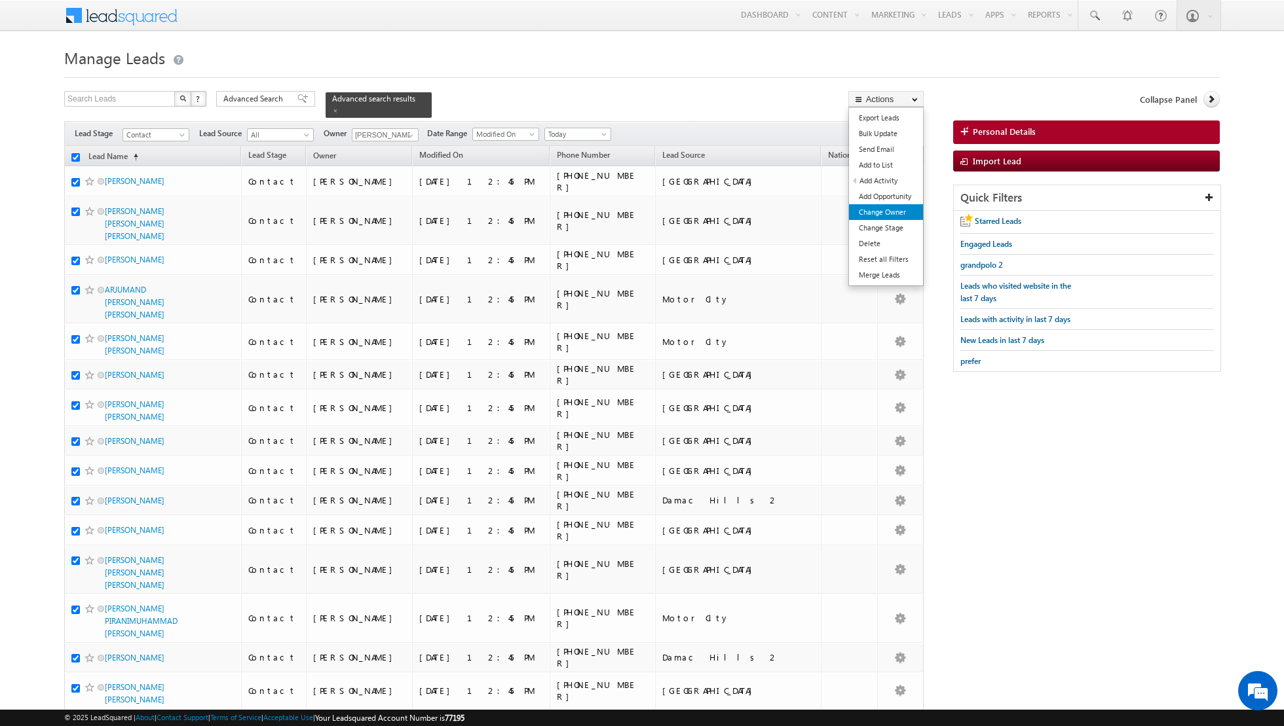
click at [877, 214] on link "Change Owner" at bounding box center [886, 212] width 74 height 16
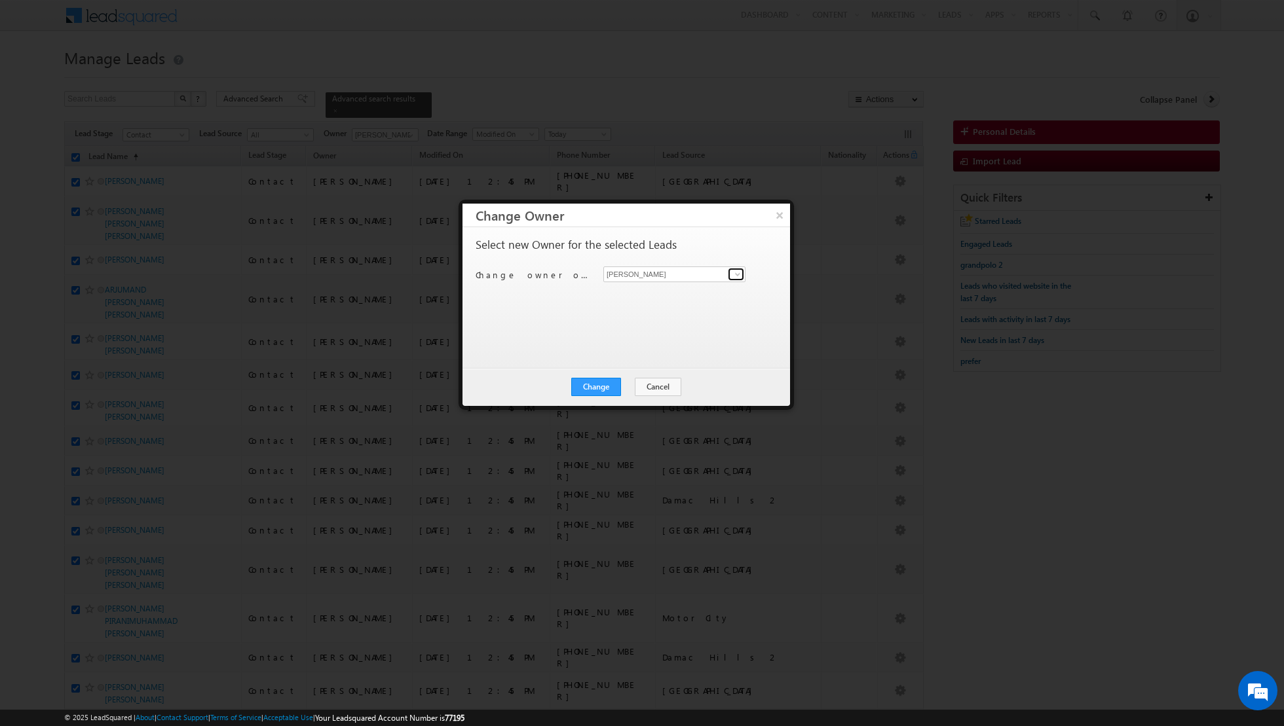
click at [736, 272] on span at bounding box center [737, 274] width 10 height 10
click at [679, 295] on span "[EMAIL_ADDRESS][PERSON_NAME][DOMAIN_NAME]" at bounding box center [667, 299] width 118 height 10
click at [599, 381] on button "Change" at bounding box center [596, 387] width 50 height 18
click at [631, 384] on button "Close" at bounding box center [628, 387] width 42 height 18
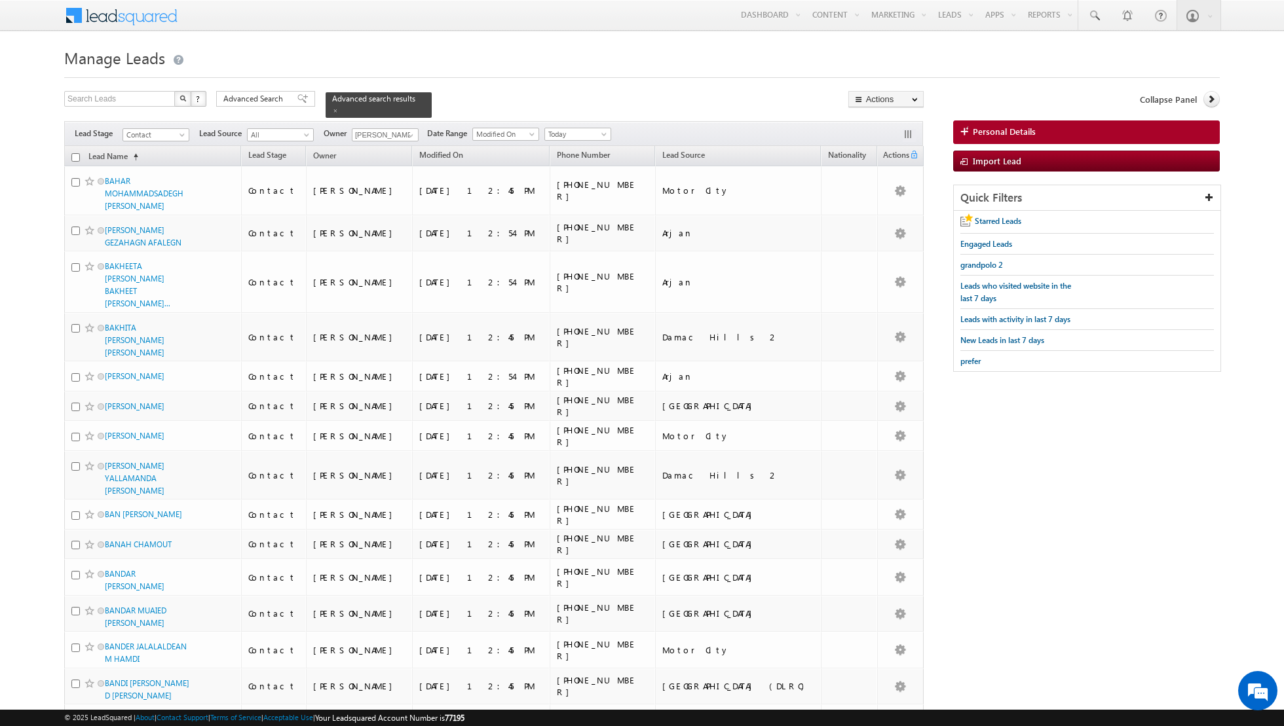
click at [74, 157] on input "checkbox" at bounding box center [75, 157] width 9 height 9
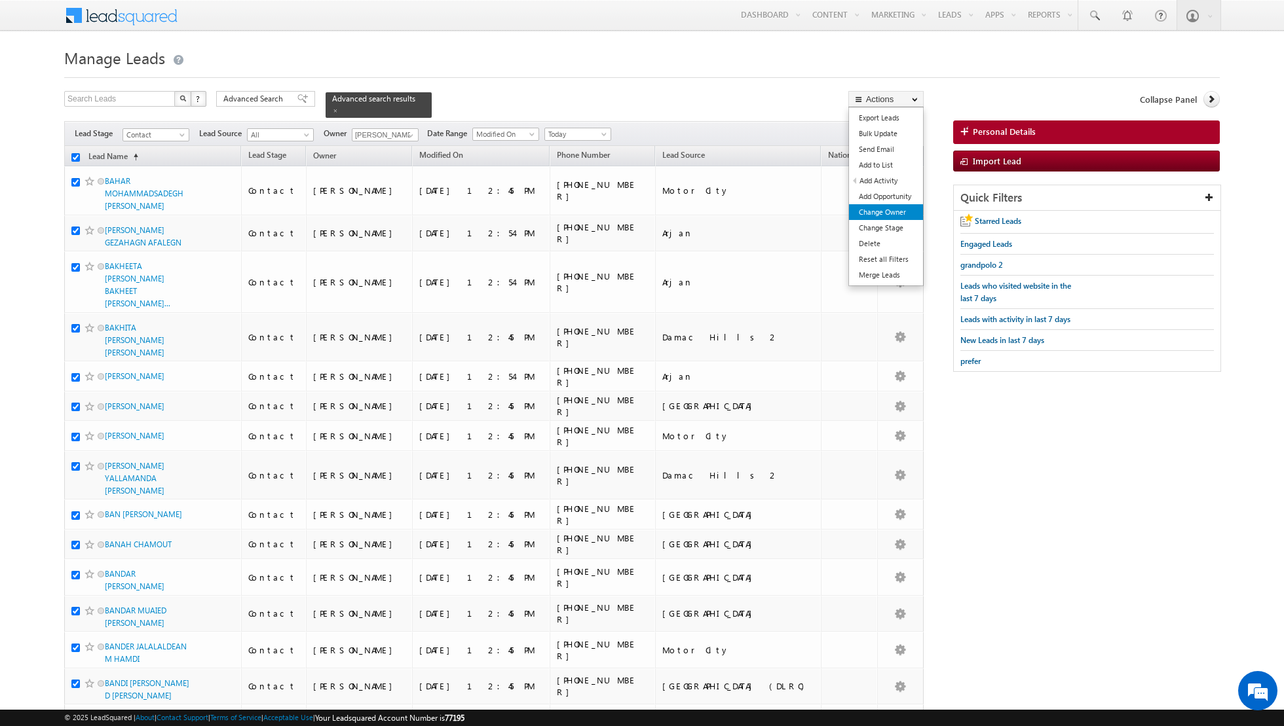
click at [872, 215] on link "Change Owner" at bounding box center [886, 212] width 74 height 16
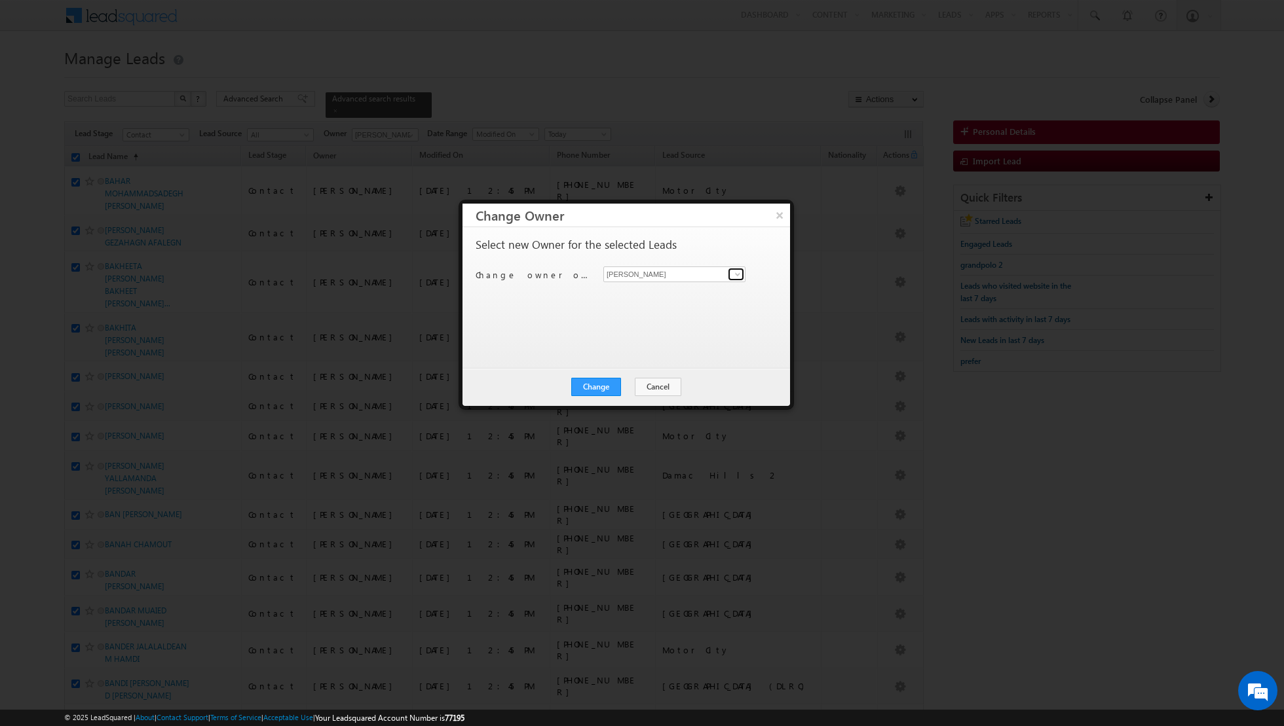
click at [741, 271] on span at bounding box center [737, 274] width 10 height 10
click at [663, 287] on link "[PERSON_NAME] [PERSON_NAME][EMAIL_ADDRESS][DOMAIN_NAME]" at bounding box center [674, 294] width 142 height 25
click at [594, 386] on button "Change" at bounding box center [596, 387] width 50 height 18
click at [627, 383] on button "Close" at bounding box center [628, 387] width 42 height 18
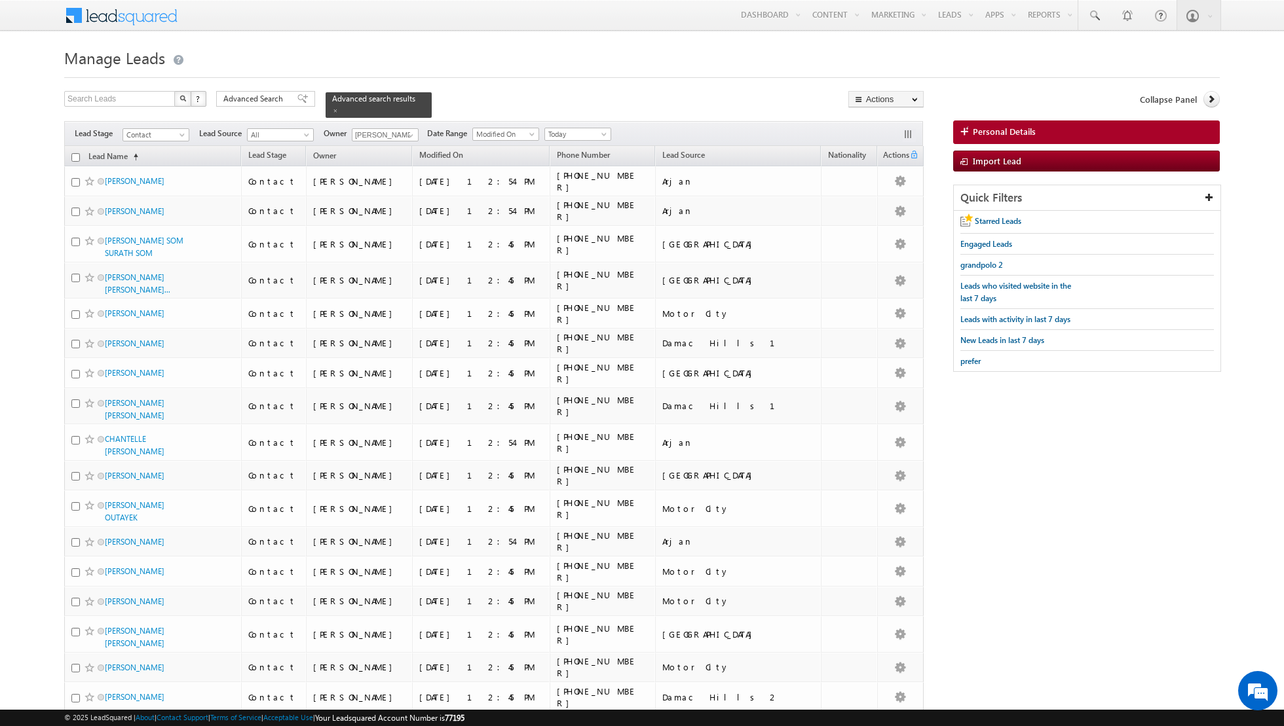
click at [76, 154] on input "checkbox" at bounding box center [75, 157] width 9 height 9
click at [71, 155] on input "checkbox" at bounding box center [75, 157] width 9 height 9
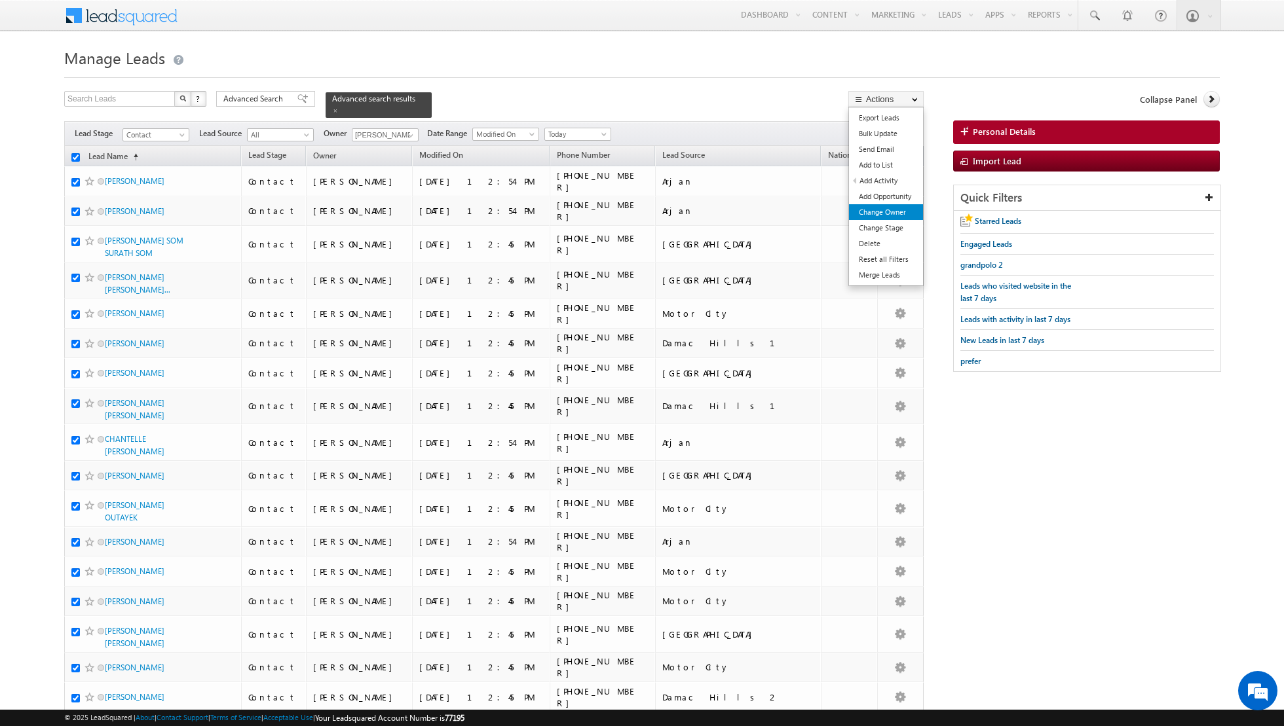
click at [880, 213] on link "Change Owner" at bounding box center [886, 212] width 74 height 16
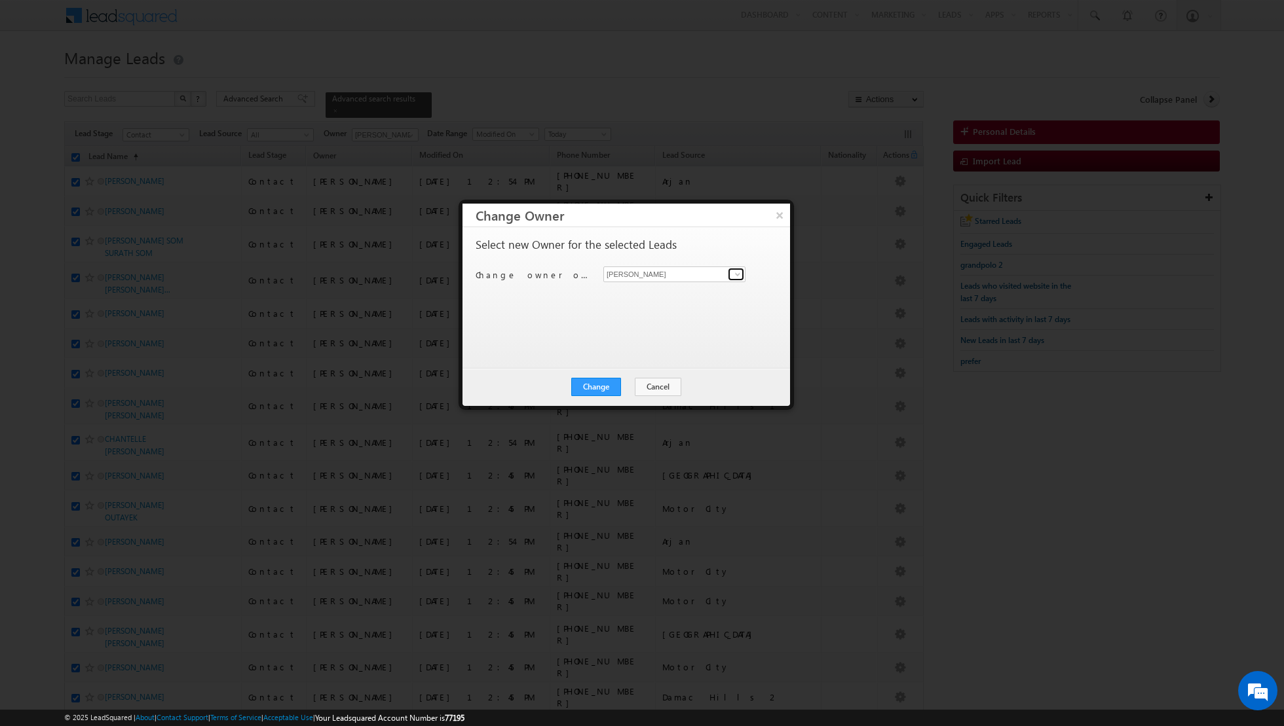
click at [737, 271] on span at bounding box center [737, 274] width 10 height 10
click at [690, 291] on link "[PERSON_NAME] [PERSON_NAME][EMAIL_ADDRESS][DOMAIN_NAME]" at bounding box center [674, 294] width 142 height 25
click at [604, 378] on button "Change" at bounding box center [596, 387] width 50 height 18
click at [629, 384] on button "Close" at bounding box center [628, 387] width 42 height 18
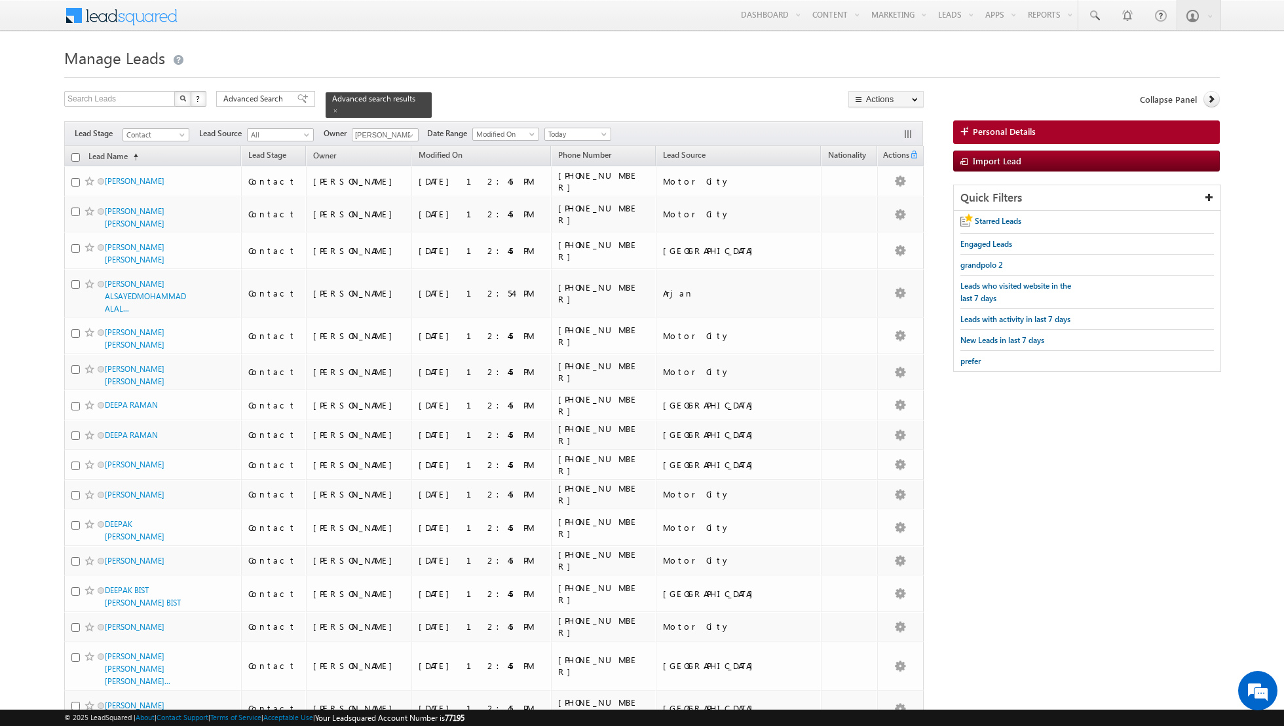
click at [75, 156] on input "checkbox" at bounding box center [75, 157] width 9 height 9
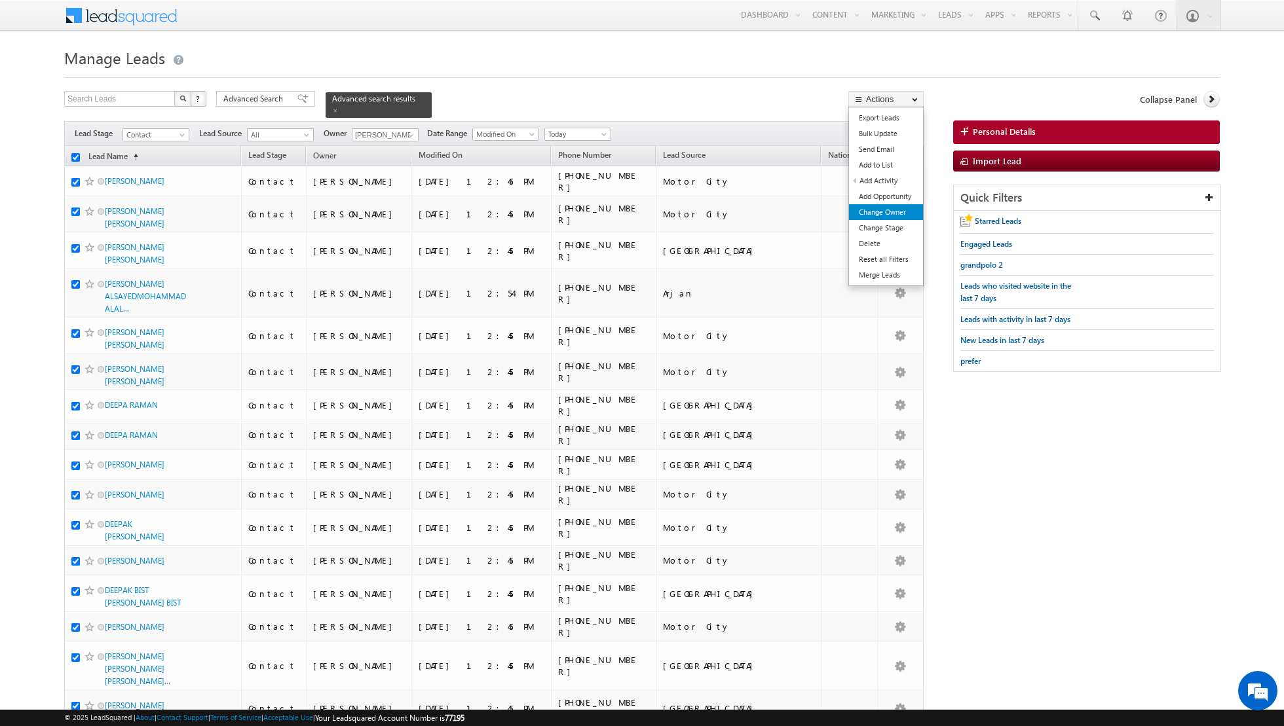
click at [870, 217] on link "Change Owner" at bounding box center [886, 212] width 74 height 16
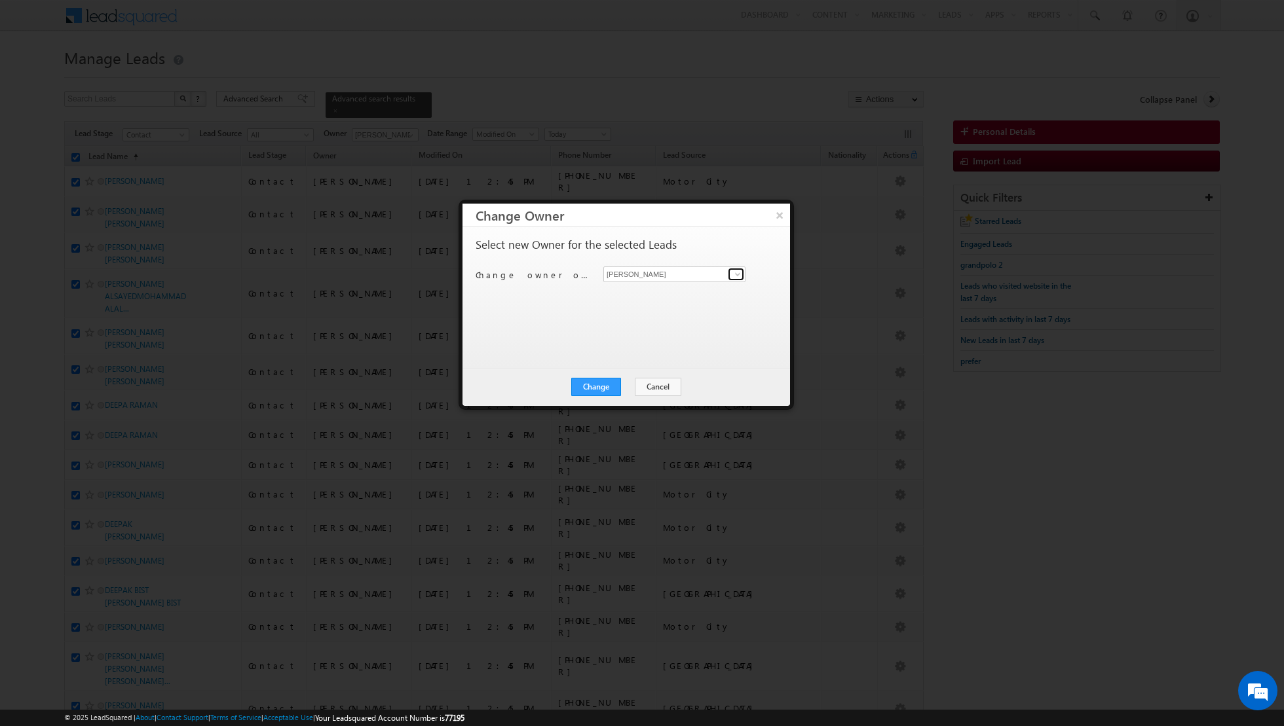
click at [736, 276] on span at bounding box center [737, 274] width 10 height 10
click at [686, 310] on link "[PERSON_NAME] [EMAIL_ADDRESS][DOMAIN_NAME]" at bounding box center [674, 317] width 142 height 25
click at [593, 381] on button "Change" at bounding box center [596, 387] width 50 height 18
click at [622, 381] on button "Close" at bounding box center [628, 387] width 42 height 18
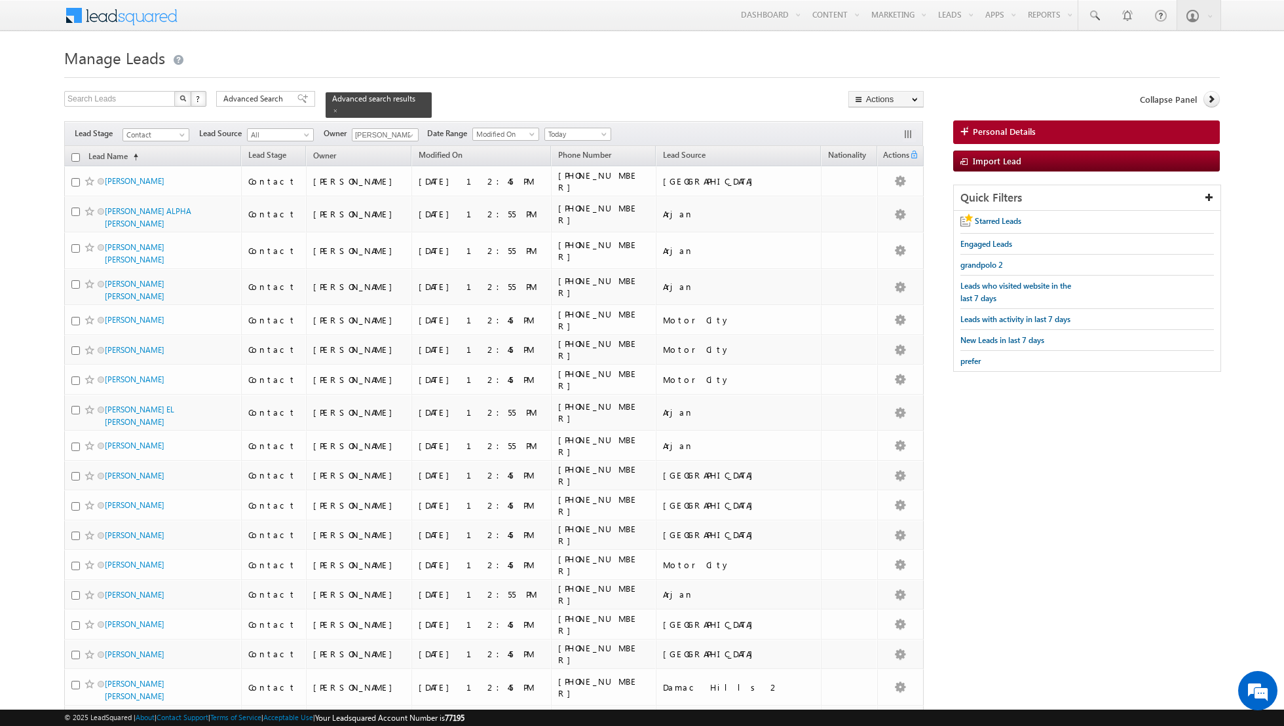
click at [77, 158] on input "checkbox" at bounding box center [75, 157] width 9 height 9
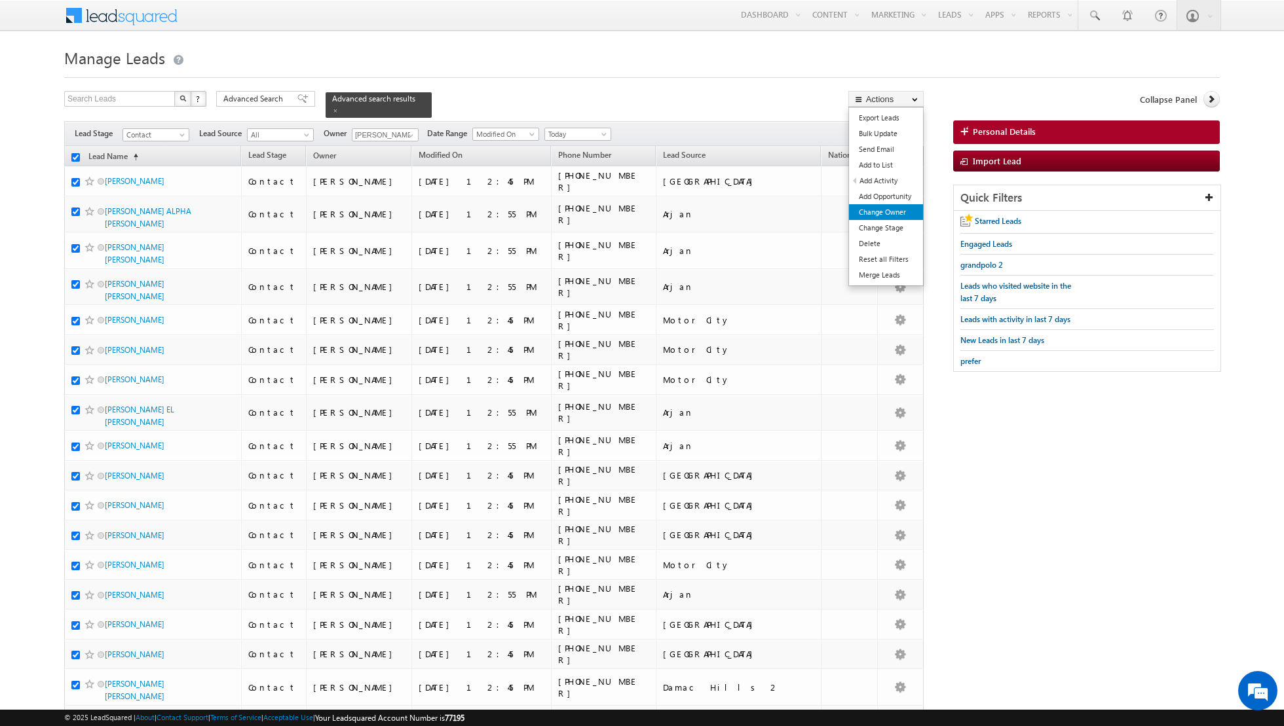
click at [867, 208] on link "Change Owner" at bounding box center [886, 212] width 74 height 16
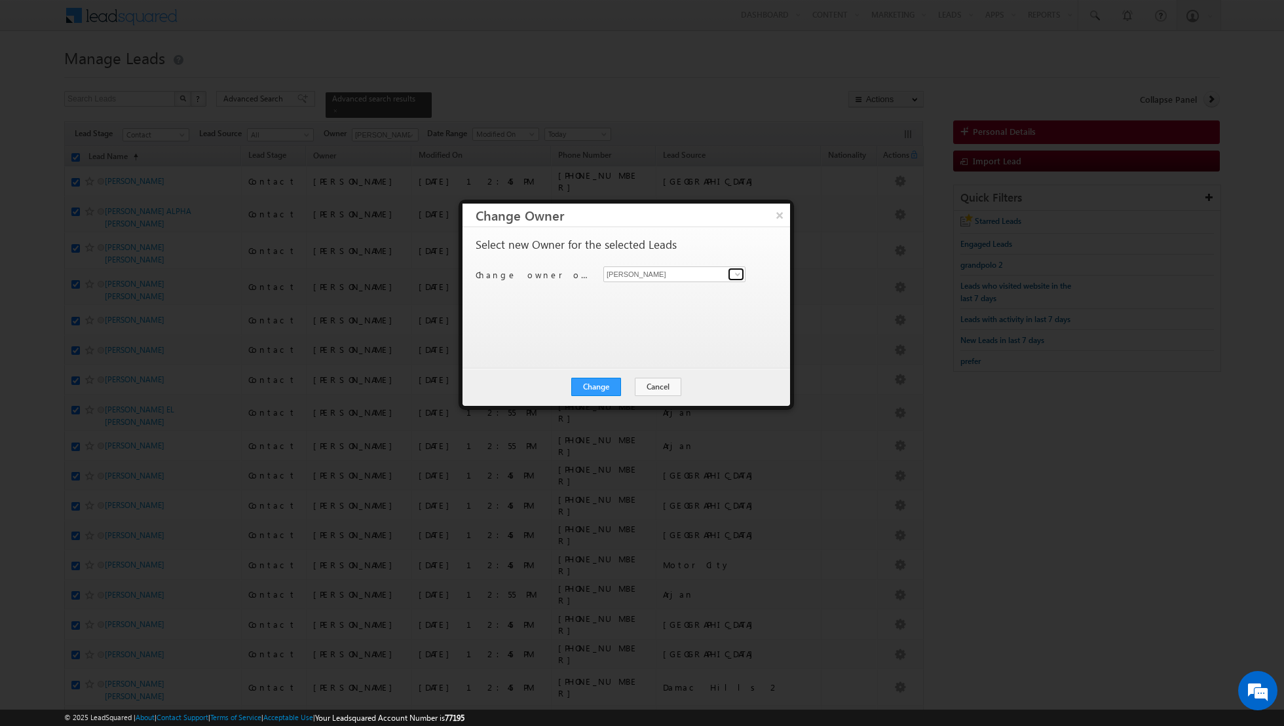
click at [734, 273] on span at bounding box center [737, 274] width 10 height 10
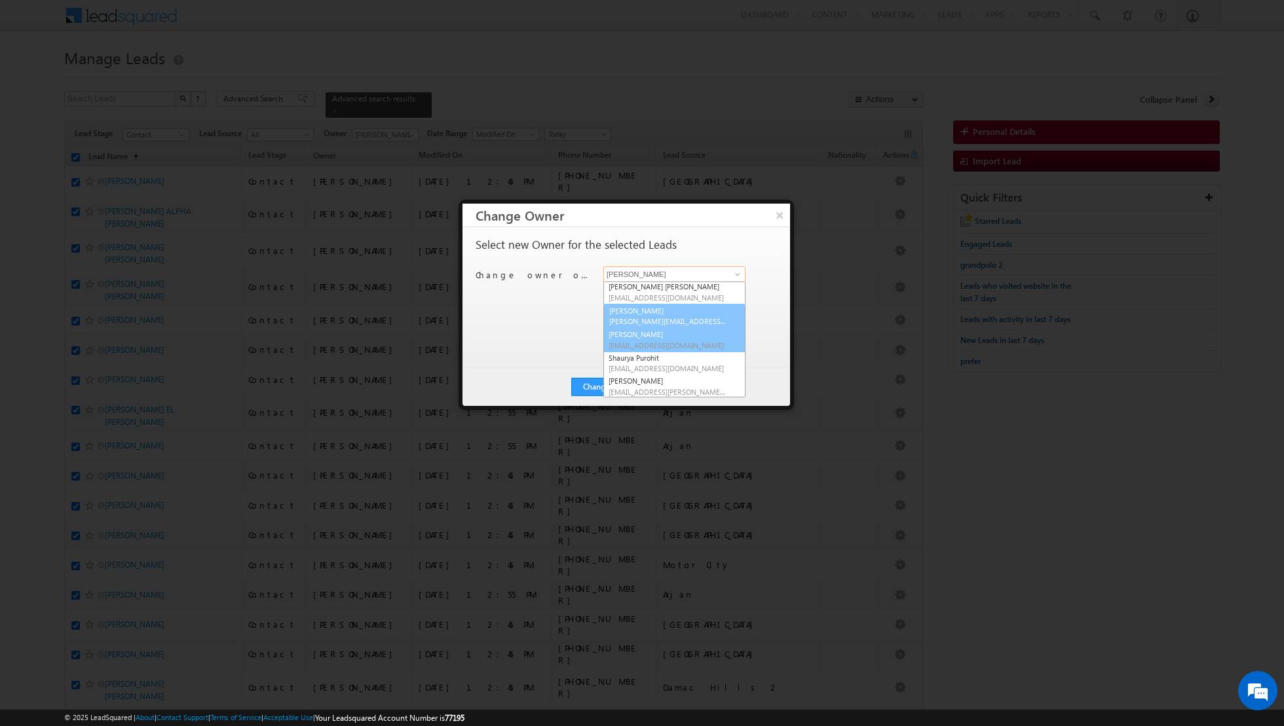
scroll to position [117, 0]
click at [637, 305] on link "[PERSON_NAME] [PERSON_NAME][EMAIL_ADDRESS][PERSON_NAME][DOMAIN_NAME]" at bounding box center [674, 316] width 142 height 25
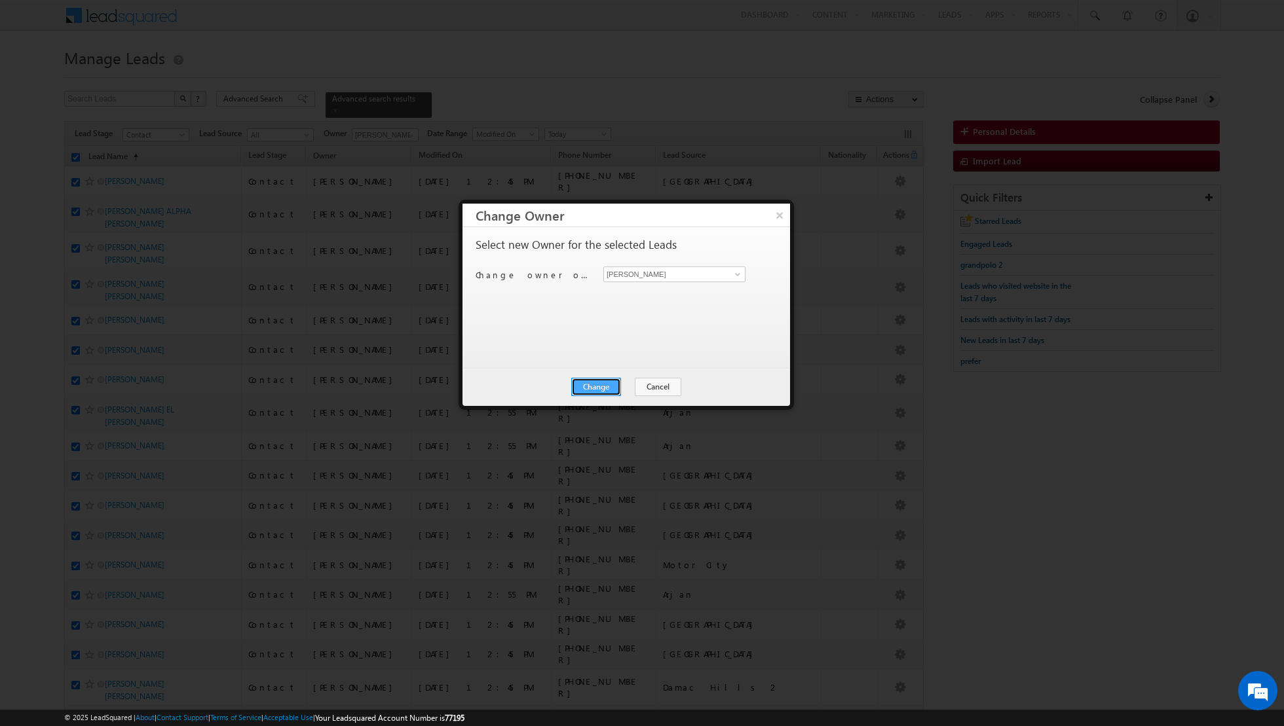
click at [594, 387] on button "Change" at bounding box center [596, 387] width 50 height 18
click at [637, 391] on button "Close" at bounding box center [628, 387] width 42 height 18
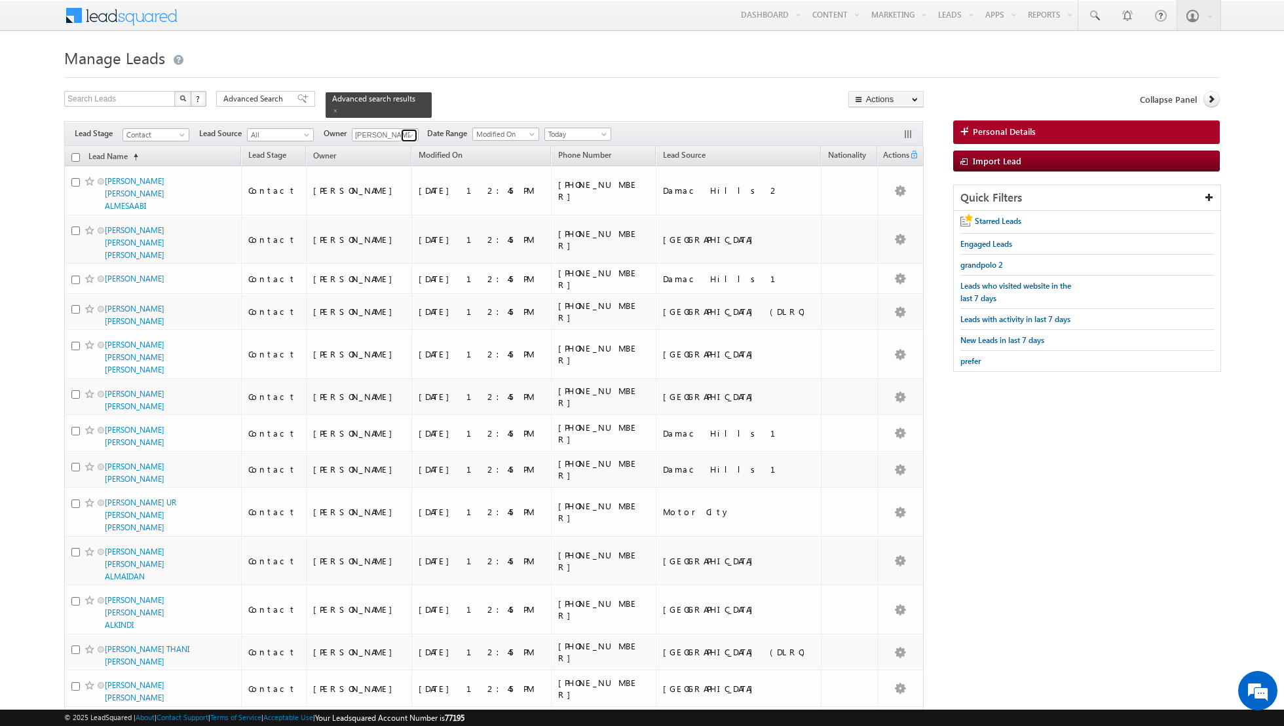
click at [406, 131] on span at bounding box center [410, 135] width 10 height 10
click at [385, 175] on link "[PERSON_NAME] [PERSON_NAME][EMAIL_ADDRESS][DOMAIN_NAME]" at bounding box center [417, 179] width 131 height 25
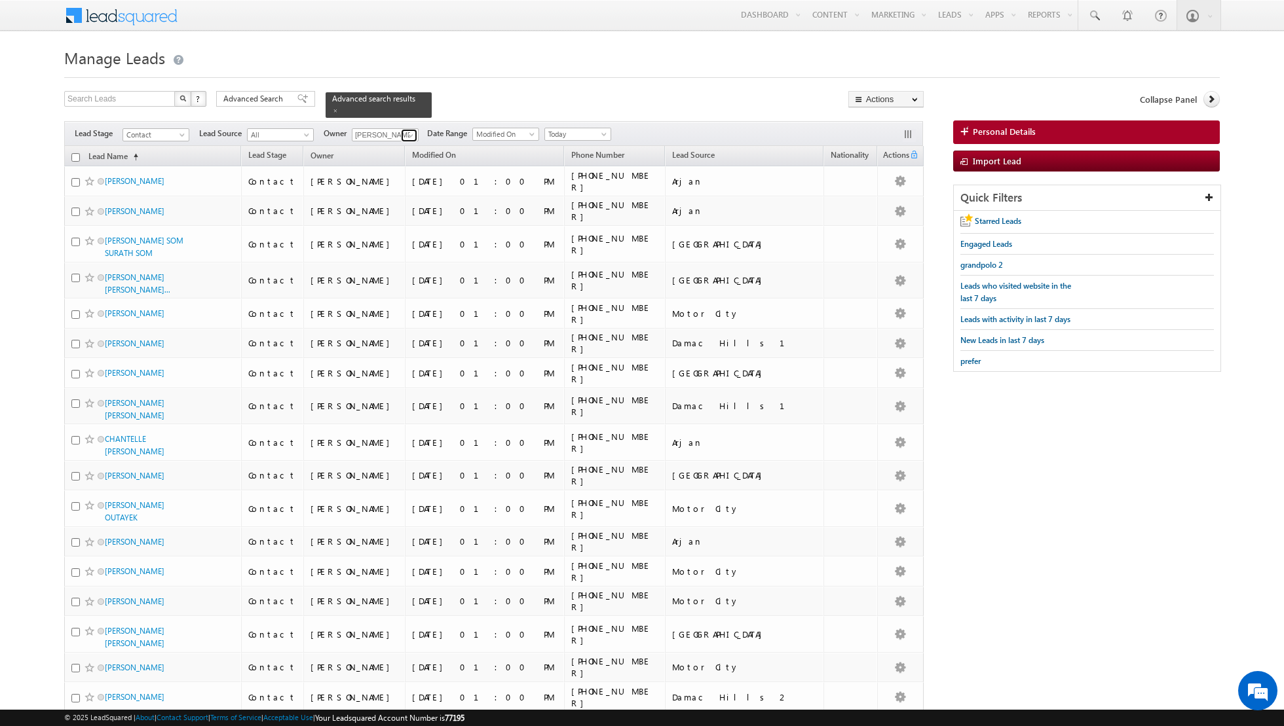
click at [409, 134] on span at bounding box center [410, 135] width 10 height 10
click at [398, 195] on link "[PERSON_NAME] [EMAIL_ADDRESS][DOMAIN_NAME]" at bounding box center [417, 203] width 131 height 25
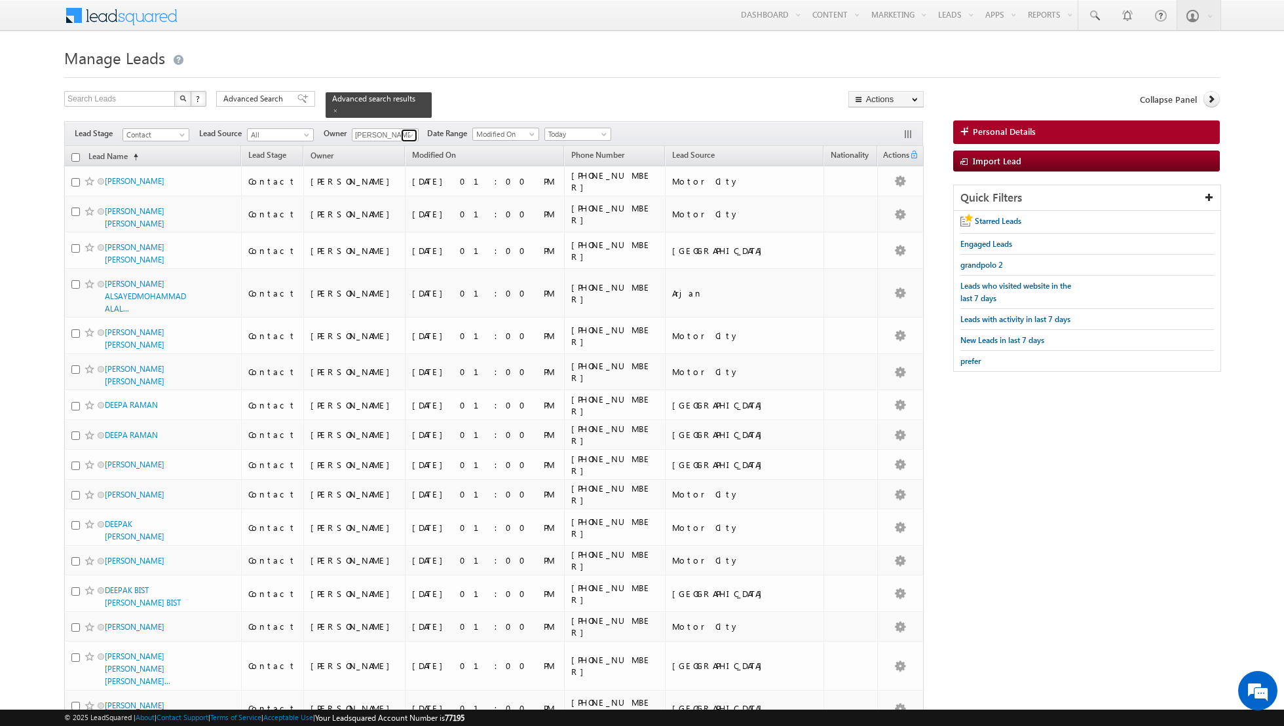
click at [410, 131] on span at bounding box center [410, 135] width 10 height 10
click at [386, 222] on link "[PERSON_NAME] [PERSON_NAME][EMAIL_ADDRESS][DOMAIN_NAME]" at bounding box center [417, 226] width 131 height 25
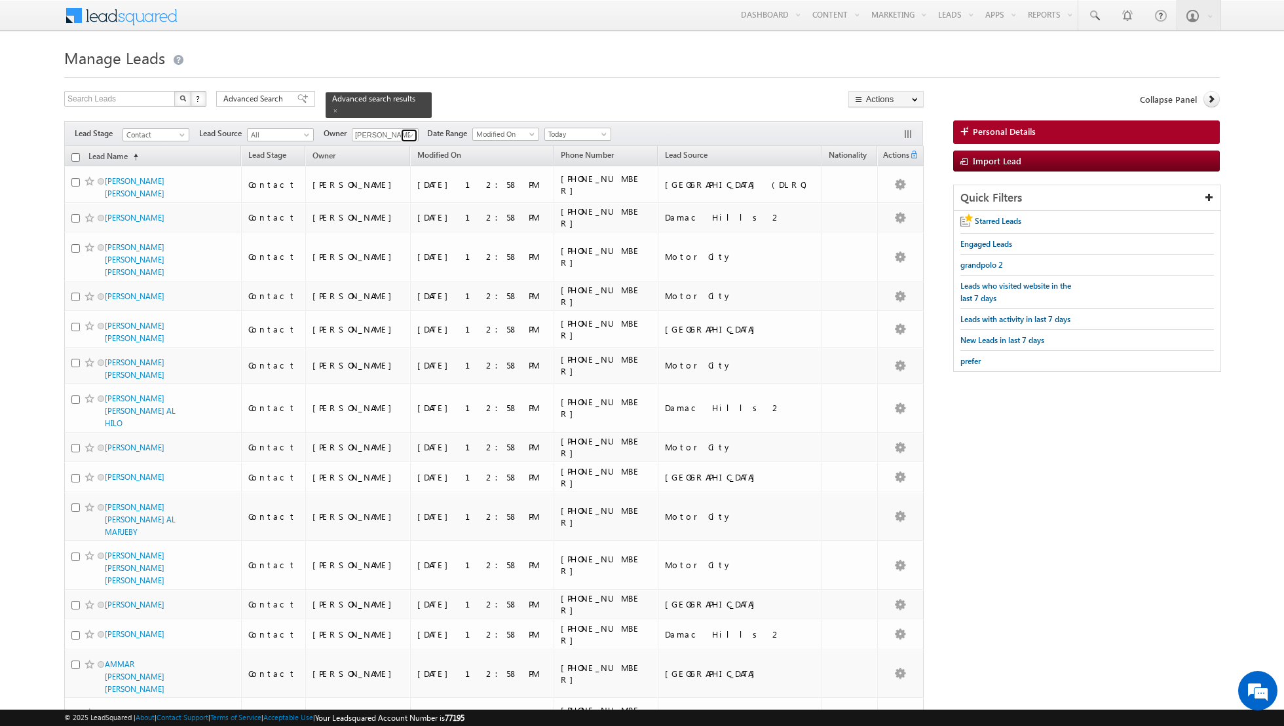
click at [405, 134] on span at bounding box center [410, 135] width 10 height 10
click at [380, 246] on link "[PERSON_NAME] [EMAIL_ADDRESS][PERSON_NAME][DOMAIN_NAME]" at bounding box center [417, 249] width 131 height 25
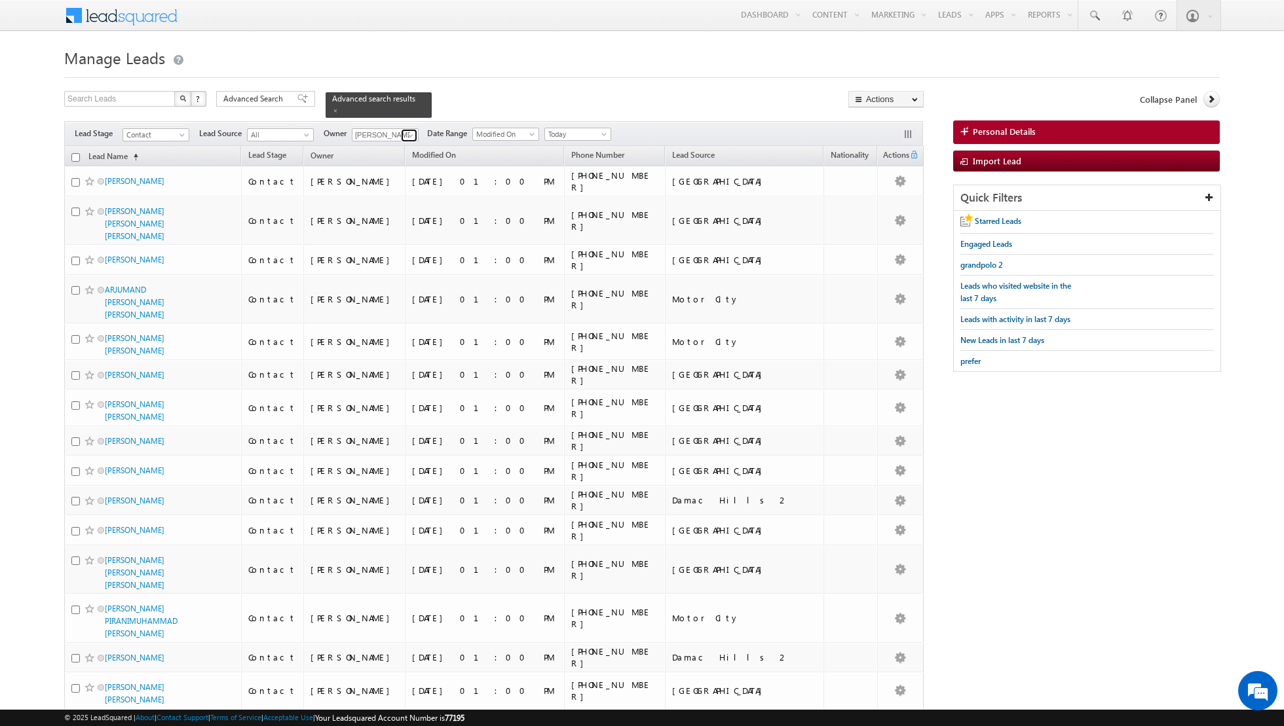
click at [407, 134] on span at bounding box center [410, 135] width 10 height 10
click at [396, 233] on span "[PERSON_NAME][EMAIL_ADDRESS][DOMAIN_NAME]" at bounding box center [416, 238] width 118 height 10
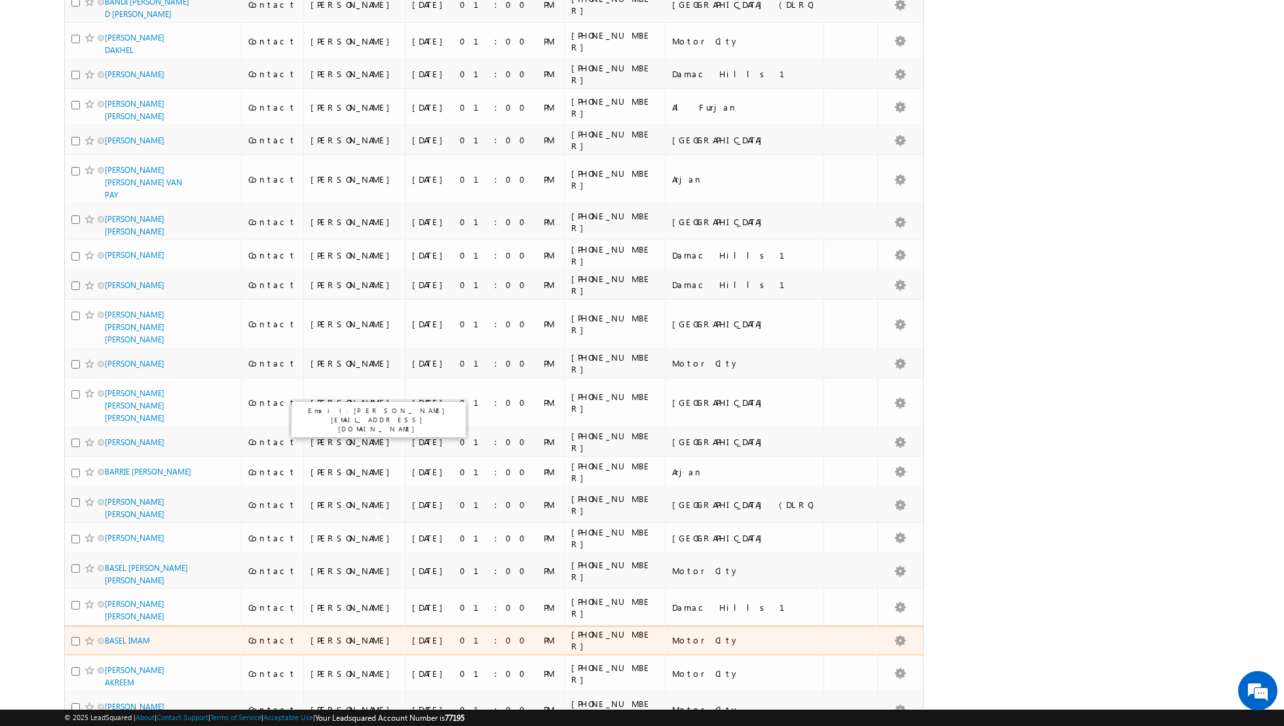
scroll to position [0, 0]
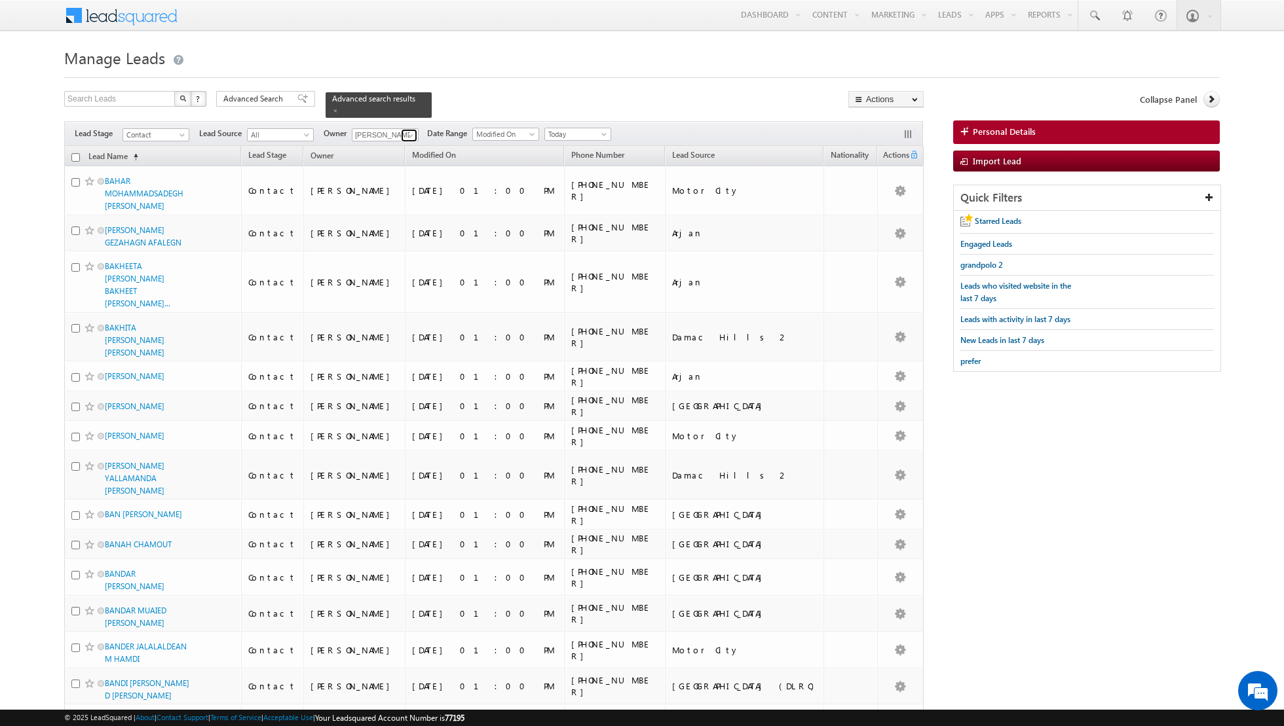
click at [411, 135] on span at bounding box center [410, 135] width 10 height 10
click at [404, 214] on span "[EMAIL_ADDRESS][DOMAIN_NAME]" at bounding box center [416, 211] width 118 height 10
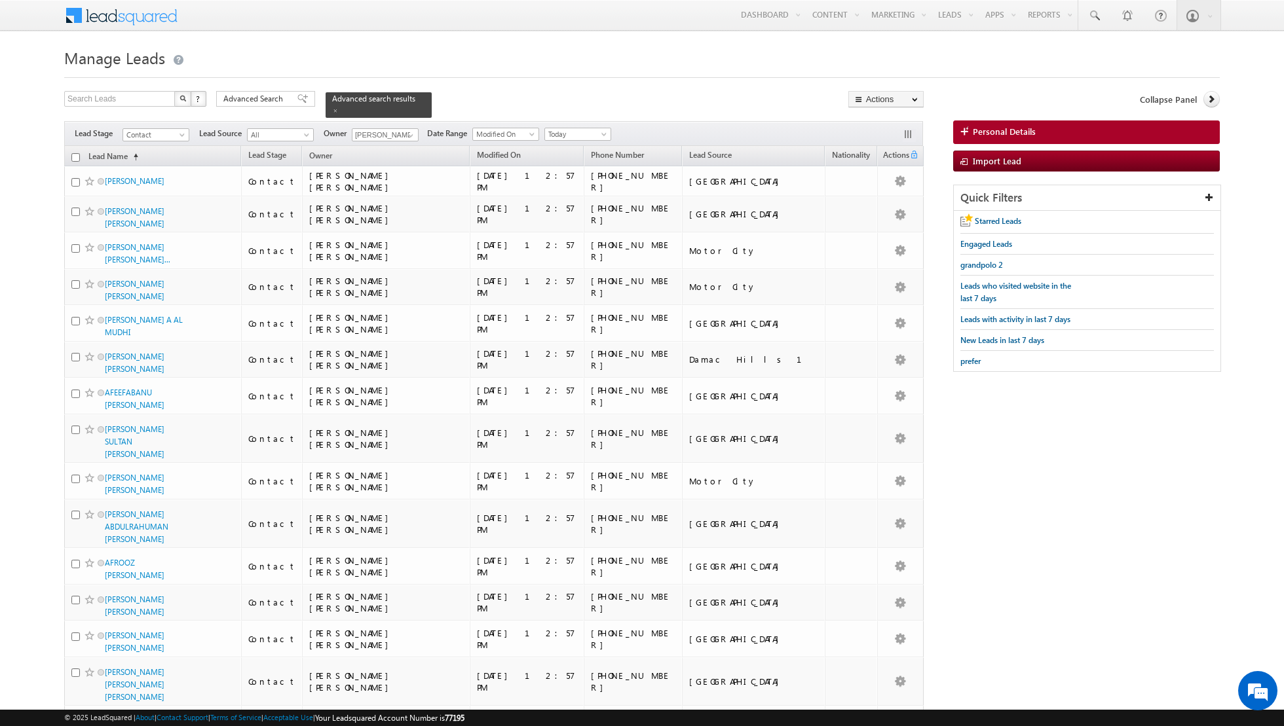
click at [75, 154] on input "checkbox" at bounding box center [75, 157] width 9 height 9
checkbox input "true"
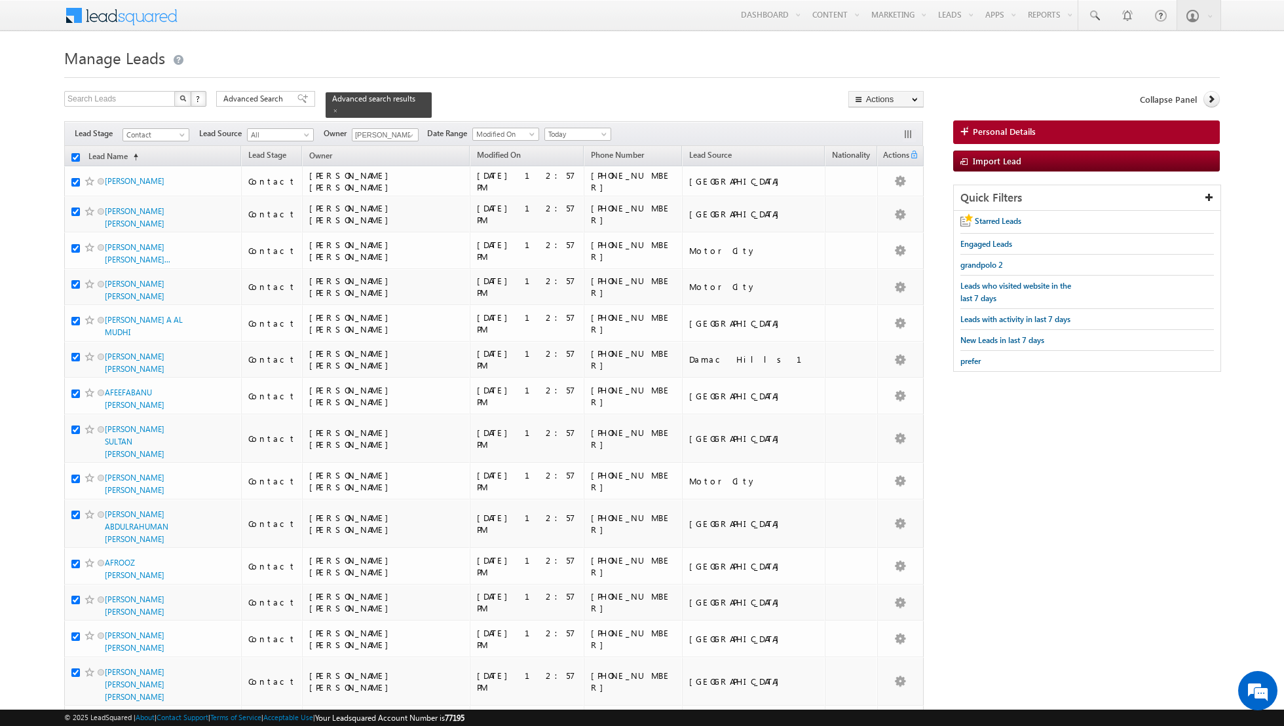
checkbox input "true"
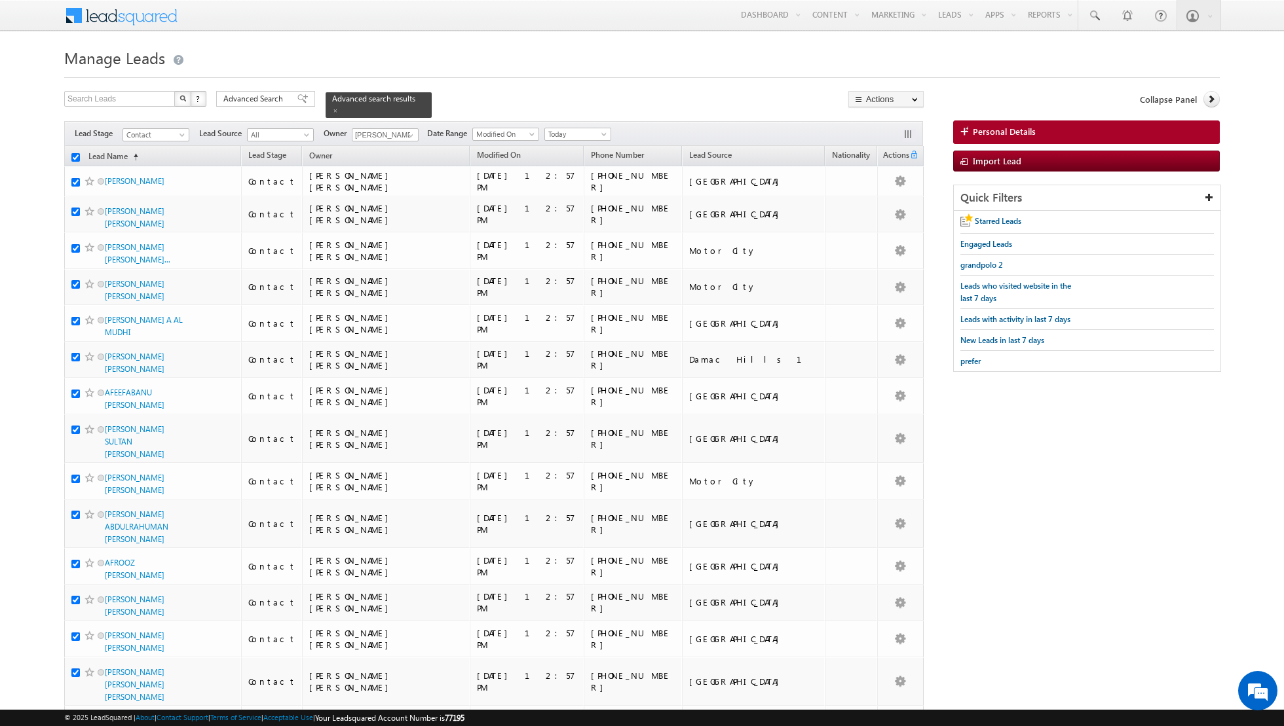
checkbox input "true"
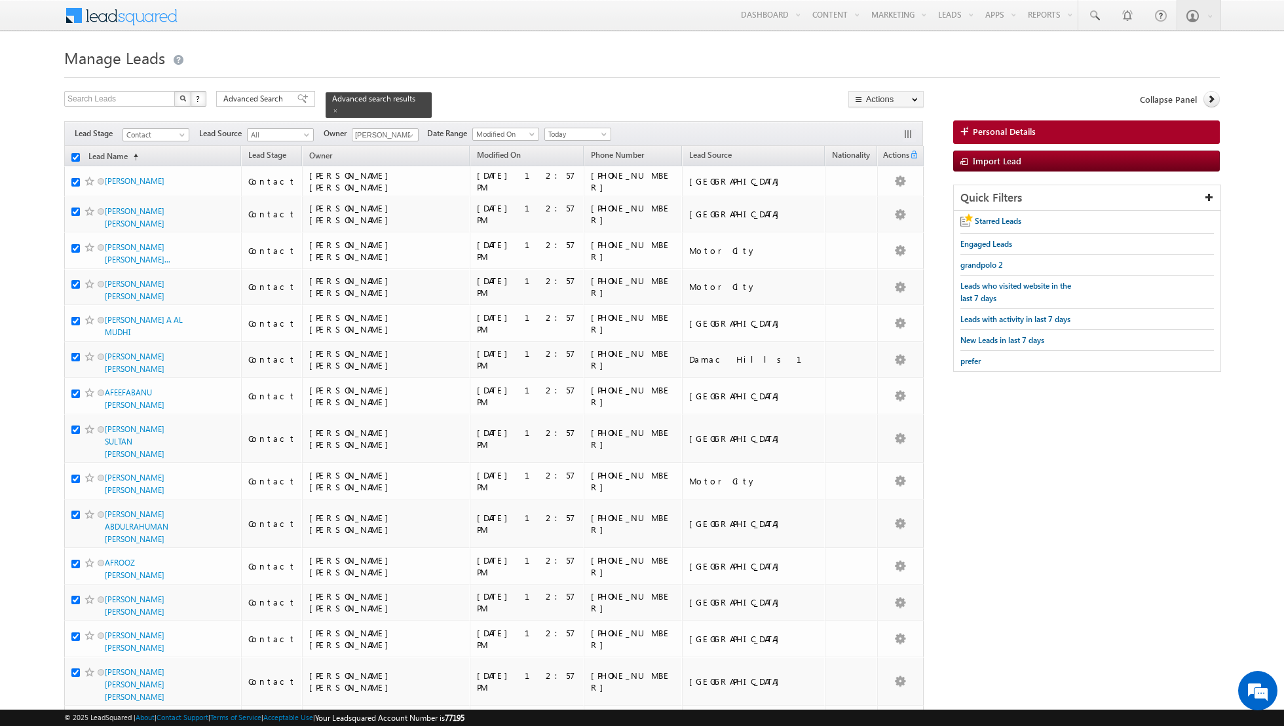
checkbox input "true"
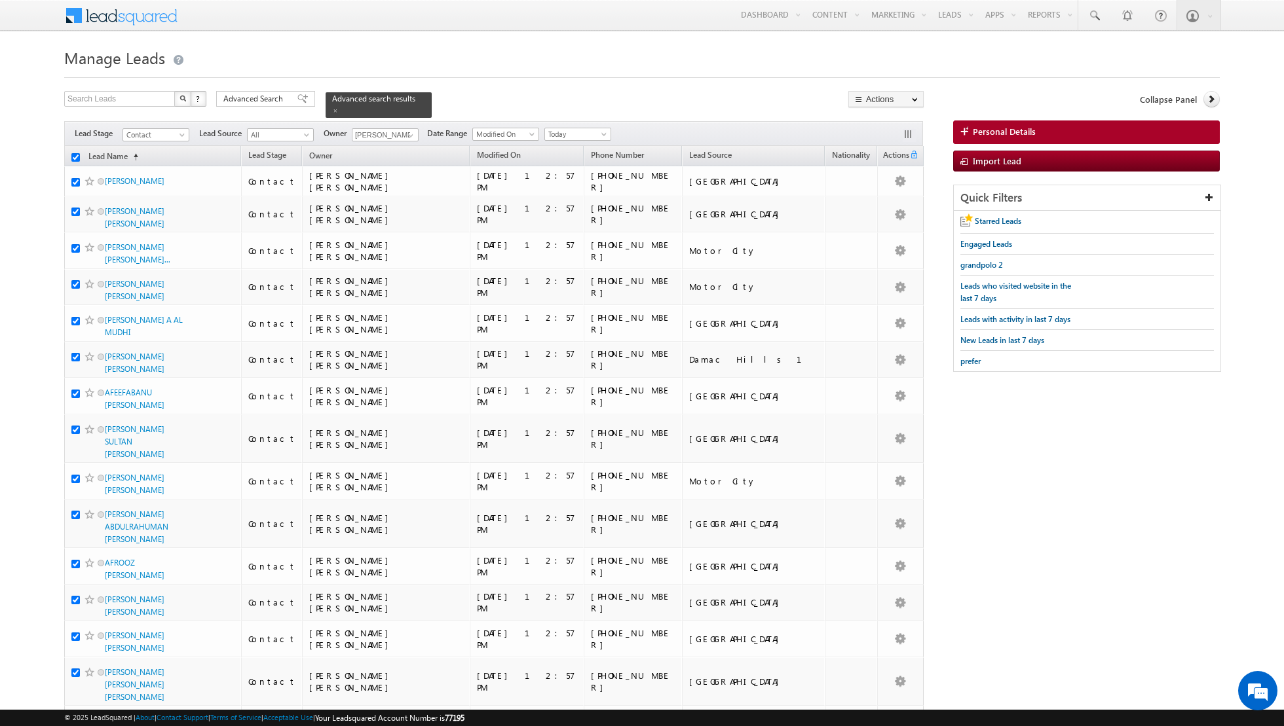
checkbox input "true"
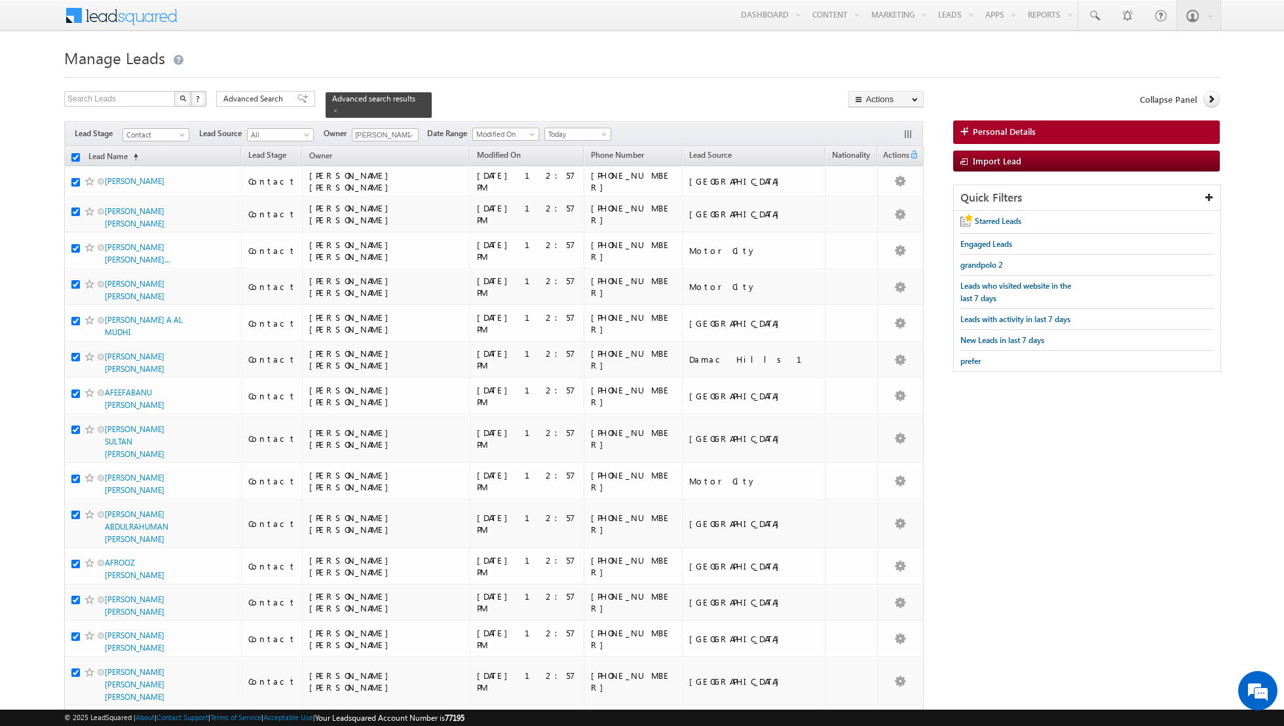
checkbox input "true"
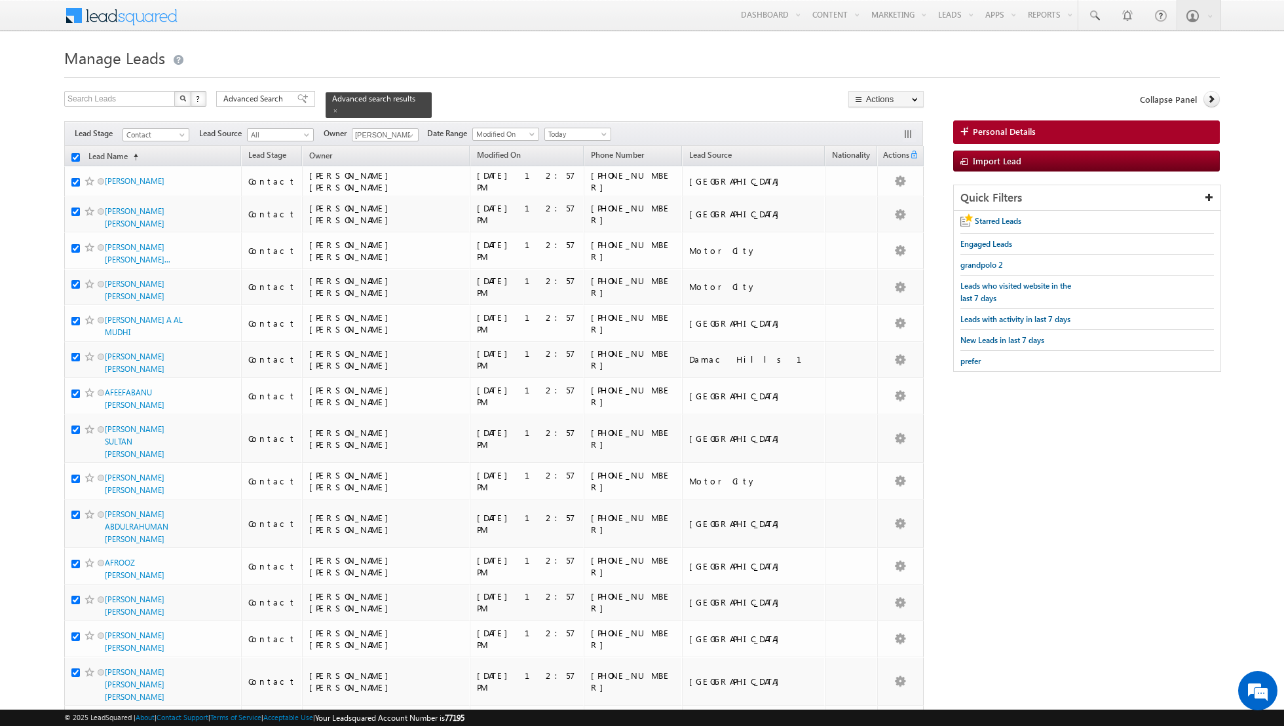
checkbox input "true"
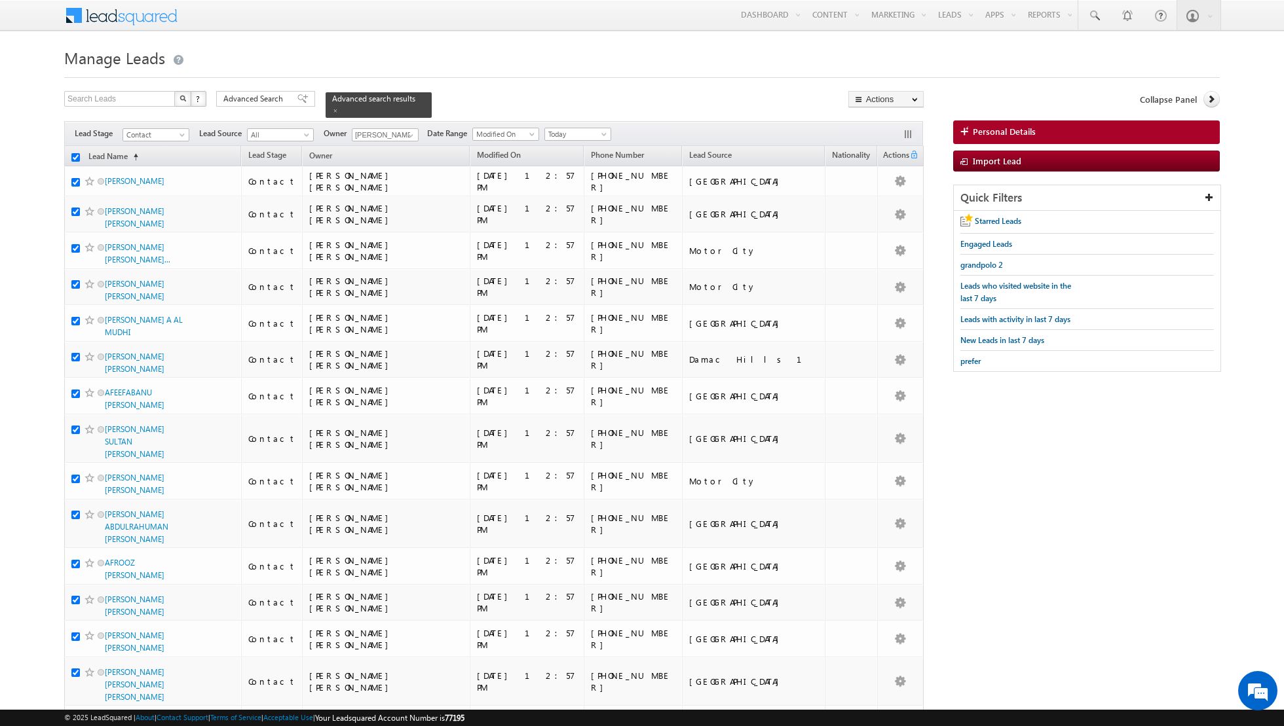
checkbox input "true"
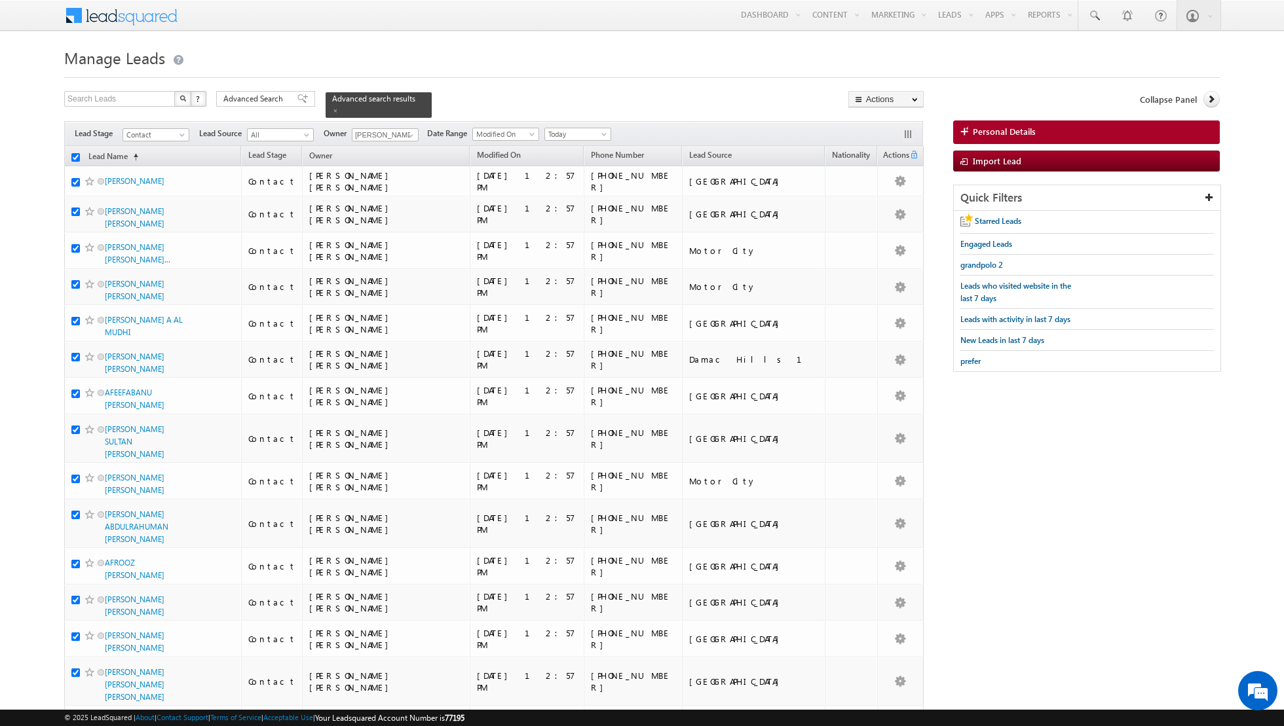
checkbox input "true"
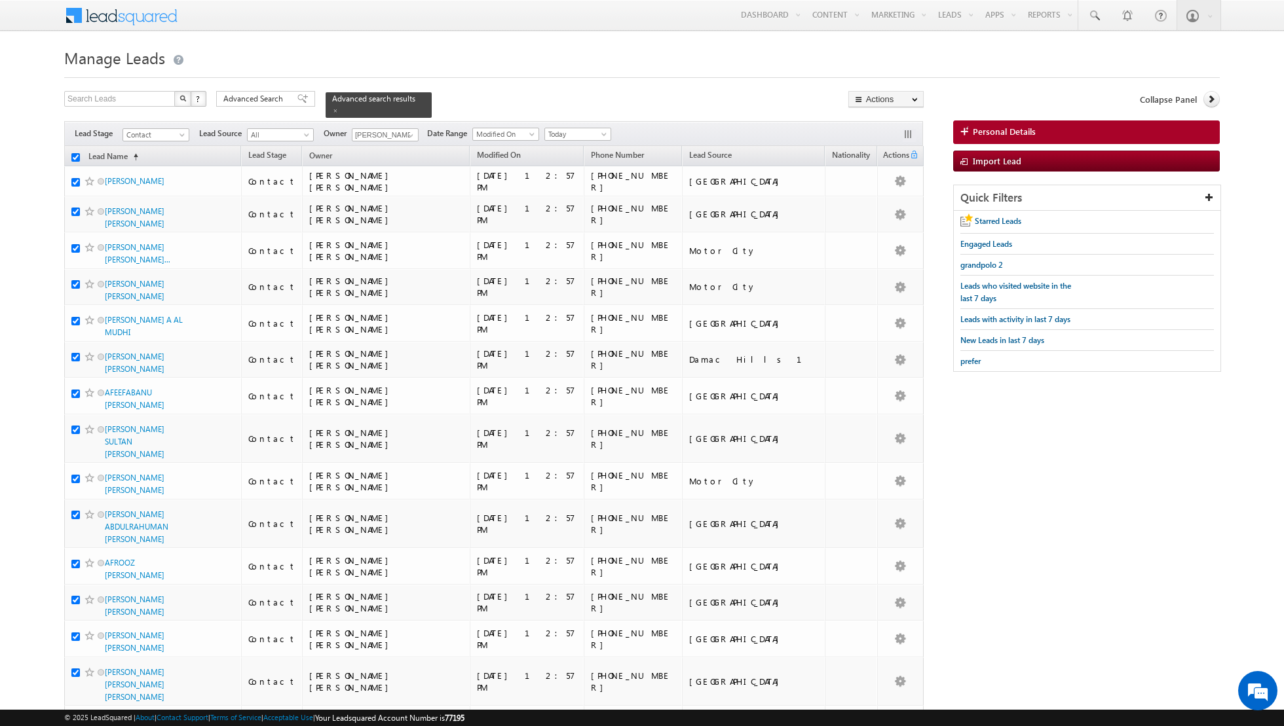
checkbox input "true"
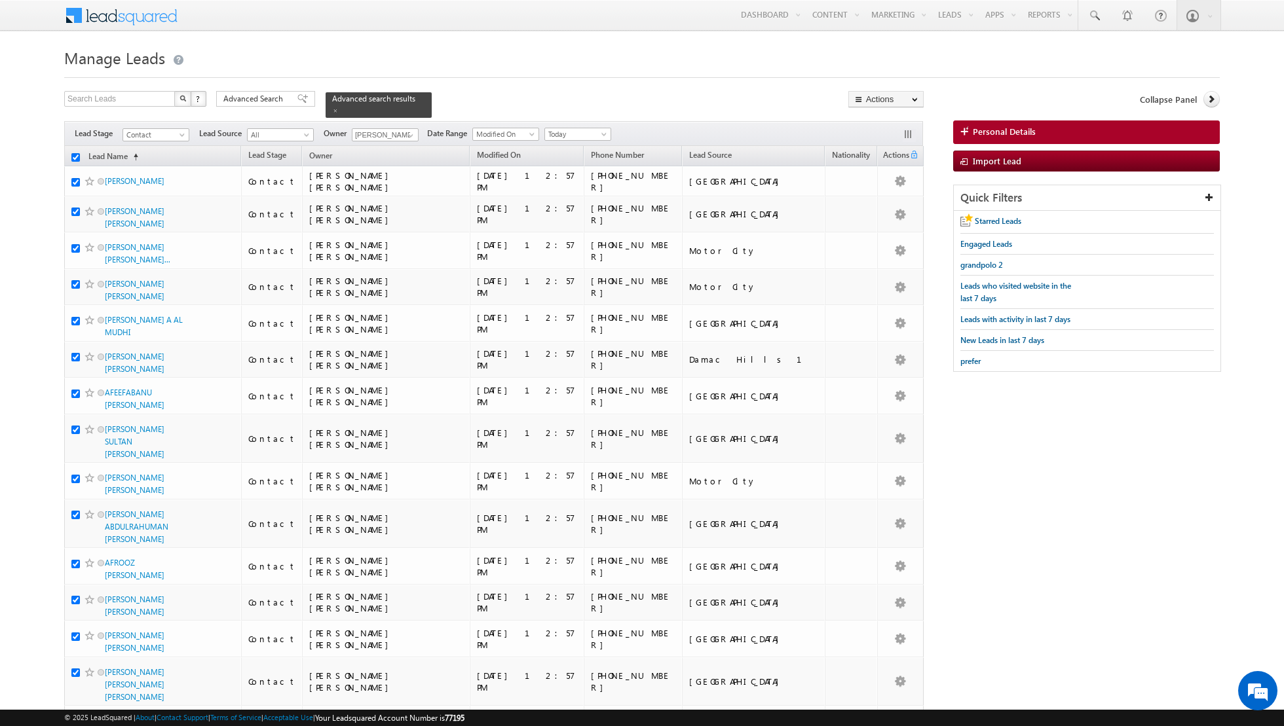
checkbox input "true"
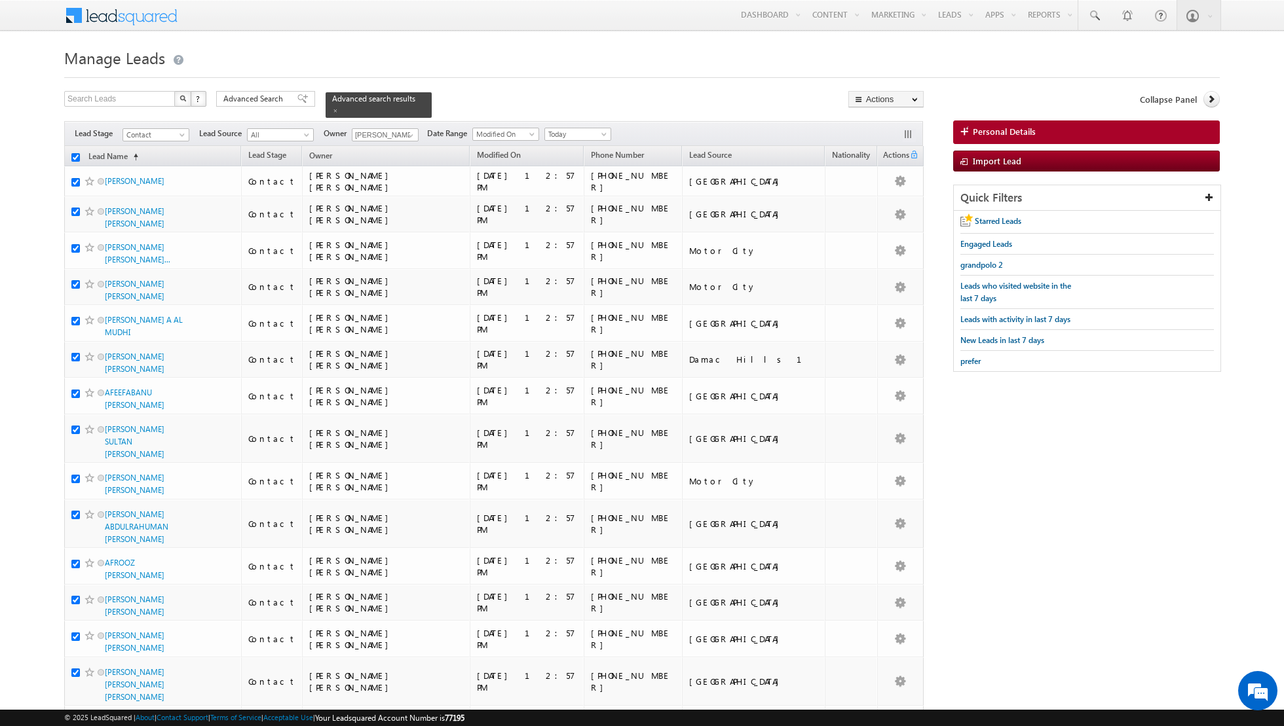
checkbox input "true"
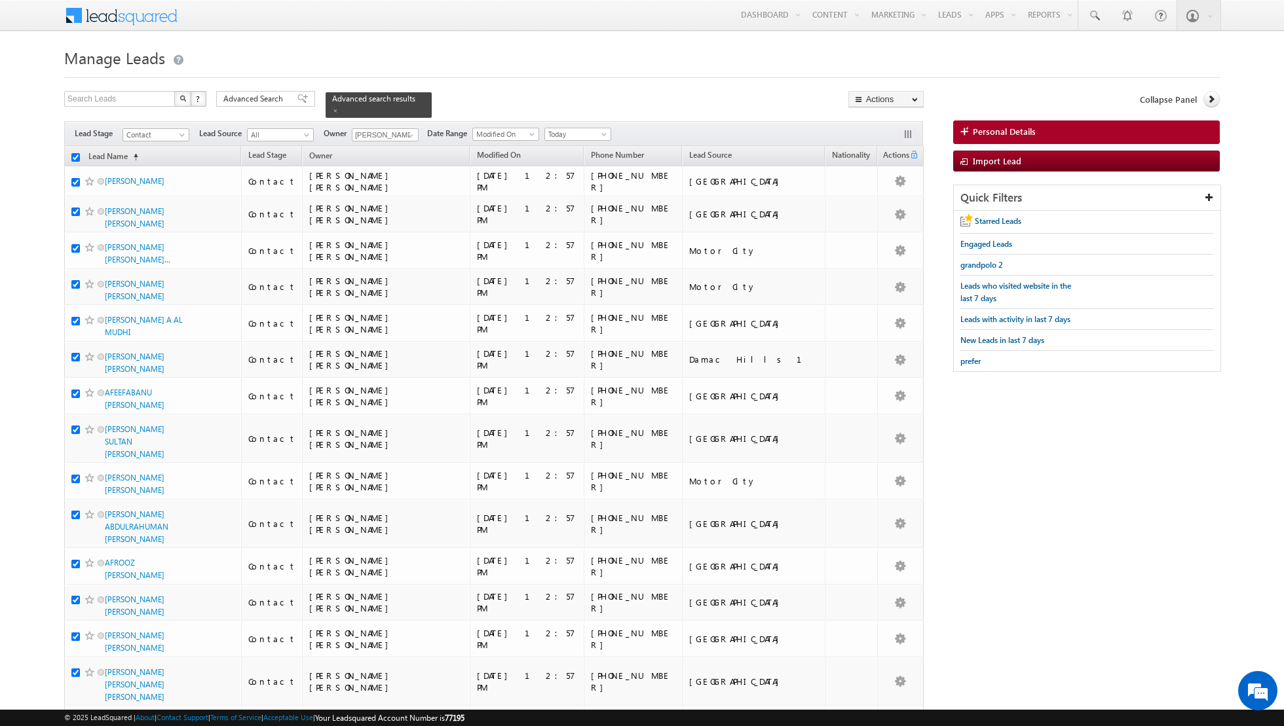
checkbox input "true"
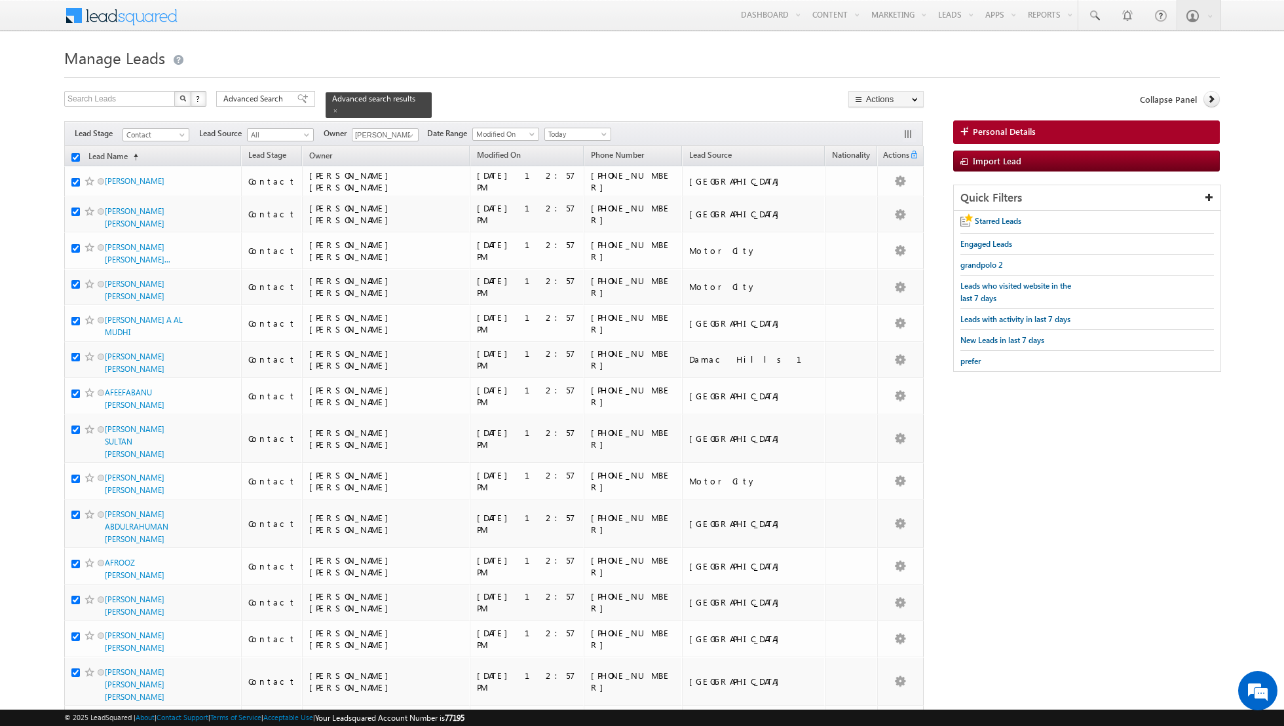
checkbox input "true"
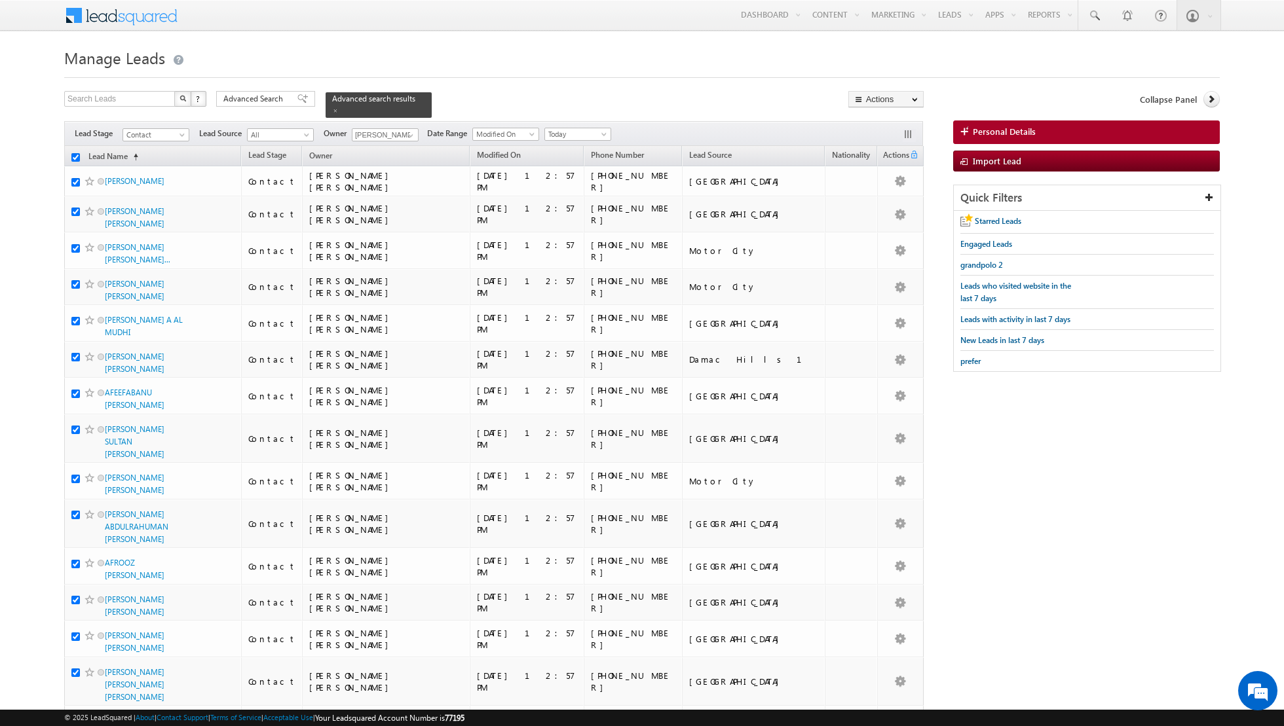
checkbox input "true"
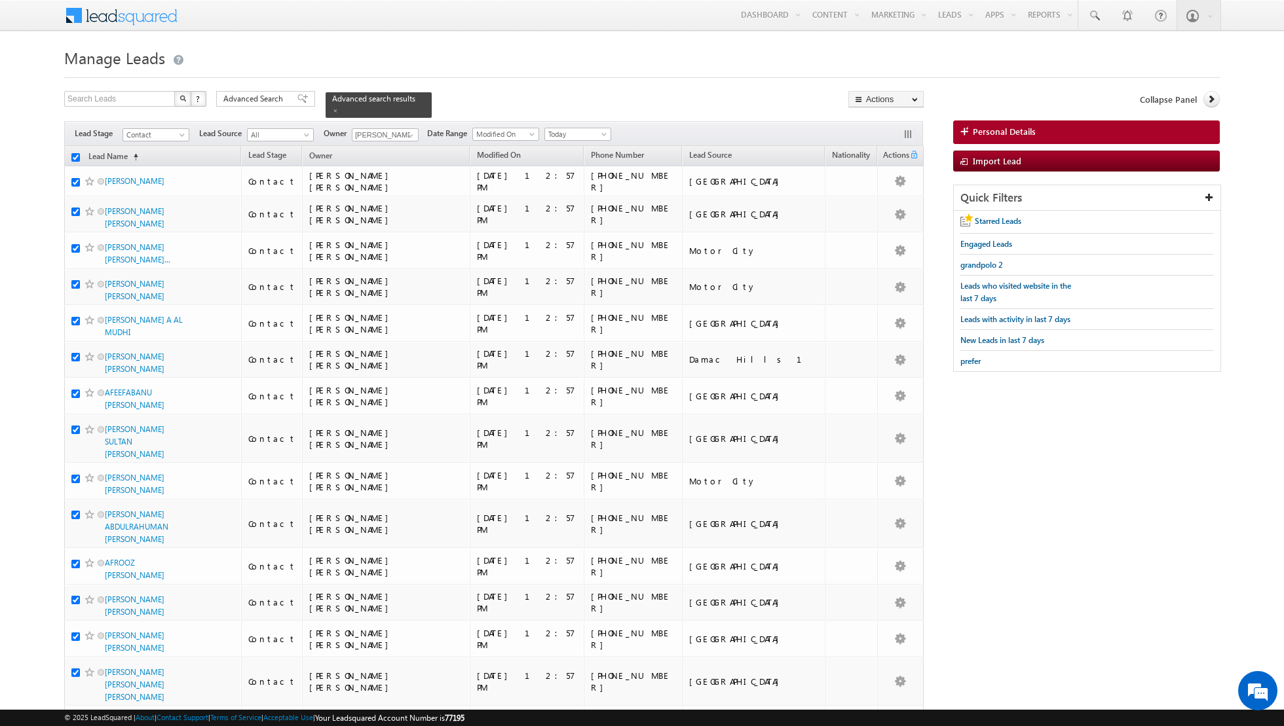
checkbox input "true"
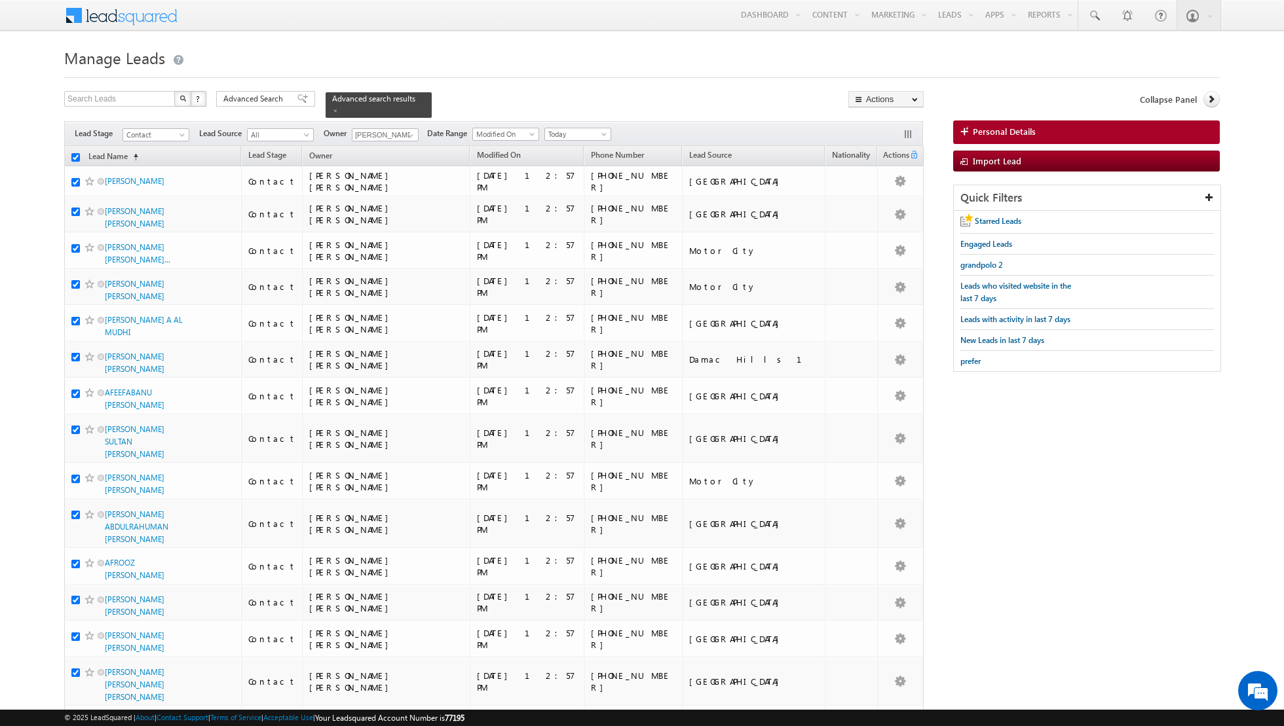
checkbox input "true"
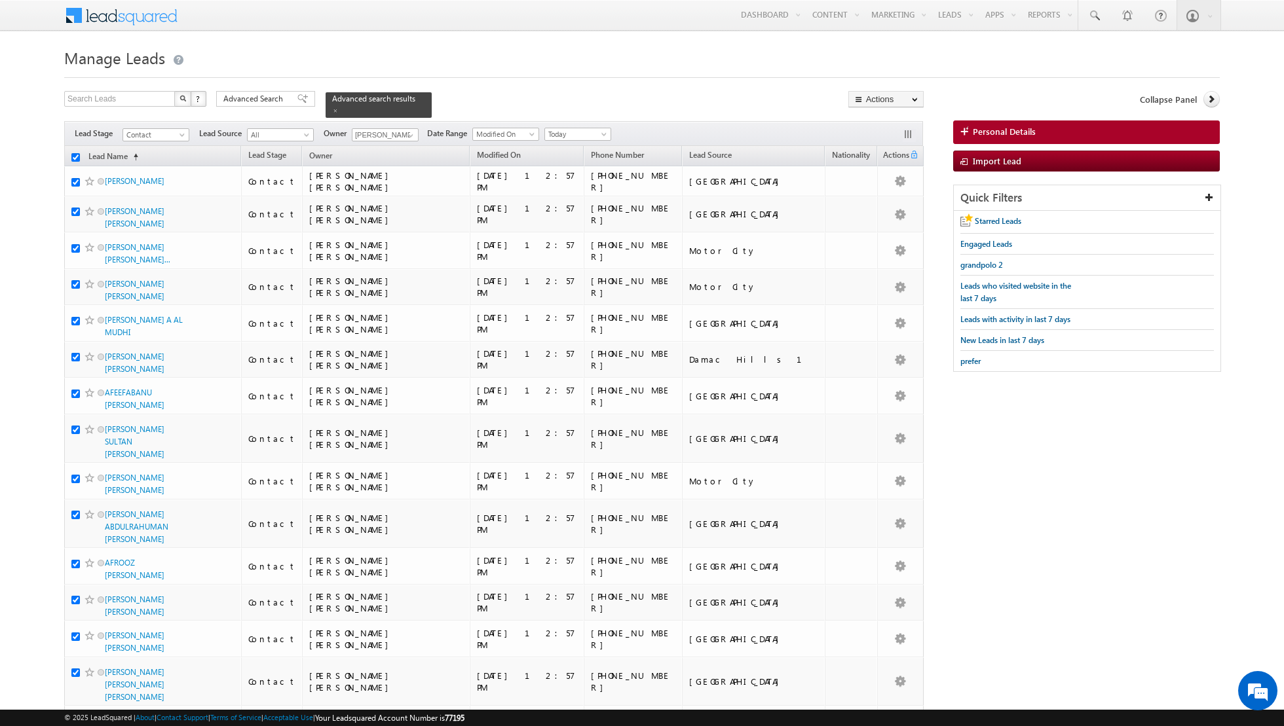
checkbox input "true"
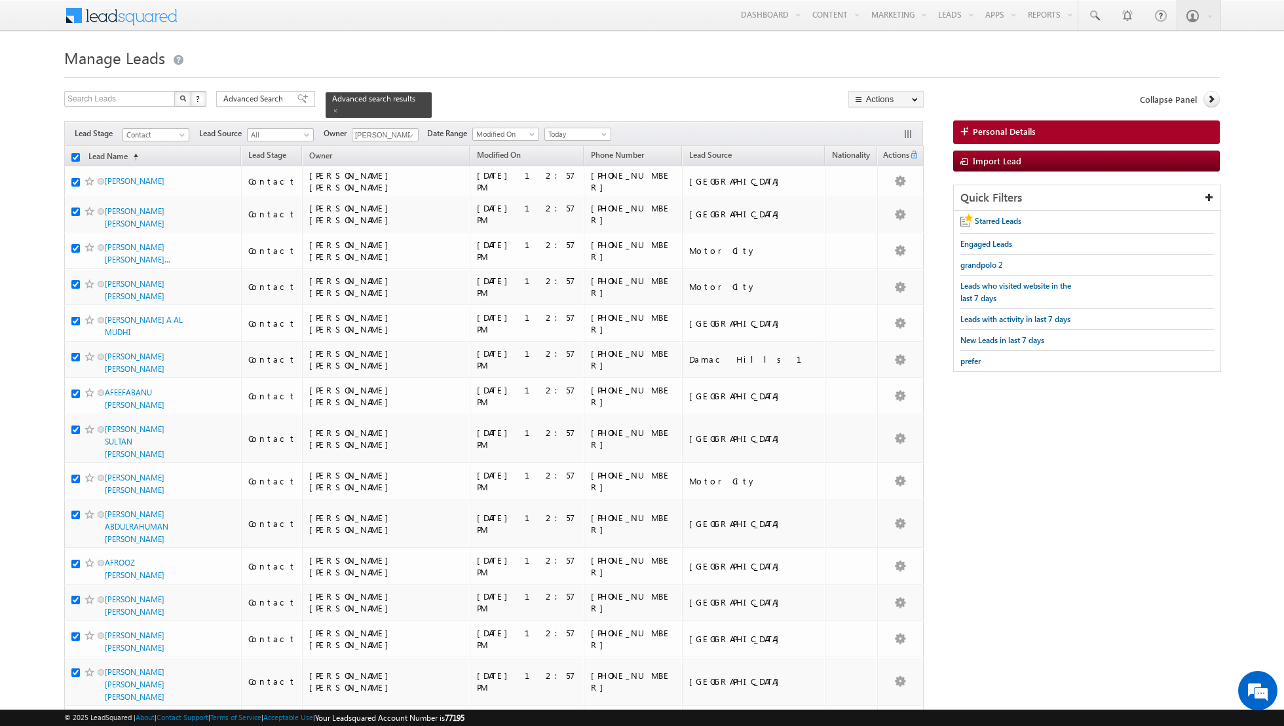
checkbox input "true"
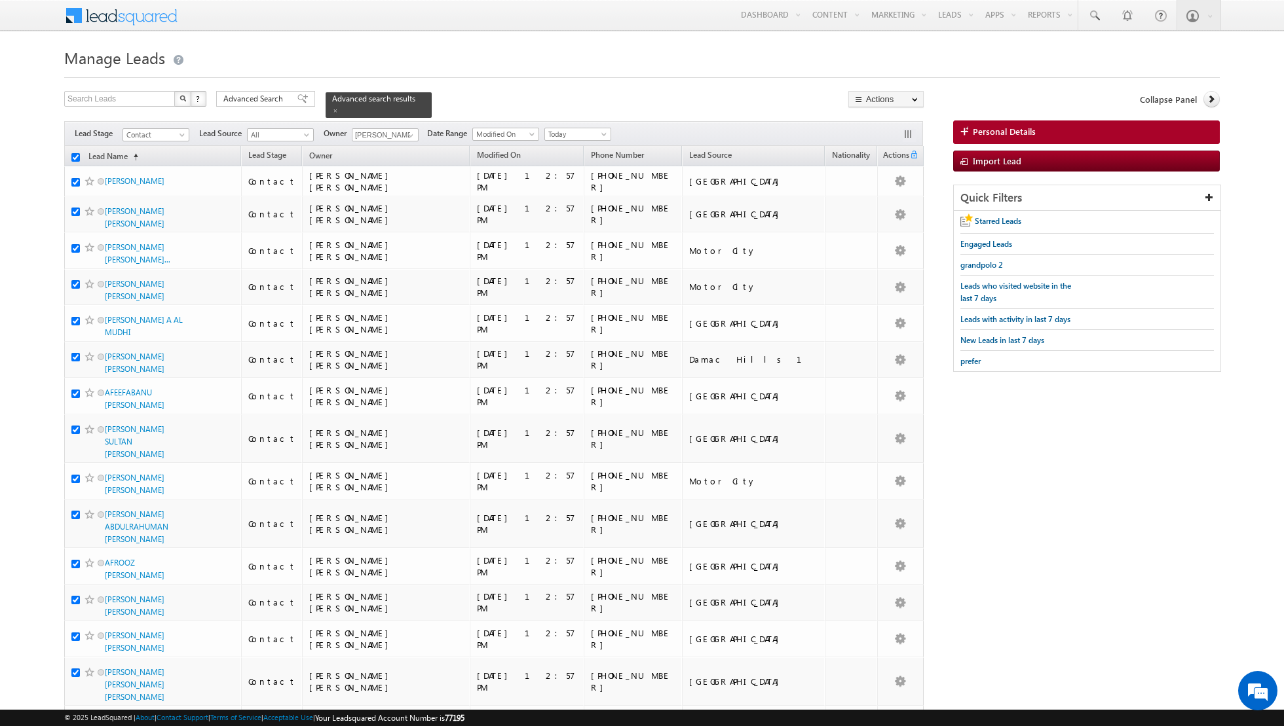
checkbox input "true"
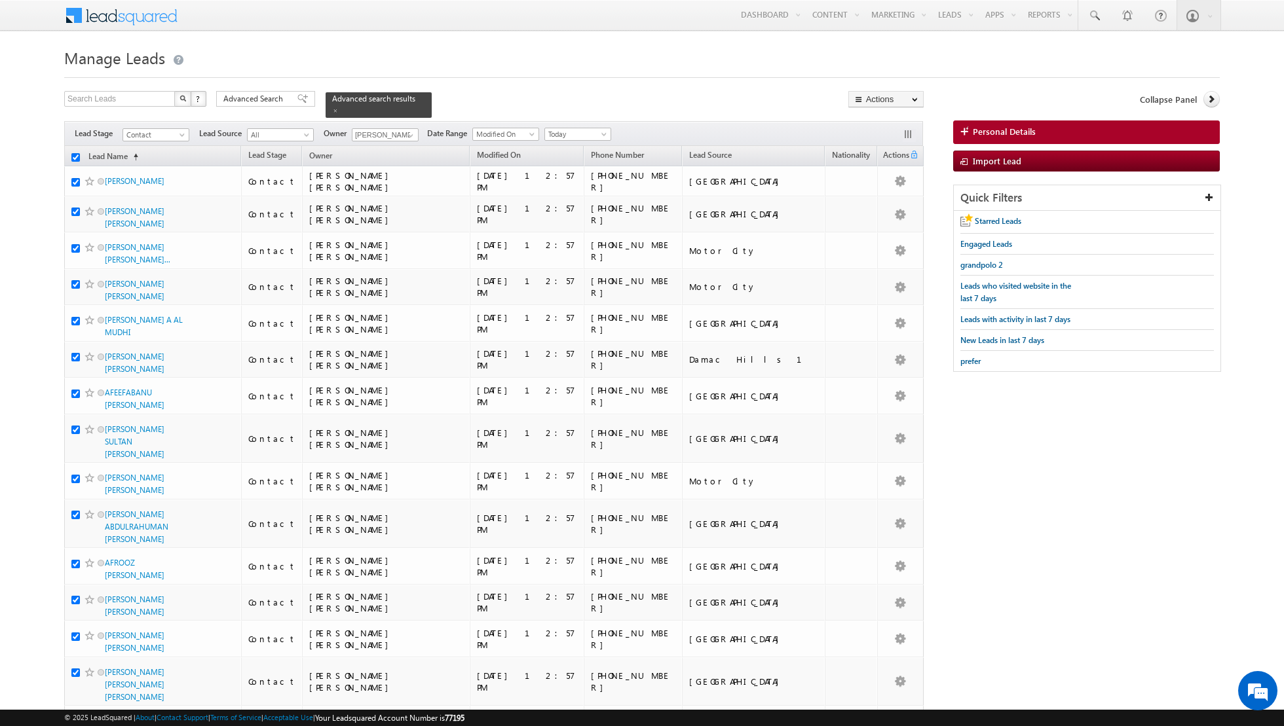
checkbox input "true"
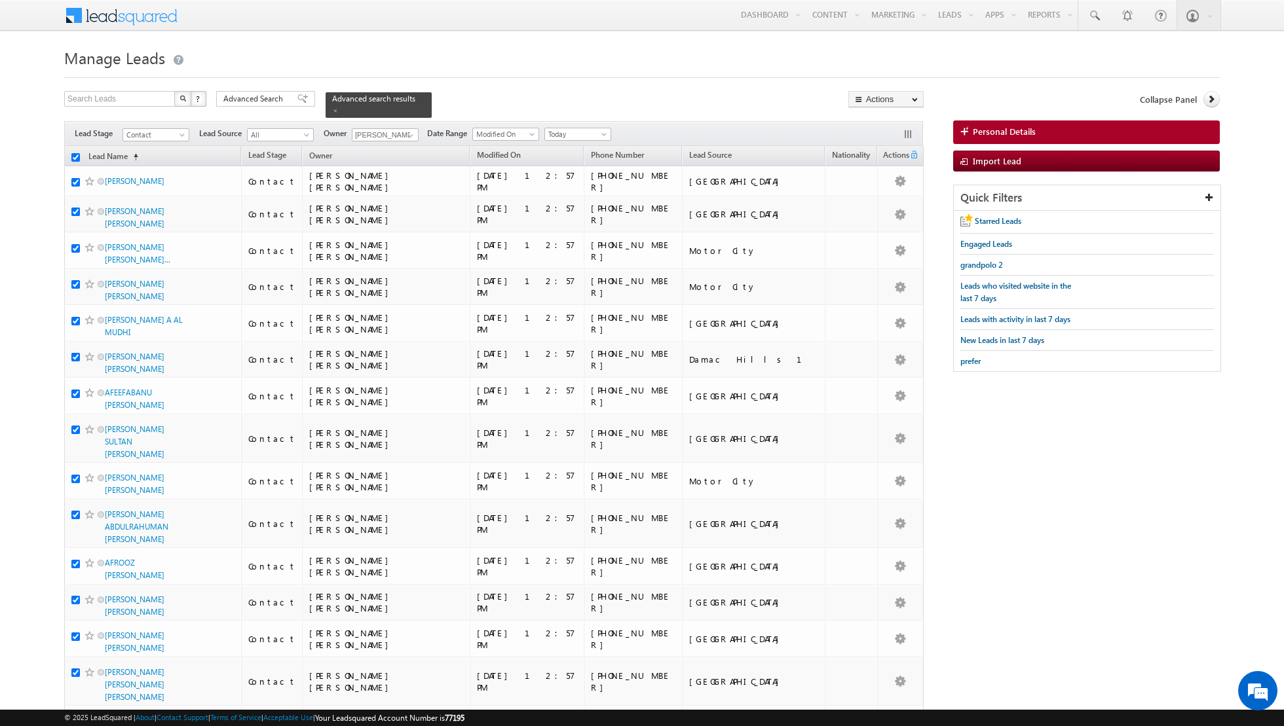
checkbox input "true"
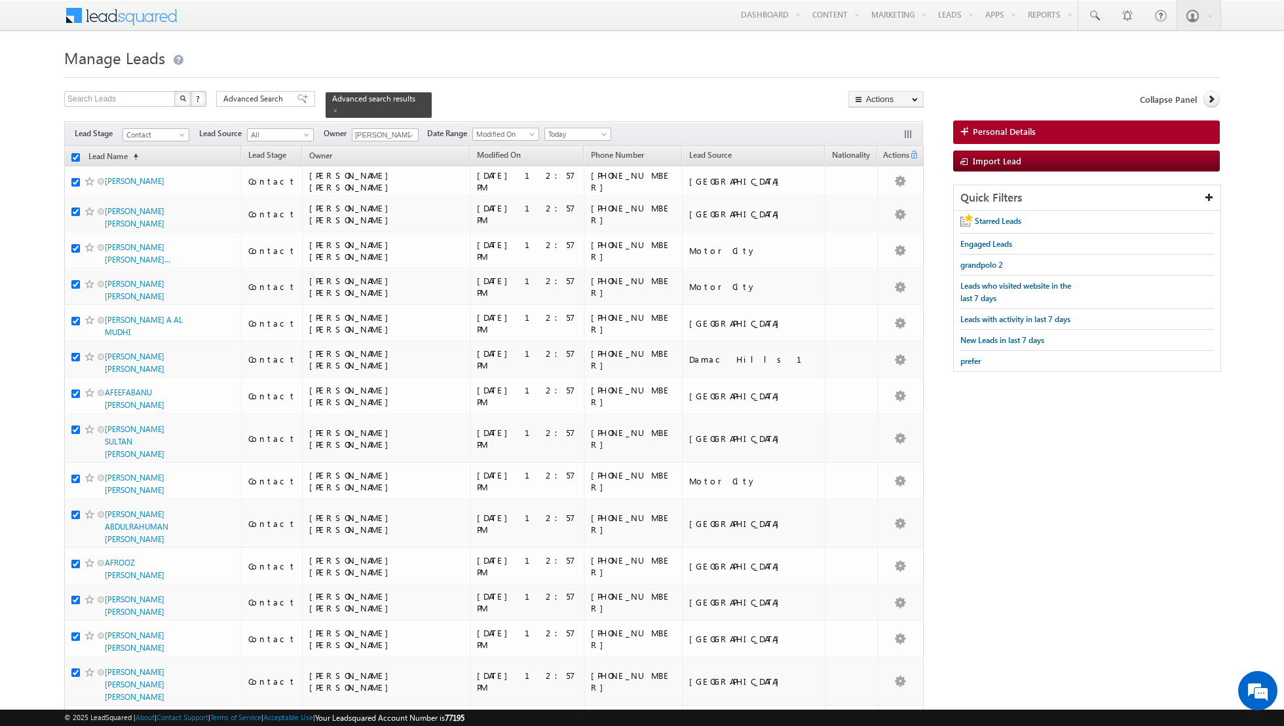
checkbox input "true"
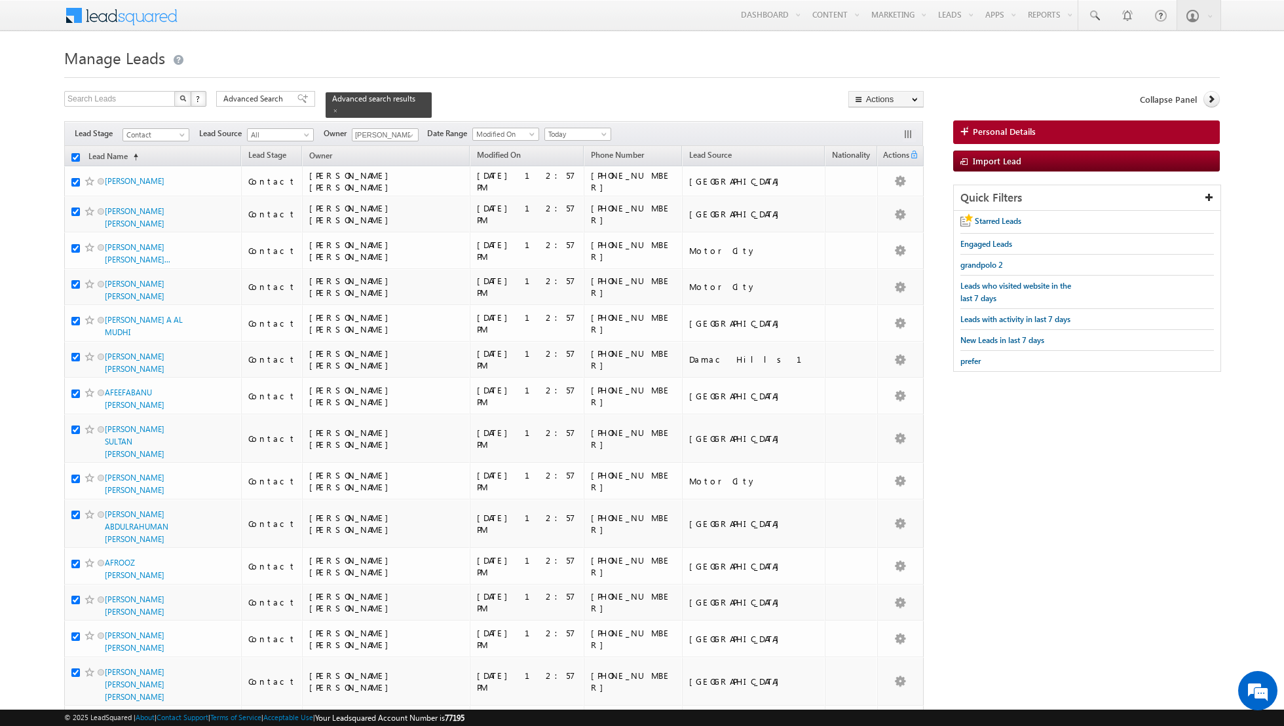
checkbox input "true"
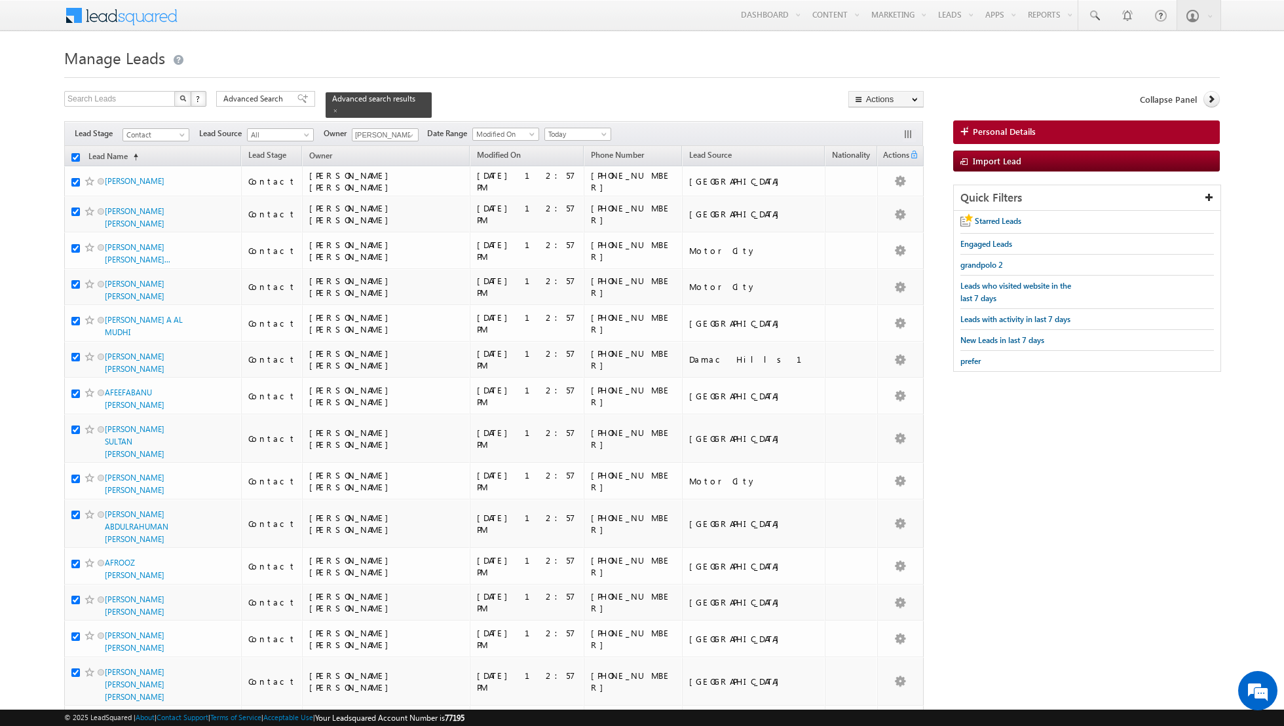
checkbox input "true"
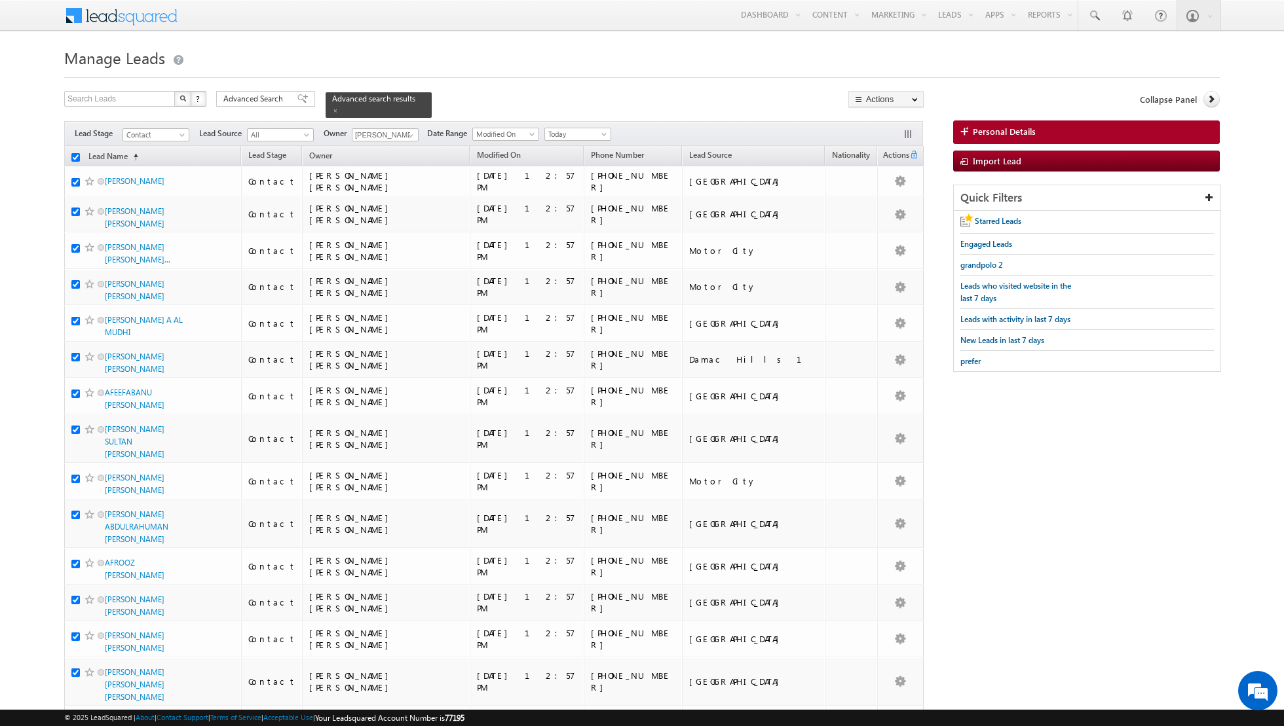
checkbox input "true"
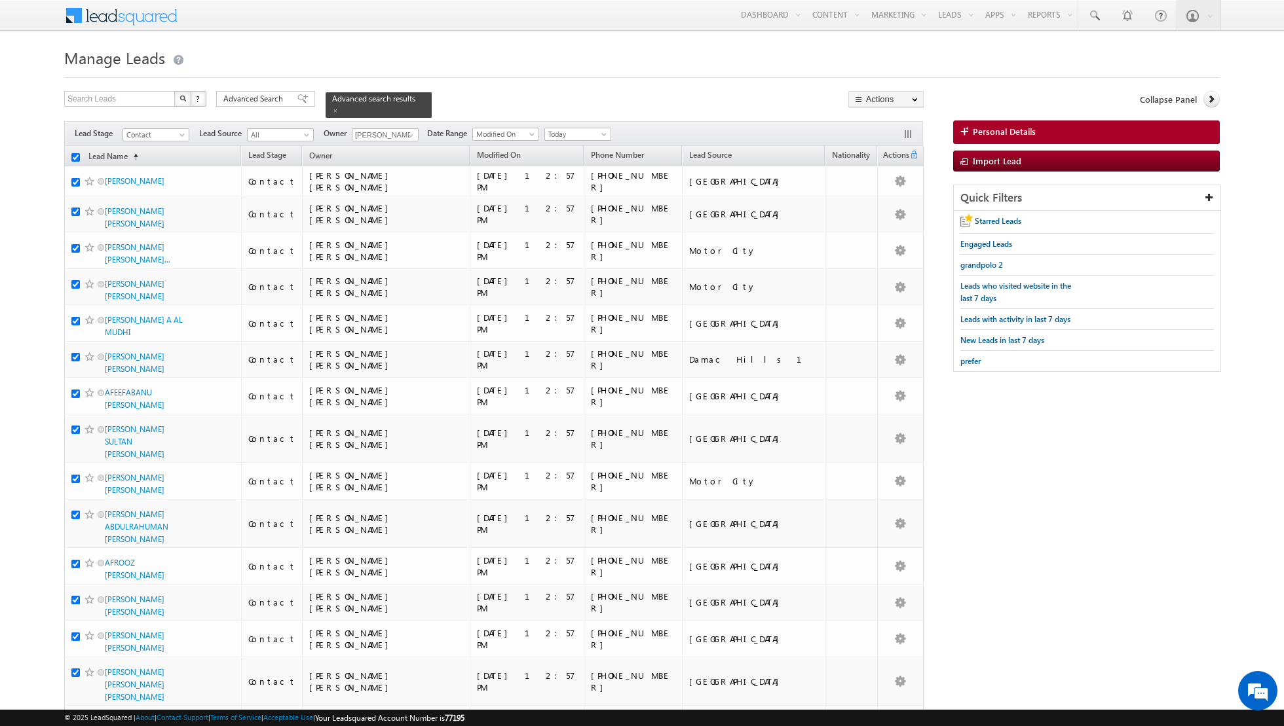
checkbox input "true"
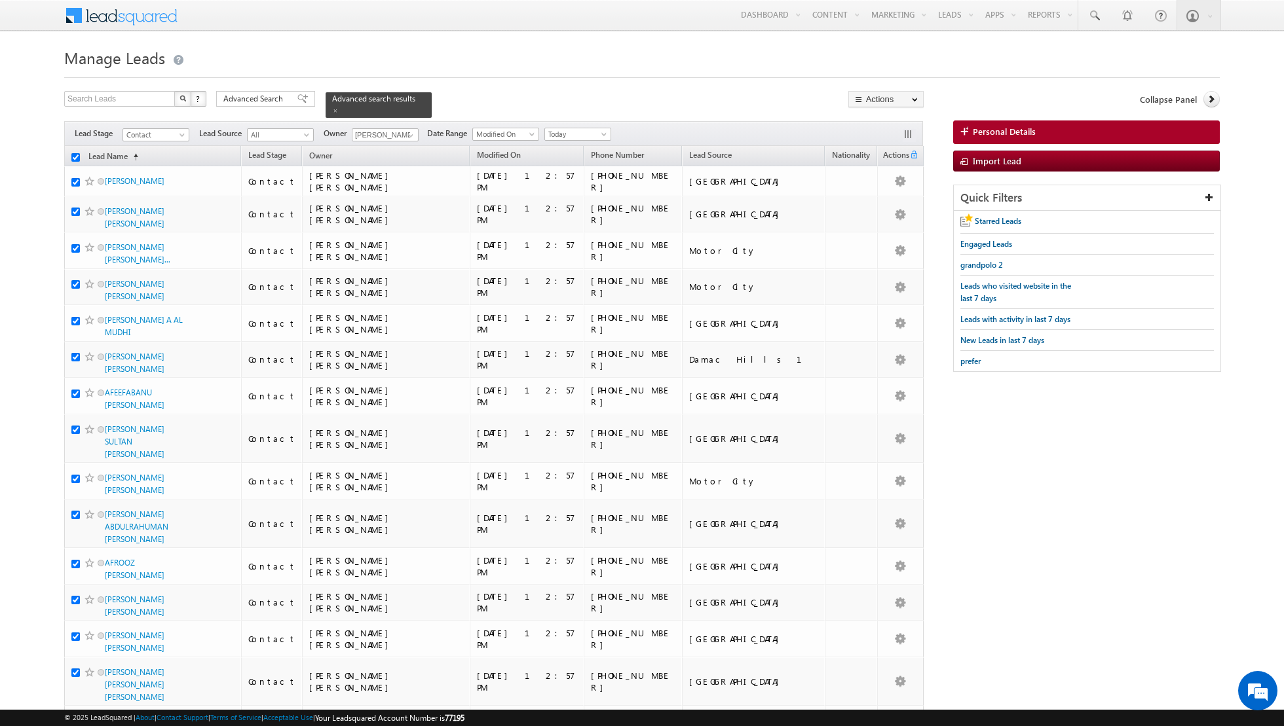
checkbox input "true"
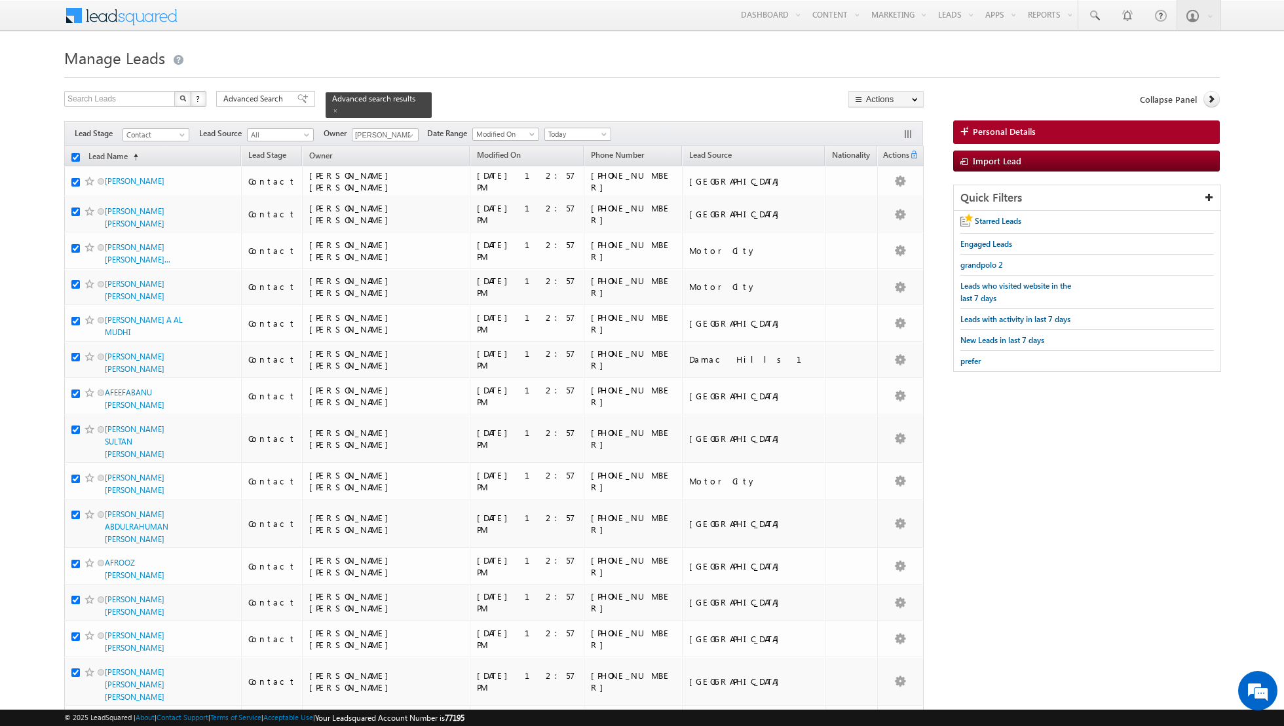
checkbox input "true"
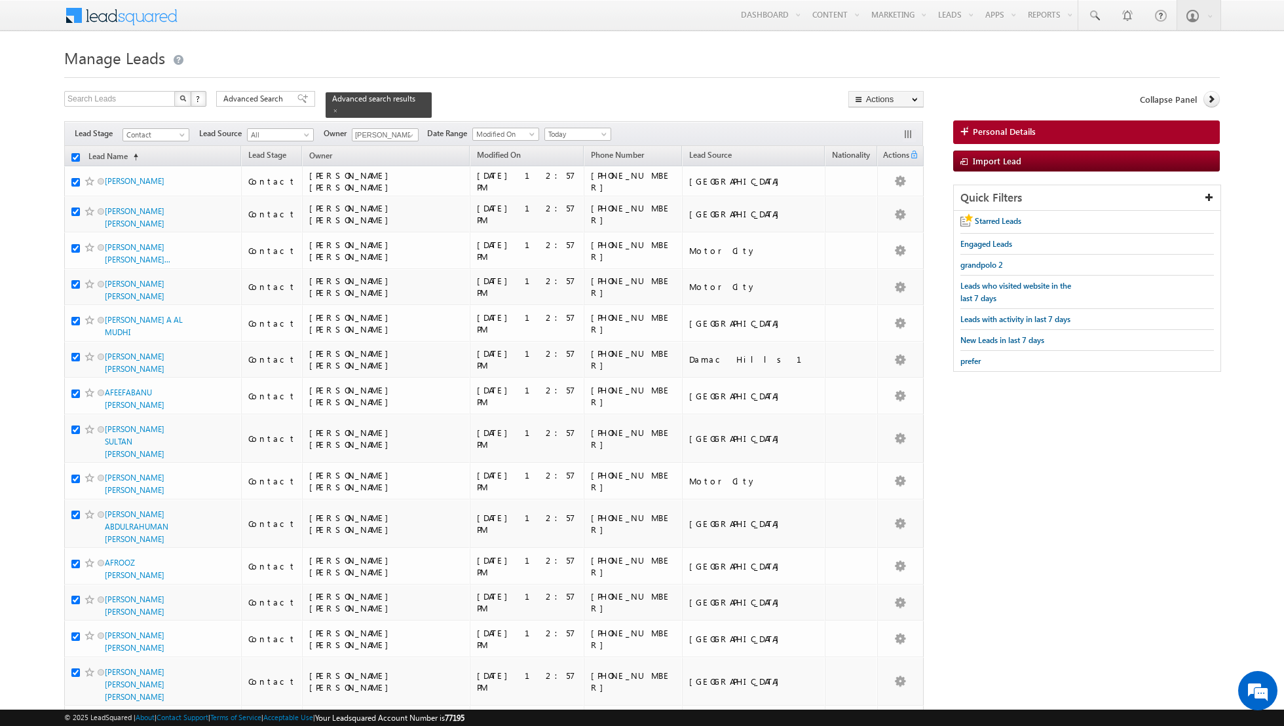
checkbox input "true"
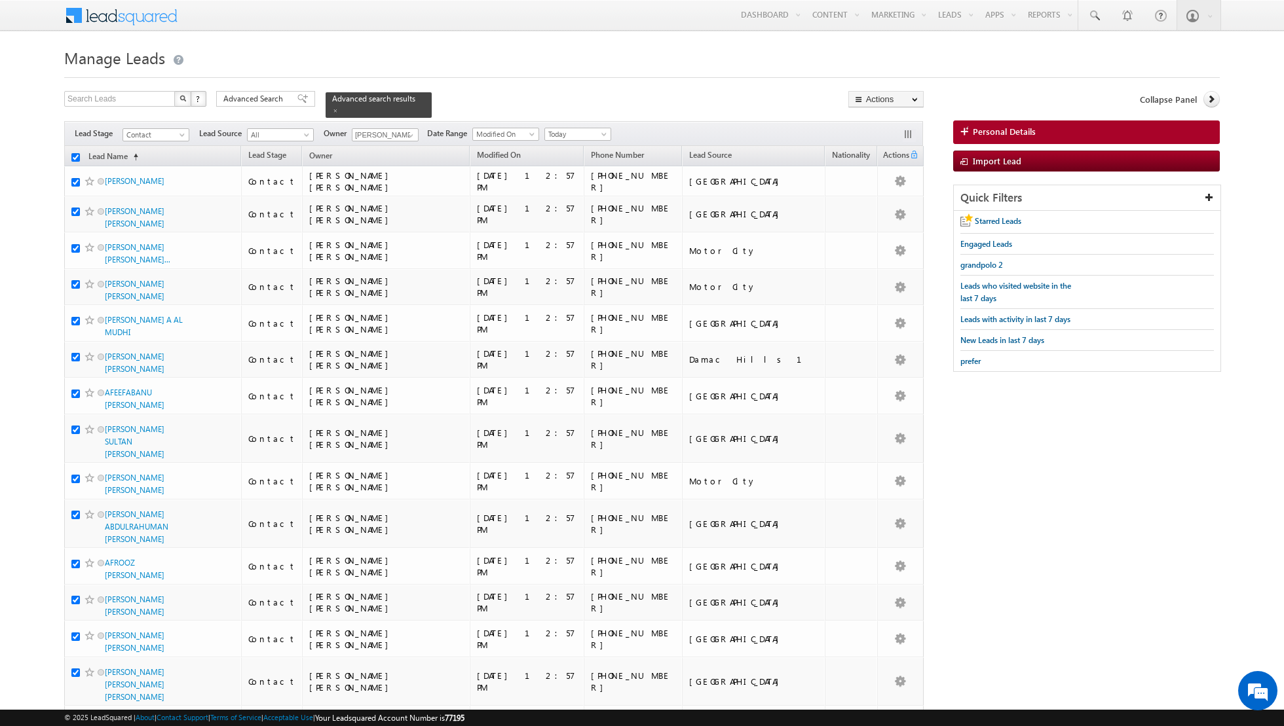
checkbox input "true"
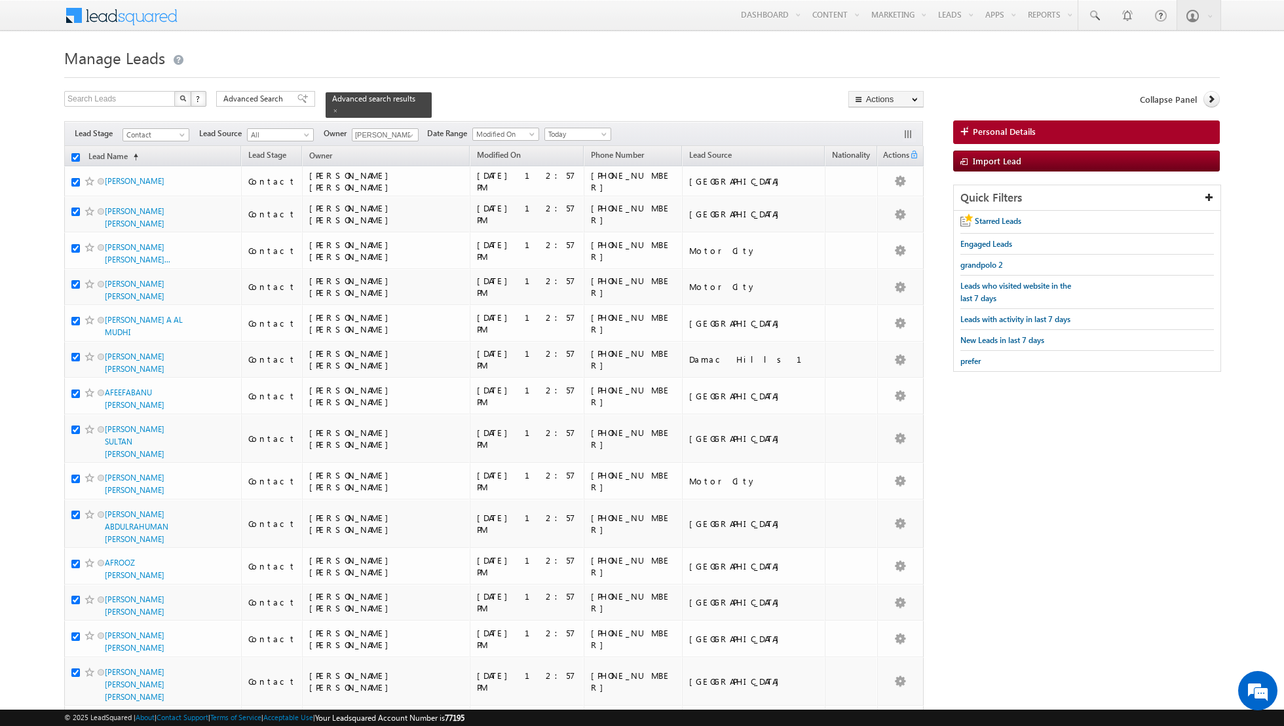
checkbox input "true"
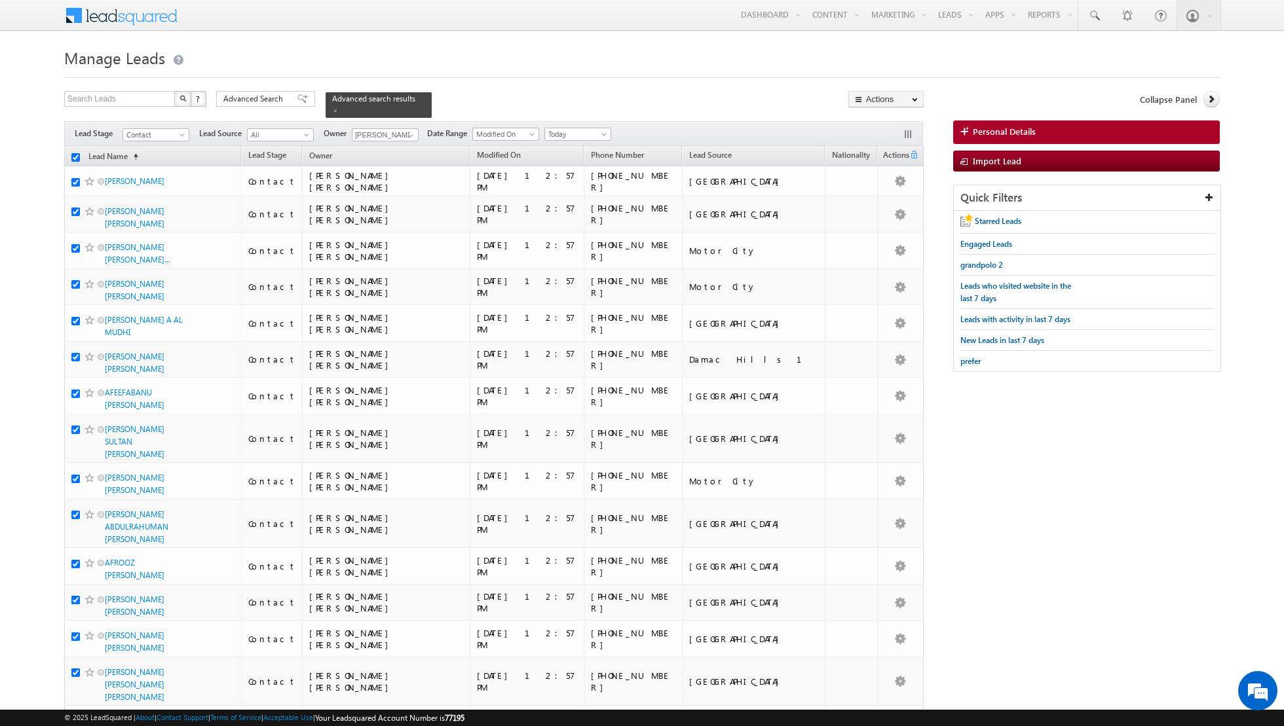
checkbox input "true"
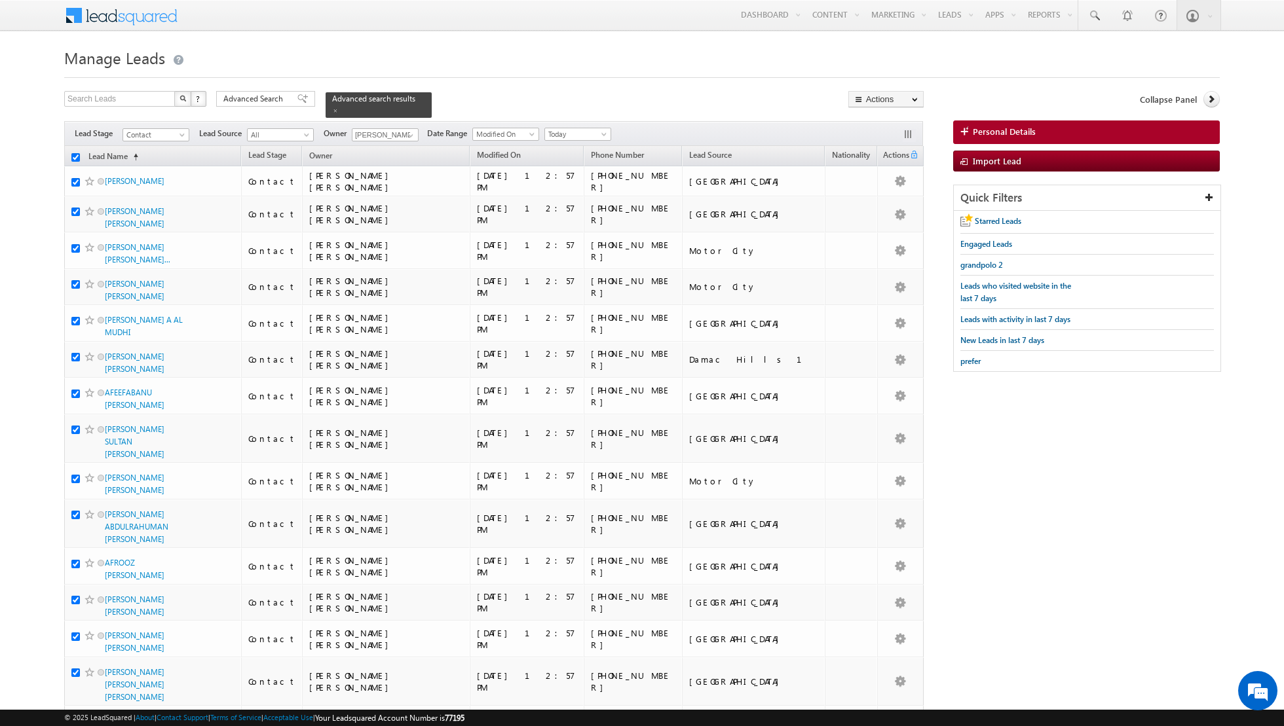
checkbox input "true"
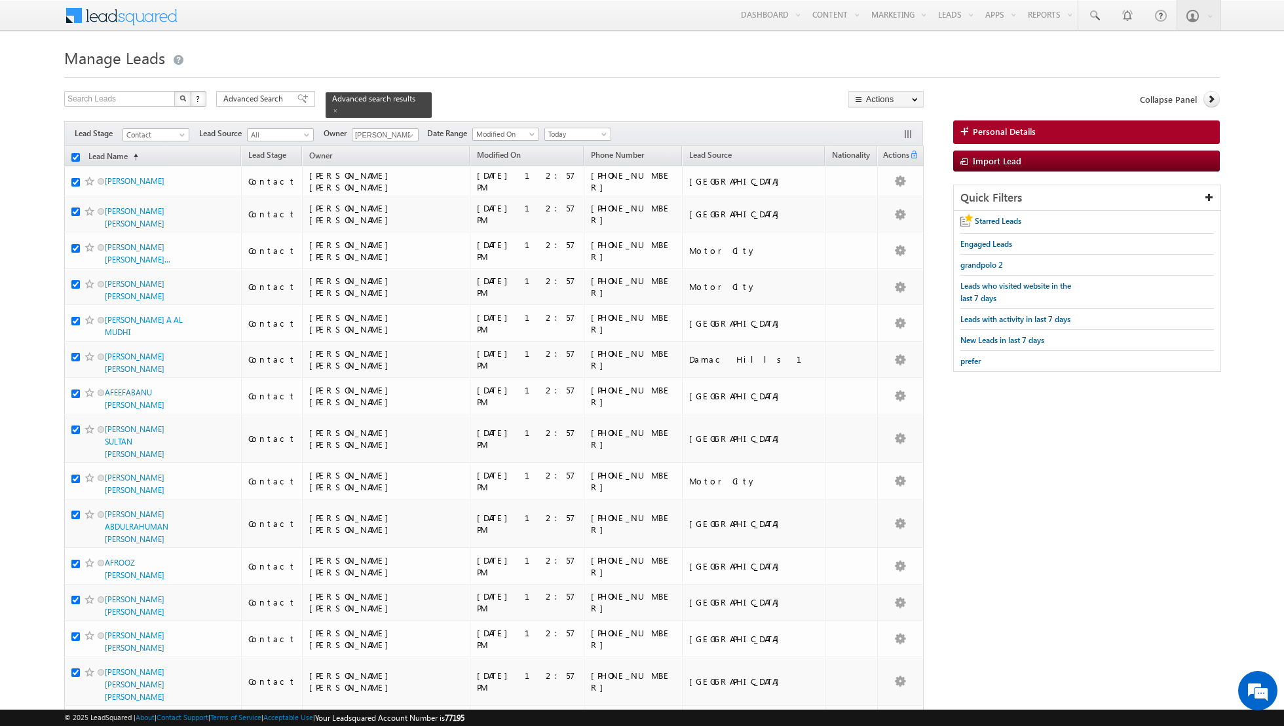
checkbox input "true"
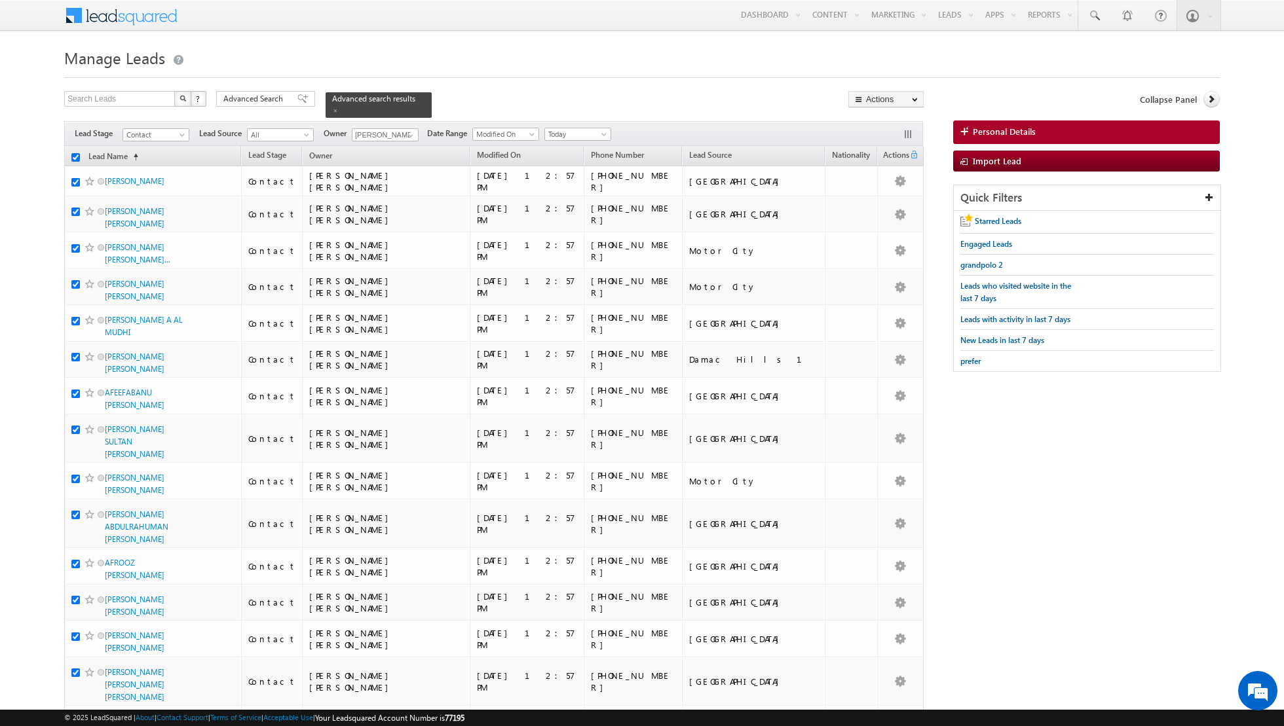
checkbox input "true"
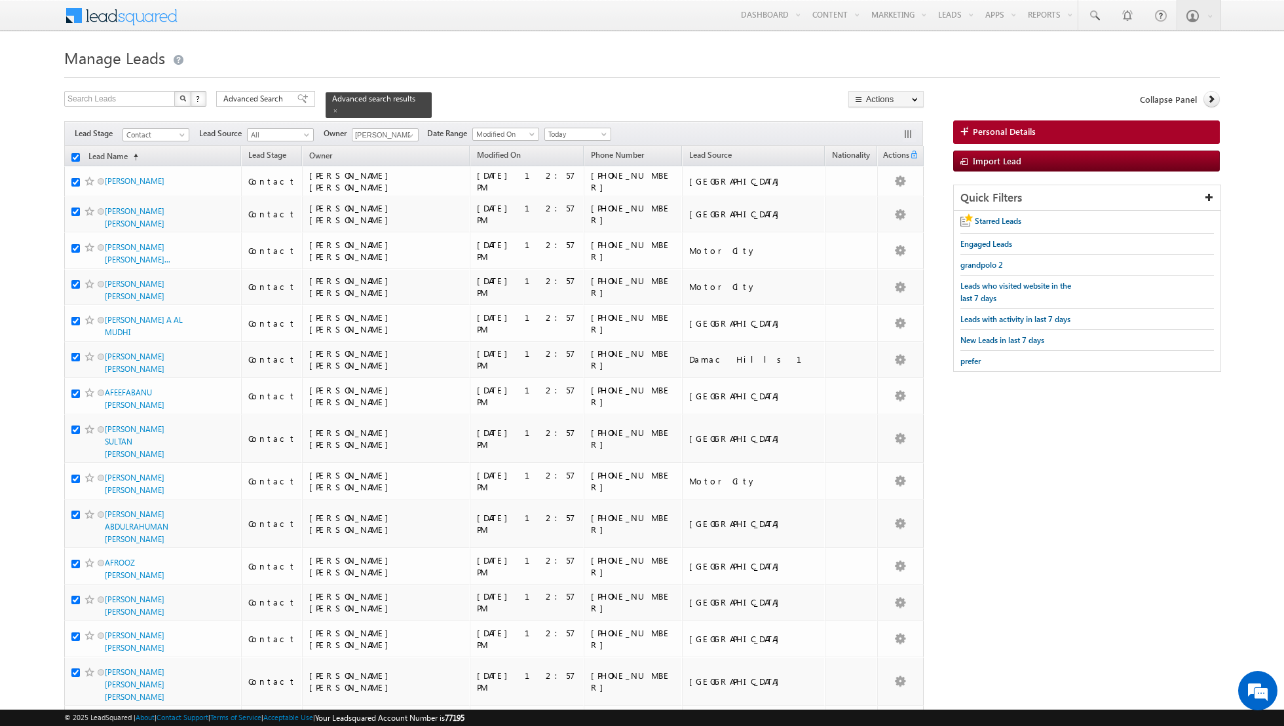
checkbox input "true"
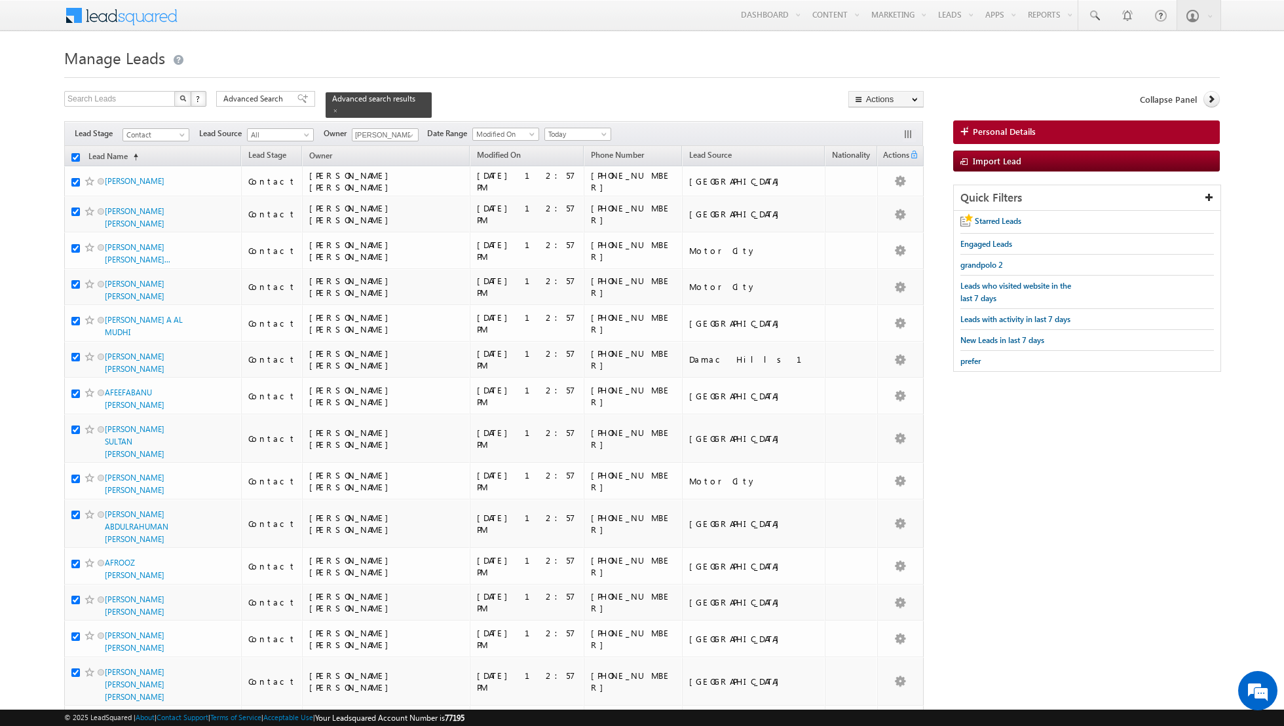
checkbox input "true"
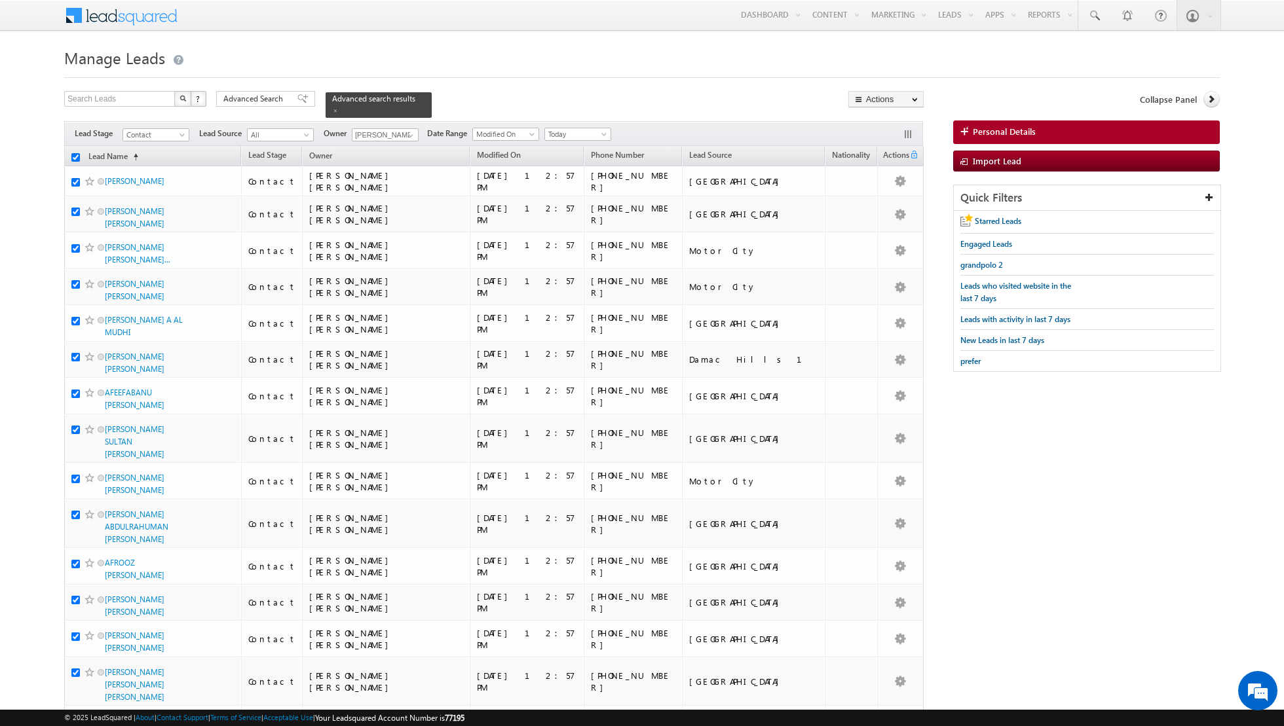
checkbox input "true"
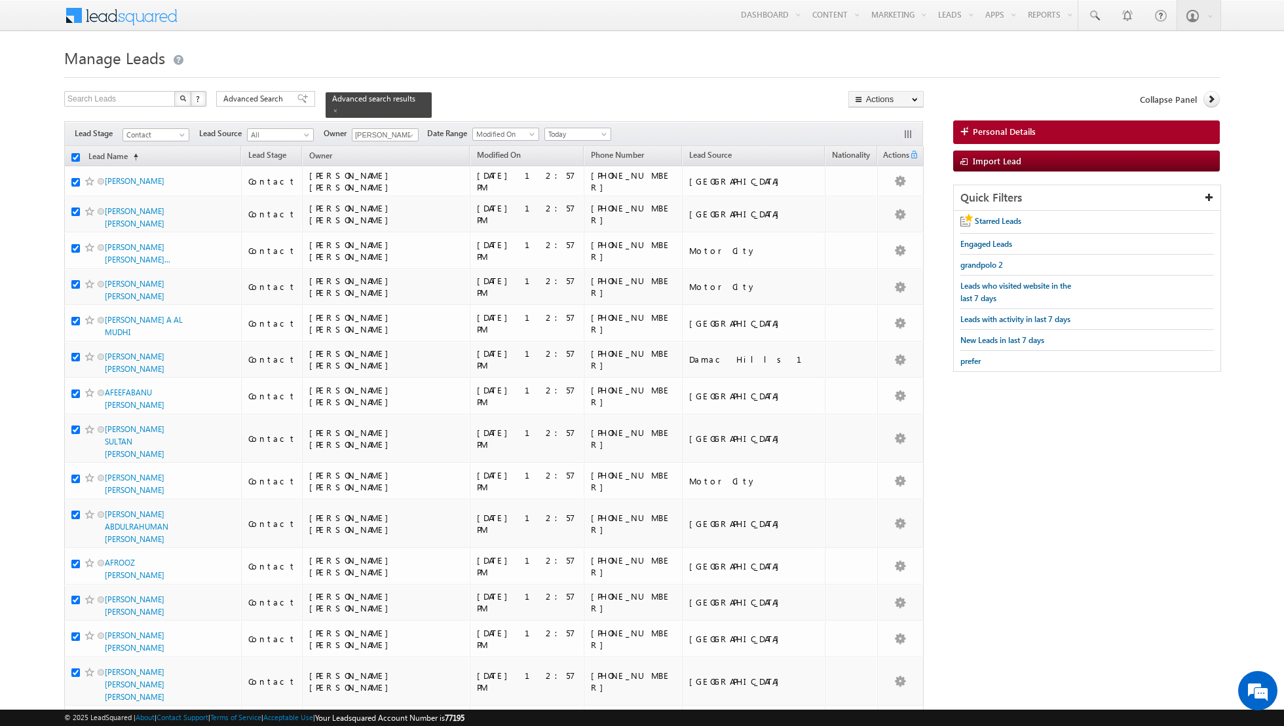
checkbox input "true"
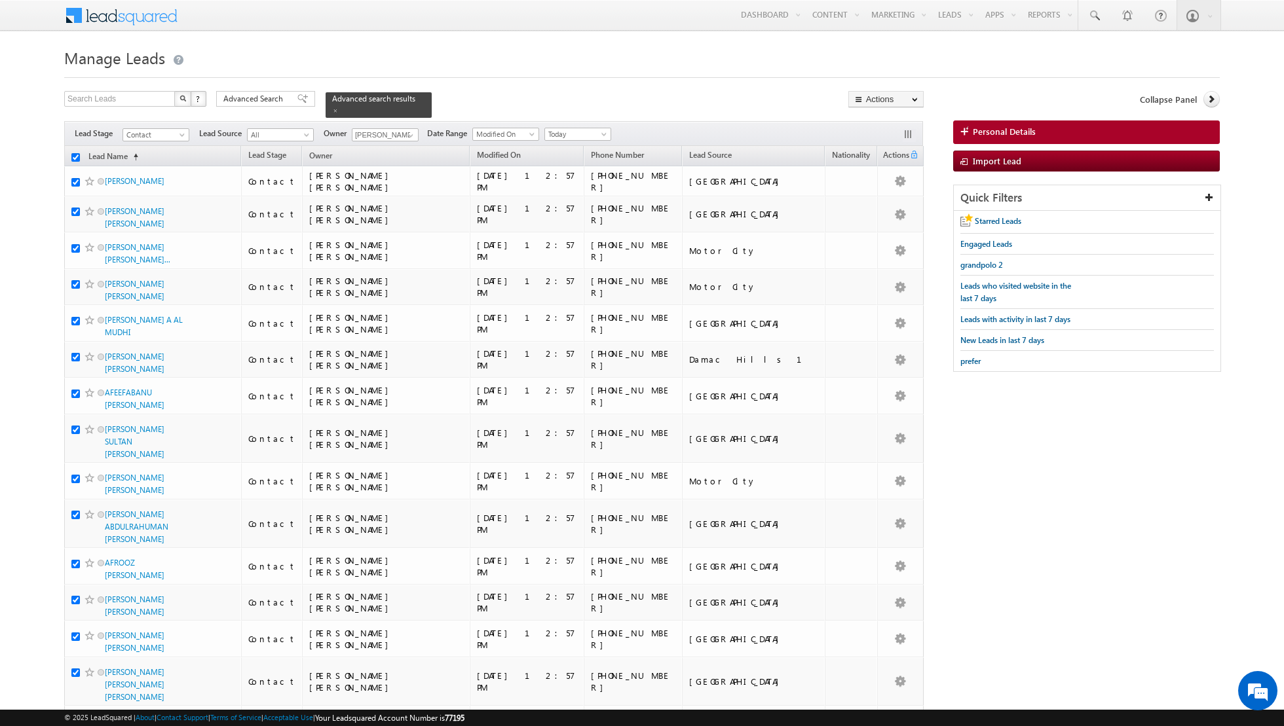
checkbox input "true"
click at [869, 210] on link "Change Owner" at bounding box center [886, 212] width 74 height 16
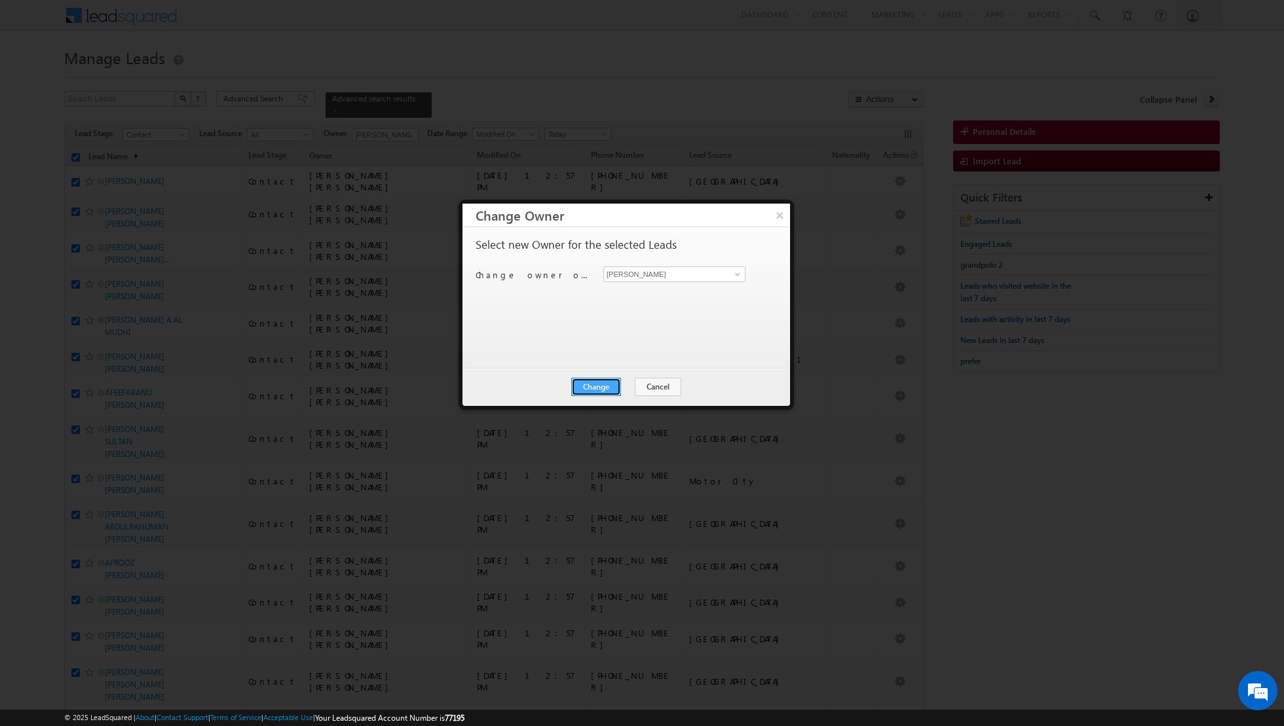
click at [592, 386] on button "Change" at bounding box center [596, 387] width 50 height 18
click at [629, 386] on button "Close" at bounding box center [628, 387] width 42 height 18
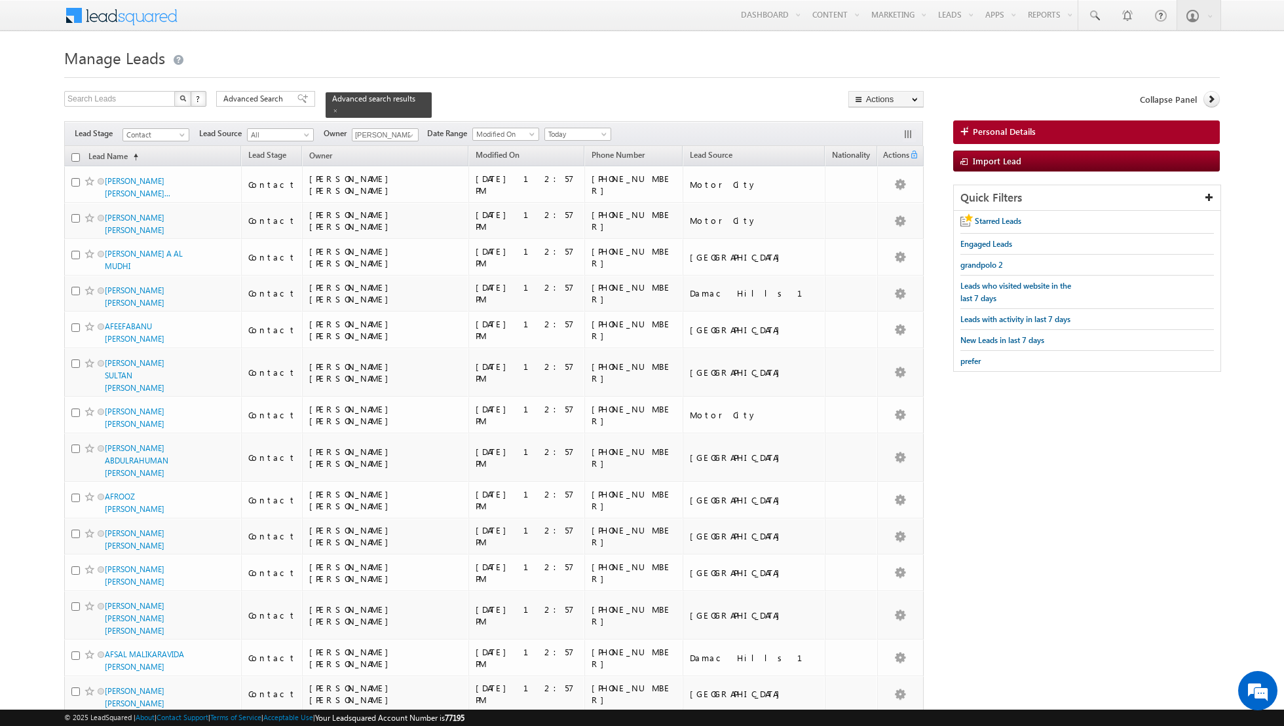
click at [74, 157] on input "checkbox" at bounding box center [75, 157] width 9 height 9
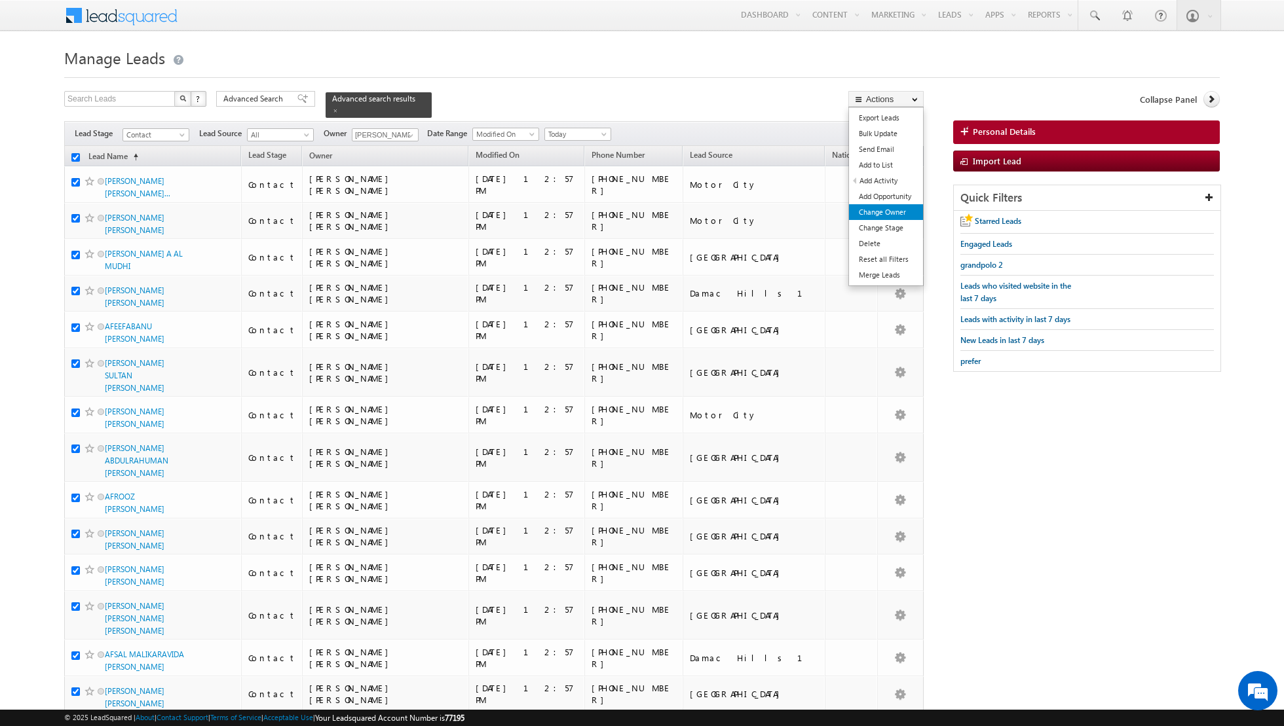
click at [879, 218] on link "Change Owner" at bounding box center [886, 212] width 74 height 16
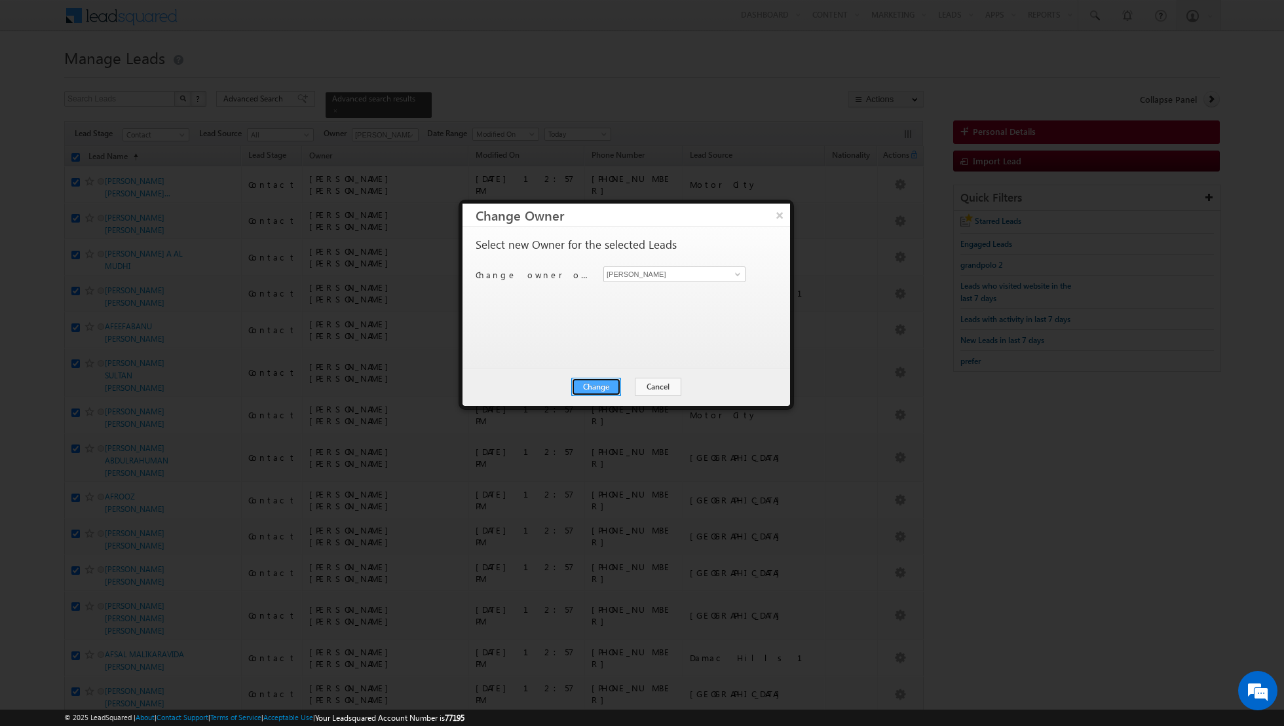
click at [607, 383] on button "Change" at bounding box center [596, 387] width 50 height 18
click at [629, 386] on button "Close" at bounding box center [628, 387] width 42 height 18
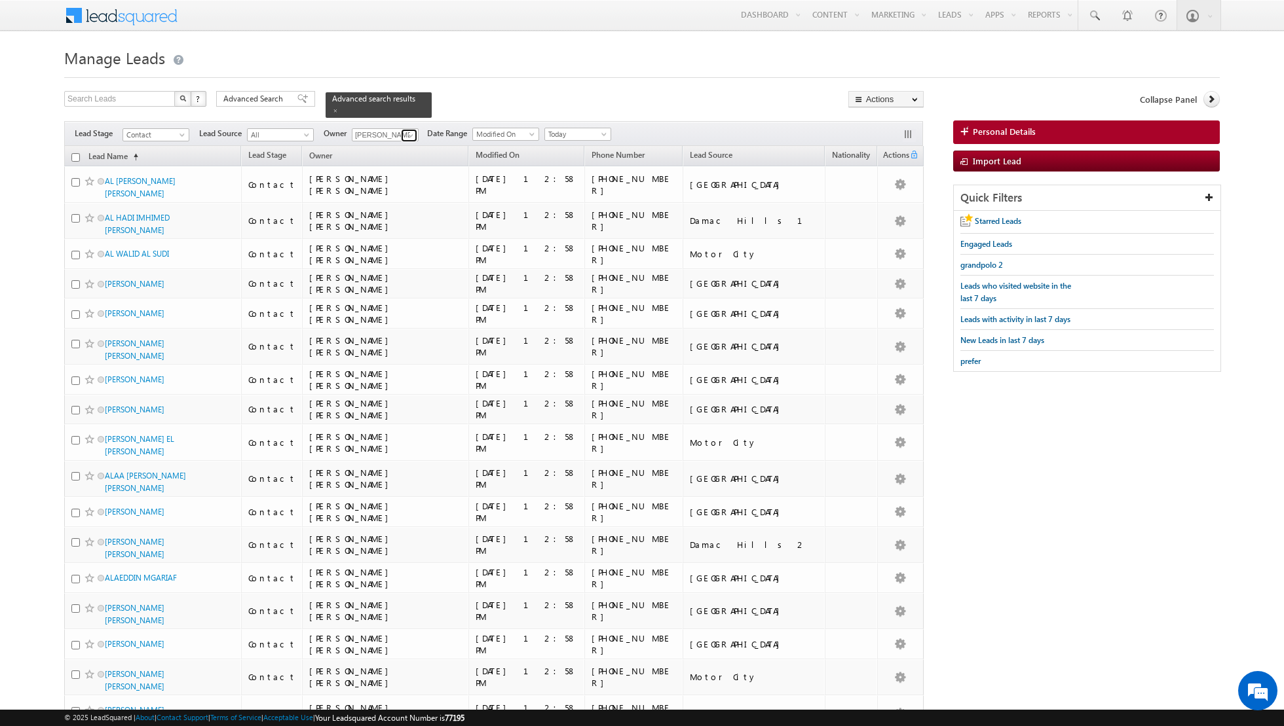
click at [401, 129] on link at bounding box center [409, 135] width 16 height 13
click at [391, 198] on span "[PERSON_NAME][EMAIL_ADDRESS][PERSON_NAME][DOMAIN_NAME]" at bounding box center [416, 196] width 118 height 10
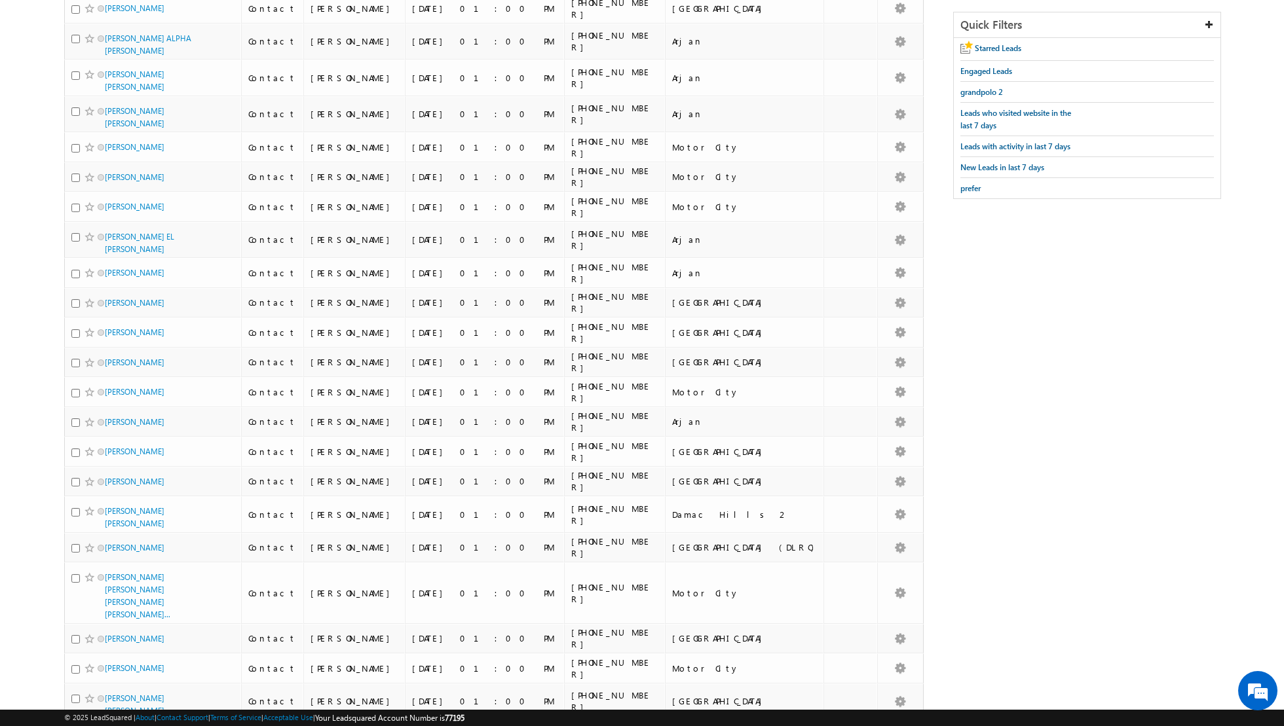
scroll to position [0, 0]
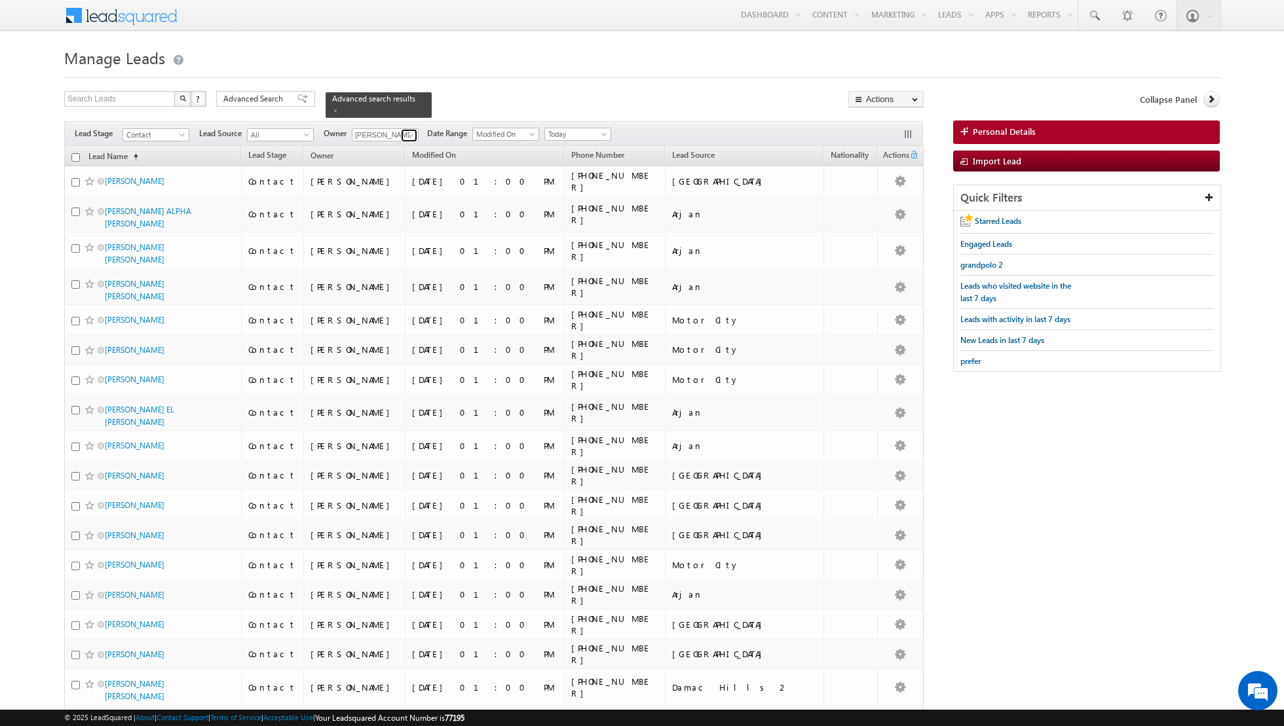
click at [411, 135] on span at bounding box center [410, 135] width 10 height 10
click at [391, 221] on span "[EMAIL_ADDRESS][DOMAIN_NAME]" at bounding box center [416, 219] width 118 height 10
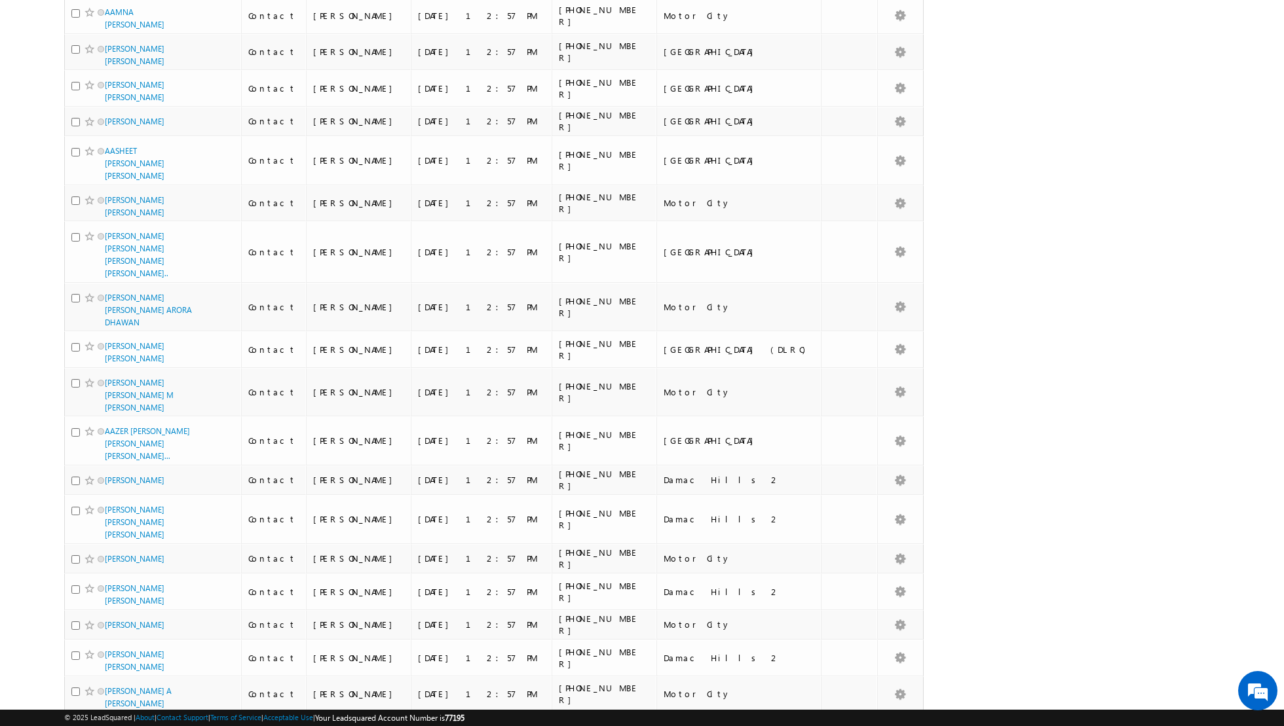
scroll to position [0, 0]
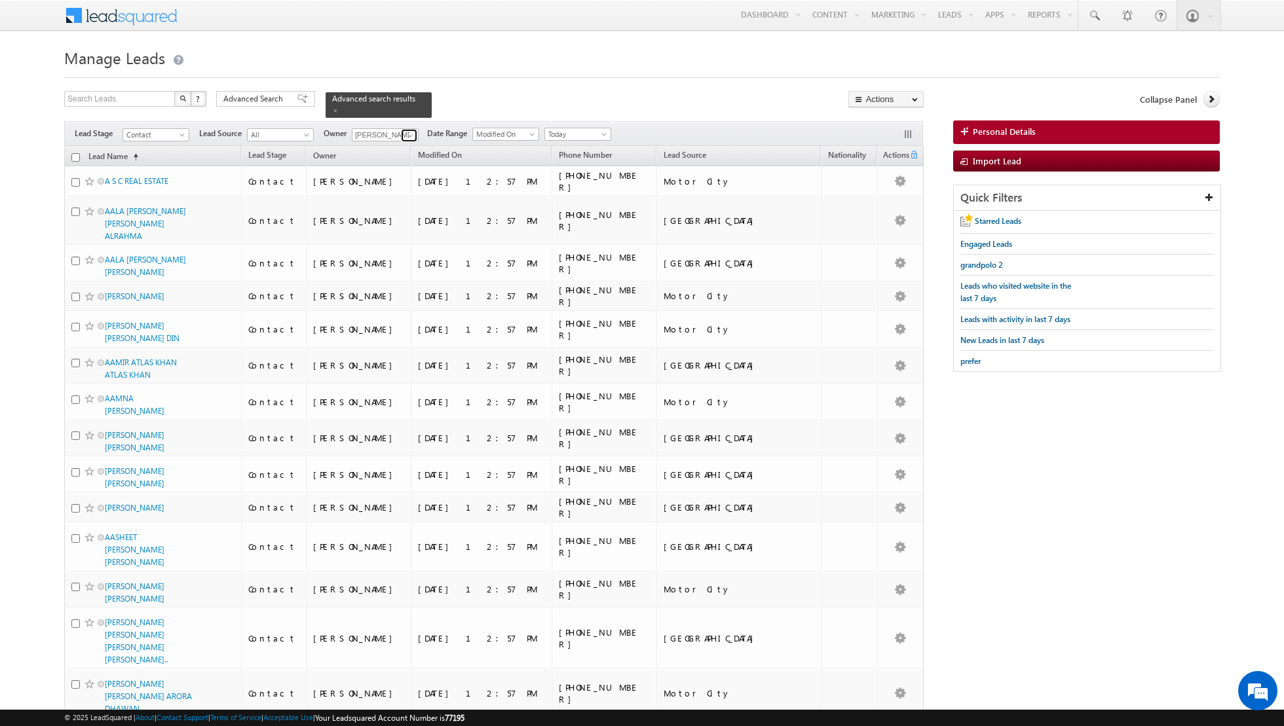
click at [405, 133] on span at bounding box center [410, 135] width 10 height 10
click at [390, 253] on link "[PERSON_NAME] [EMAIL_ADDRESS][PERSON_NAME][DOMAIN_NAME]" at bounding box center [417, 259] width 131 height 25
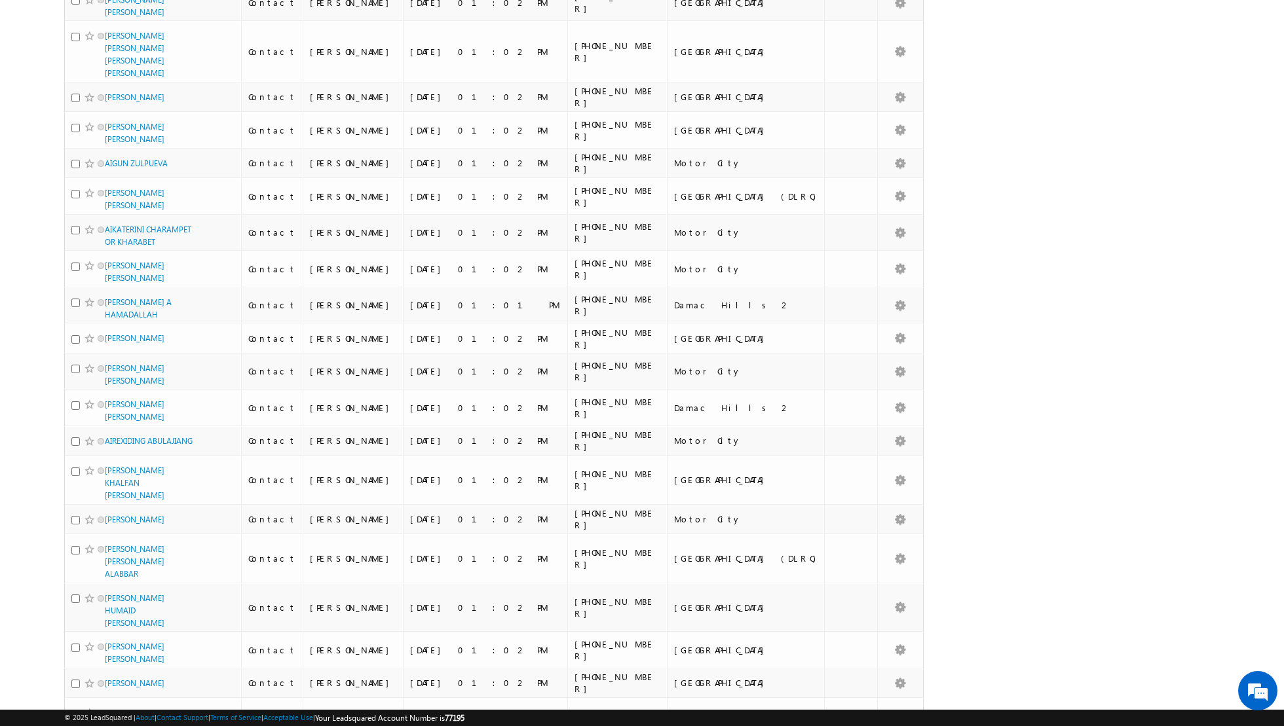
scroll to position [6406, 0]
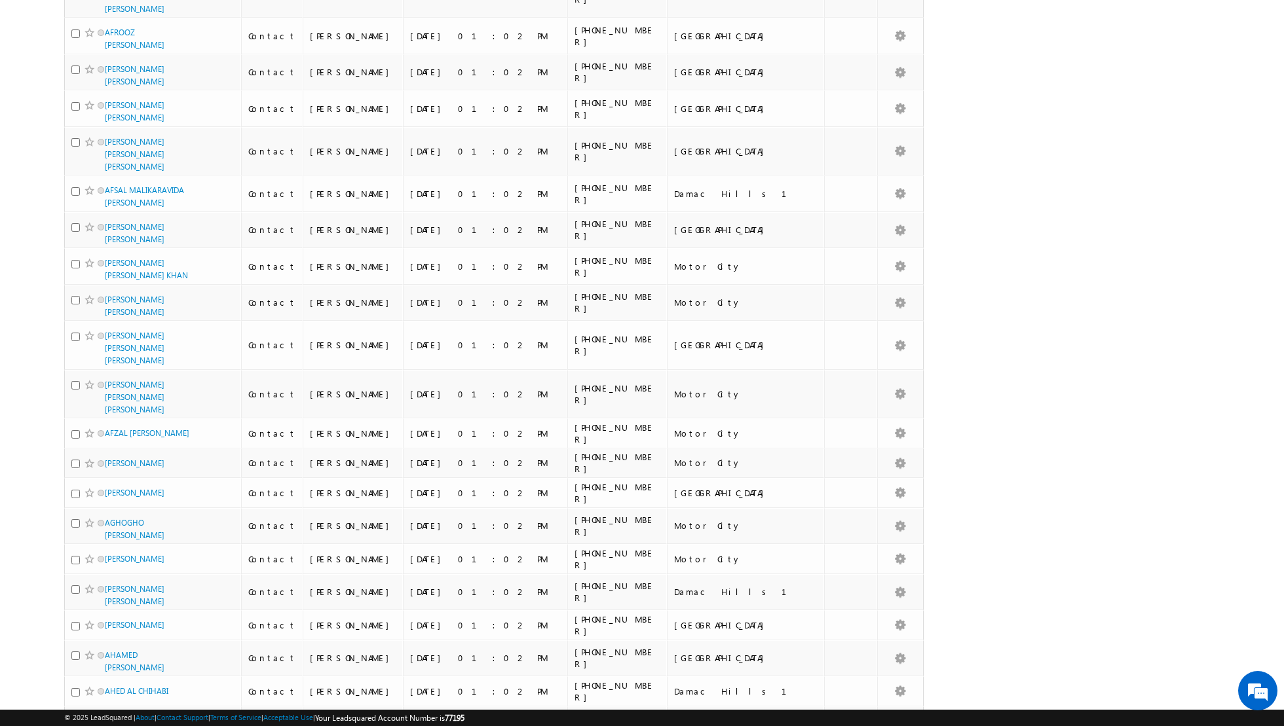
scroll to position [0, 0]
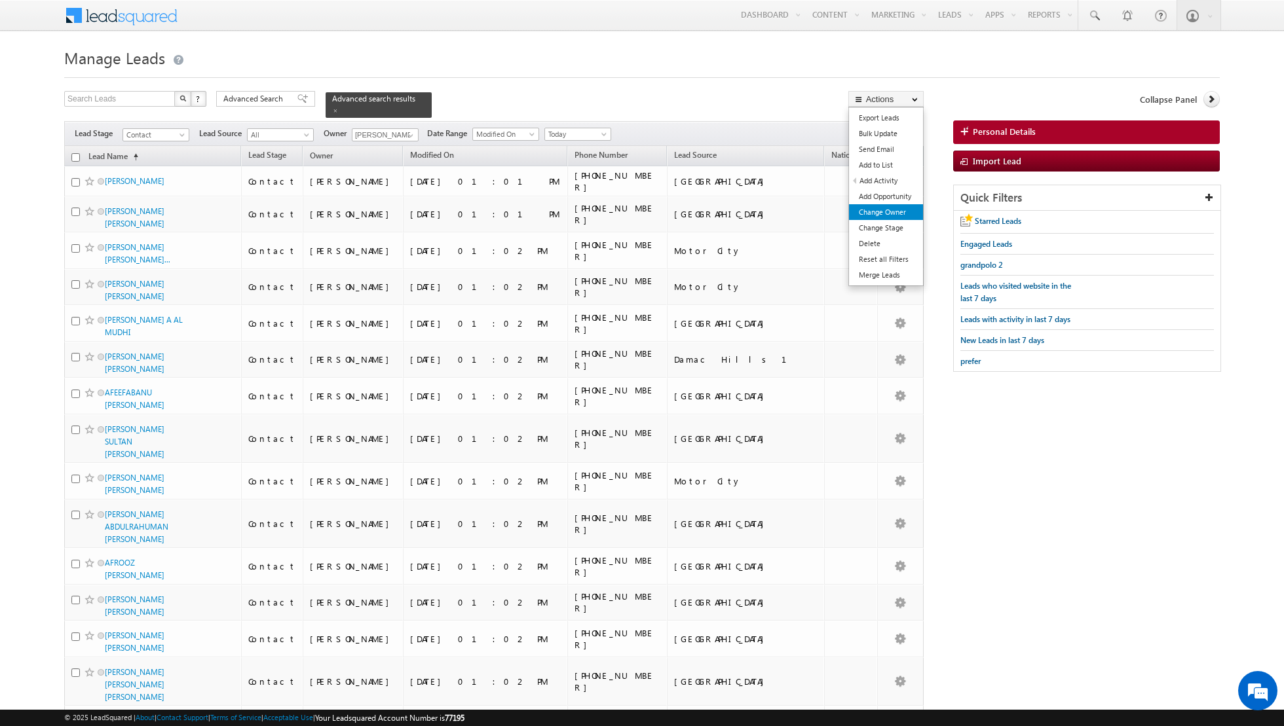
click at [872, 216] on link "Change Owner" at bounding box center [886, 212] width 74 height 16
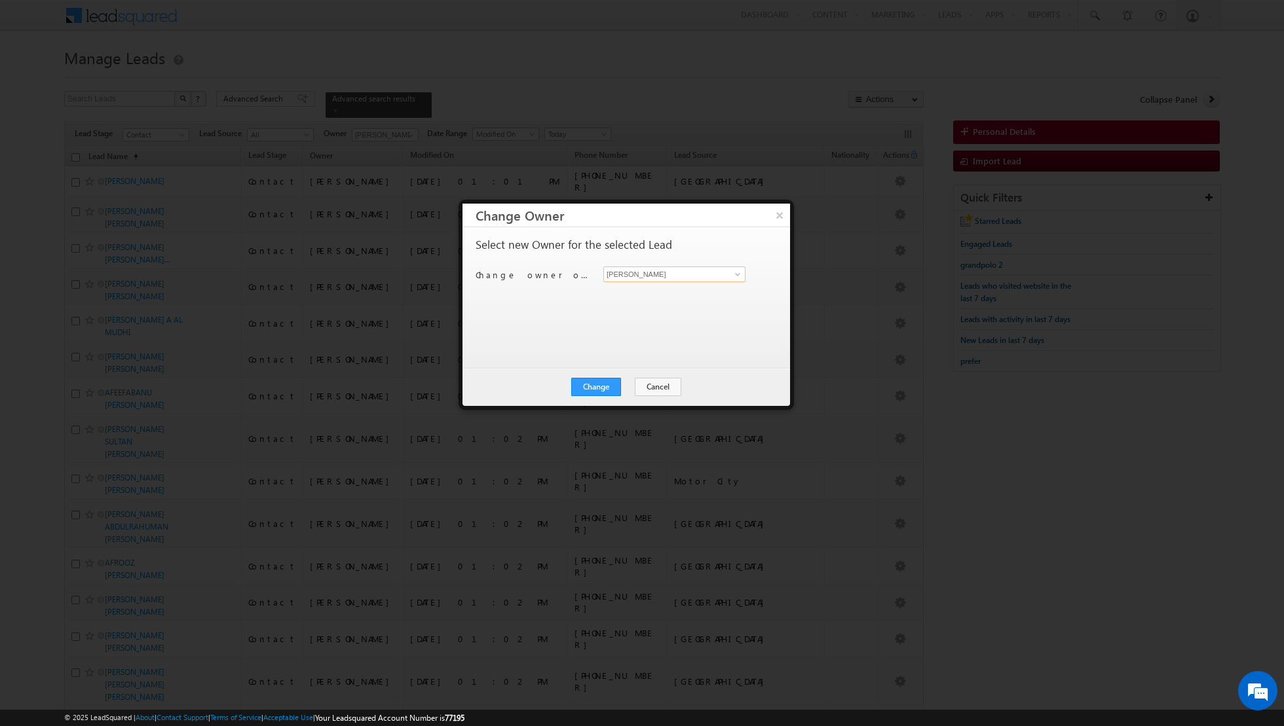
click at [727, 272] on input "[PERSON_NAME]" at bounding box center [674, 275] width 142 height 16
click at [740, 276] on span at bounding box center [737, 274] width 10 height 10
click at [642, 295] on span "[EMAIL_ADDRESS][DOMAIN_NAME]" at bounding box center [667, 300] width 118 height 10
click at [595, 385] on button "Change" at bounding box center [596, 387] width 50 height 18
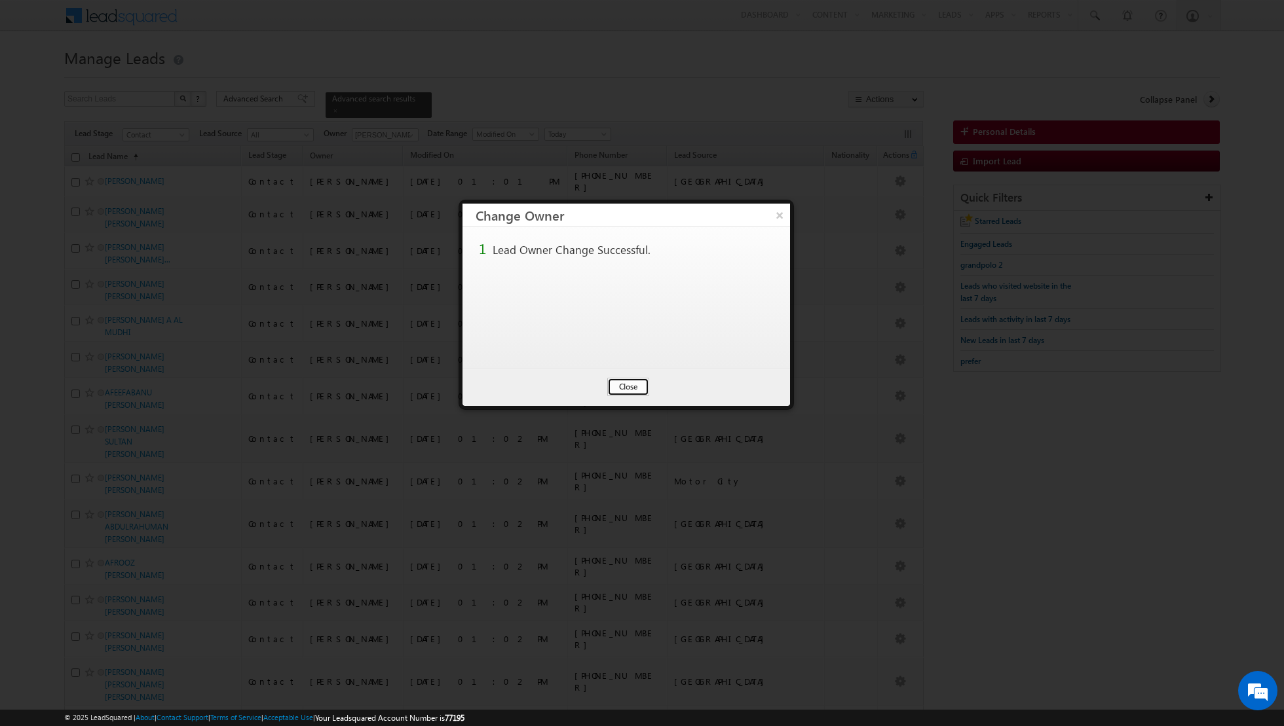
click at [633, 388] on button "Close" at bounding box center [628, 387] width 42 height 18
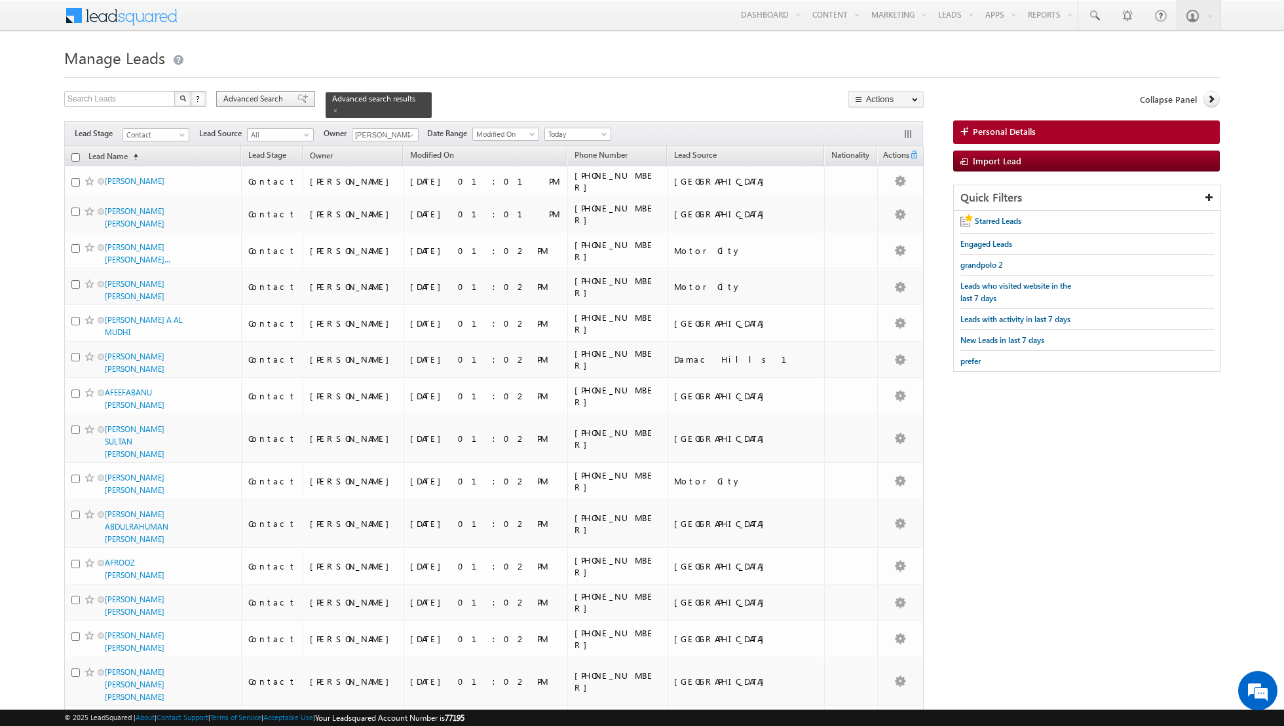
click at [288, 93] on div "Advanced Search" at bounding box center [265, 99] width 99 height 16
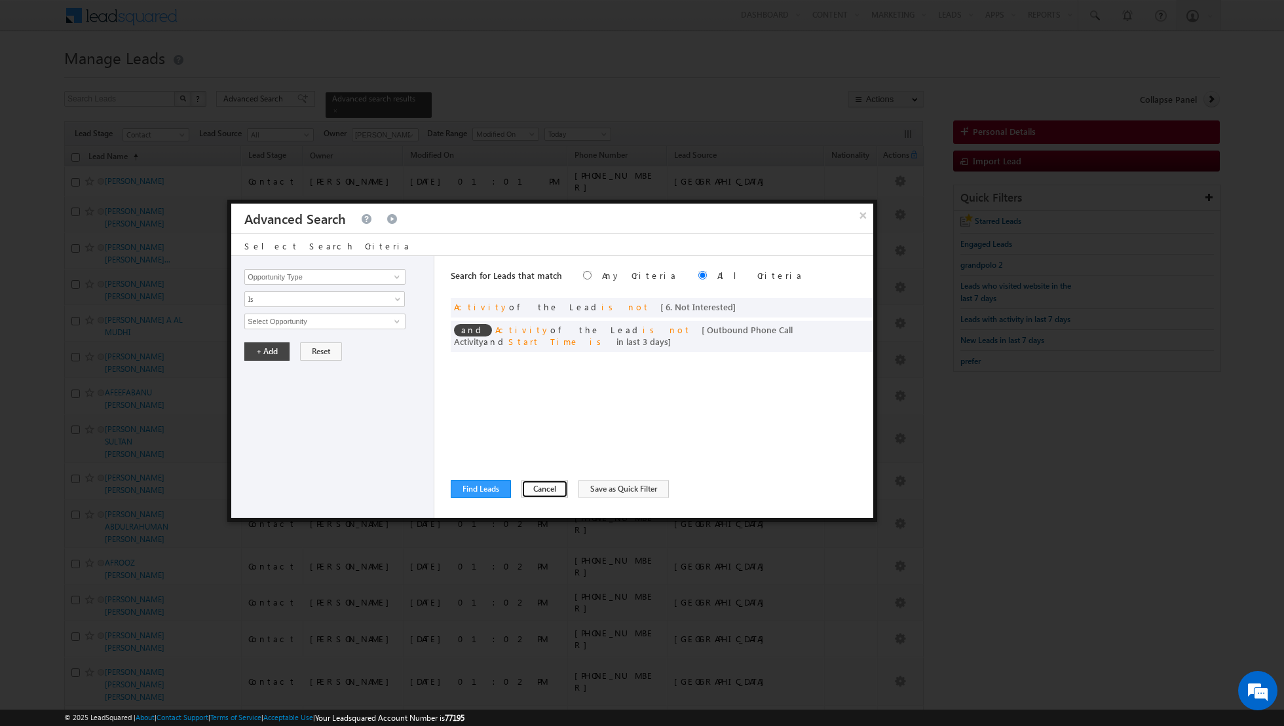
click at [534, 489] on button "Cancel" at bounding box center [544, 489] width 47 height 18
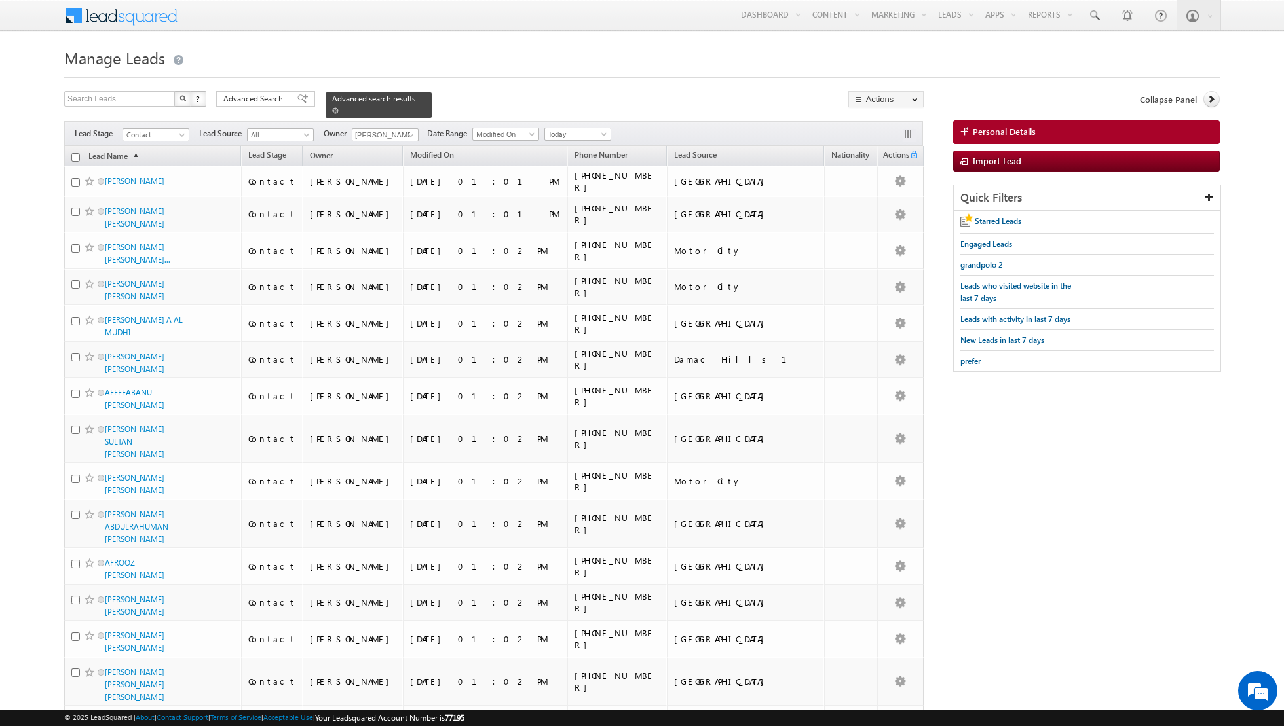
click at [332, 112] on span at bounding box center [335, 110] width 7 height 7
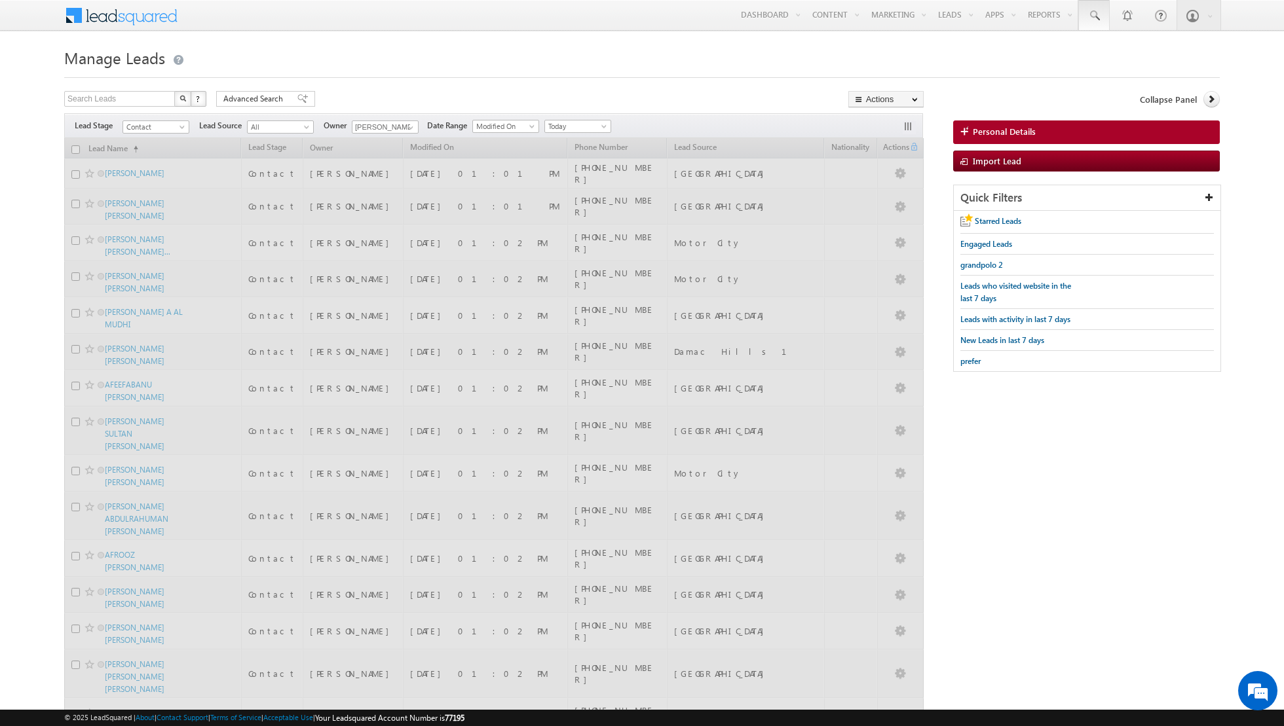
click at [1098, 10] on span at bounding box center [1093, 15] width 13 height 13
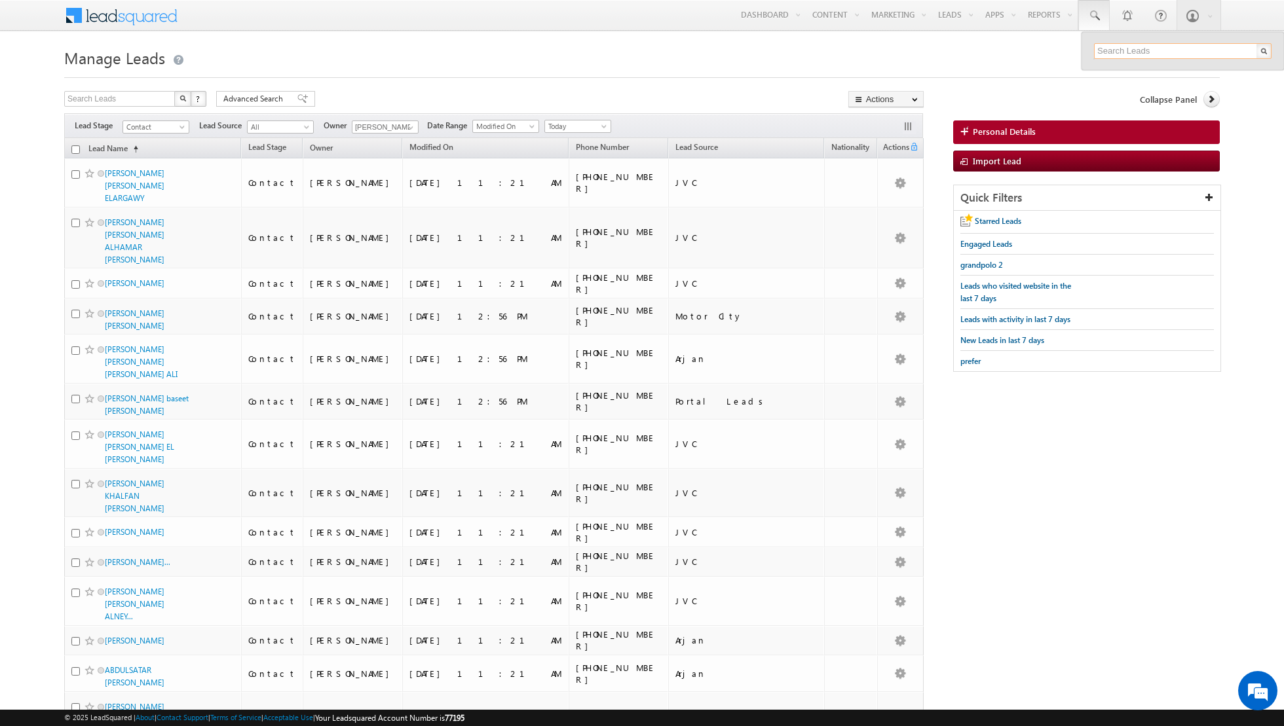
click at [1127, 52] on input "text" at bounding box center [1182, 51] width 177 height 16
click at [1168, 89] on div "[PHONE_NUMBER]" at bounding box center [1188, 97] width 176 height 16
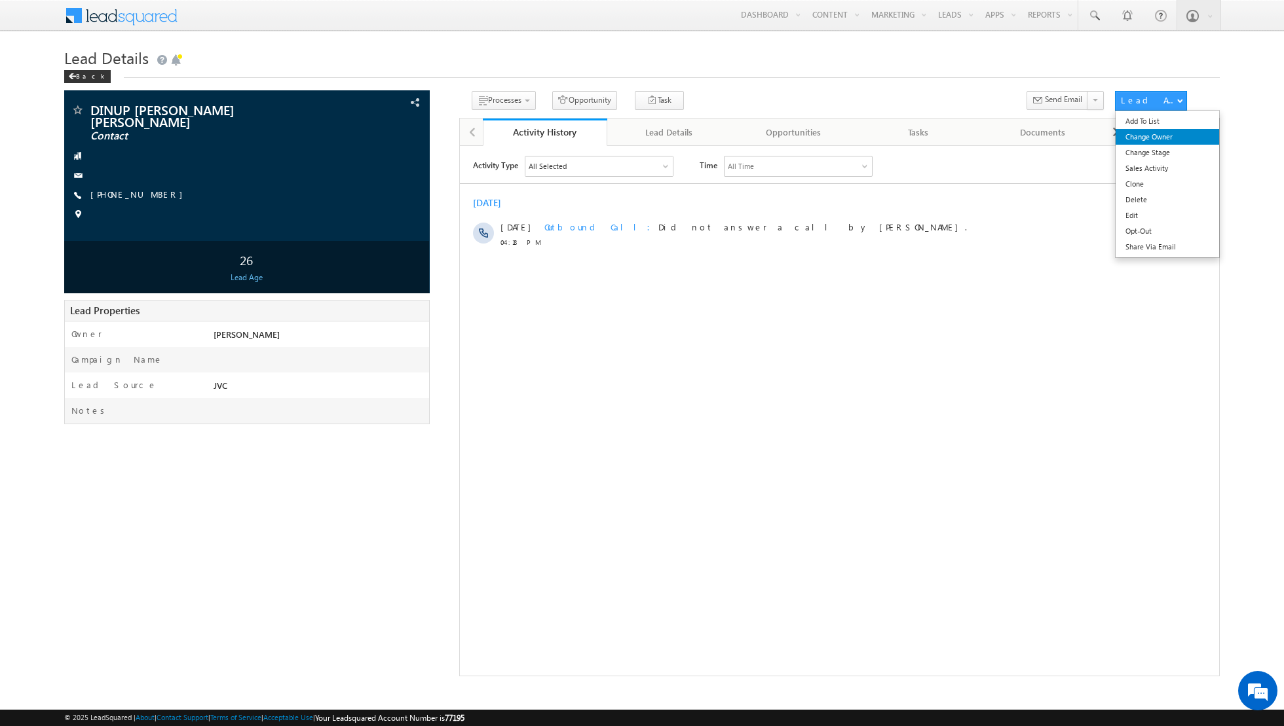
click at [1161, 138] on link "Change Owner" at bounding box center [1167, 137] width 104 height 16
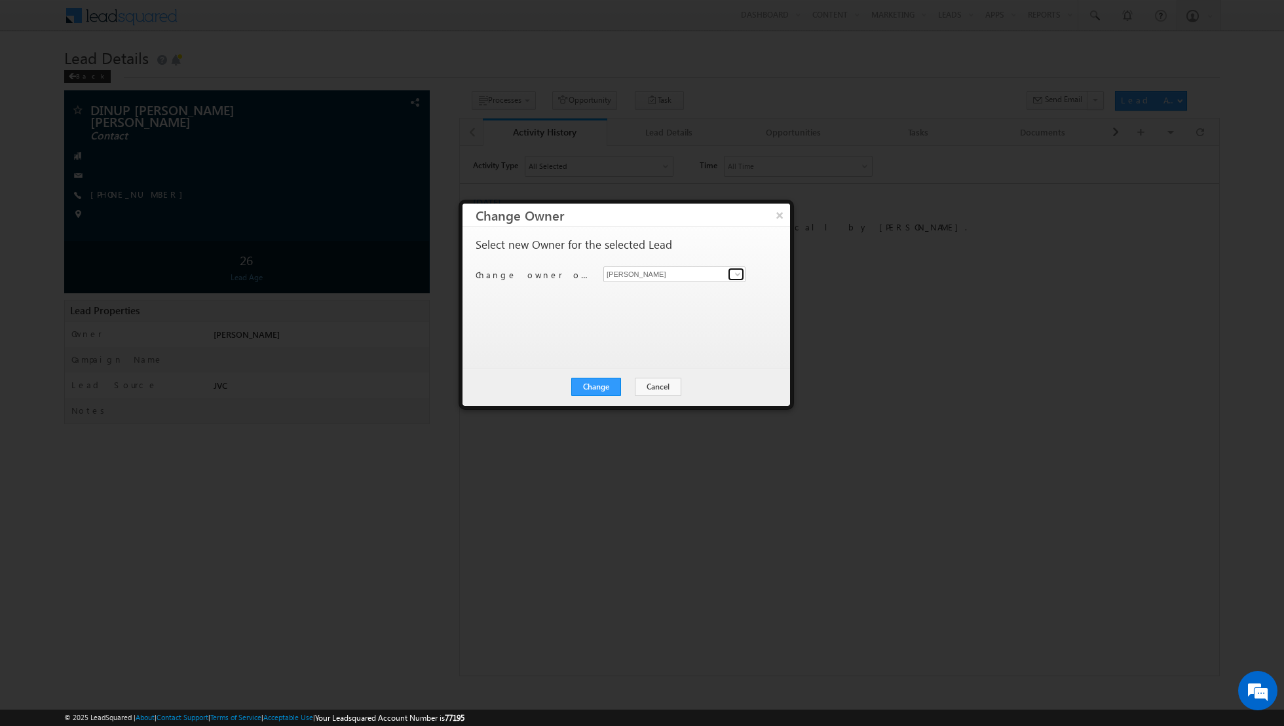
click at [739, 276] on span at bounding box center [737, 274] width 10 height 10
click at [679, 287] on link "Dinesh Kumar dinesh.kumar@indglobal.ae" at bounding box center [674, 294] width 142 height 25
type input "[PERSON_NAME]"
click at [593, 381] on button "Change" at bounding box center [596, 387] width 50 height 18
click at [635, 385] on button "Close" at bounding box center [628, 387] width 42 height 18
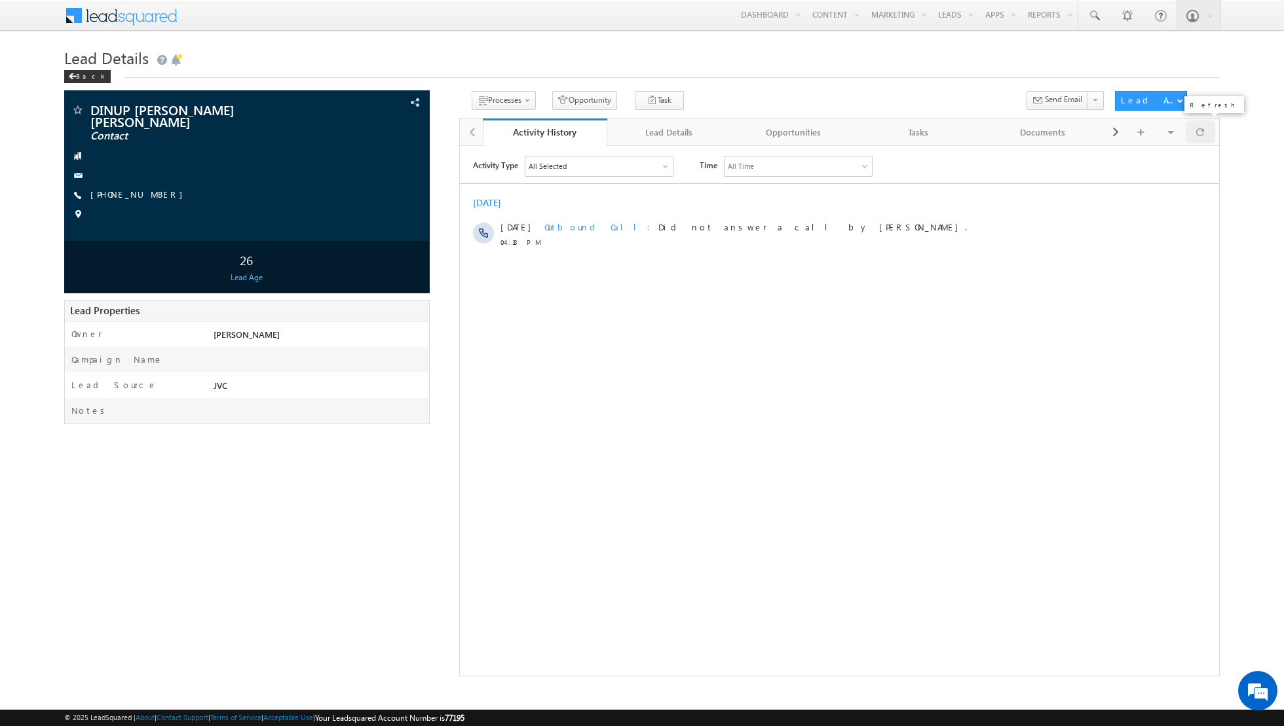
click at [1201, 131] on span at bounding box center [1200, 132] width 8 height 23
click at [969, 72] on link "Manage Leads" at bounding box center [985, 72] width 105 height 28
